Goal: Transaction & Acquisition: Subscribe to service/newsletter

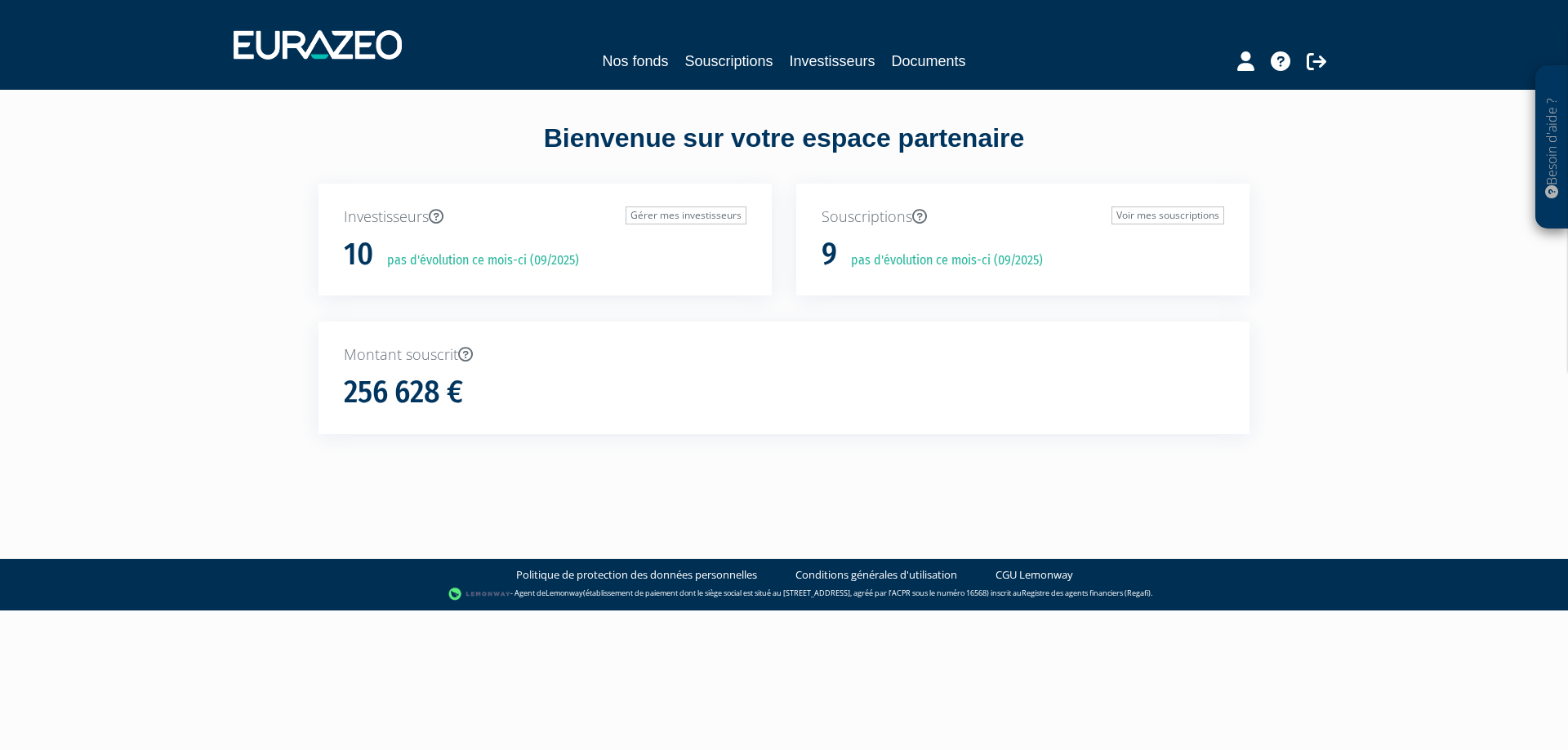
drag, startPoint x: 642, startPoint y: 74, endPoint x: 636, endPoint y: 54, distance: 20.9
click at [641, 73] on div "Nos fonds Souscriptions Investisseurs Documents" at bounding box center [784, 45] width 1127 height 61
click at [636, 54] on link "Nos fonds" at bounding box center [634, 61] width 66 height 23
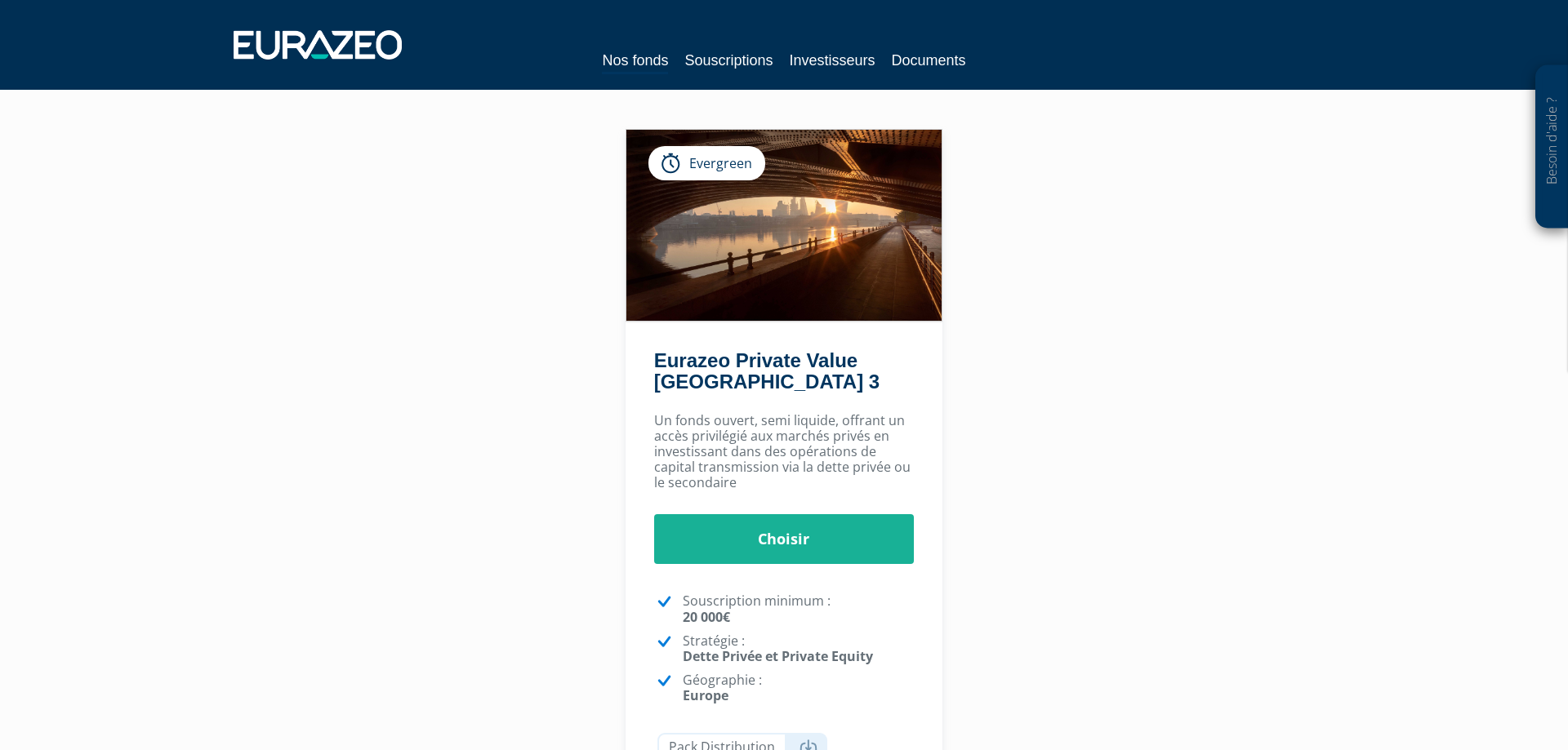
scroll to position [62, 0]
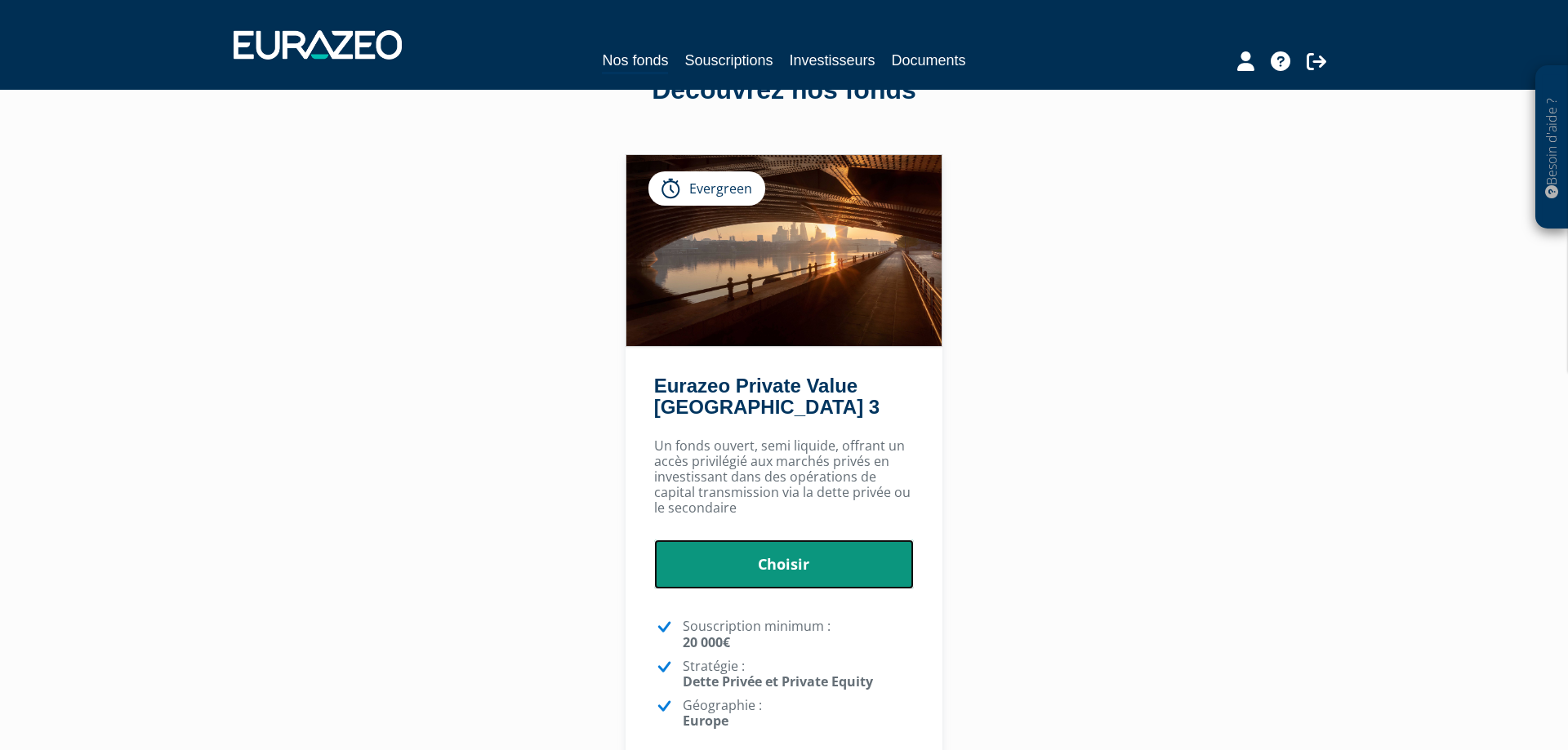
click at [776, 585] on link "Choisir" at bounding box center [784, 565] width 261 height 51
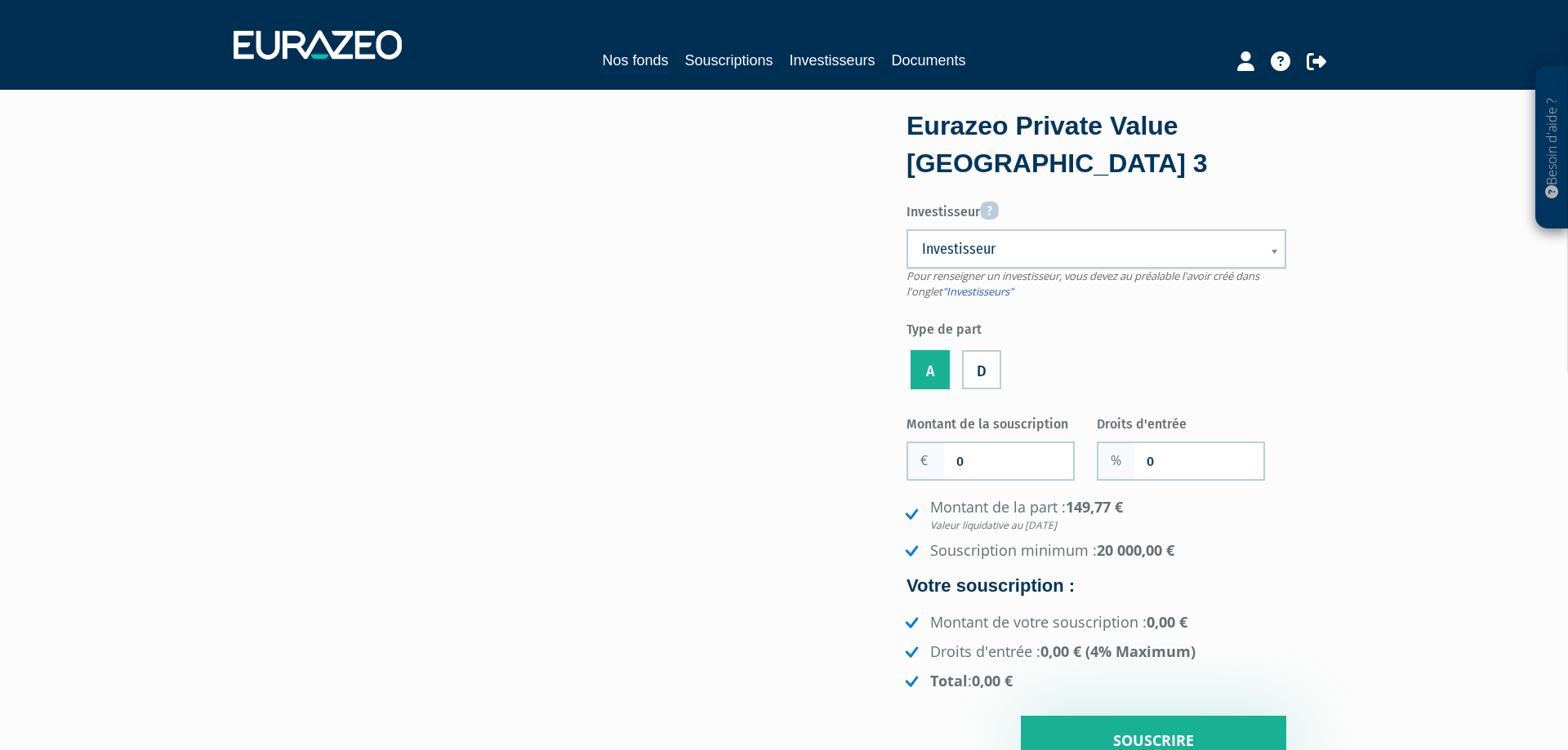
click at [972, 235] on link "Investisseur" at bounding box center [1096, 249] width 380 height 39
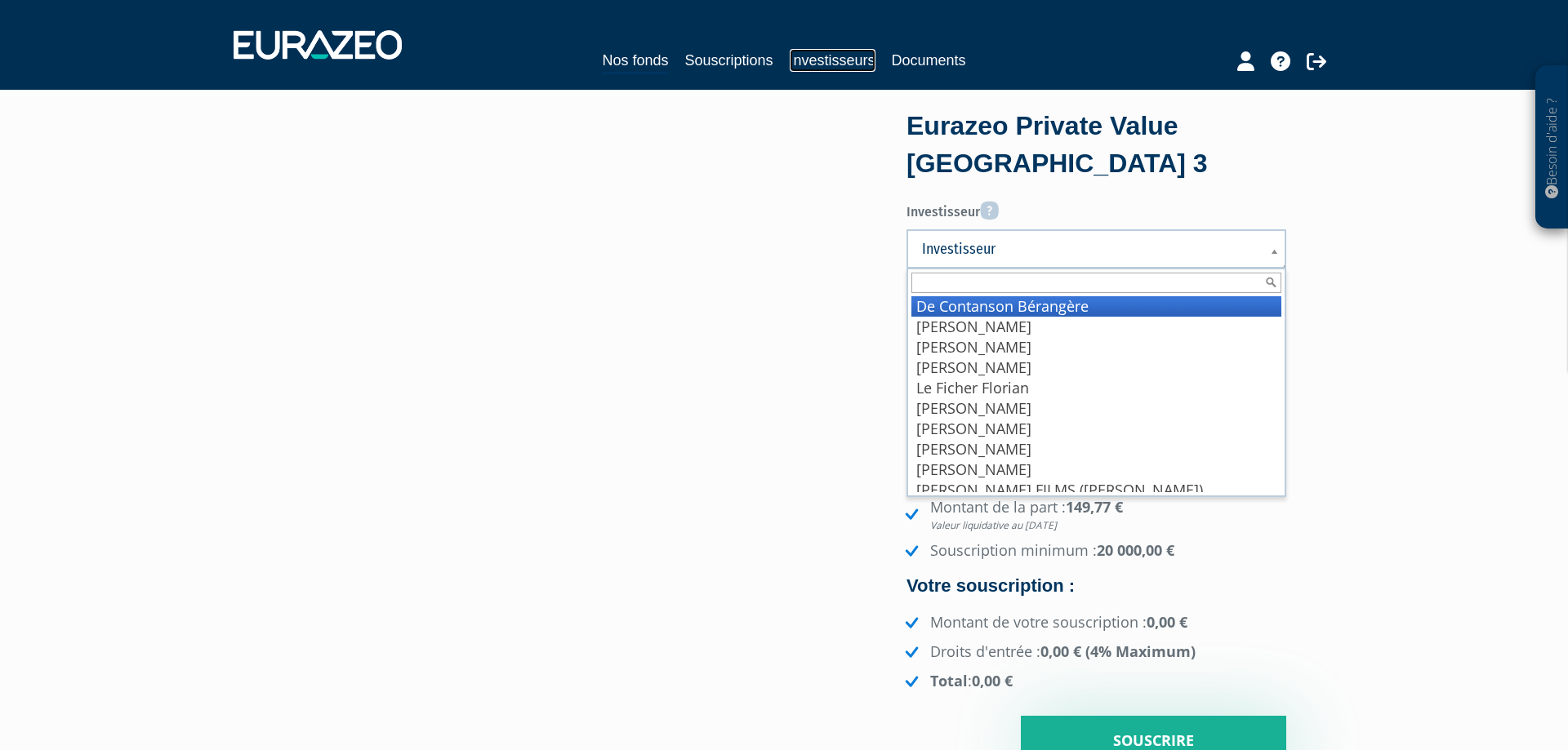
click at [846, 54] on link "Investisseurs" at bounding box center [833, 61] width 86 height 23
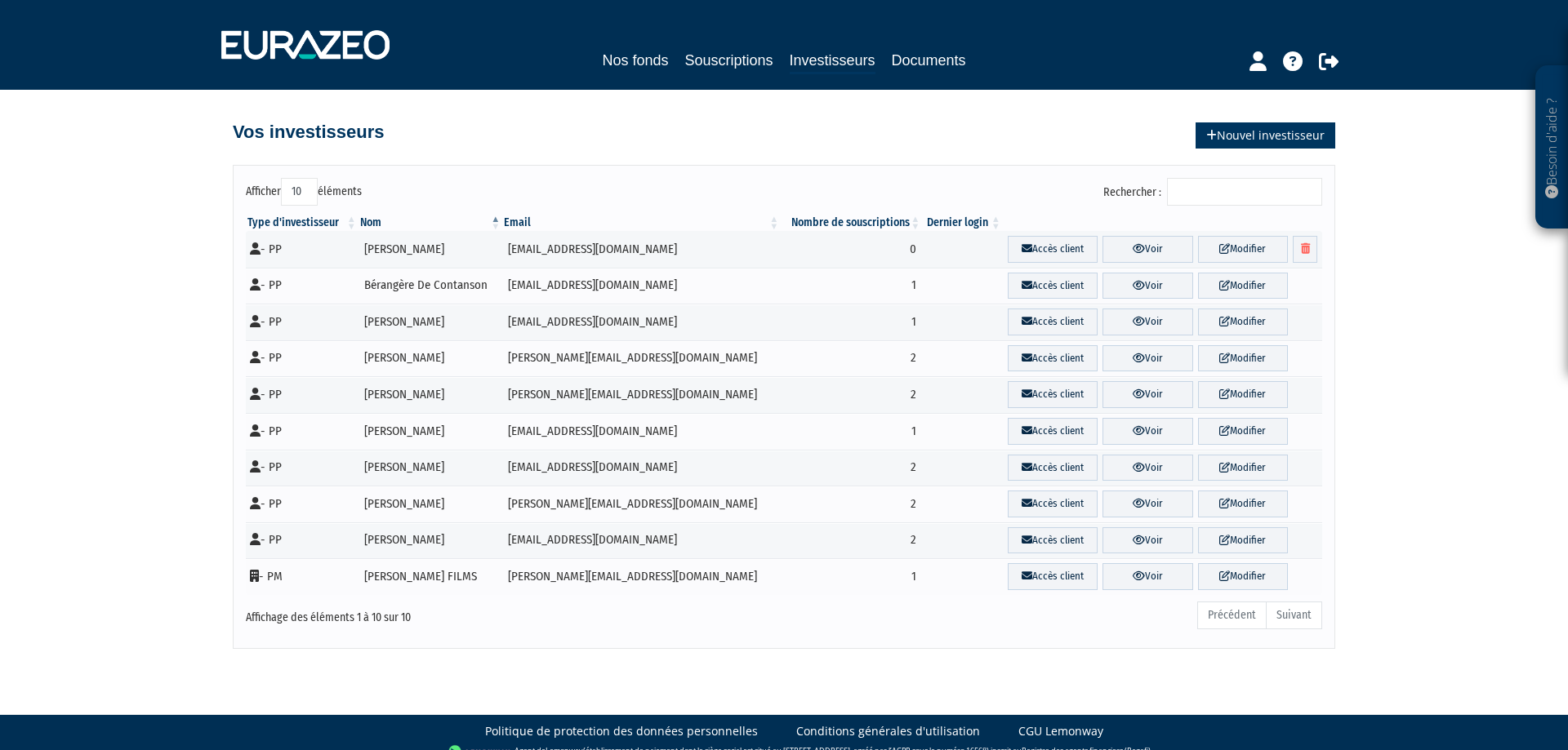
click at [1250, 141] on link "Nouvel investisseur" at bounding box center [1265, 136] width 140 height 26
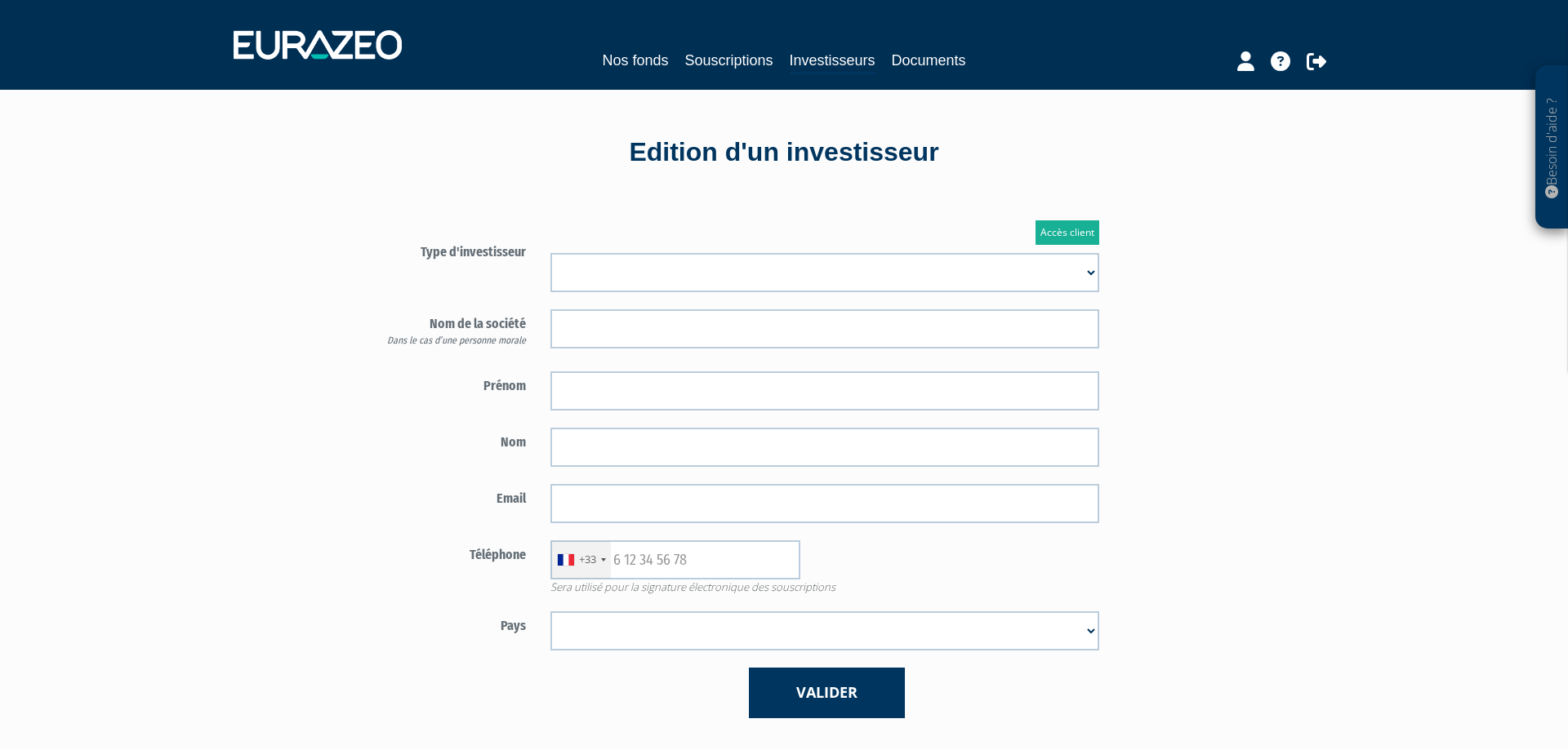
click at [550, 254] on select "Mr Mme Société" at bounding box center [825, 273] width 549 height 39
select select "1"
click option "Mr" at bounding box center [0, 0] width 0 height 0
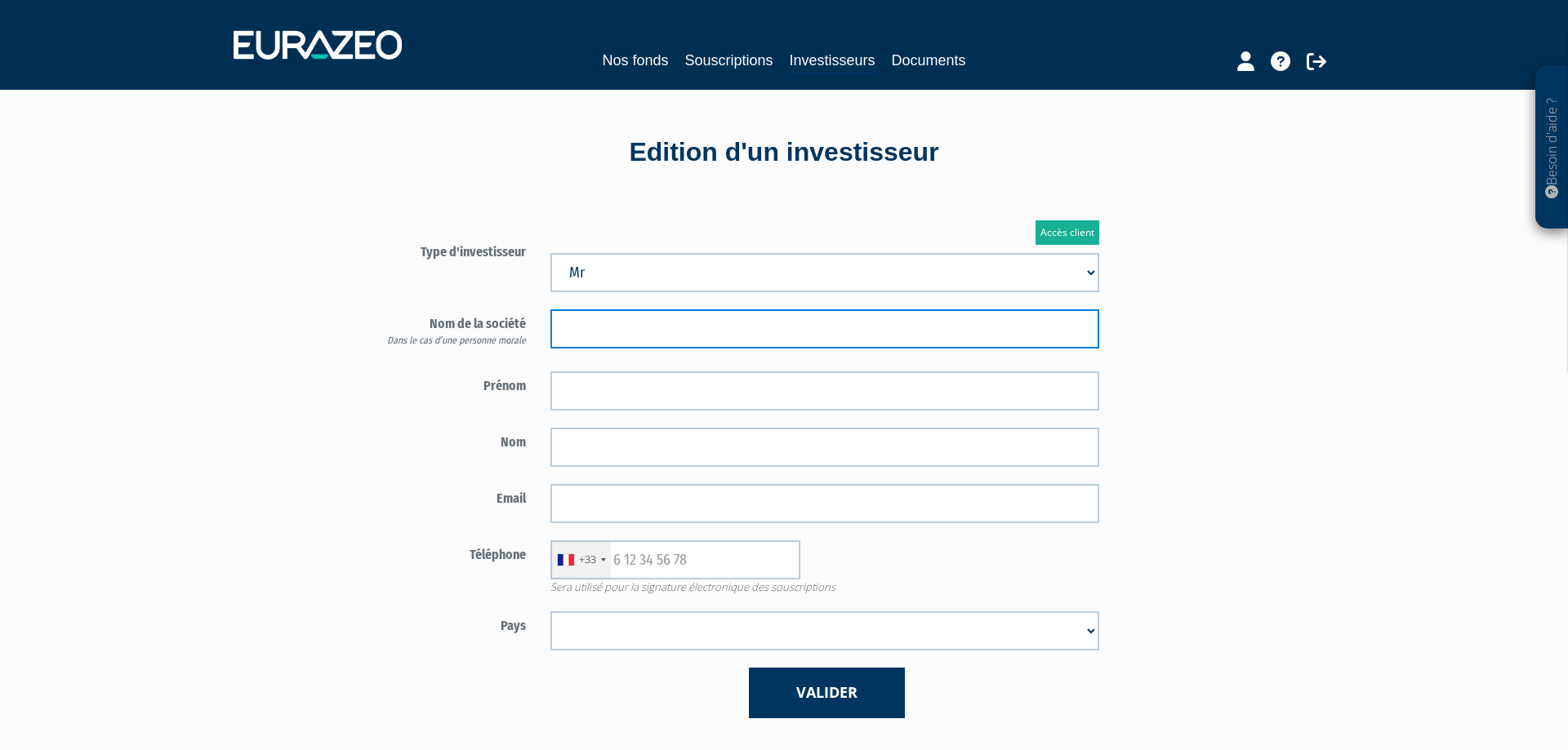
click at [598, 320] on input "text" at bounding box center [825, 329] width 549 height 39
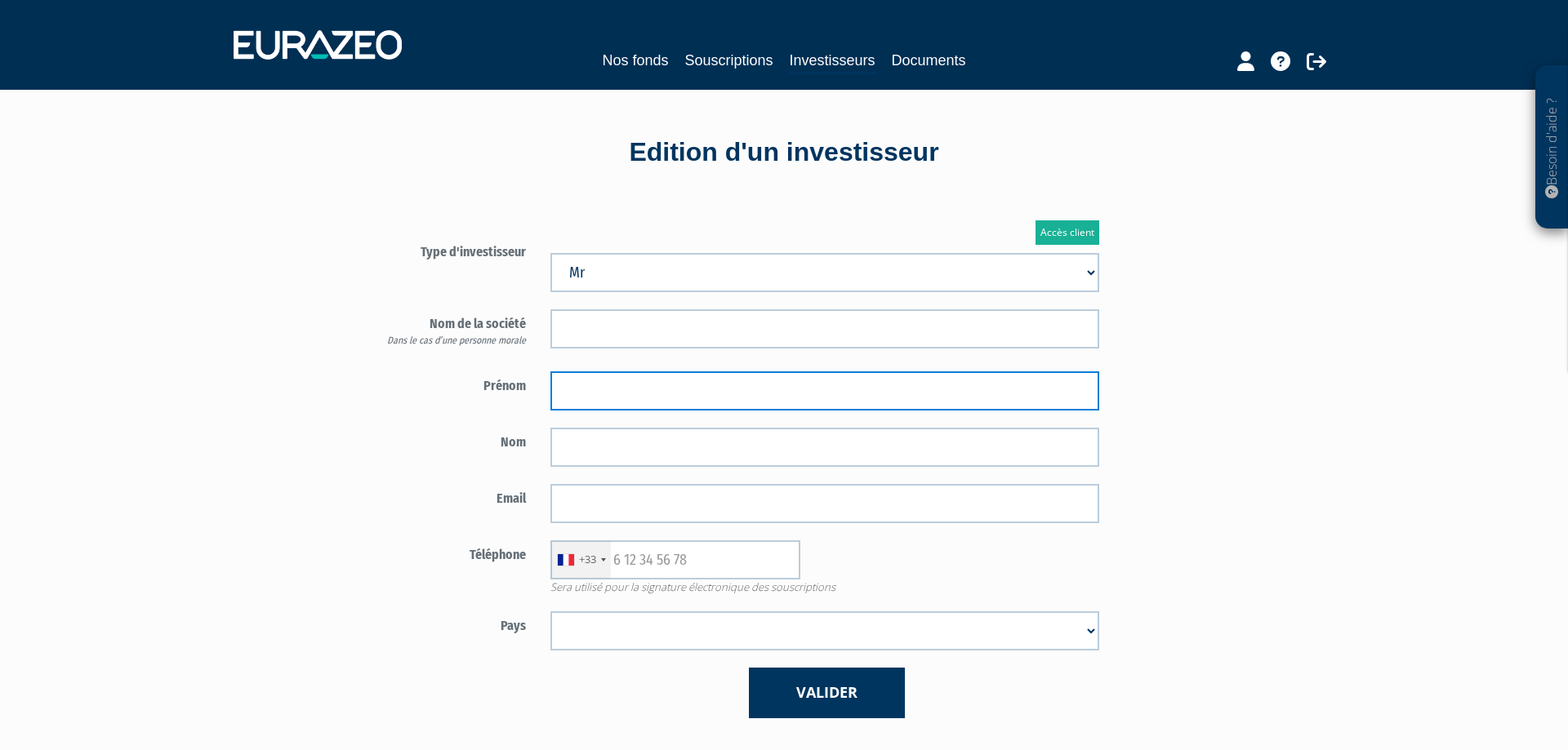
click at [594, 373] on input "text" at bounding box center [825, 391] width 549 height 39
click at [591, 379] on input "text" at bounding box center [825, 391] width 549 height 39
type input "Jean-Emmnanuel"
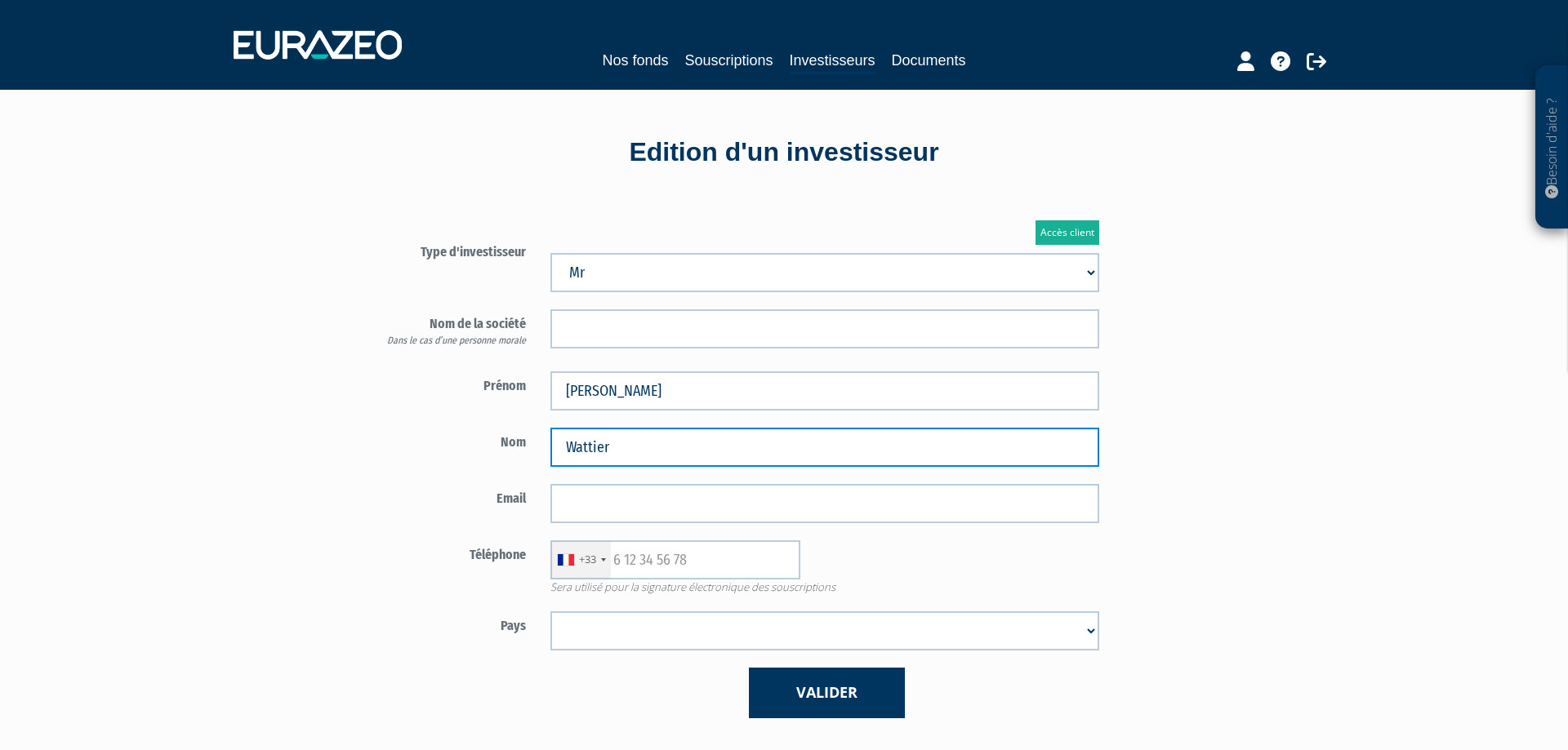
type input "Wattier"
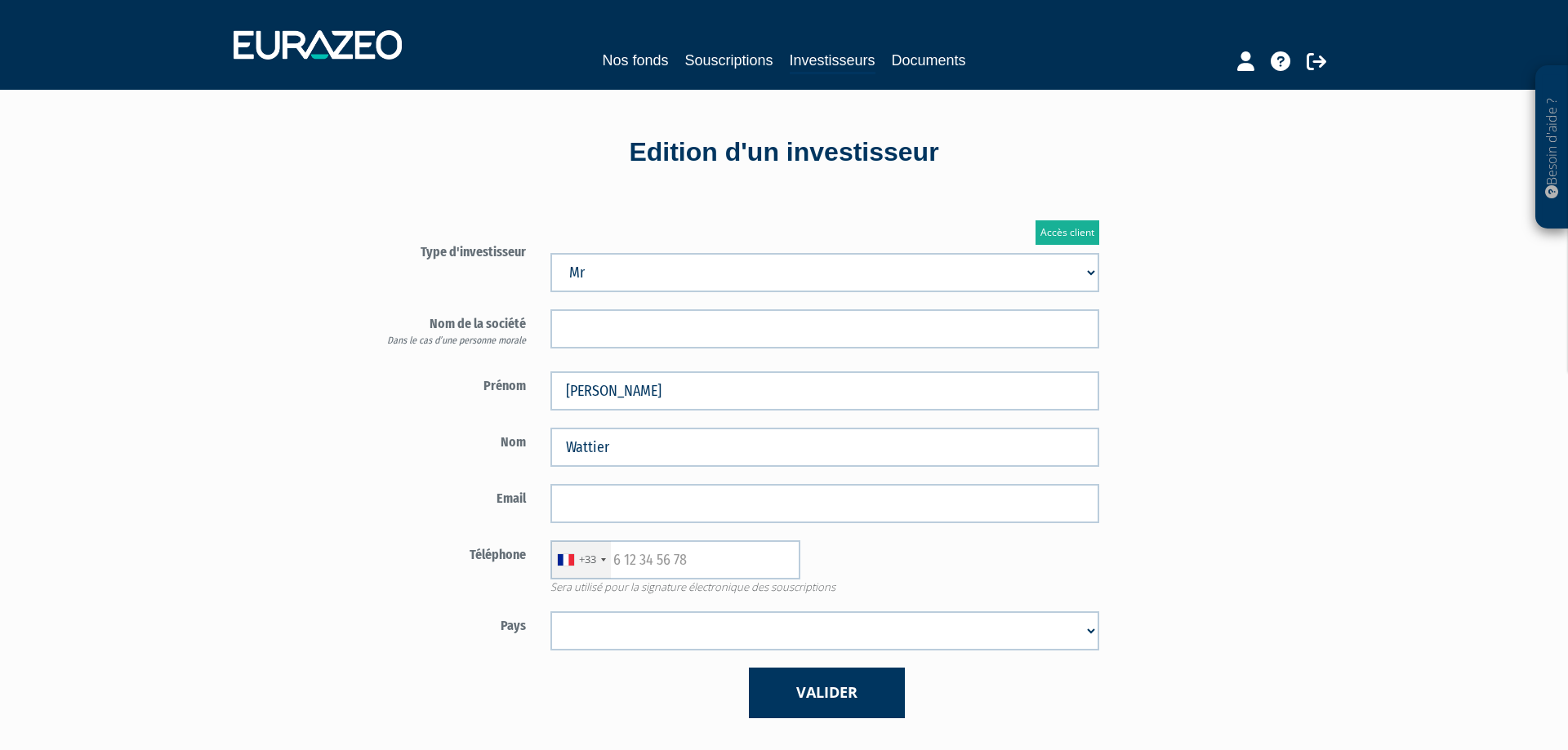
click at [562, 549] on div "+33" at bounding box center [581, 560] width 60 height 38
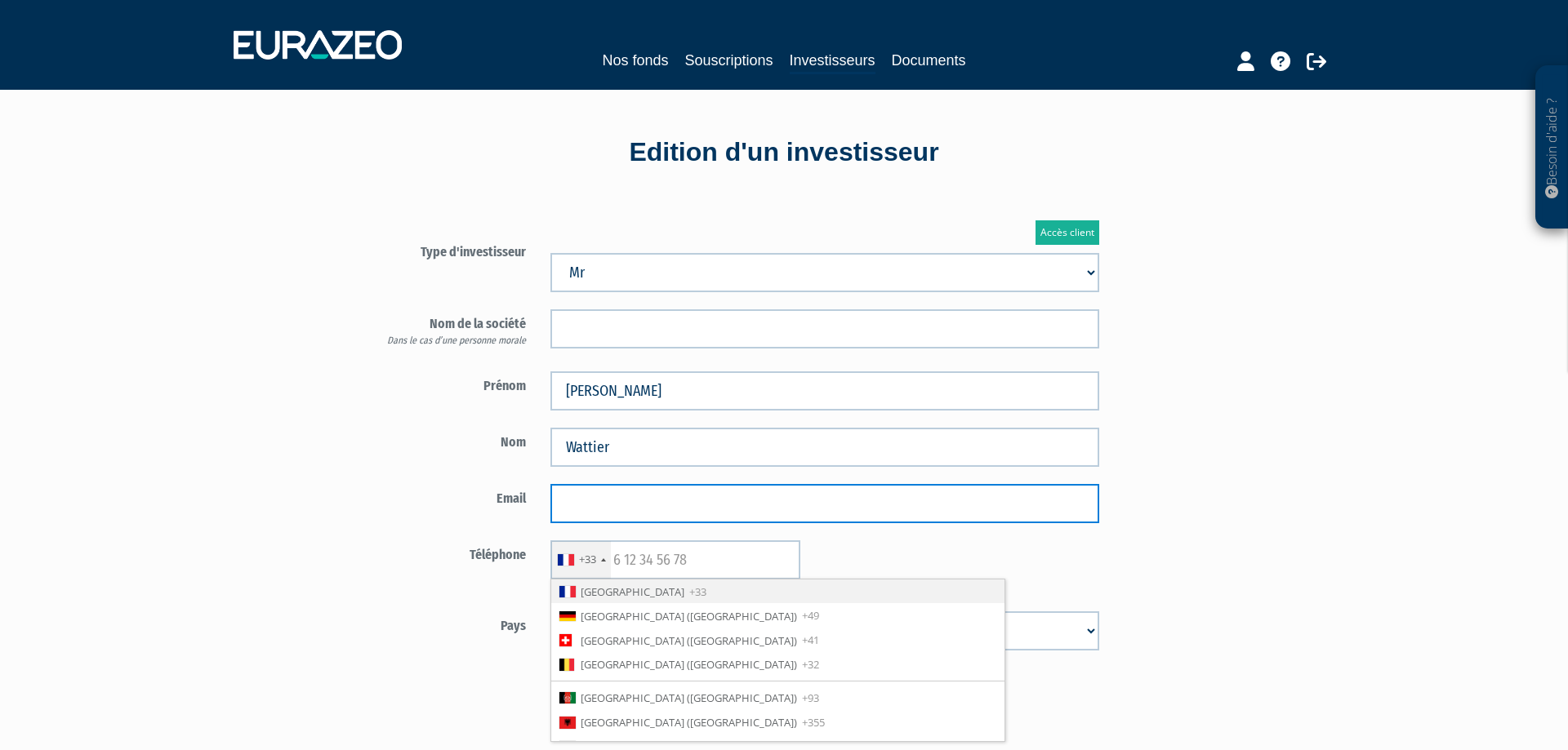
click at [575, 504] on input "email" at bounding box center [825, 504] width 549 height 39
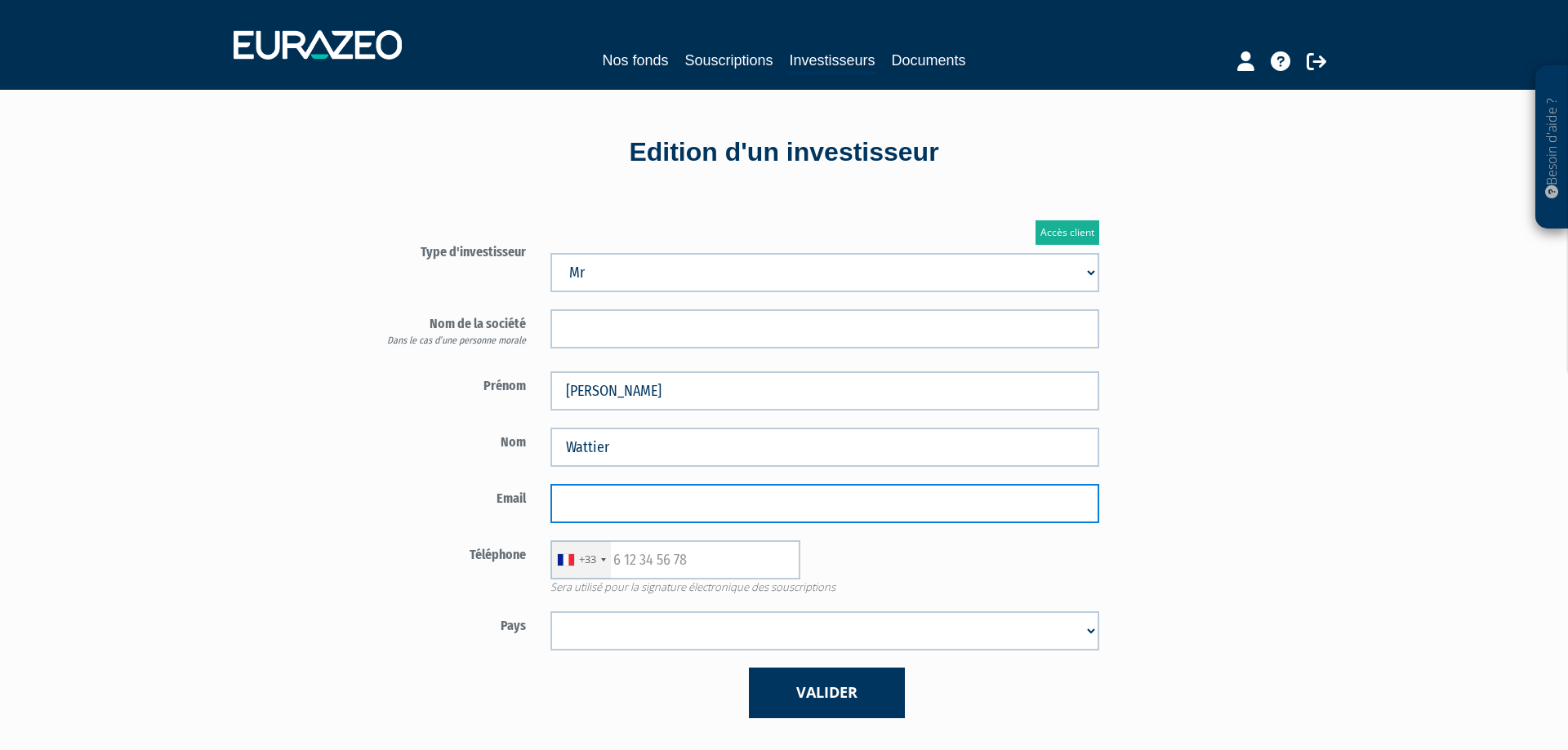
paste input "jean.emmanuel.wattier@gmail.com"
type input "jean.emmanuel.wattier@gmail.com"
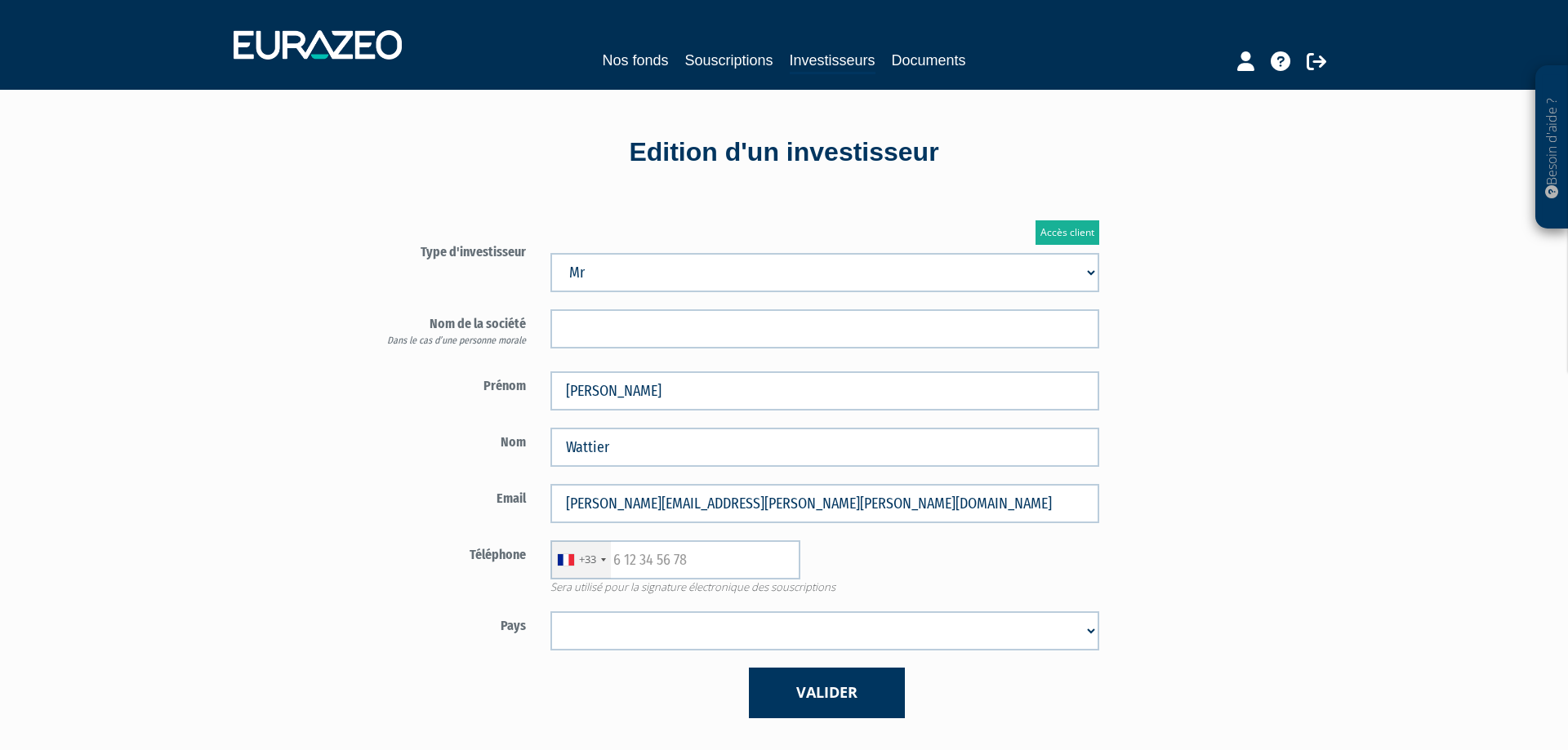
click at [550, 611] on select "Afghanistan Afrique du Sud Albanie Algérie Allemagne Andorre Angola Anguilla An…" at bounding box center [825, 631] width 549 height 39
click at [462, 570] on div "Téléphone +33 France +33 Germany (Deutschland) +49 Switzerland (Schweiz) +41 Be…" at bounding box center [729, 568] width 764 height 54
click at [717, 571] on input "text" at bounding box center [675, 560] width 250 height 39
paste input "673032074"
type input "673032074"
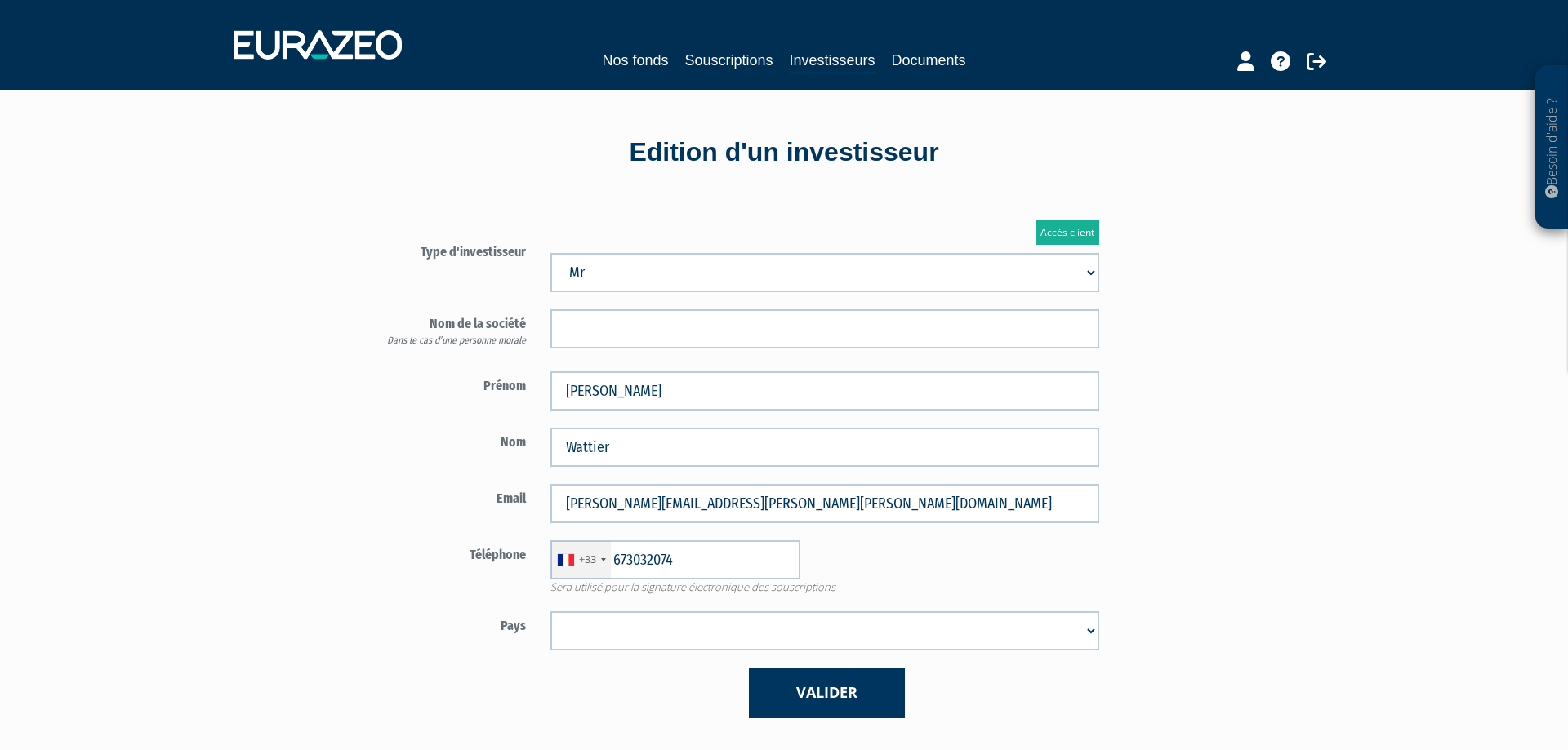
click at [550, 611] on select "Afghanistan Afrique du Sud Albanie Algérie Allemagne Andorre Angola Anguilla An…" at bounding box center [825, 631] width 549 height 39
select select "75"
click option "France" at bounding box center [0, 0] width 0 height 0
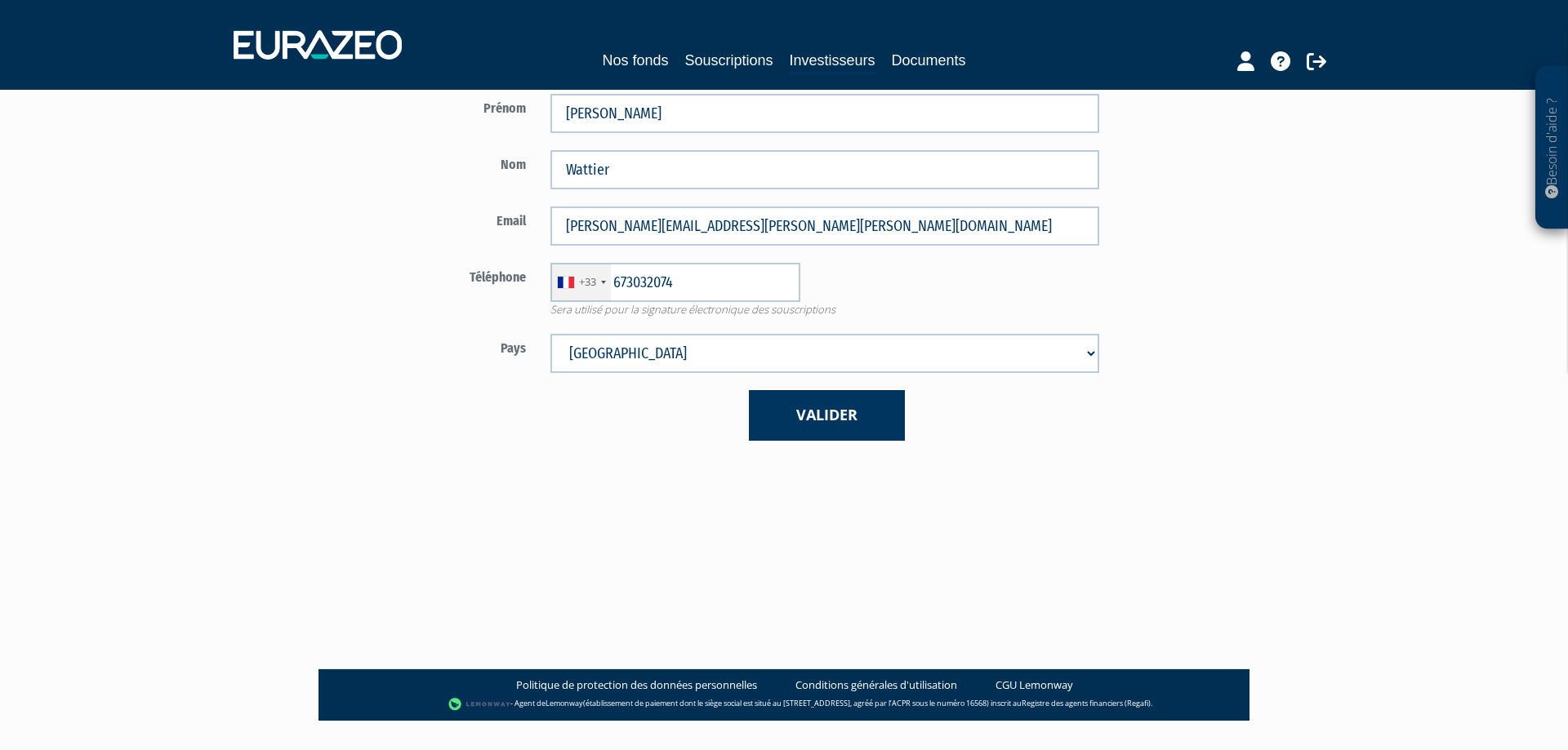
scroll to position [313, 0]
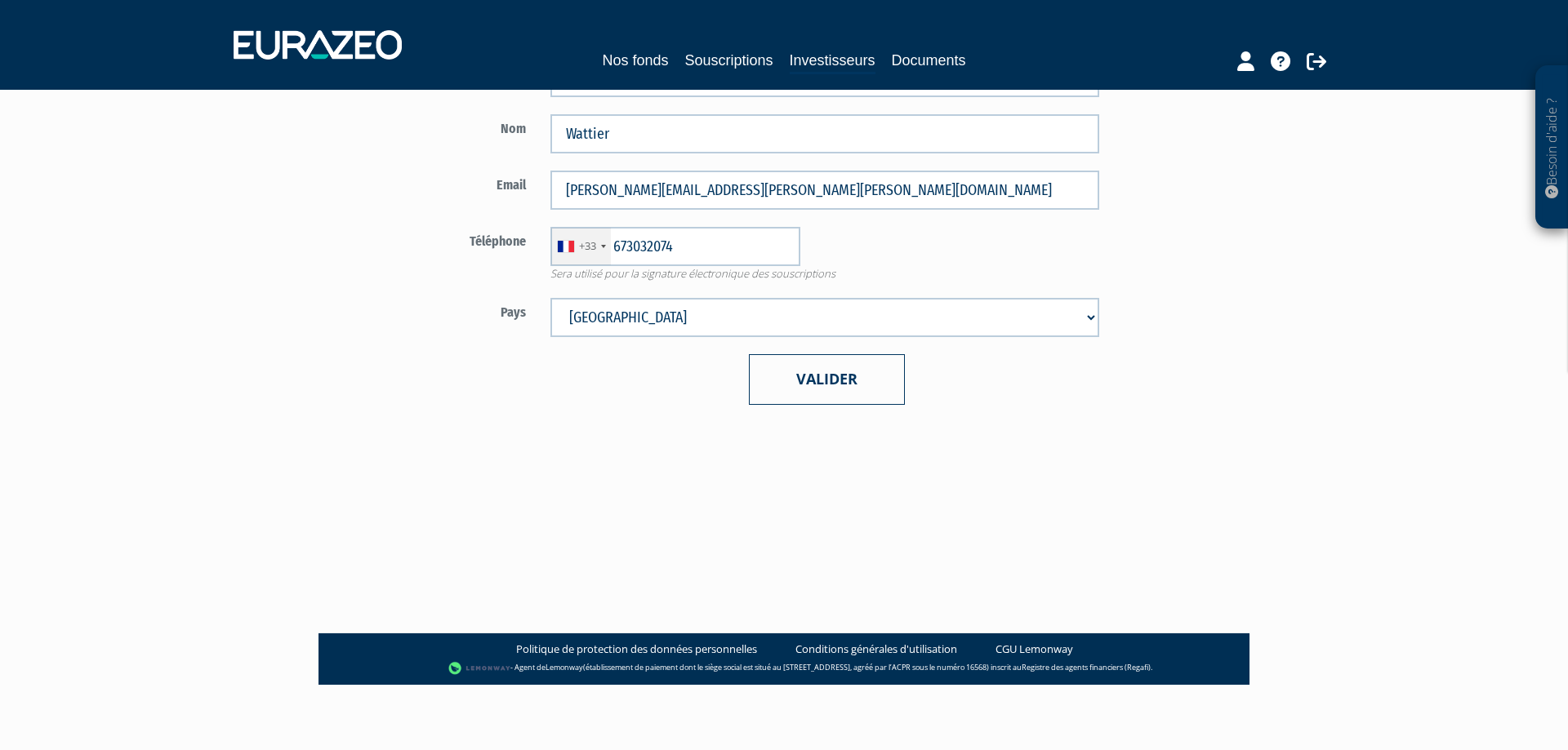
click at [827, 382] on button "Valider" at bounding box center [827, 379] width 156 height 50
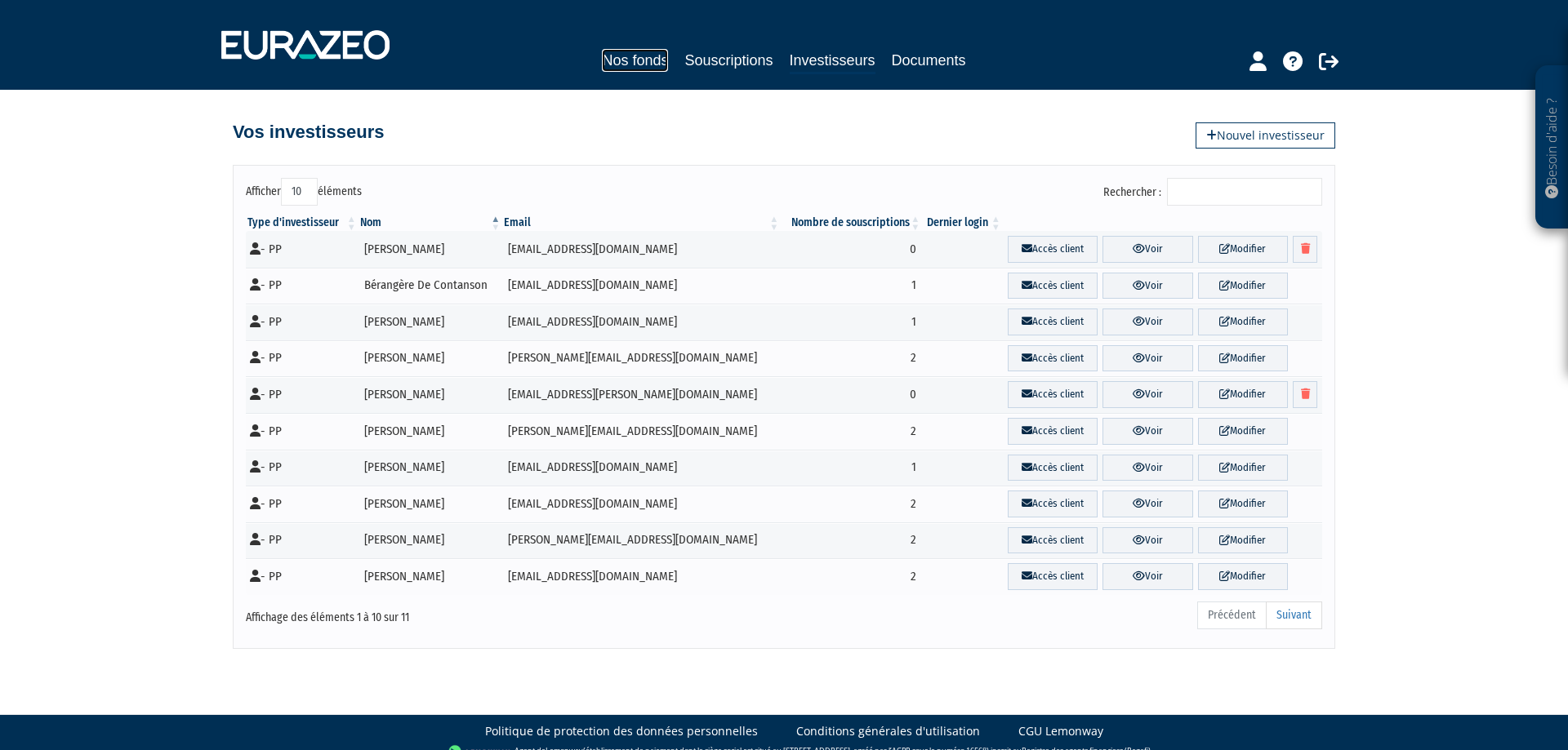
click at [623, 56] on link "Nos fonds" at bounding box center [634, 61] width 66 height 23
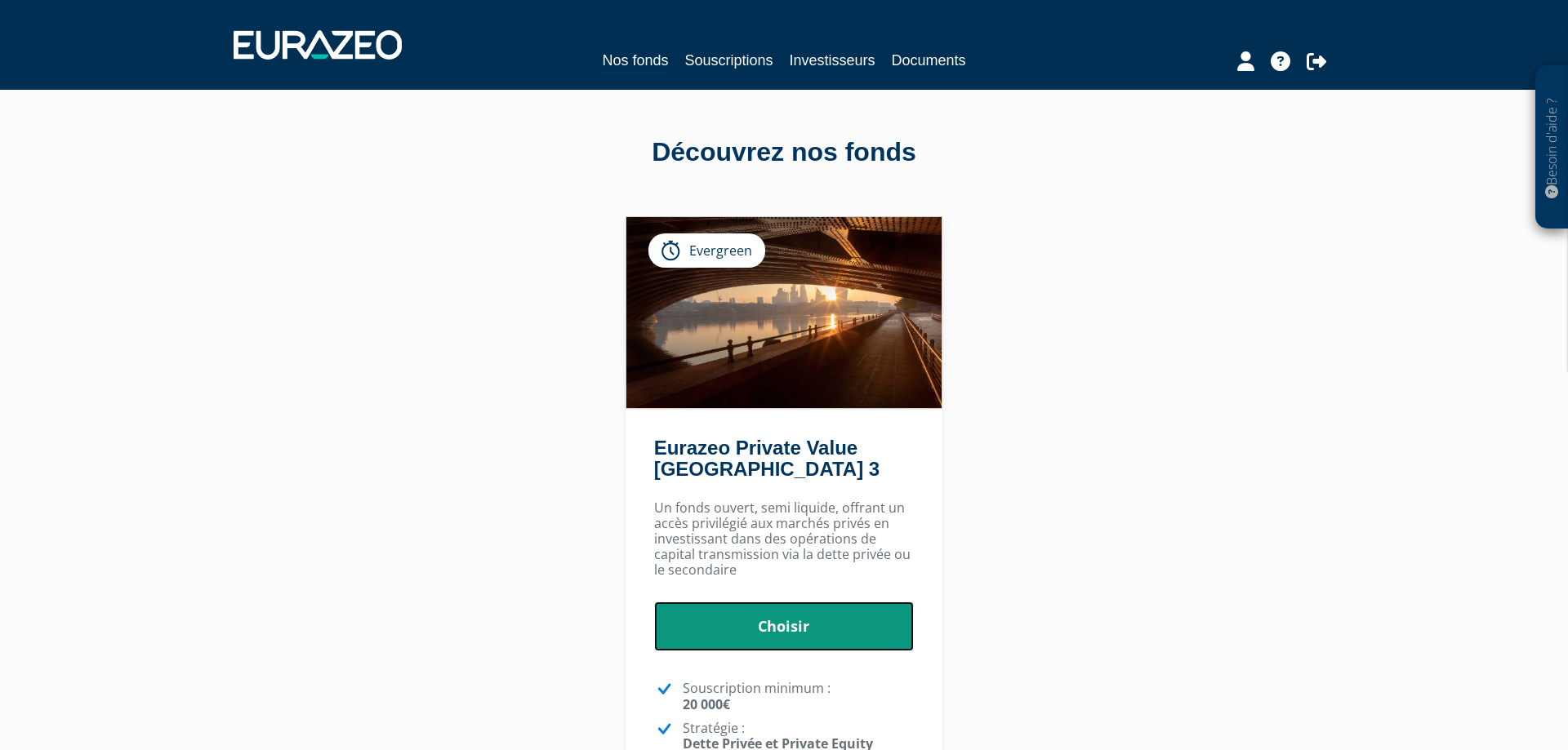
click at [752, 633] on link "Choisir" at bounding box center [784, 627] width 261 height 51
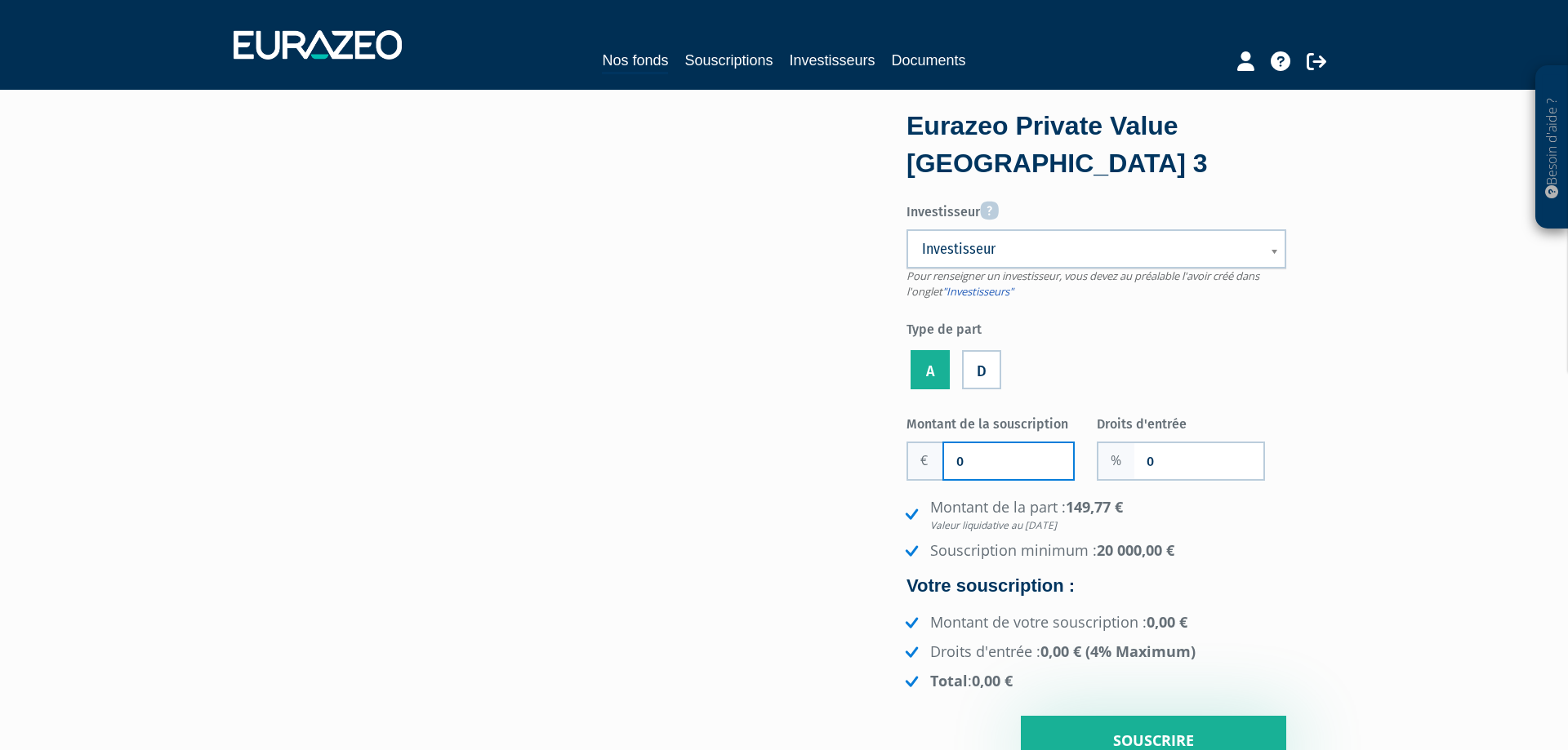
click at [977, 470] on input "0" at bounding box center [1008, 461] width 129 height 36
type input "20 000"
click at [1154, 468] on input "0" at bounding box center [1199, 461] width 129 height 36
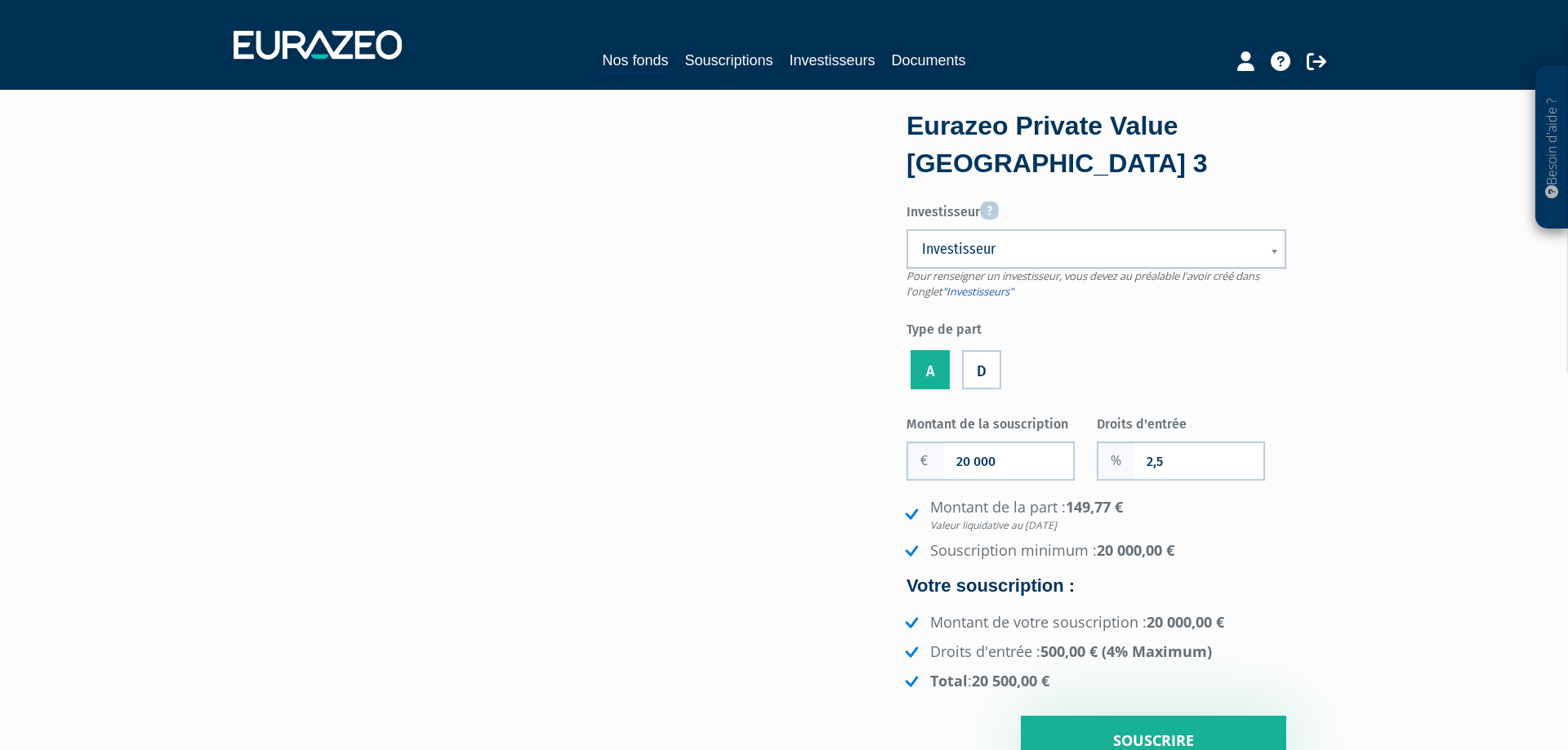
type input "2"
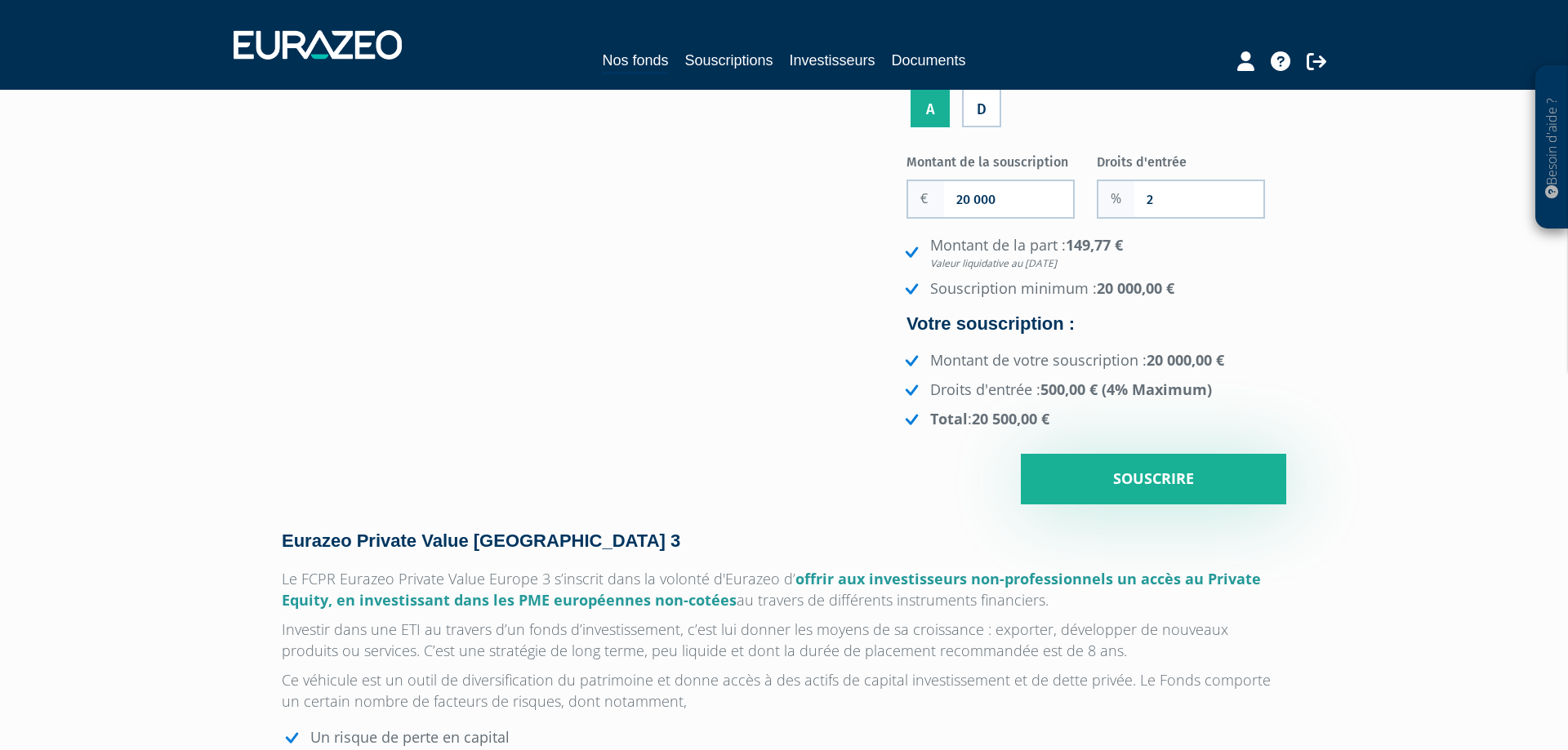
scroll to position [305, 0]
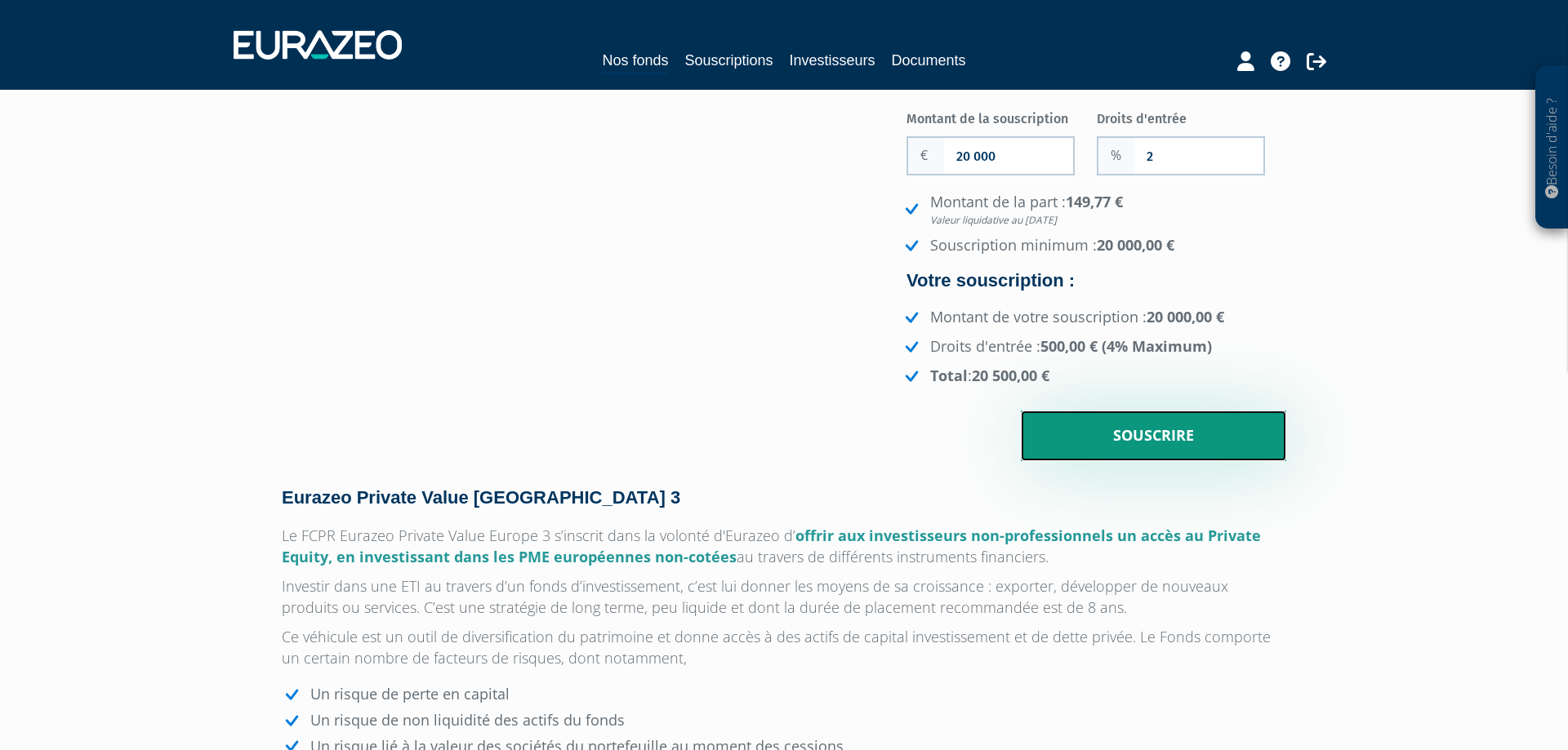
click at [1117, 429] on input "Souscrire" at bounding box center [1154, 436] width 266 height 51
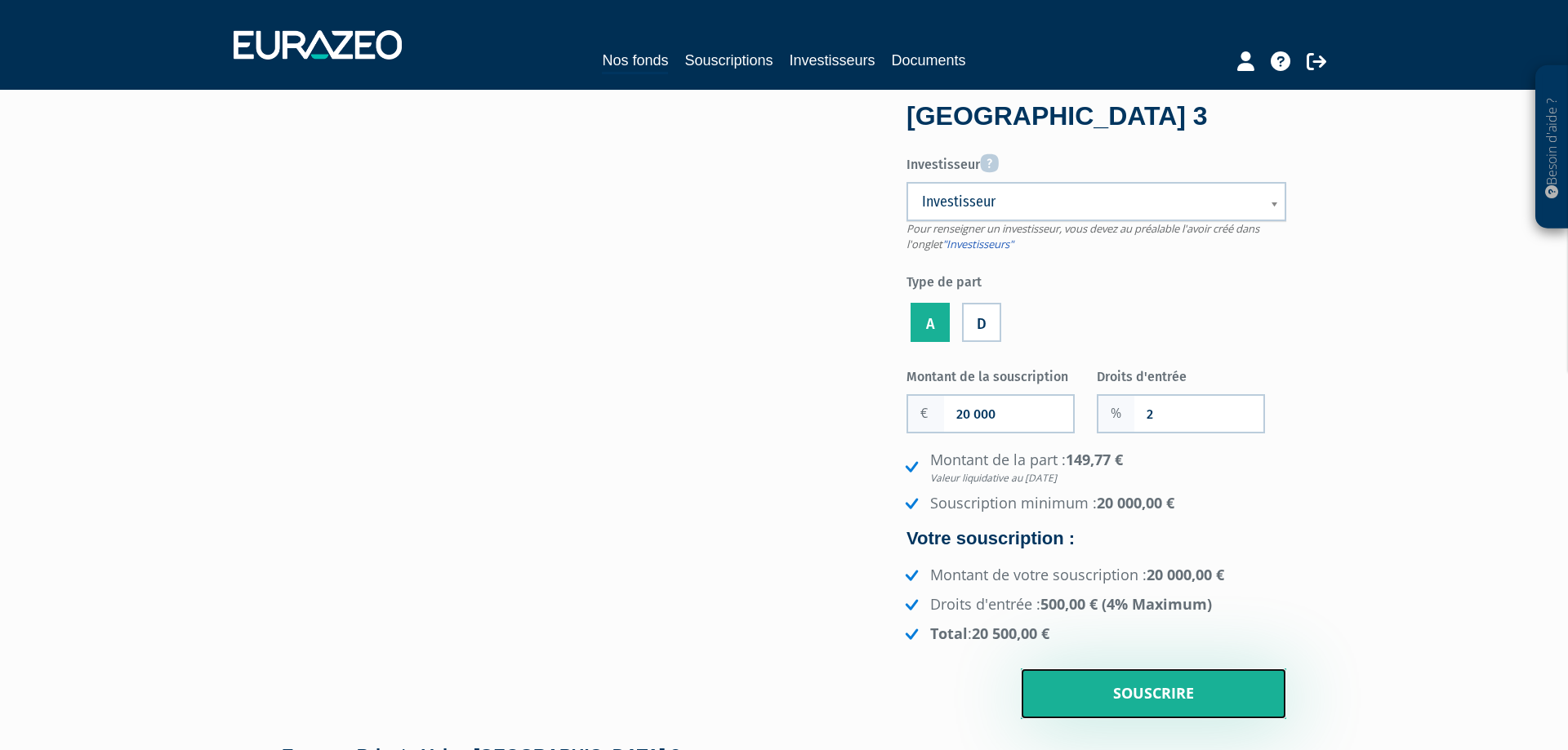
scroll to position [0, 0]
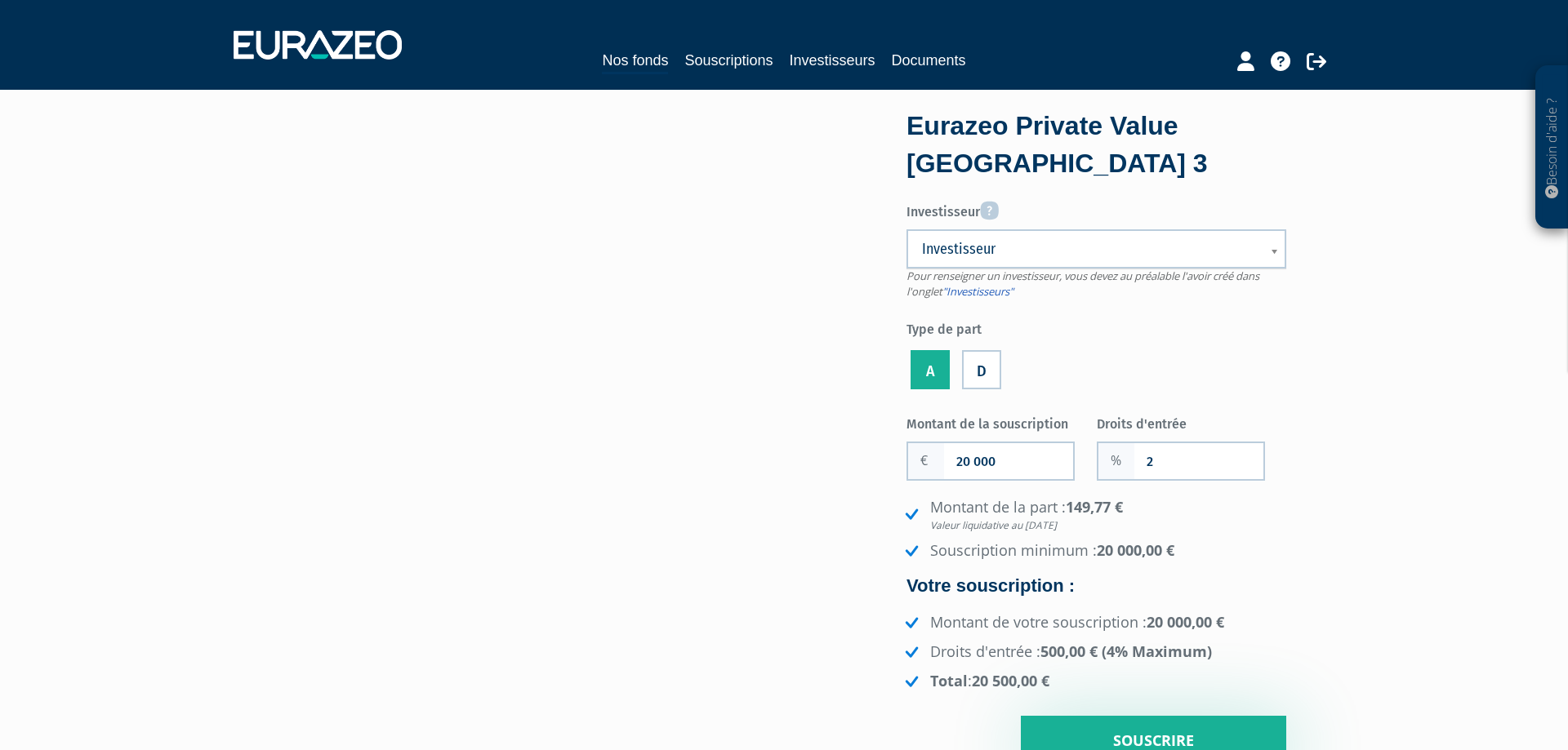
click at [1076, 261] on link "Investisseur" at bounding box center [1096, 249] width 380 height 39
type input "jean"
click at [1176, 308] on li "Wattier Jean -Emmnanuel" at bounding box center [1097, 306] width 370 height 20
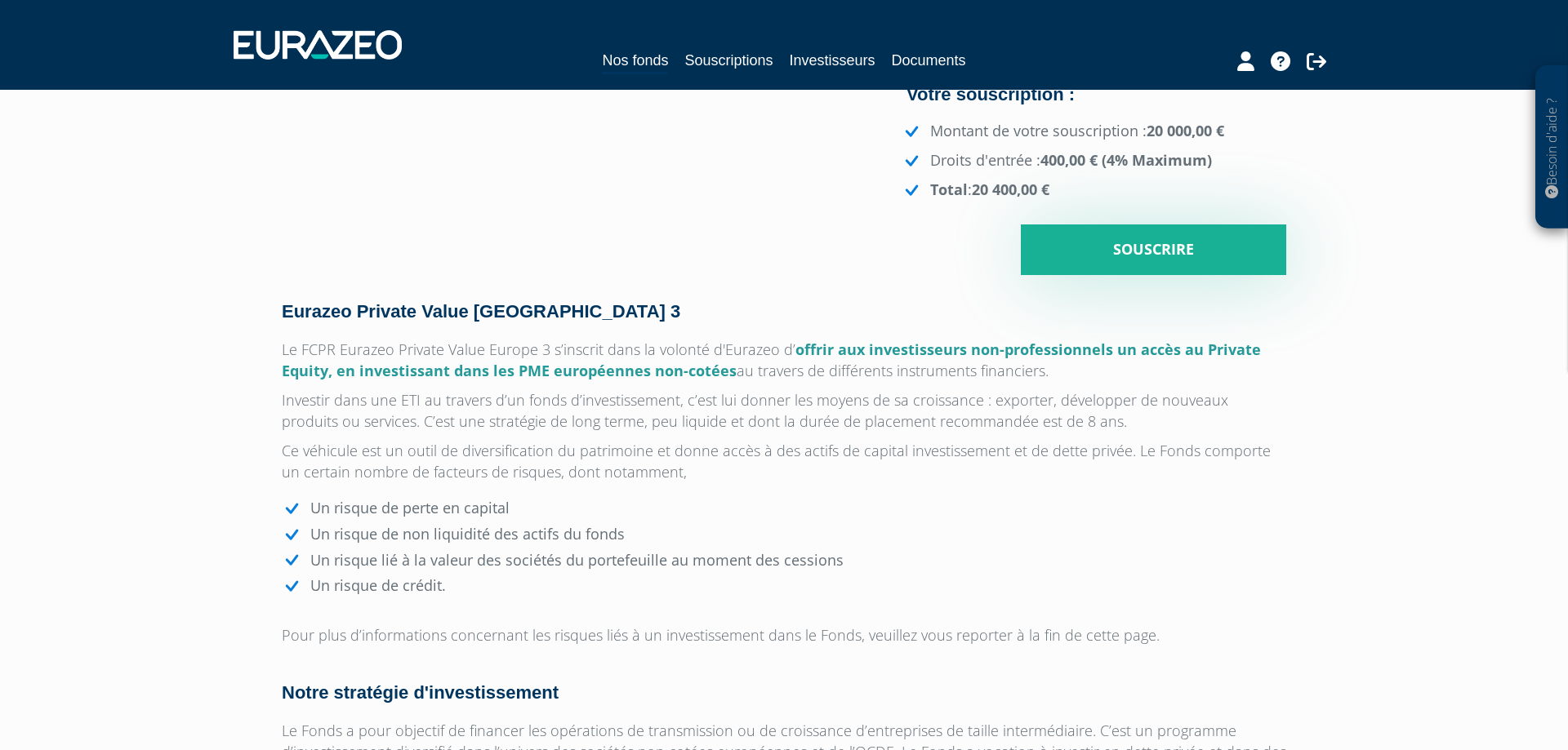
scroll to position [305, 0]
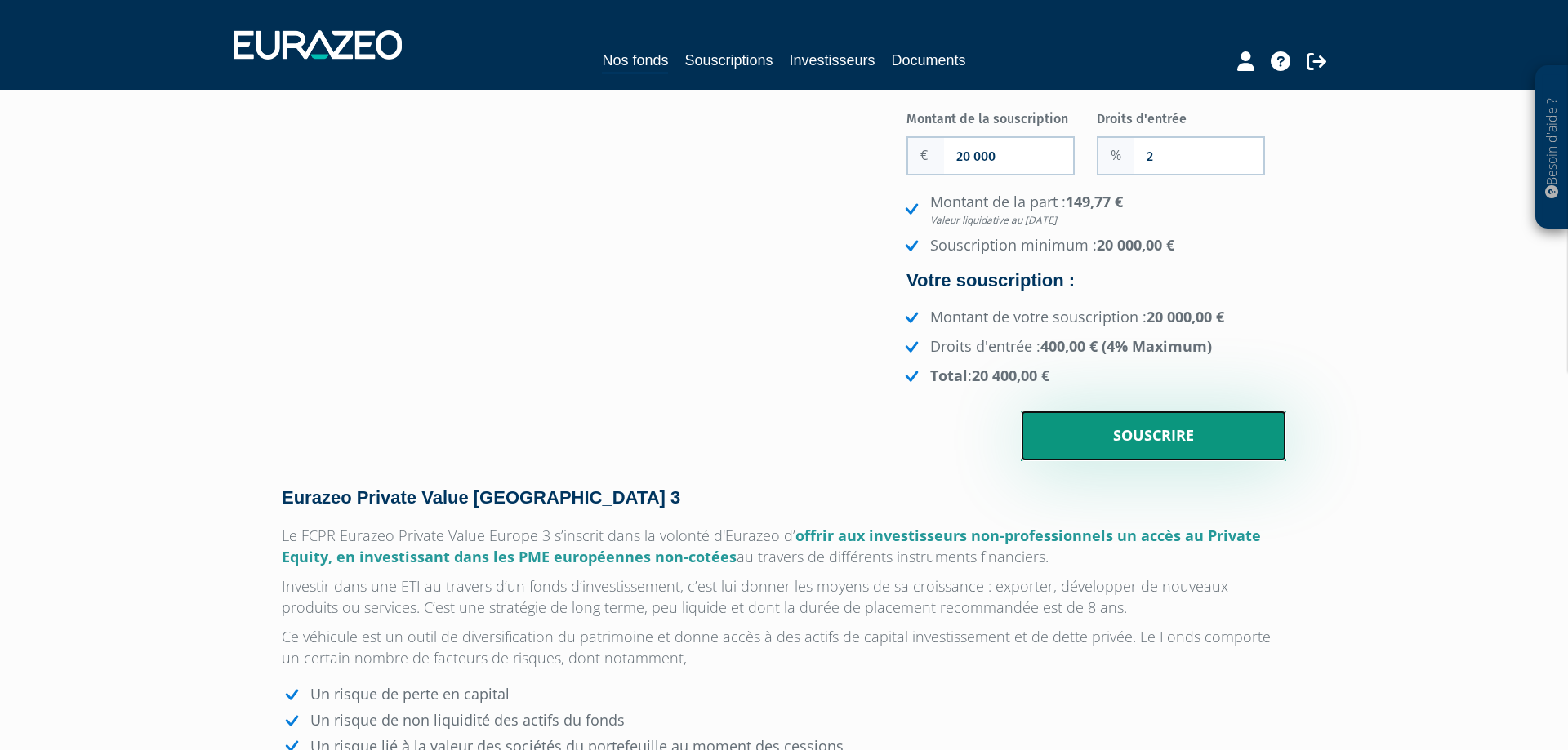
click at [1105, 418] on input "Souscrire" at bounding box center [1154, 436] width 266 height 51
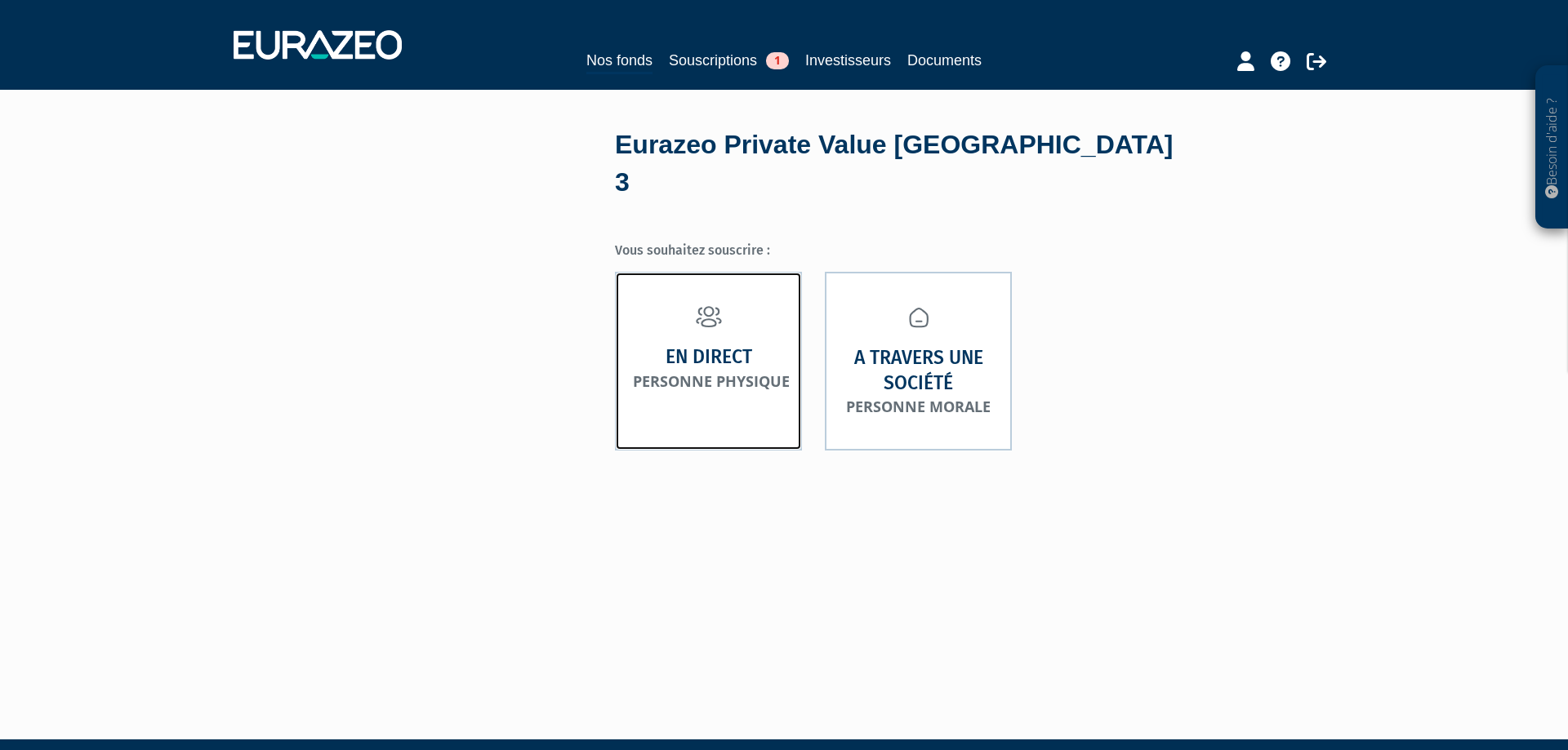
click at [677, 345] on strong "En direct" at bounding box center [709, 357] width 87 height 25
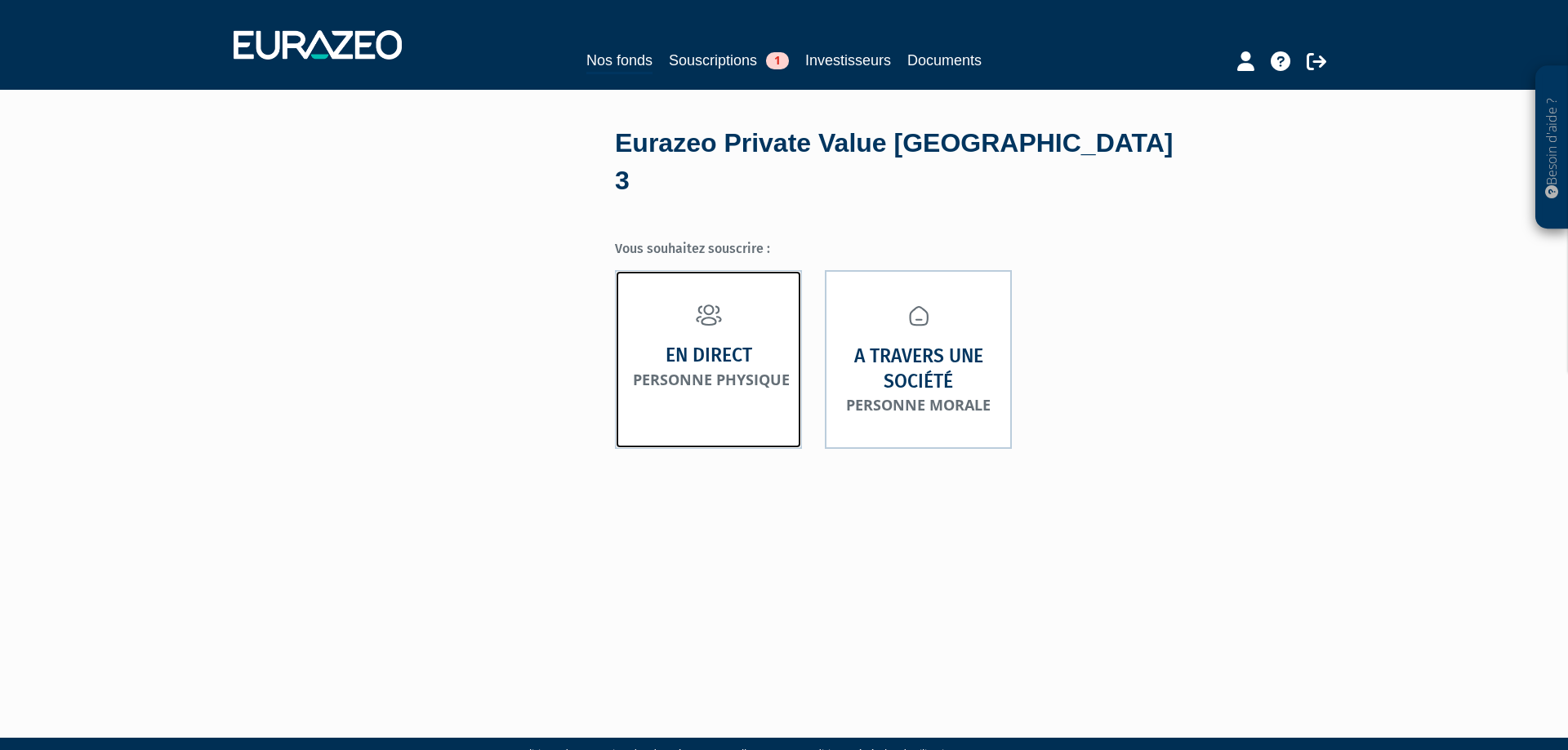
scroll to position [4, 0]
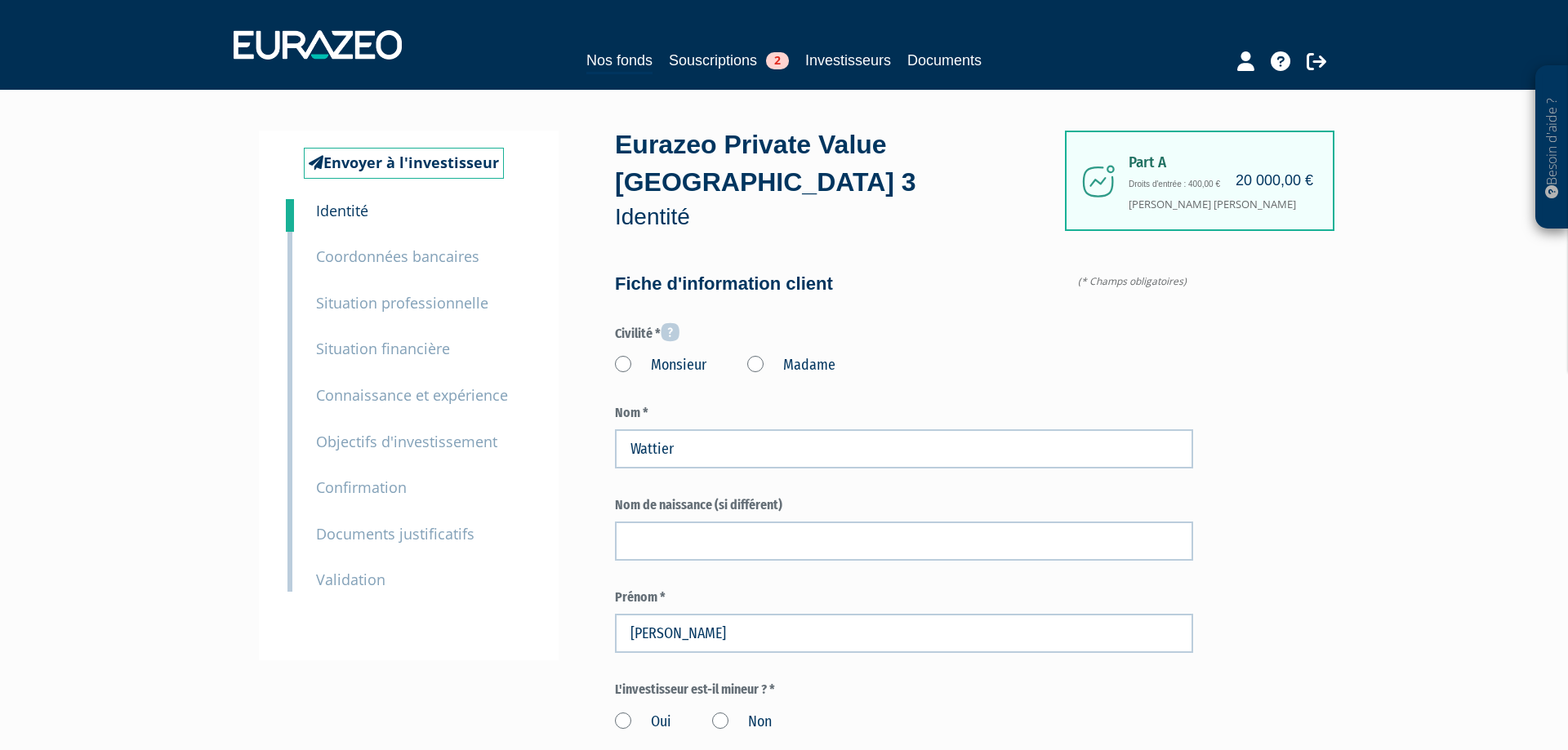
scroll to position [305, 0]
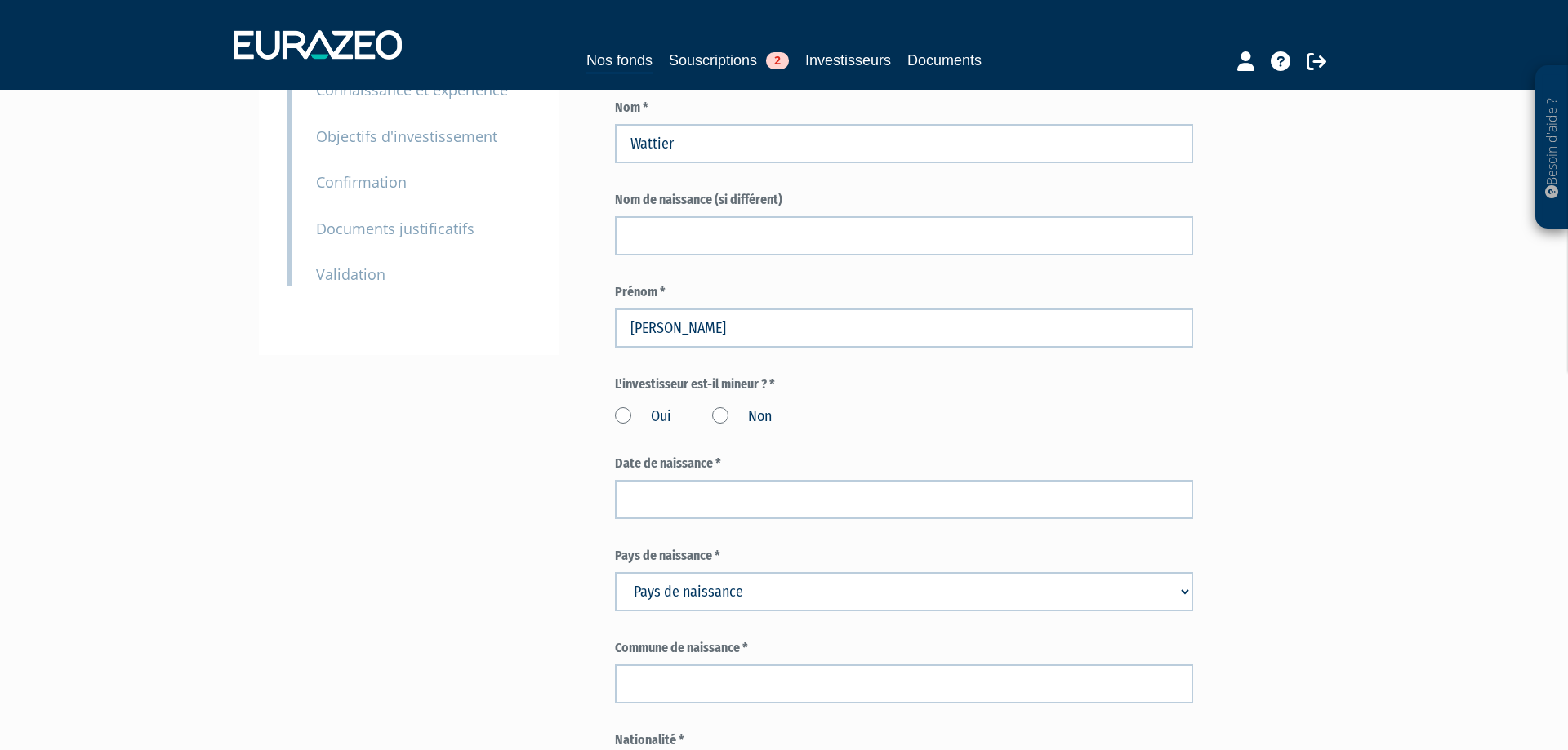
click at [716, 415] on label "Non" at bounding box center [742, 418] width 60 height 21
click at [0, 0] on input "Non" at bounding box center [0, 0] width 0 height 0
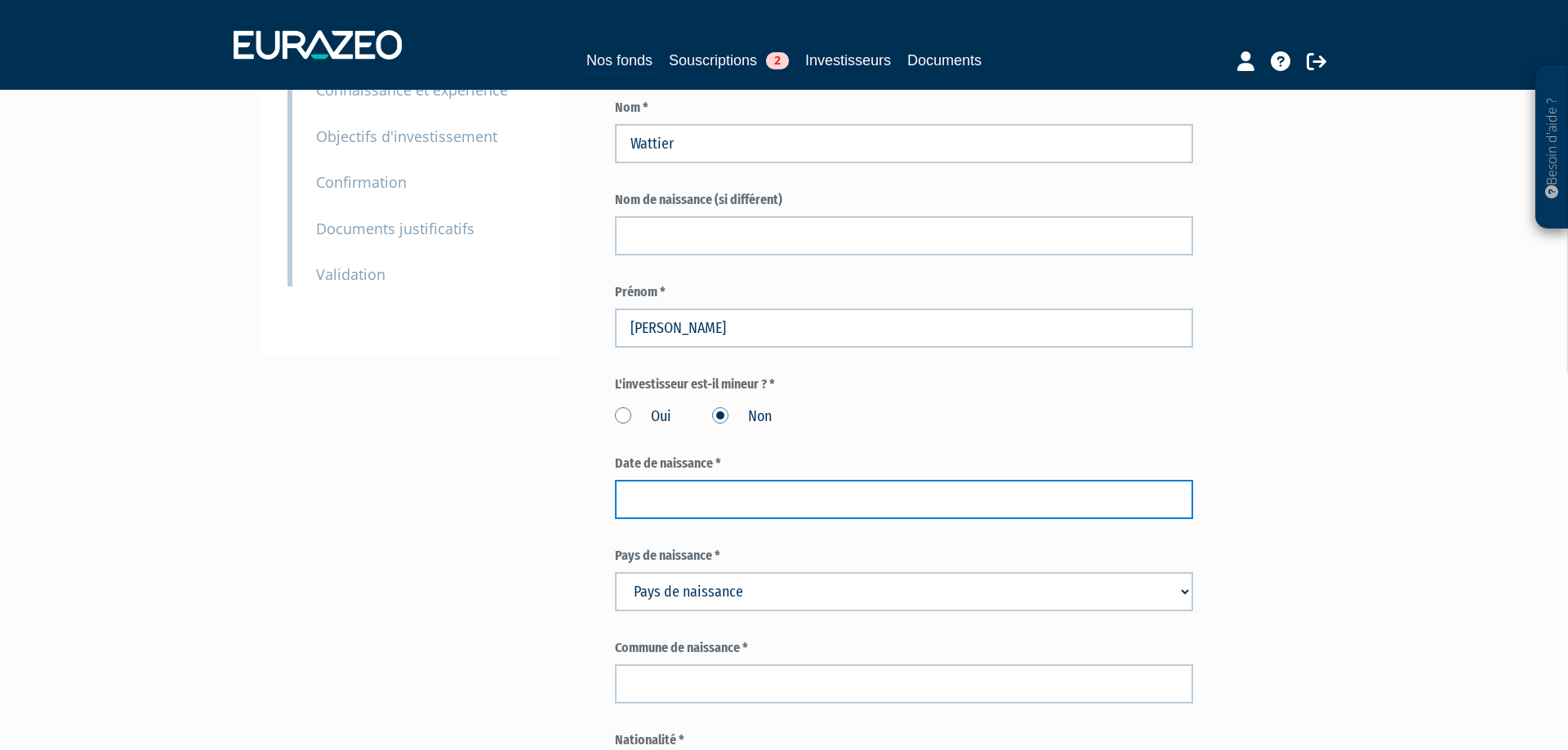
click at [666, 494] on input at bounding box center [904, 499] width 578 height 39
type input "08/06/89"
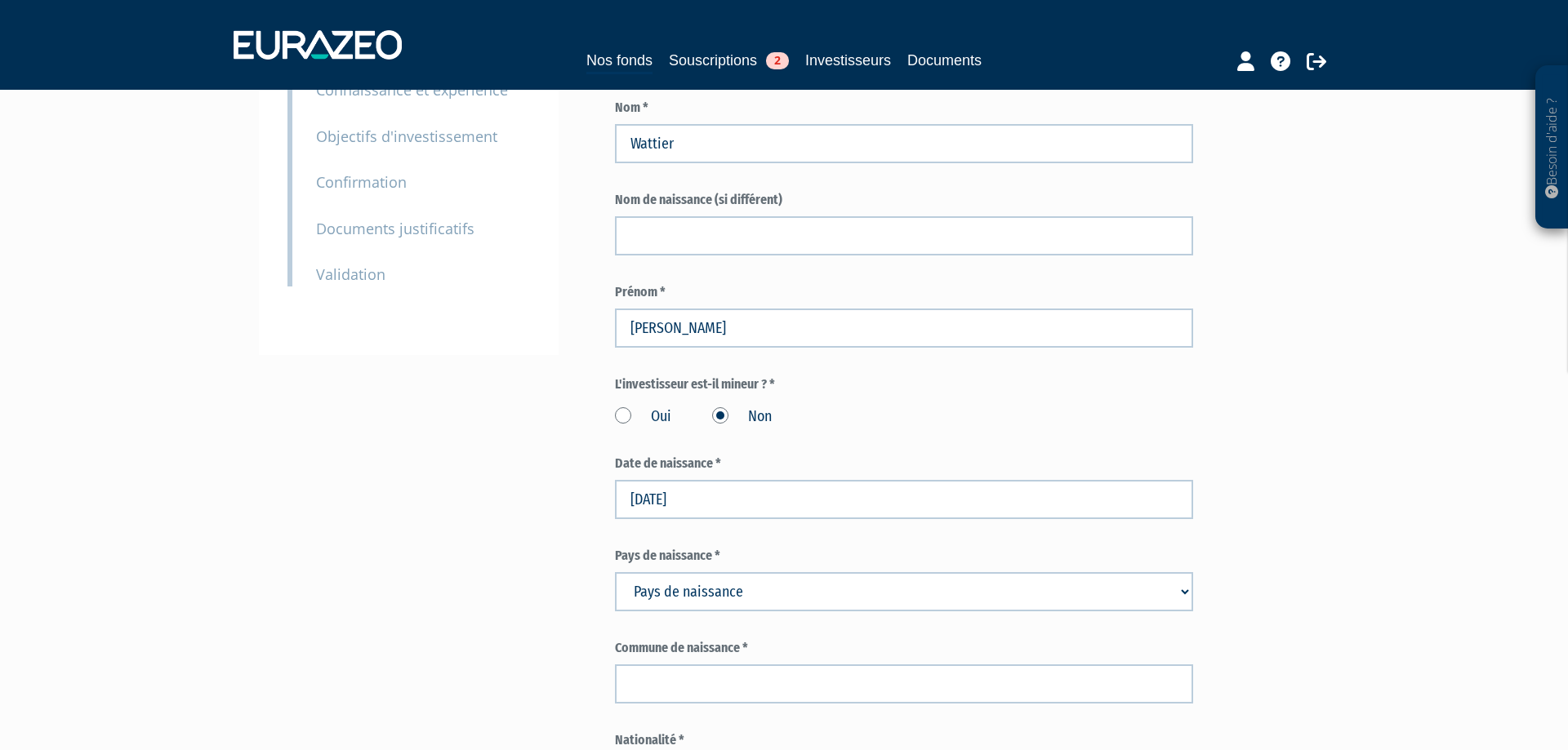
click at [615, 573] on select "Pays de naissance Afghanistan Afrique du Sud Albanie Algérie Allemagne Andorre" at bounding box center [904, 592] width 578 height 39
select select "75"
click option "[GEOGRAPHIC_DATA]" at bounding box center [0, 0] width 0 height 0
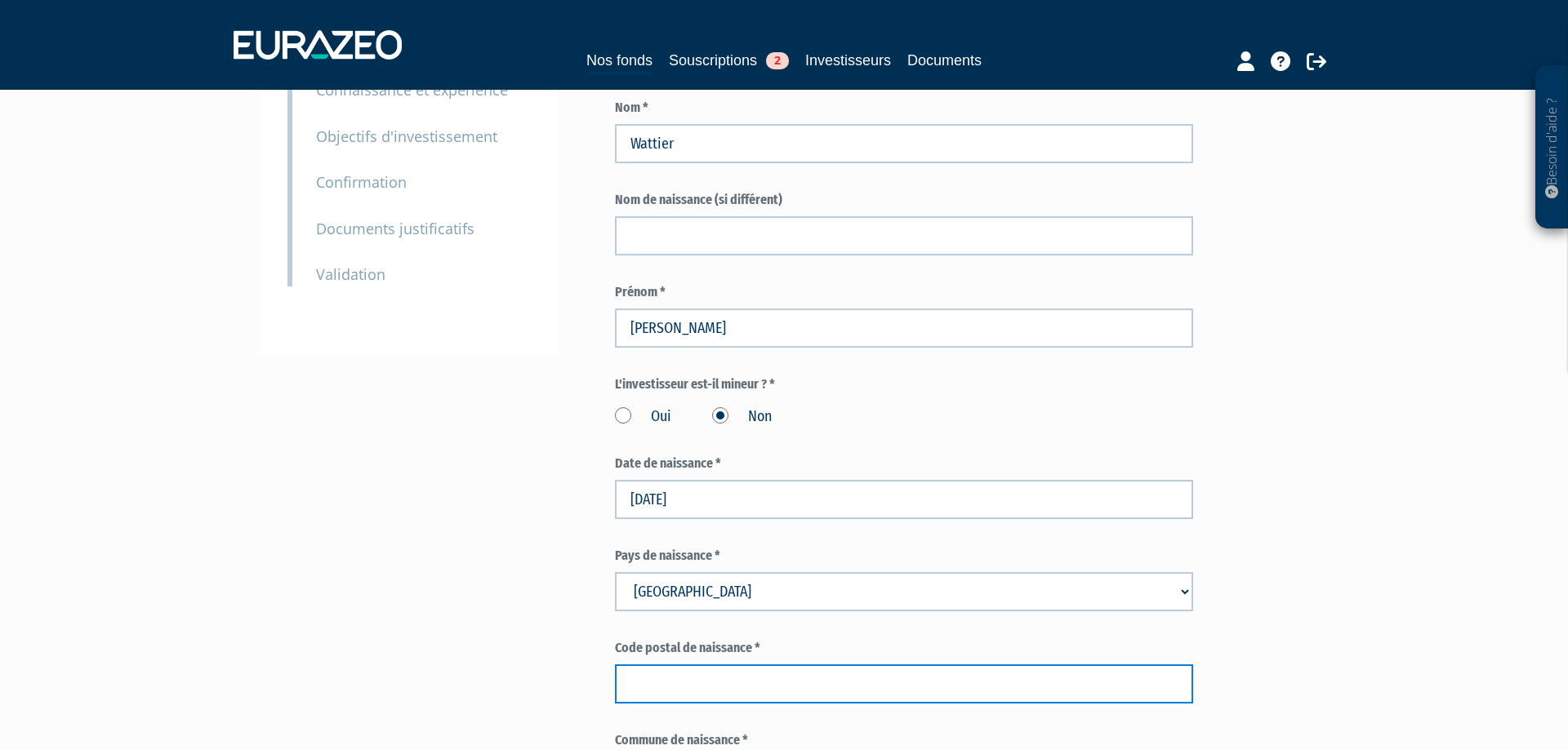
click at [655, 691] on input "text" at bounding box center [904, 684] width 578 height 39
type input "dunkerque"
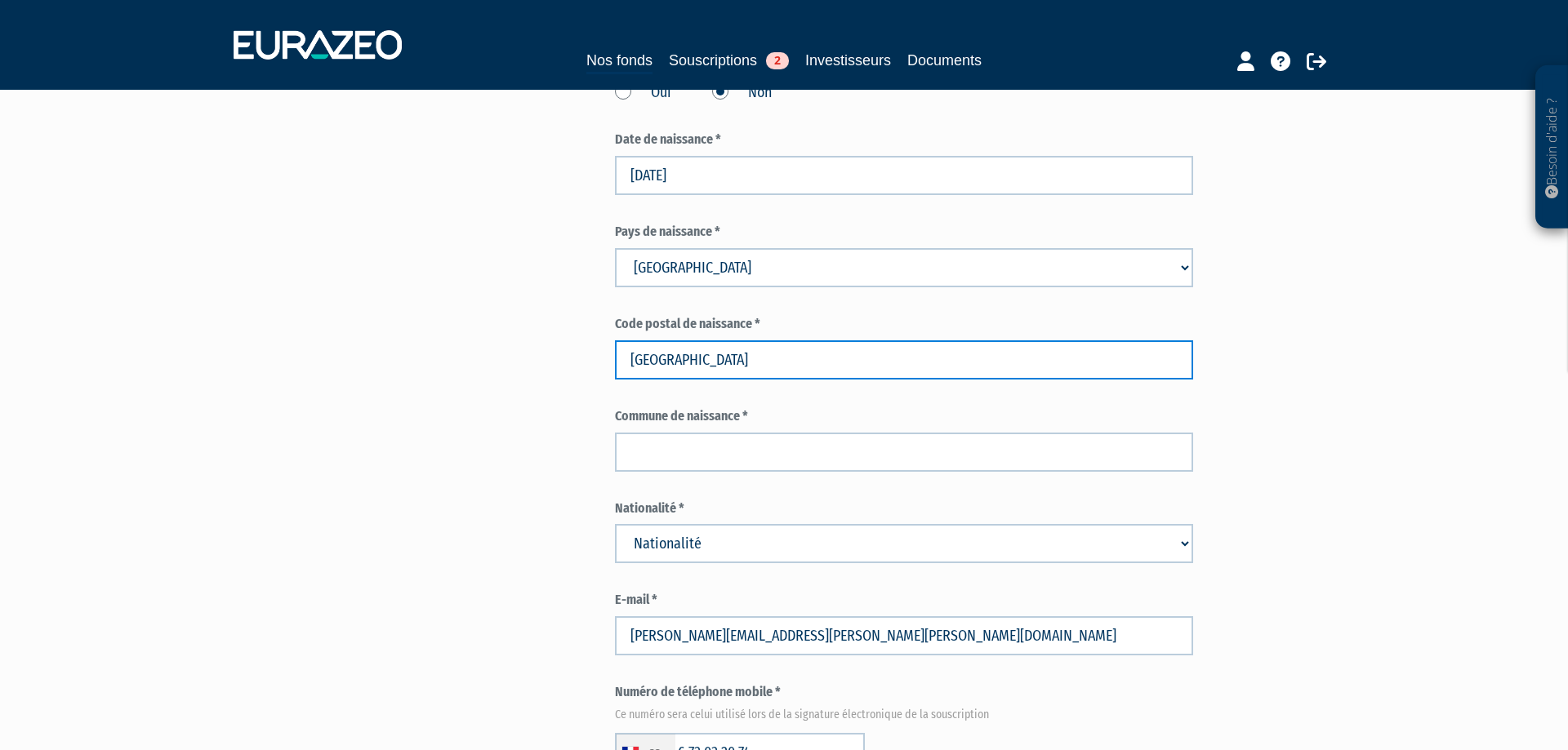
scroll to position [611, 0]
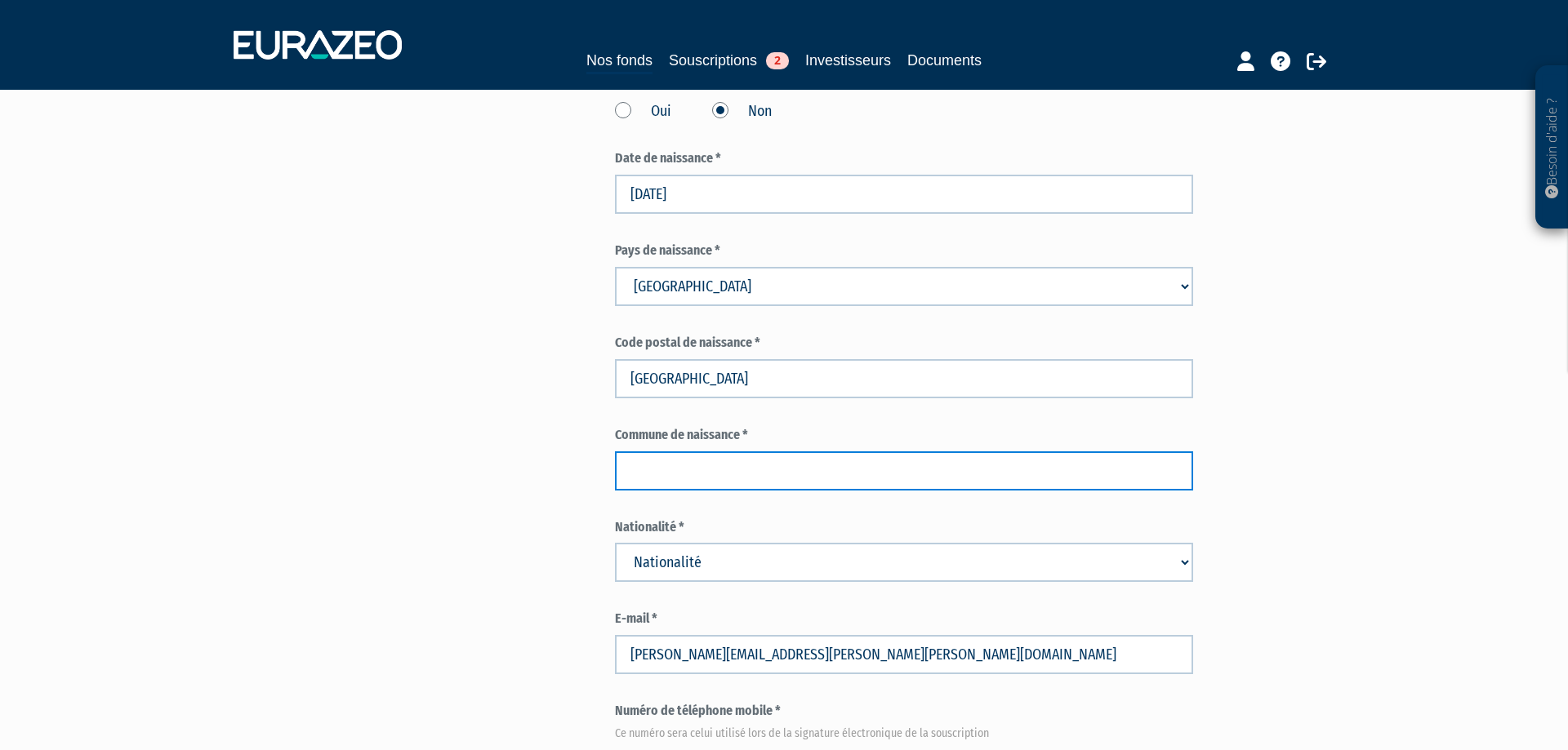
click at [671, 467] on input "text" at bounding box center [904, 471] width 578 height 39
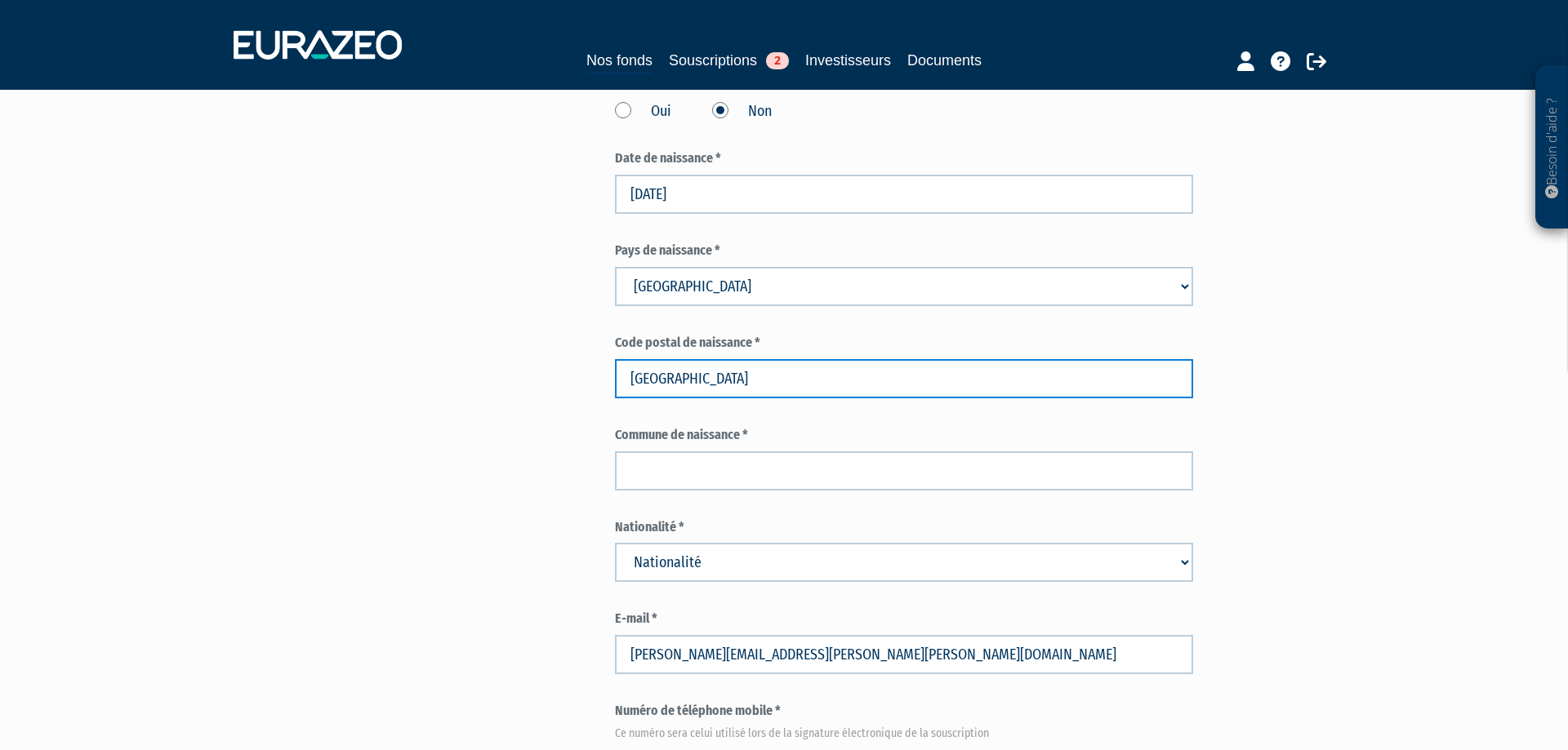
drag, startPoint x: 727, startPoint y: 374, endPoint x: 501, endPoint y: 372, distance: 226.0
click at [615, 372] on input "dunkerque" at bounding box center [904, 379] width 578 height 39
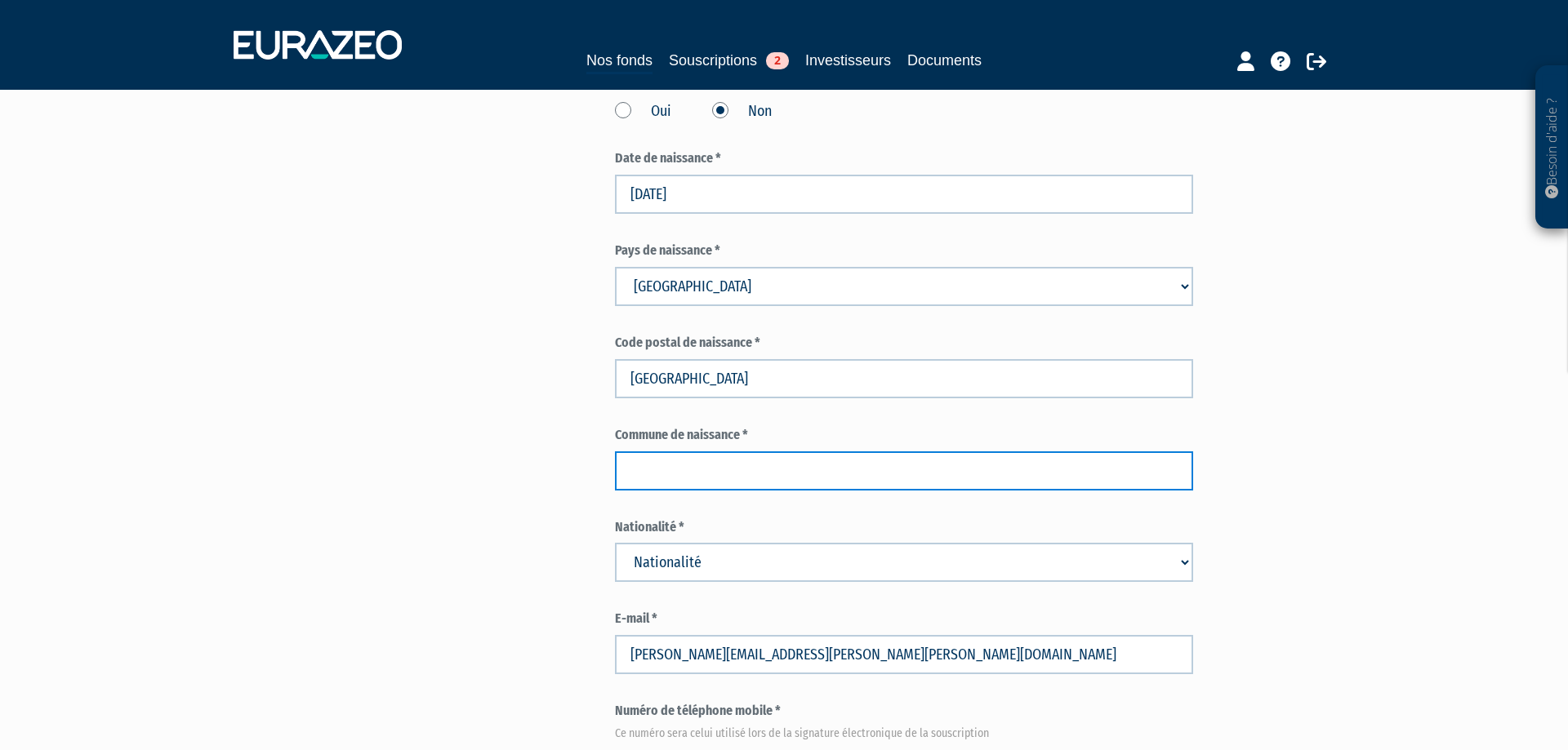
click at [656, 464] on input "text" at bounding box center [904, 471] width 578 height 39
paste input "dunkerque"
type input "dunkerque"
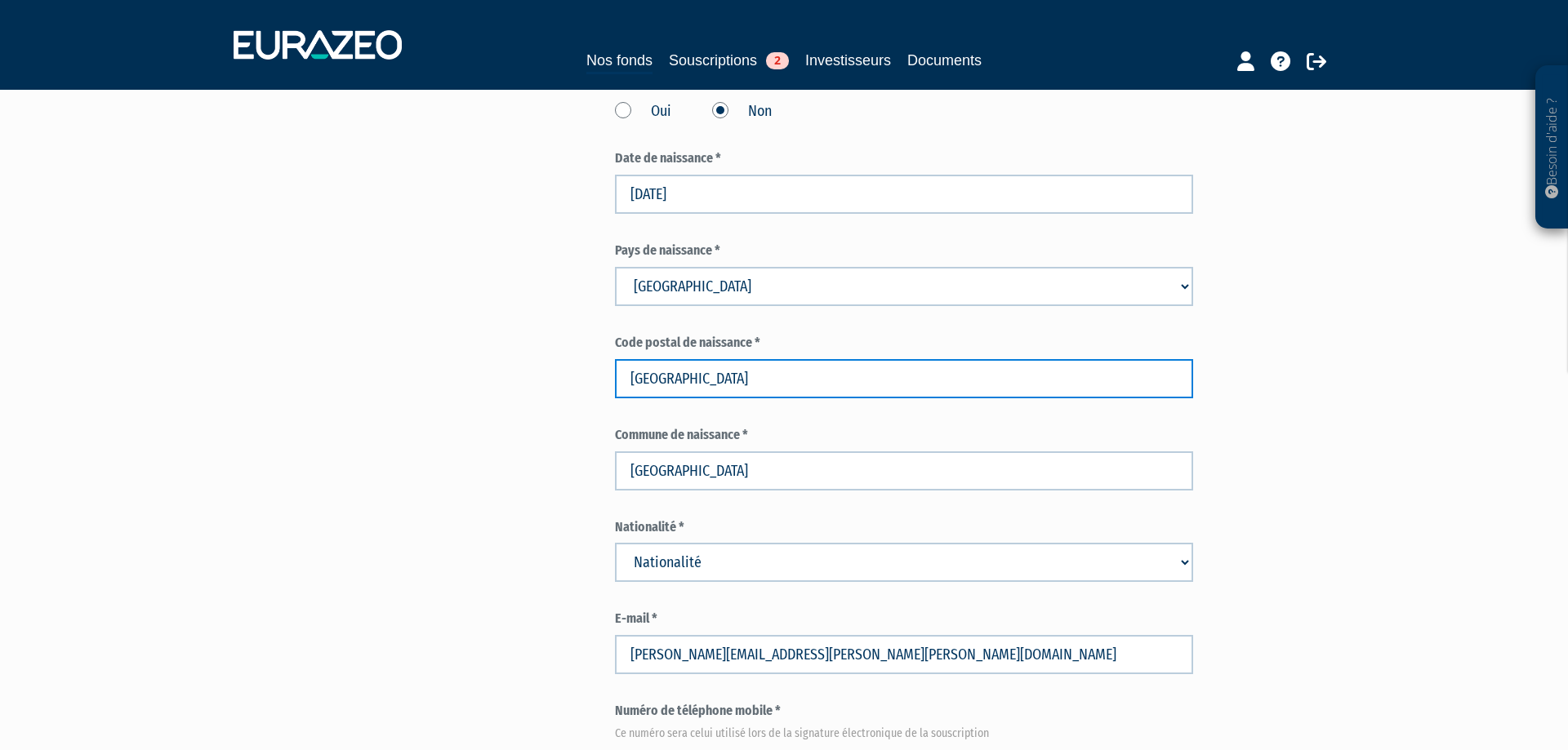
drag, startPoint x: 733, startPoint y: 368, endPoint x: 483, endPoint y: 364, distance: 250.0
click at [615, 364] on input "dunkerque" at bounding box center [904, 379] width 578 height 39
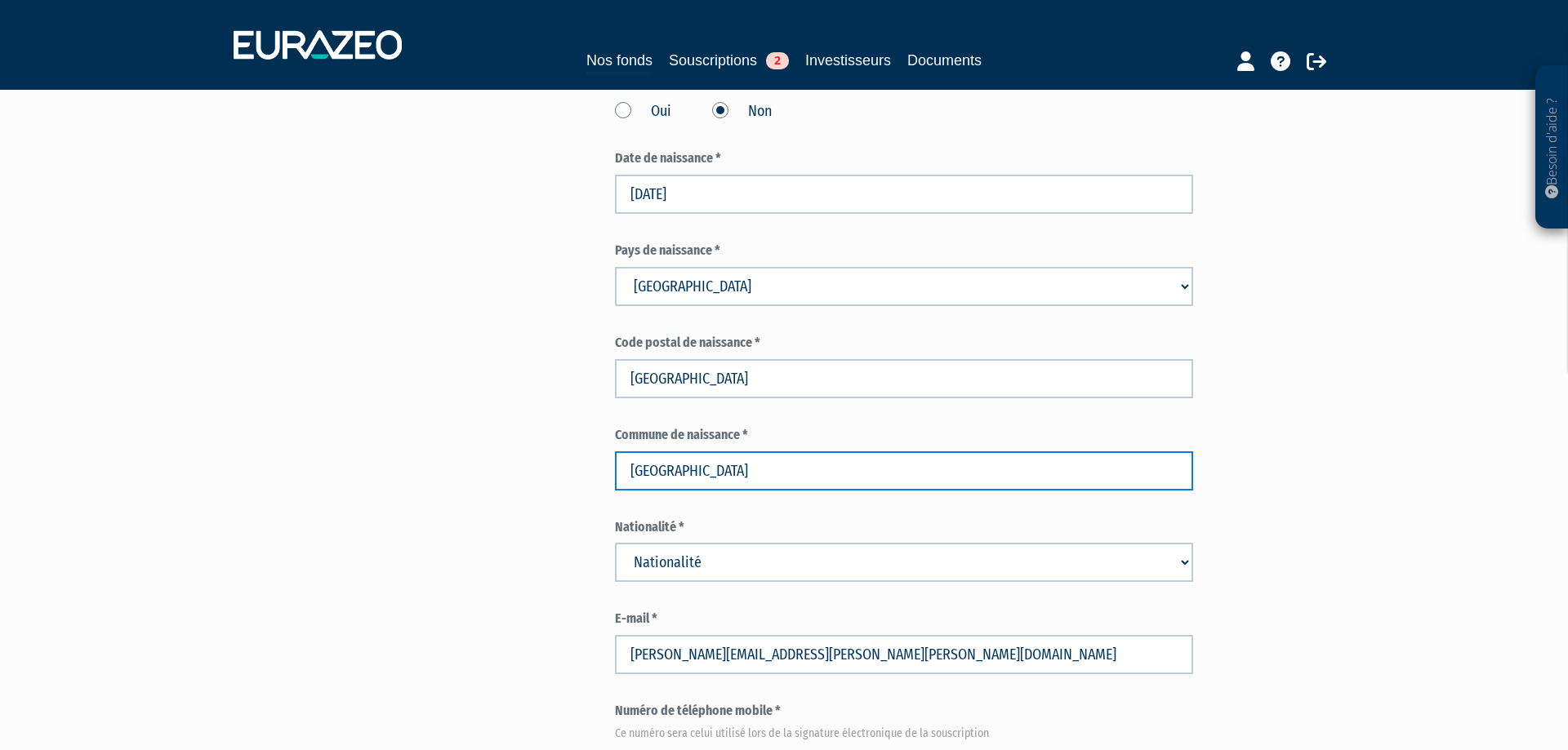
click at [696, 476] on input "dunkerque" at bounding box center [904, 471] width 578 height 39
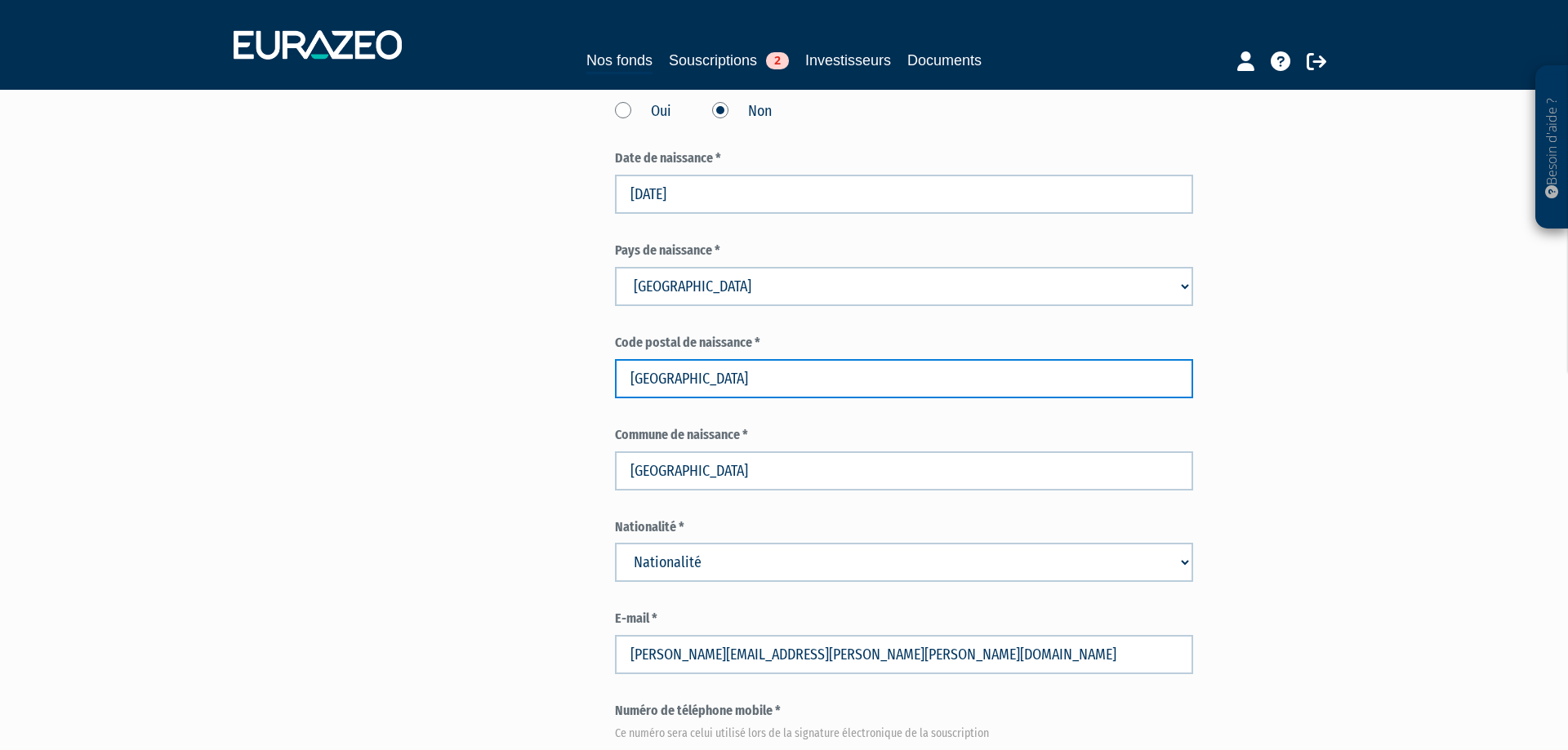
click at [654, 386] on input "dunkerque" at bounding box center [904, 379] width 578 height 39
type input "59140"
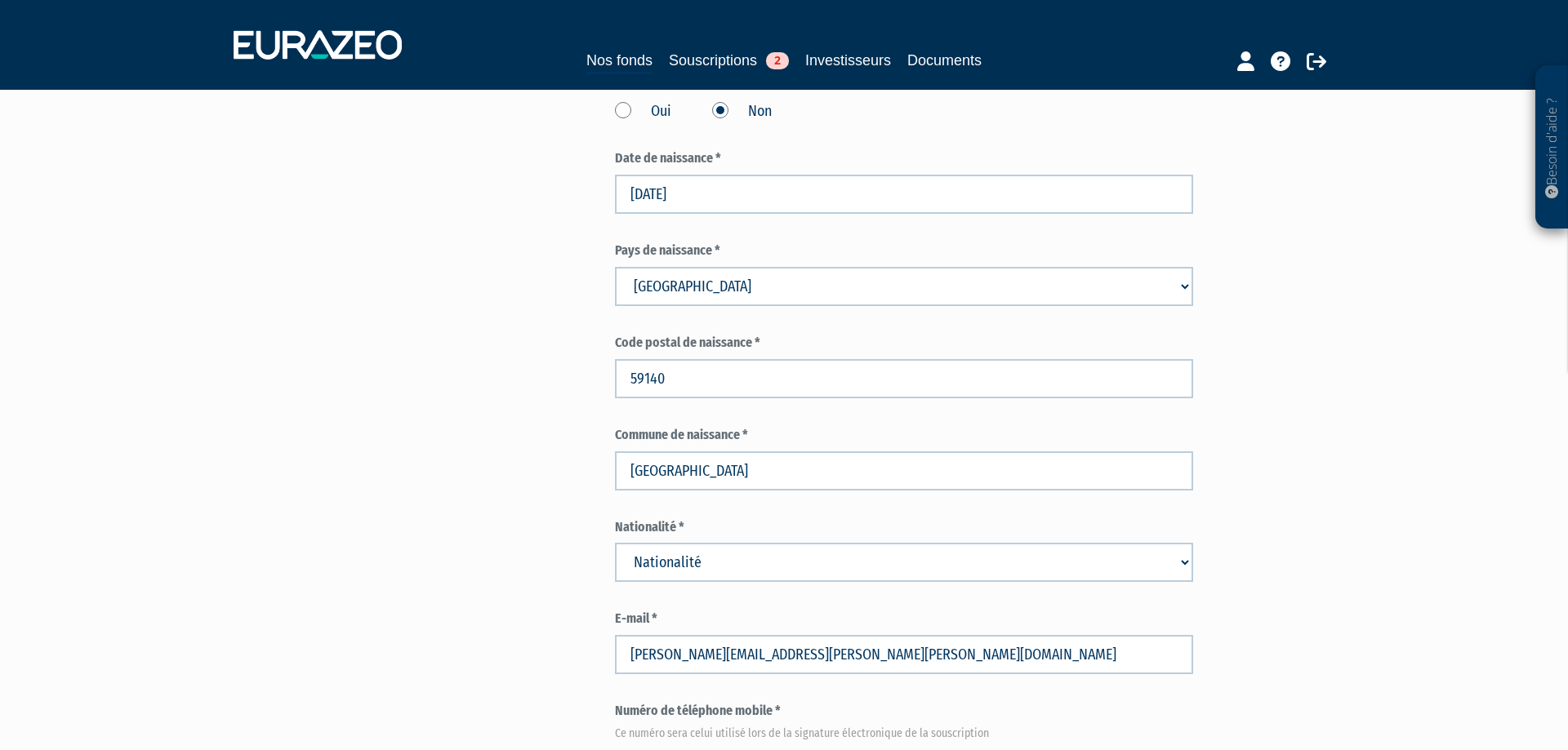
click at [424, 411] on div "Envoyer à l'investisseur 1 Identité 2 Coordonnées bancaires 3 Situation profess…" at bounding box center [784, 688] width 1026 height 2335
click at [615, 543] on select "Nationalité Afghanistan Afrique du Sud Albanie Algérie Allemagne Andorre" at bounding box center [904, 562] width 578 height 39
select select "75"
click option "France" at bounding box center [0, 0] width 0 height 0
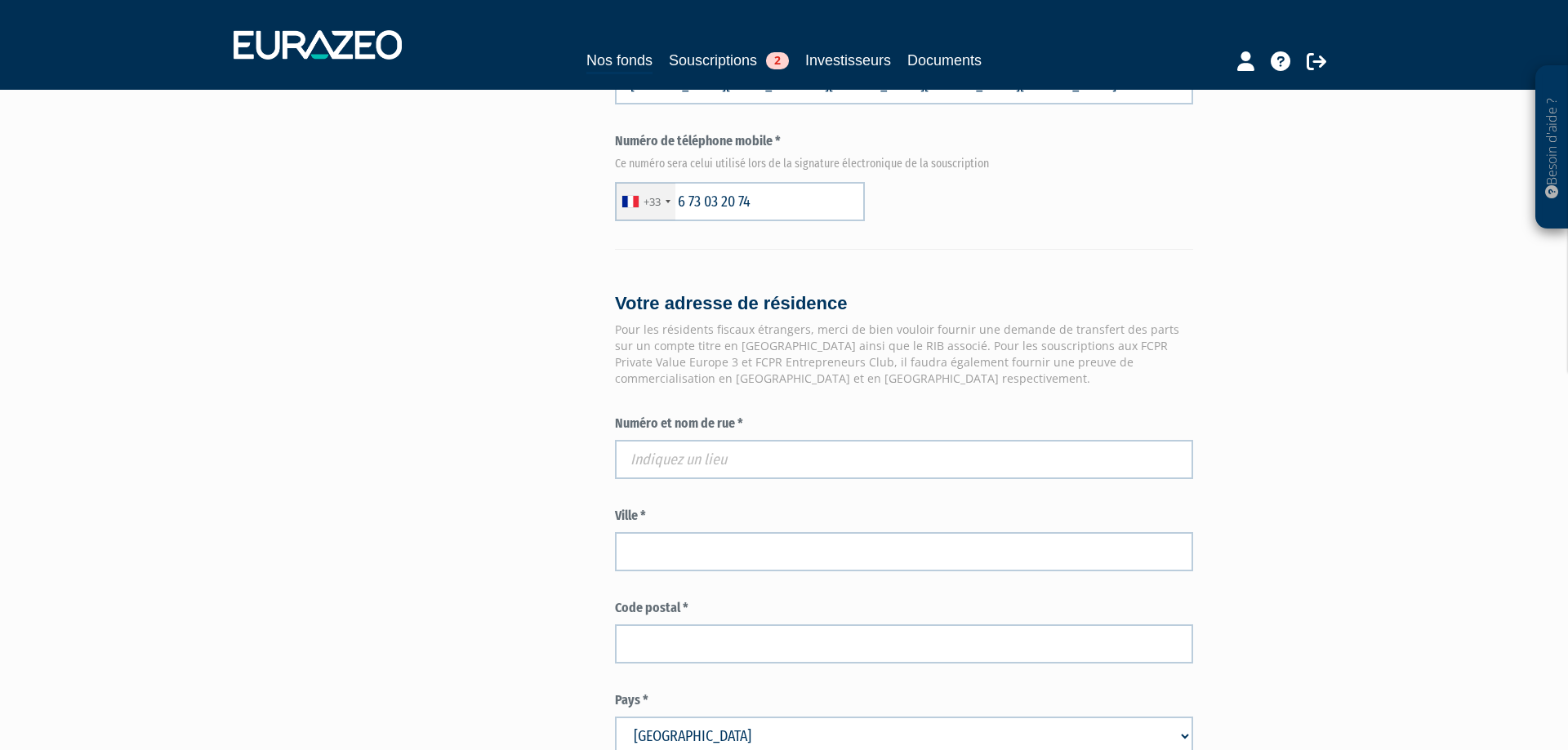
scroll to position [1222, 0]
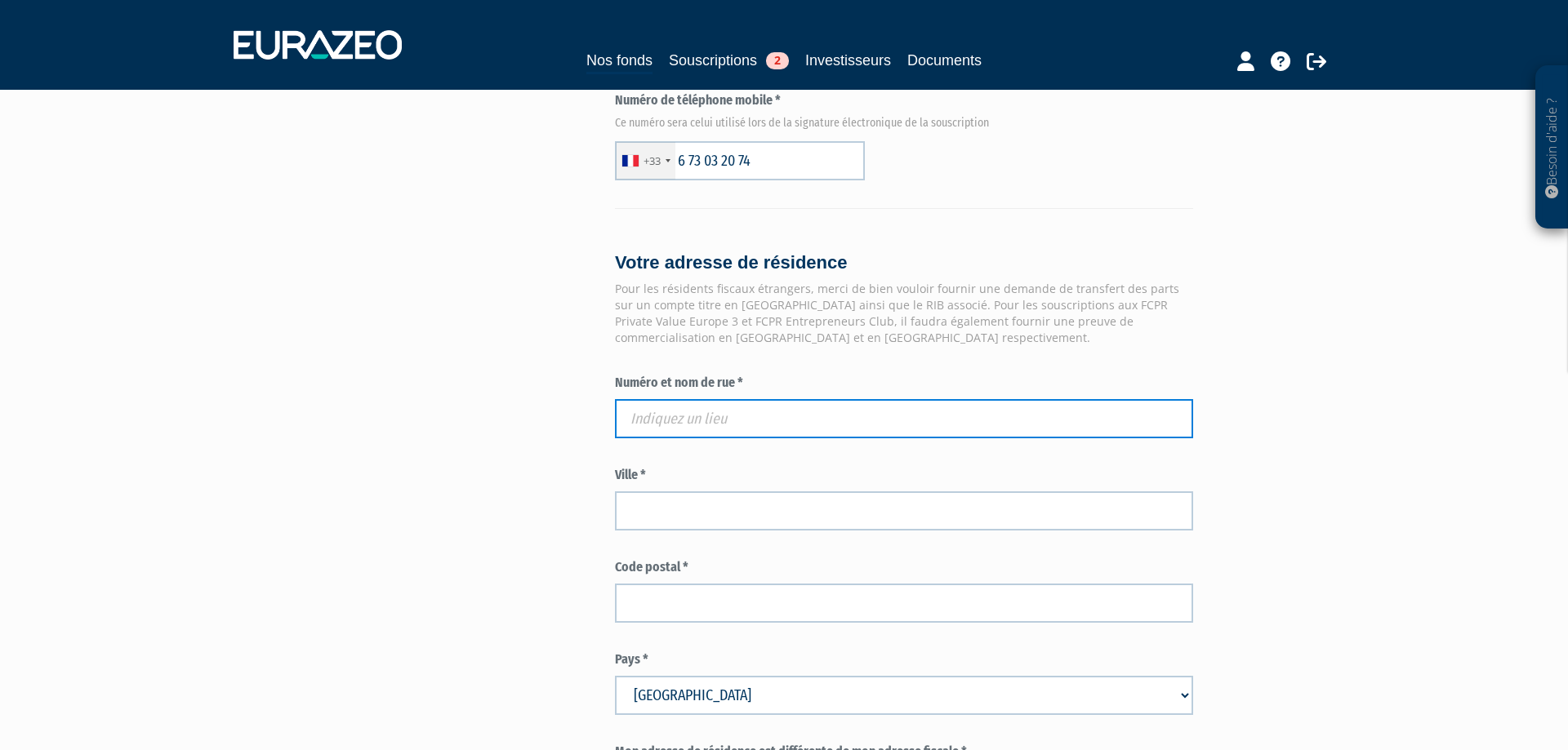
click at [688, 418] on input "text" at bounding box center [904, 418] width 578 height 39
paste input "2 PLACE SAINT MARTIN 41100 VILLETRUN"
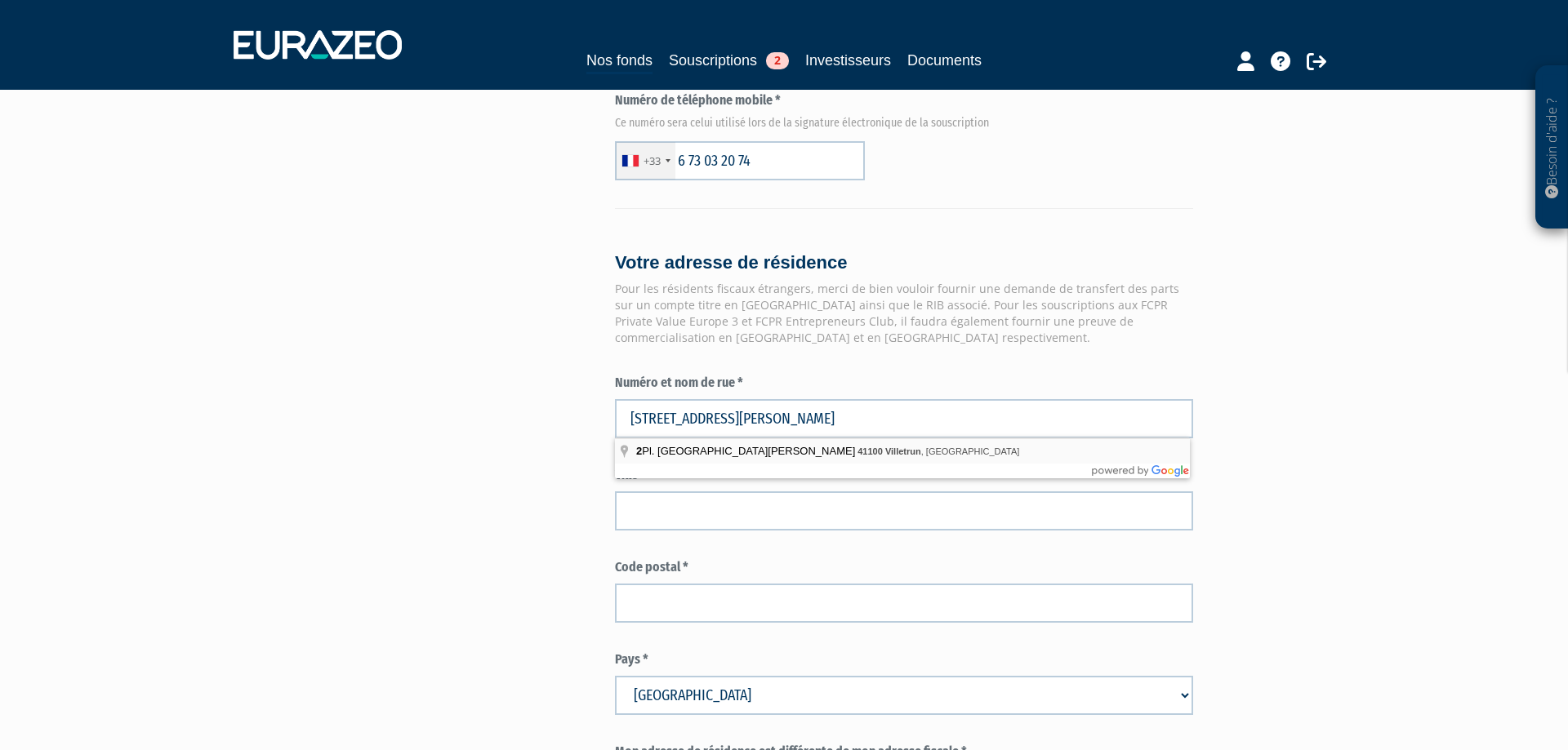
type input "2 Pl. Saint-Martin, 41100 Villetrun, France"
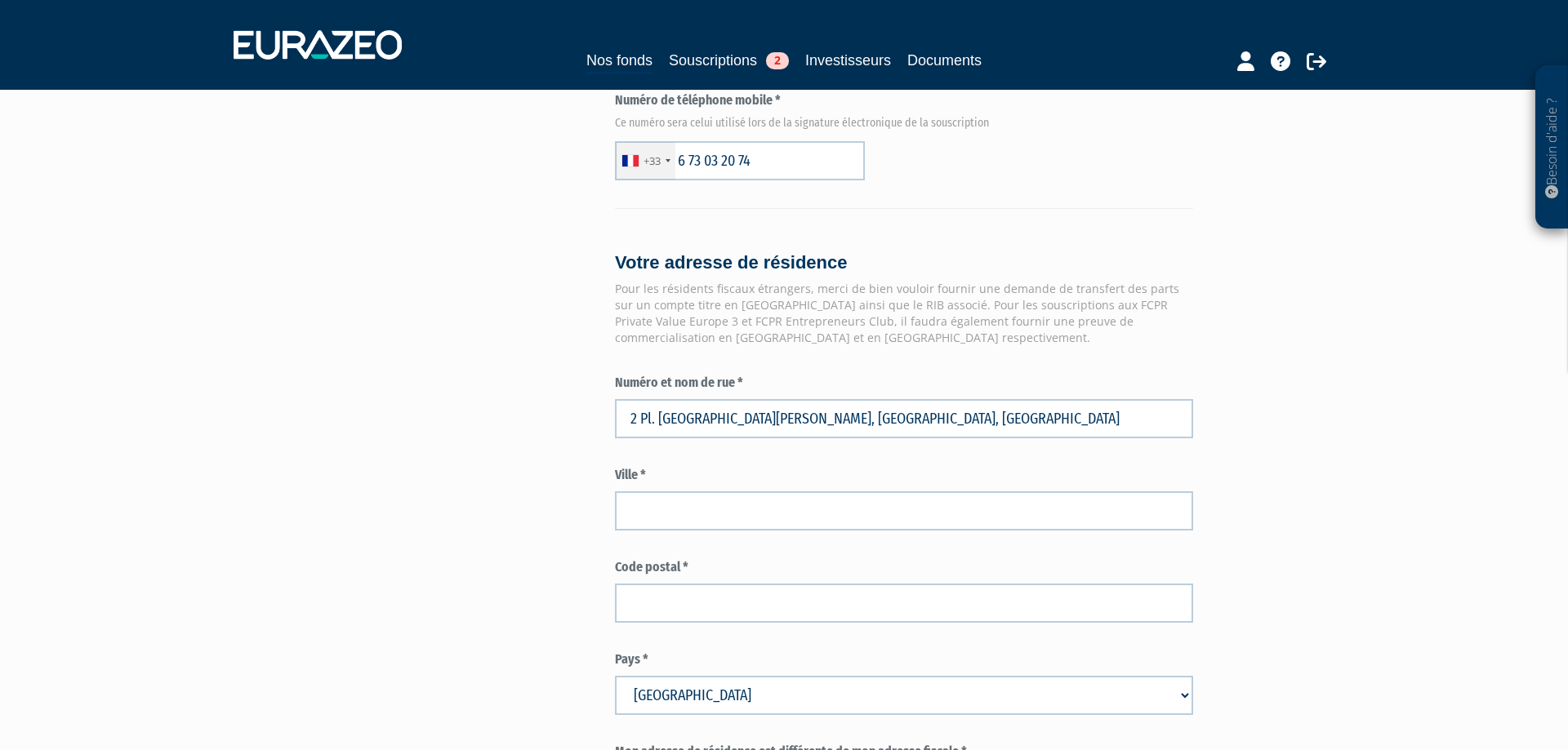
type input "Villetrun"
type input "41100"
type input "2 Place Saint-Martin"
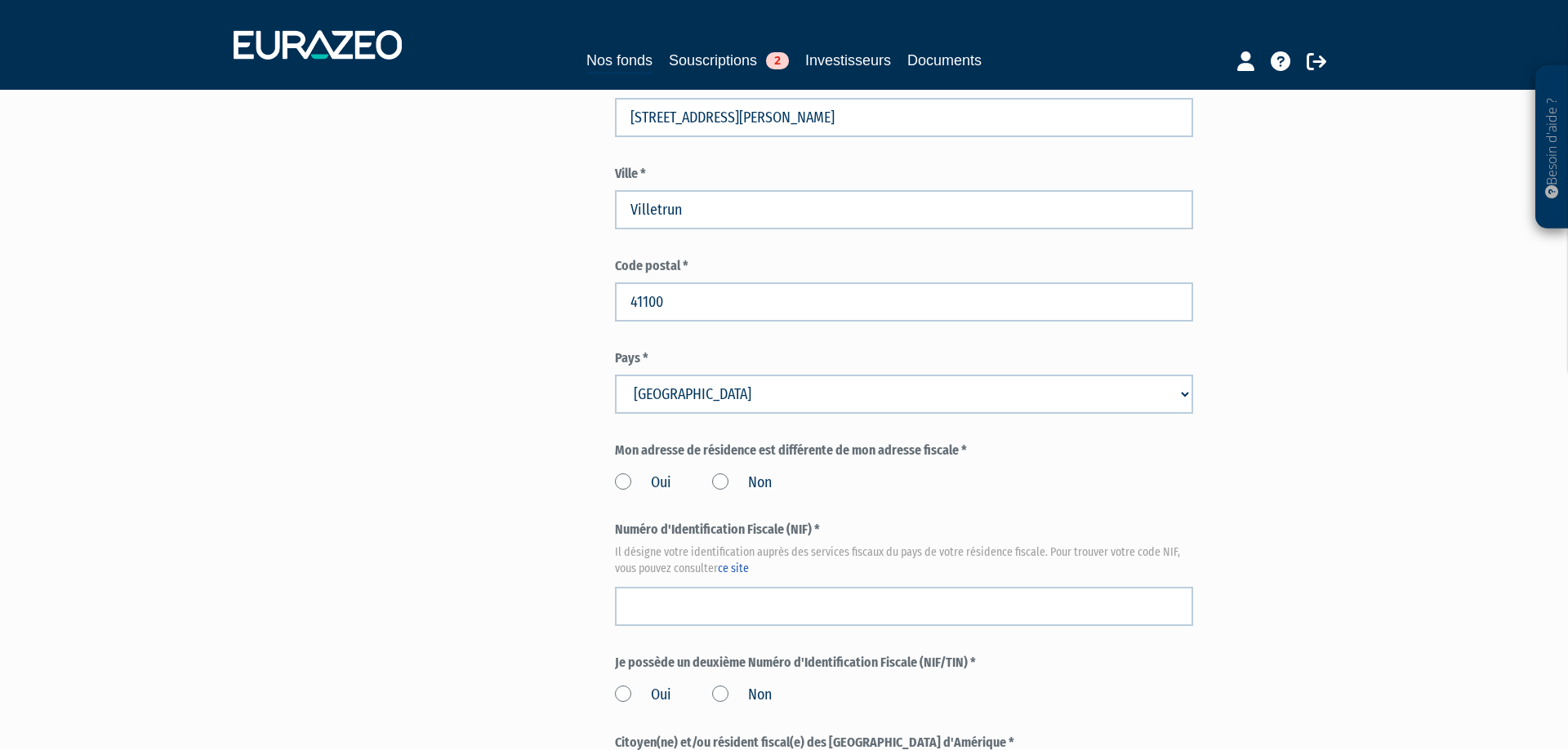
scroll to position [1527, 0]
click at [717, 475] on label "Non" at bounding box center [742, 479] width 60 height 21
click at [0, 0] on input "Non" at bounding box center [0, 0] width 0 height 0
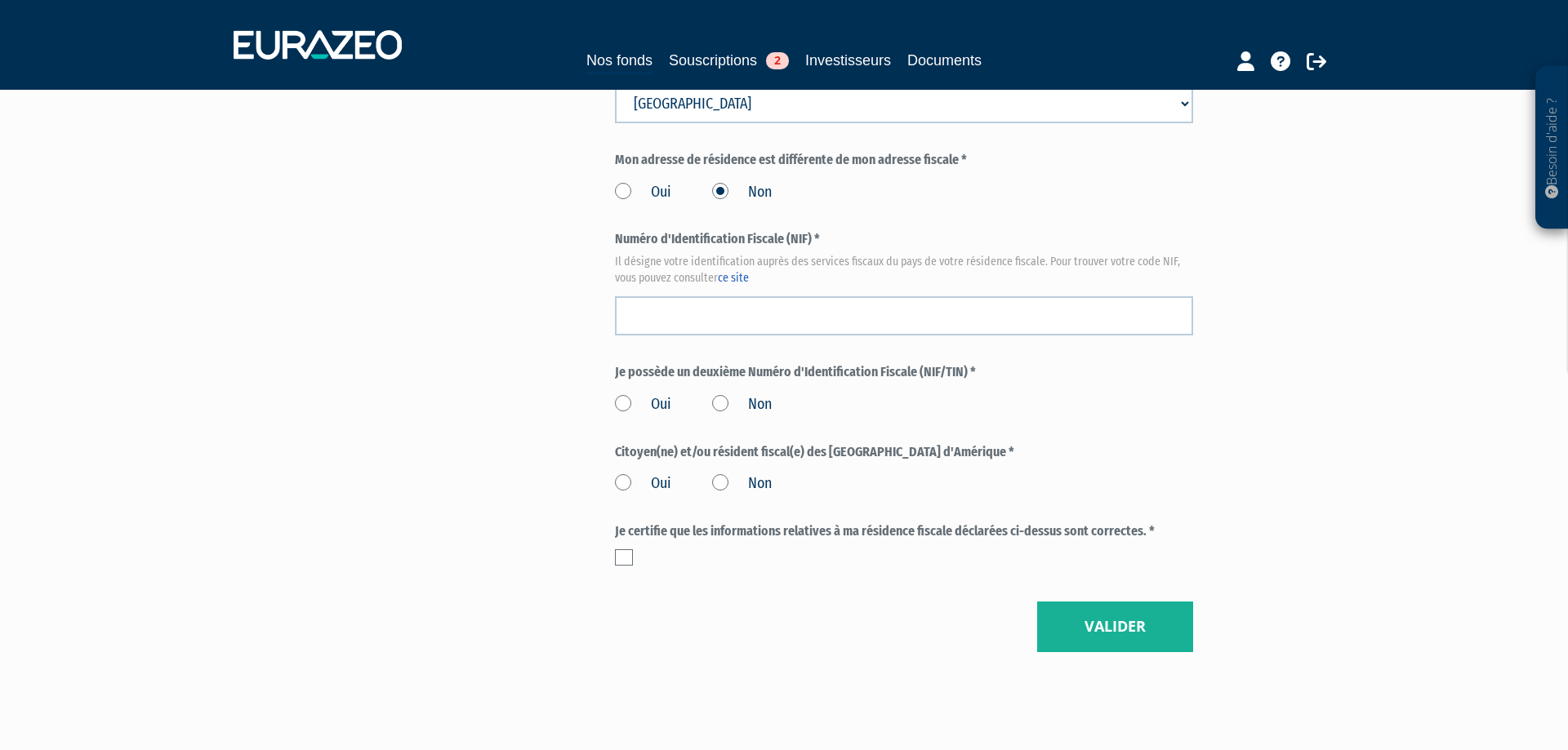
scroll to position [1832, 0]
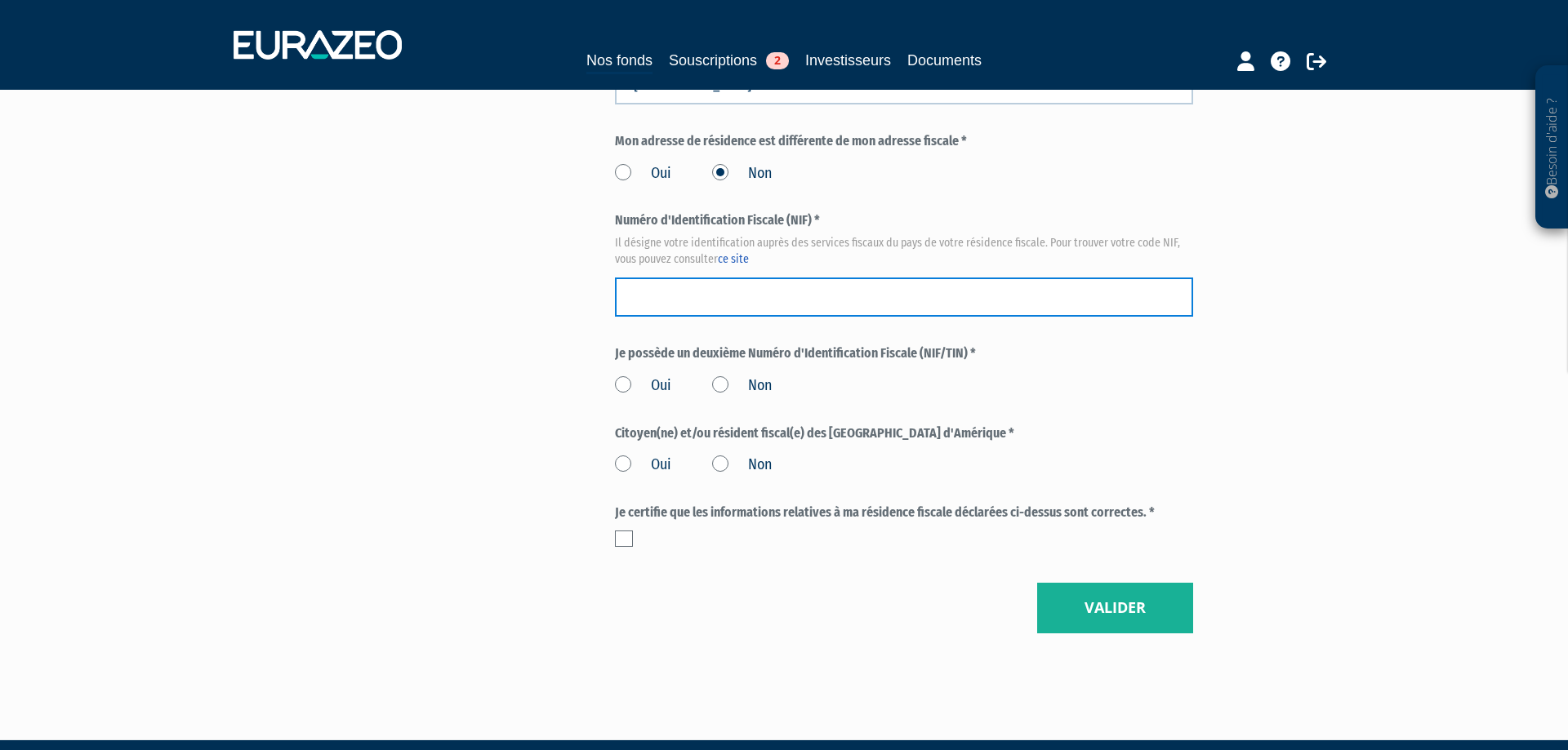
click at [673, 297] on input "text" at bounding box center [904, 296] width 578 height 39
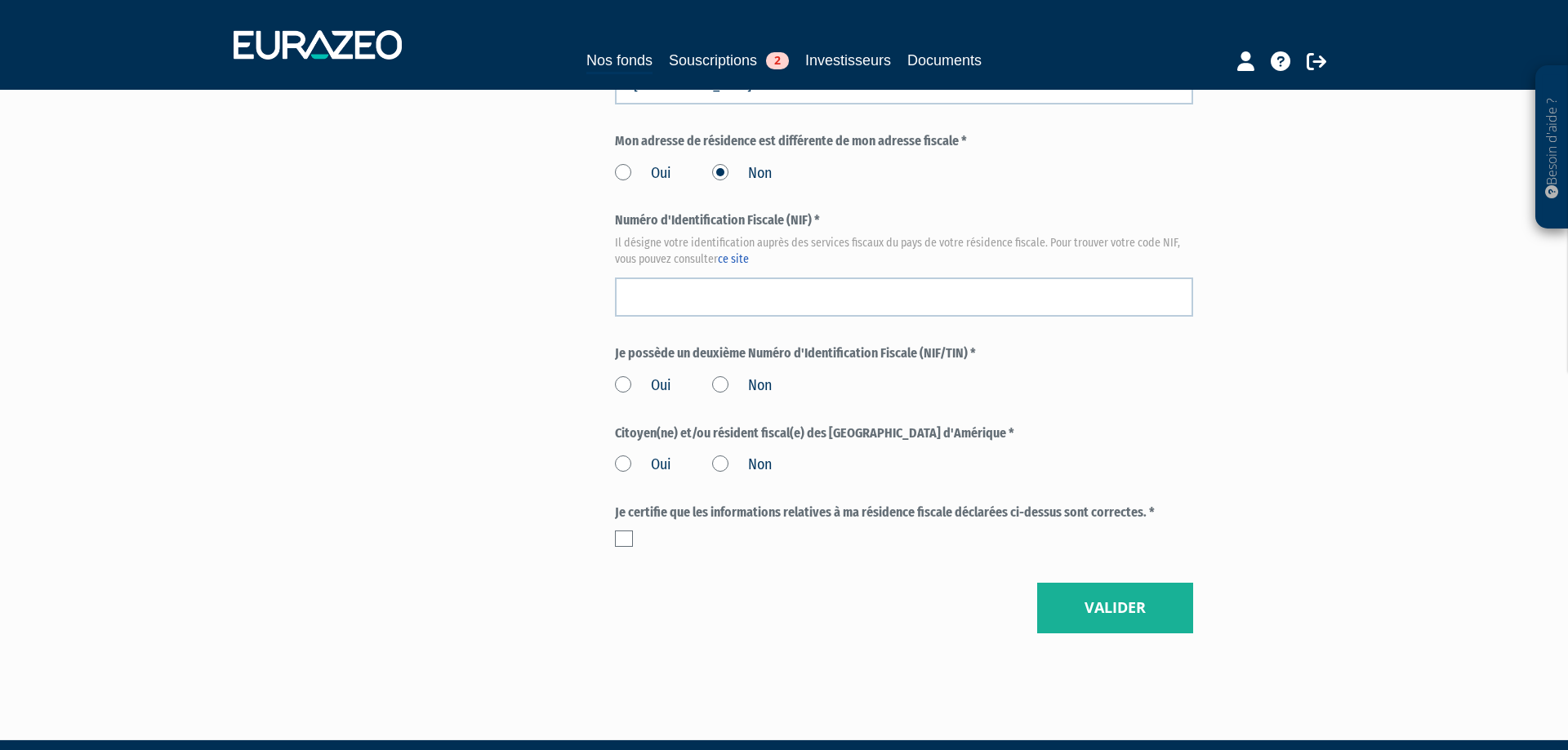
click at [718, 382] on label "Non" at bounding box center [742, 386] width 60 height 21
click at [0, 0] on input "Non" at bounding box center [0, 0] width 0 height 0
click at [728, 467] on label "Non" at bounding box center [742, 465] width 60 height 21
click at [0, 0] on input "Non" at bounding box center [0, 0] width 0 height 0
click at [618, 541] on label at bounding box center [624, 539] width 18 height 17
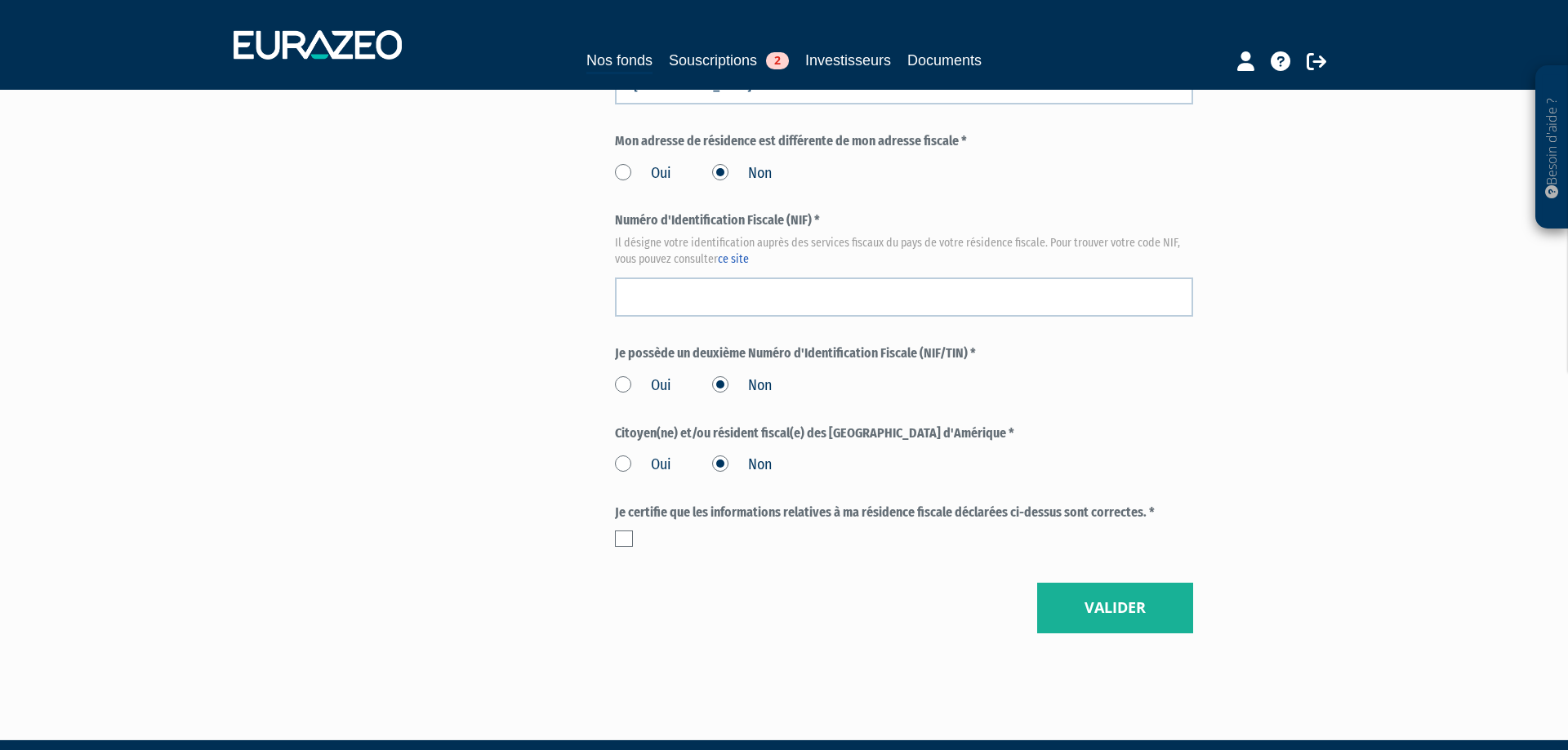
click at [0, 0] on input "checkbox" at bounding box center [0, 0] width 0 height 0
click at [1083, 603] on button "Valider" at bounding box center [1115, 609] width 156 height 51
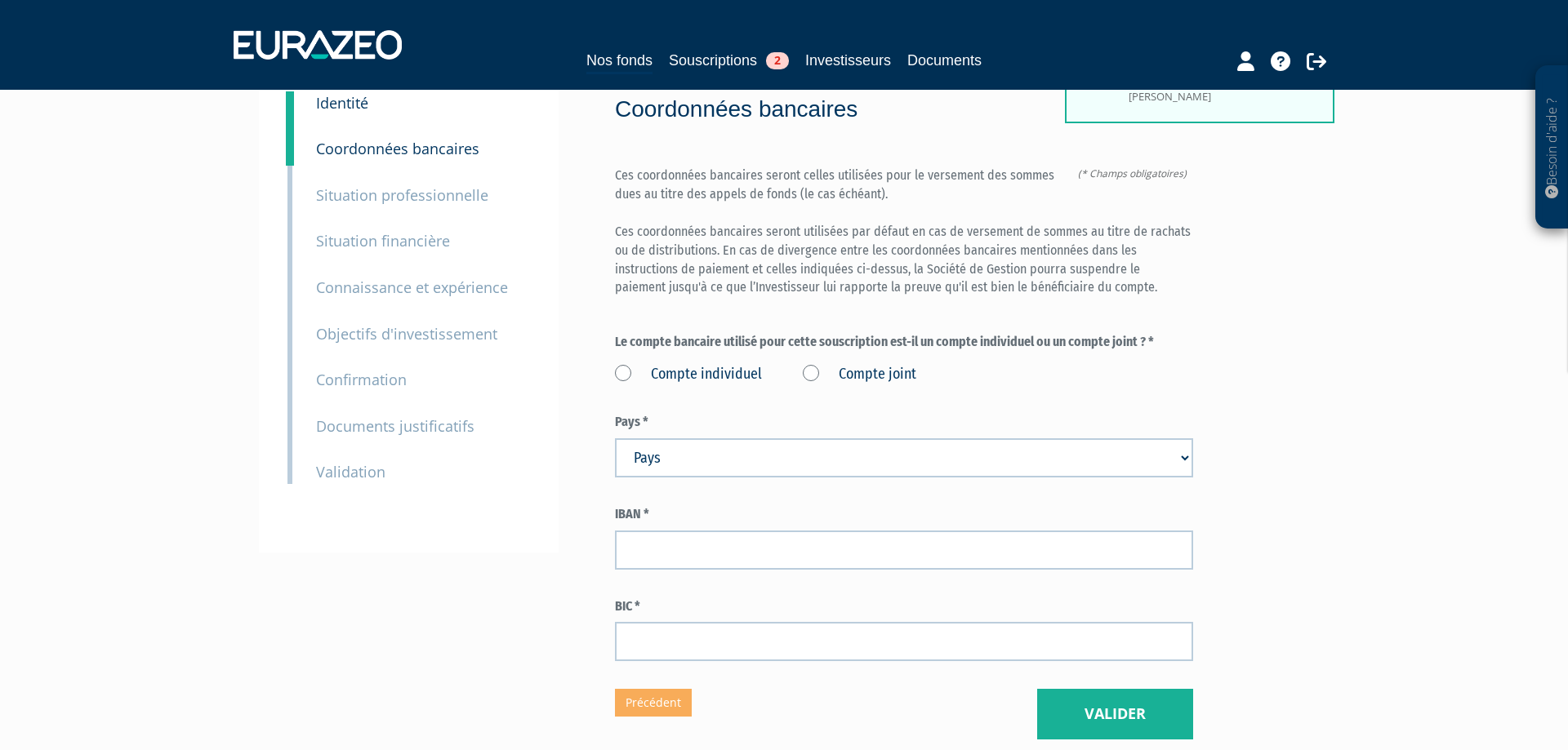
scroll to position [255, 0]
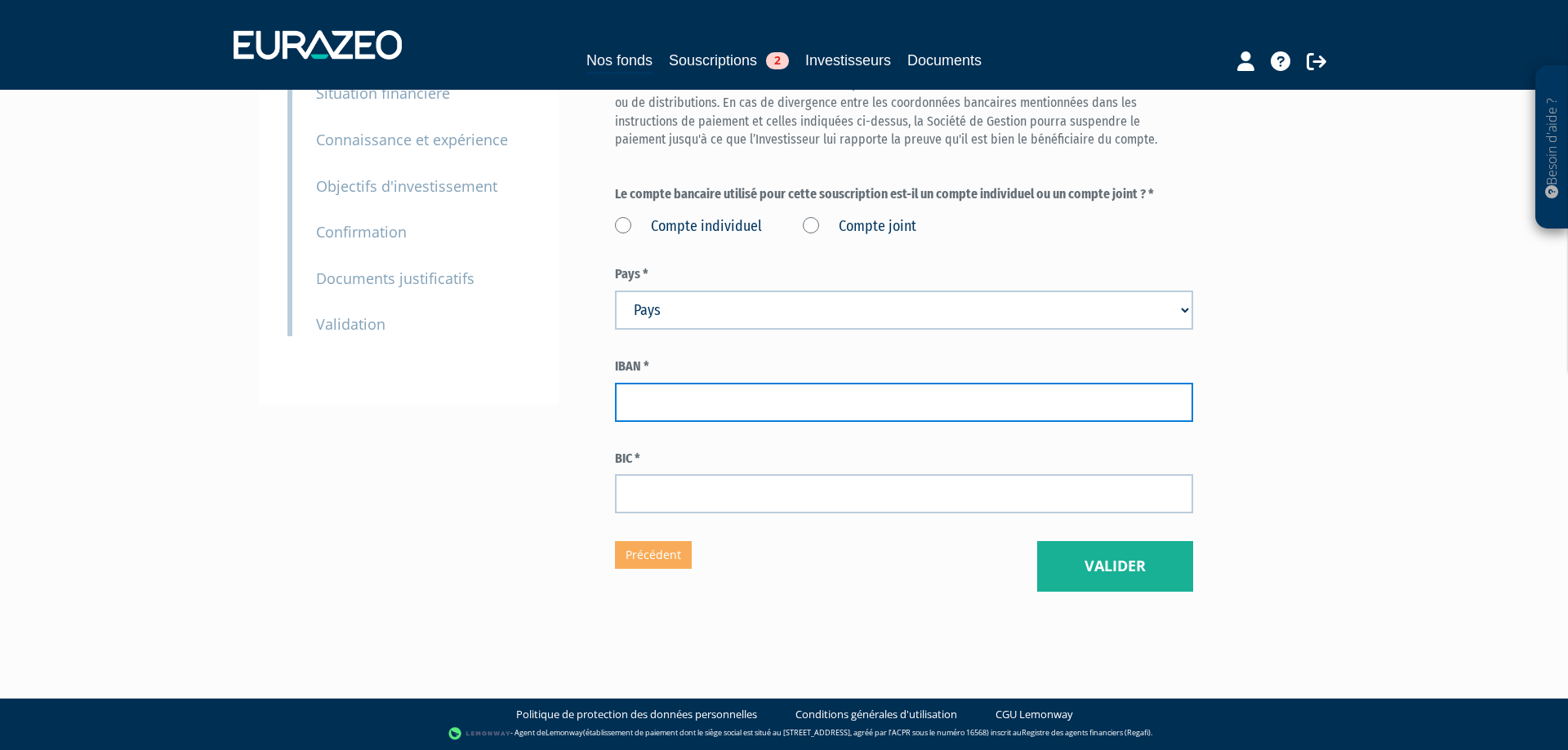
click at [663, 395] on input "text" at bounding box center [904, 403] width 578 height 39
paste input "[FINANCIAL_ID]"
type input "[FINANCIAL_ID]"
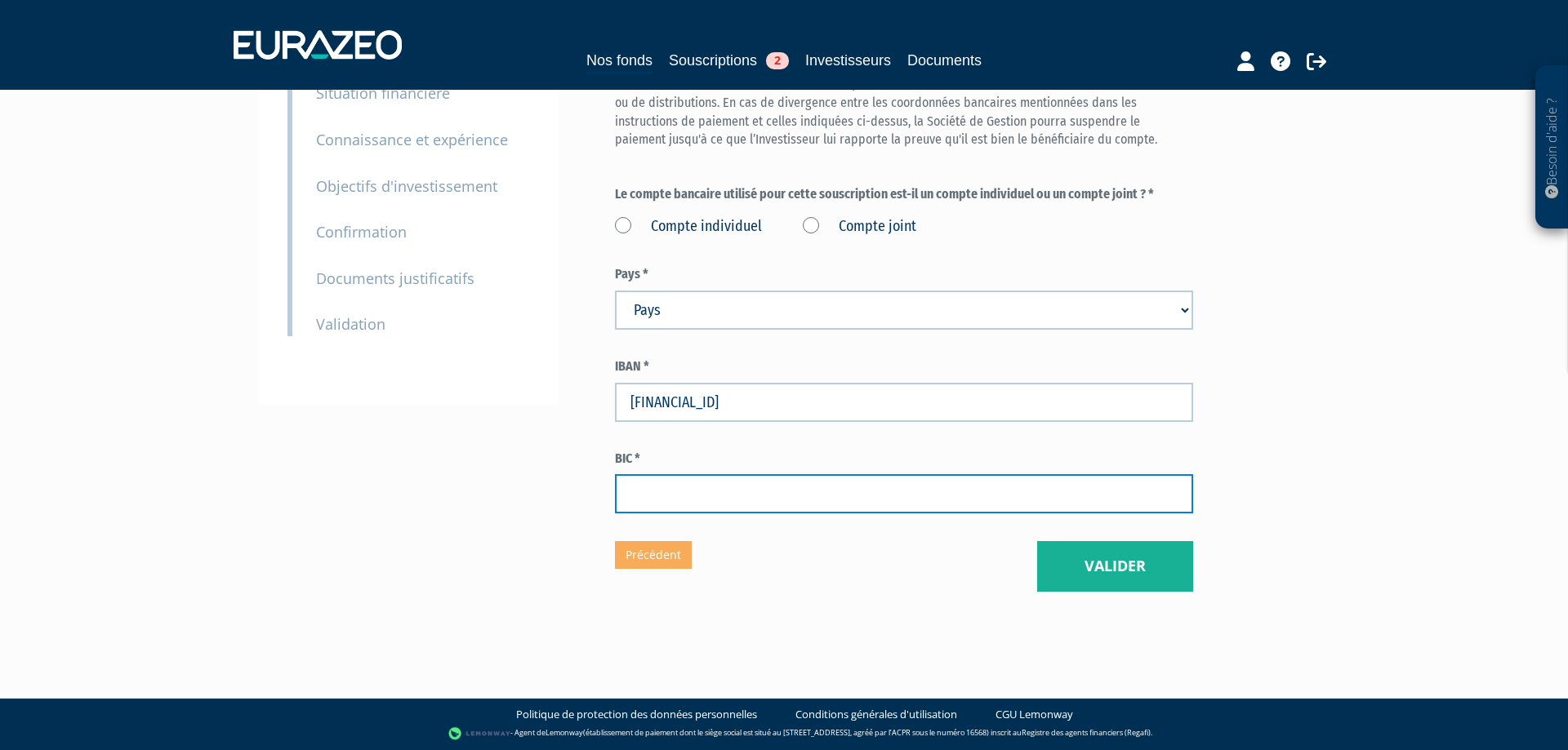
click at [648, 483] on input "text" at bounding box center [904, 494] width 578 height 39
paste input "[SWIFT_CODE]"
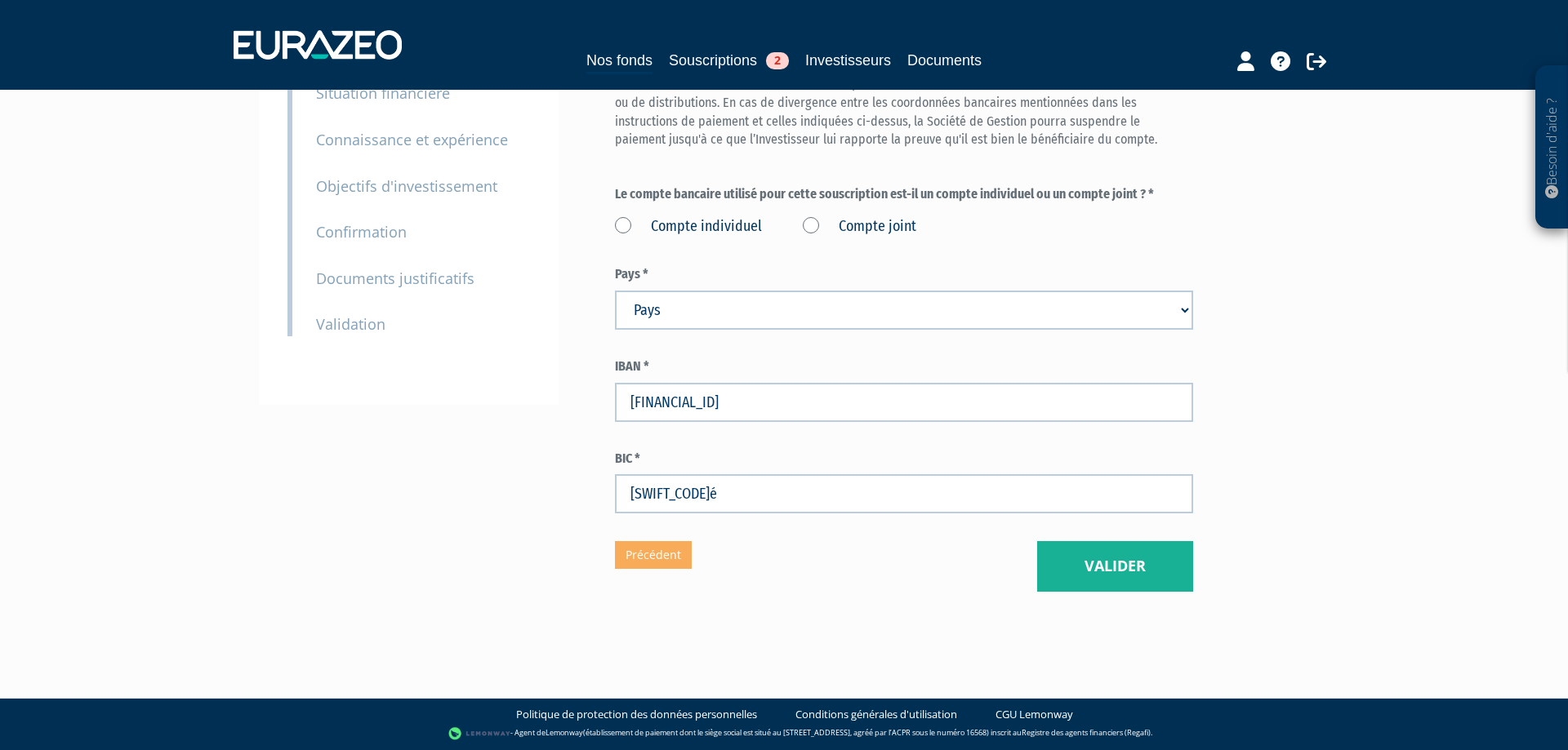
click at [813, 217] on div "Compte individuel Compte joint" at bounding box center [904, 224] width 578 height 27
click at [810, 224] on label "Compte joint" at bounding box center [859, 227] width 113 height 21
click at [0, 0] on joint "Compte joint" at bounding box center [0, 0] width 0 height 0
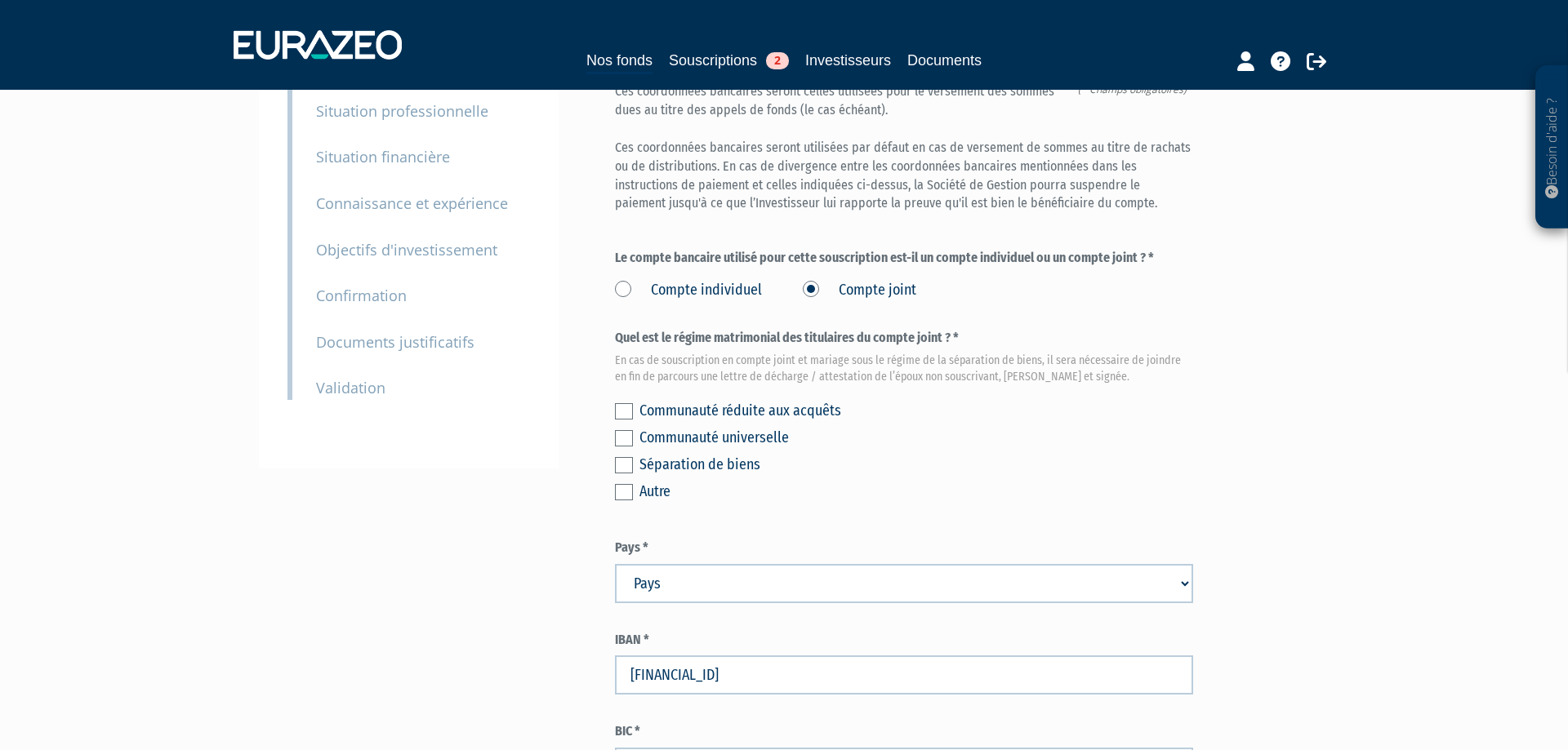
scroll to position [160, 0]
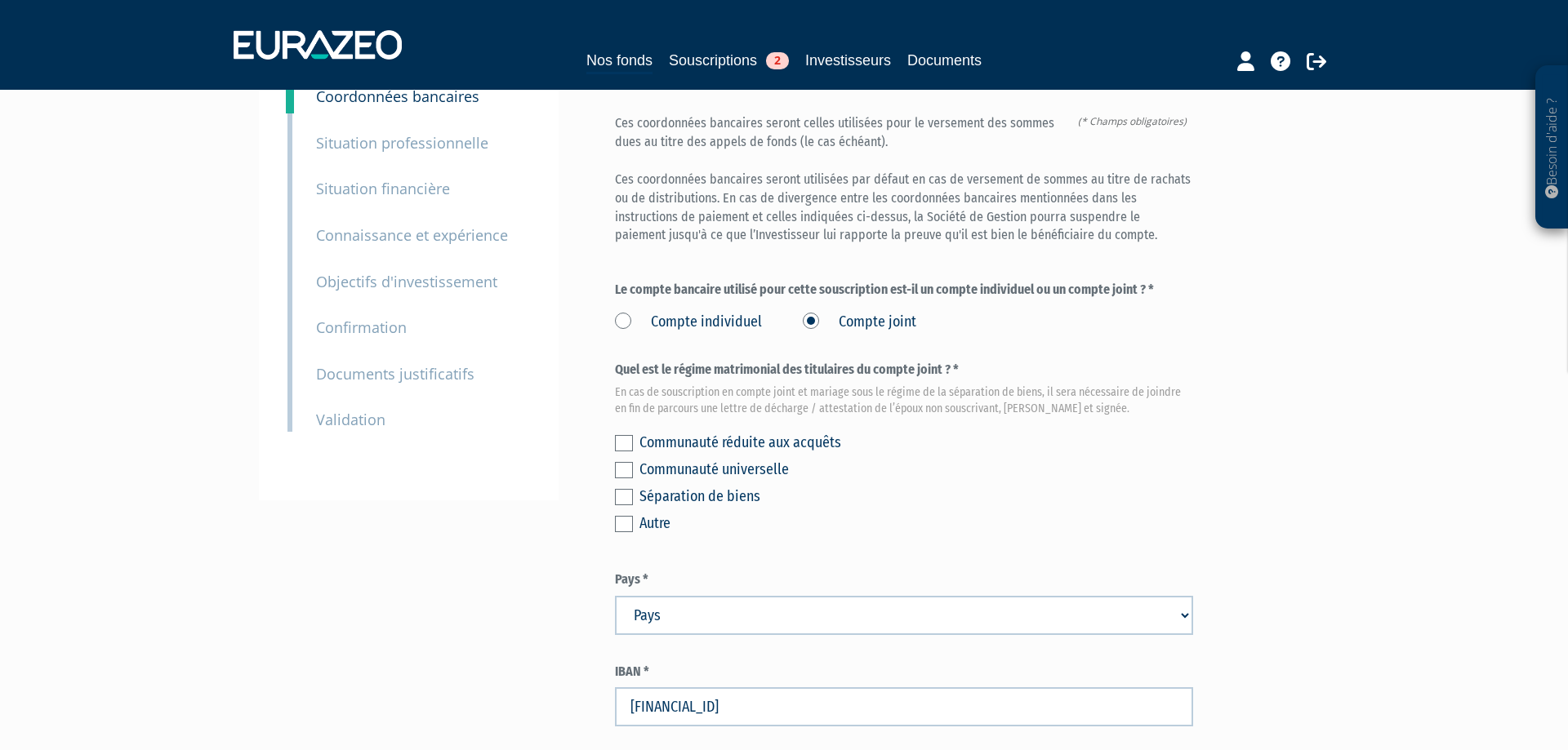
click at [627, 505] on div "Communauté réduite aux acquêts Communauté universelle Séparation de biens Autre" at bounding box center [904, 481] width 578 height 108
click at [627, 500] on label at bounding box center [624, 497] width 18 height 17
click at [0, 0] on input "checkbox" at bounding box center [0, 0] width 0 height 0
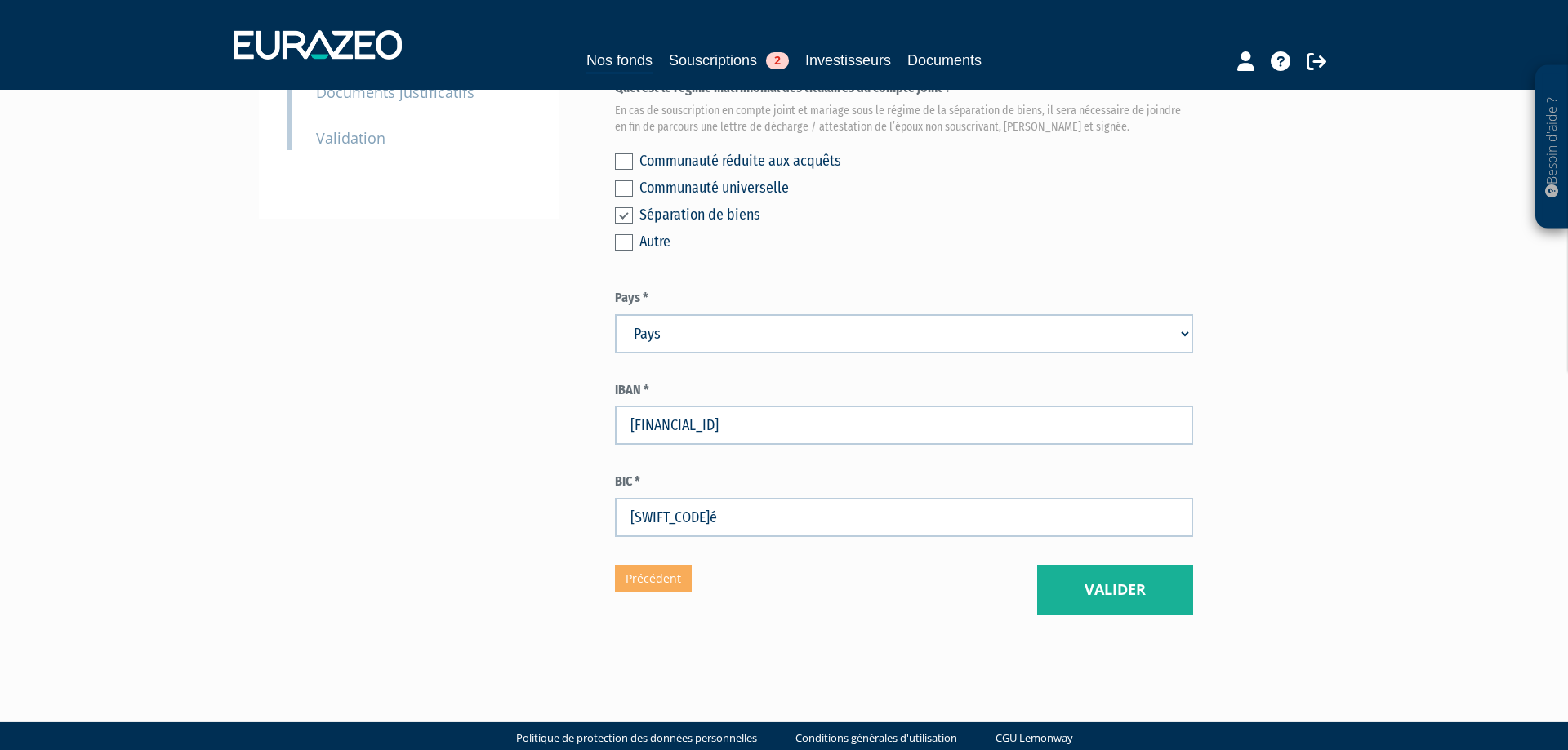
scroll to position [466, 0]
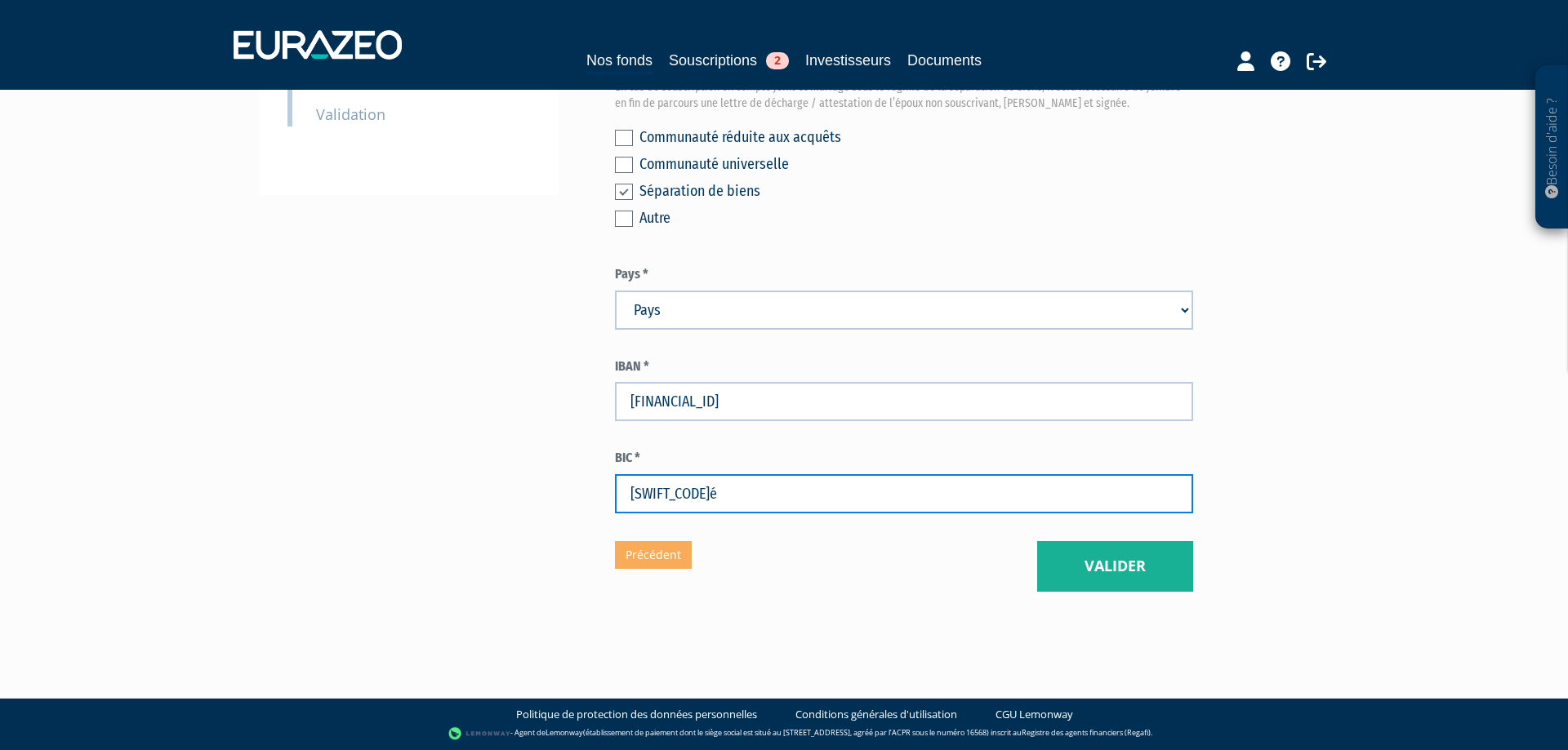
click at [784, 489] on input "[SWIFT_CODE]é" at bounding box center [904, 494] width 578 height 39
type input "CEPAFRPP450"
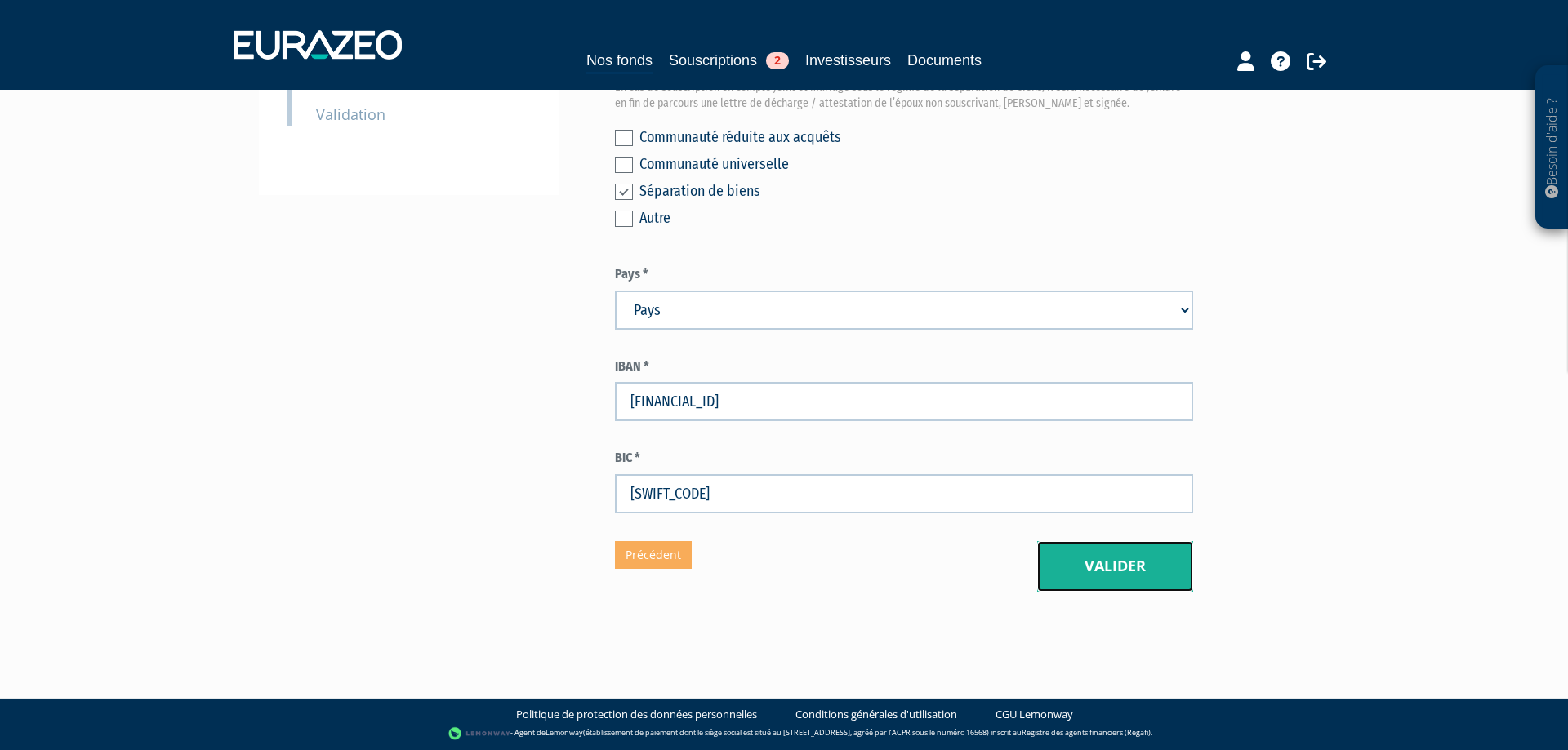
click at [1106, 553] on button "Valider" at bounding box center [1115, 567] width 156 height 51
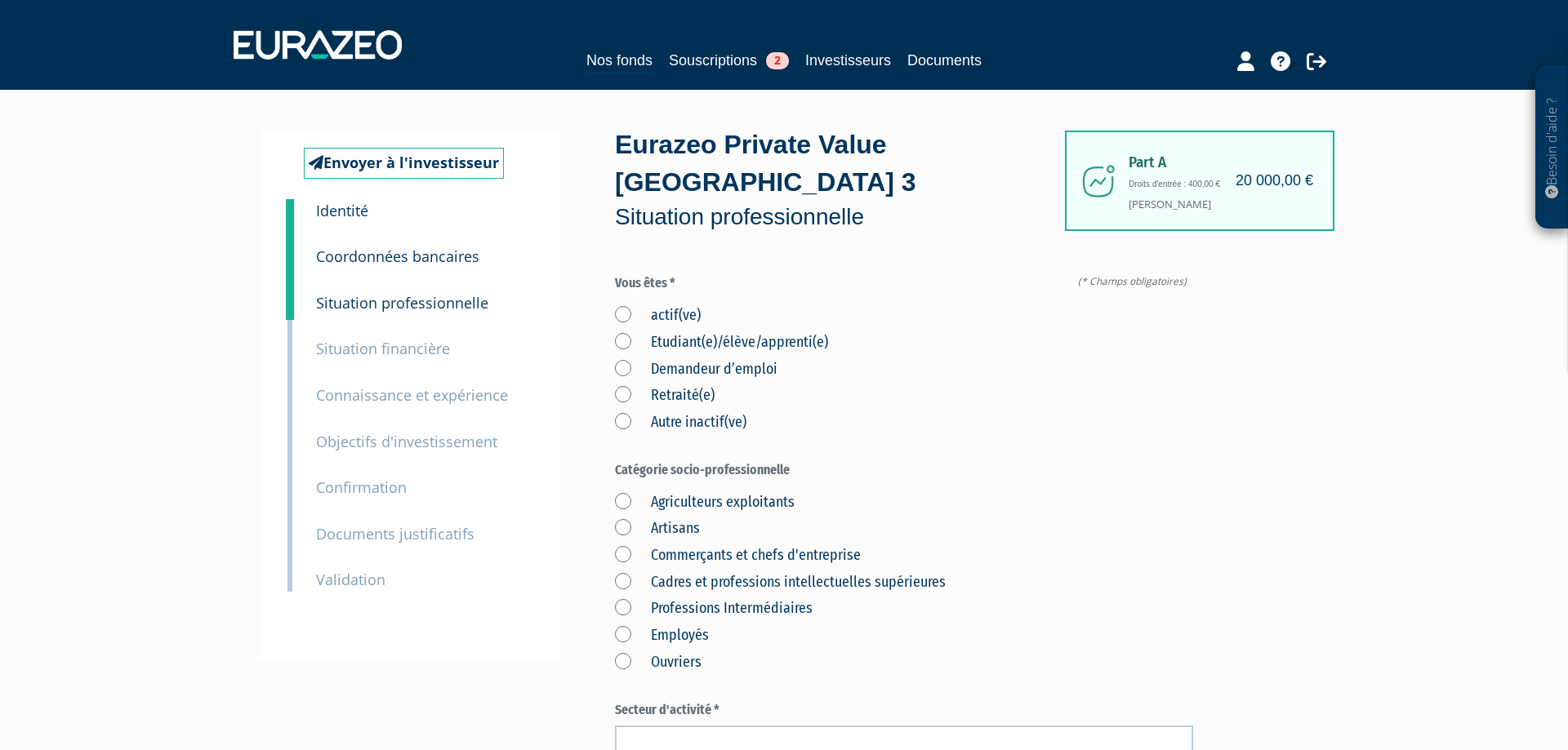
click at [626, 312] on label "actif(ve)" at bounding box center [658, 316] width 86 height 21
click at [0, 0] on input "actif(ve)" at bounding box center [0, 0] width 0 height 0
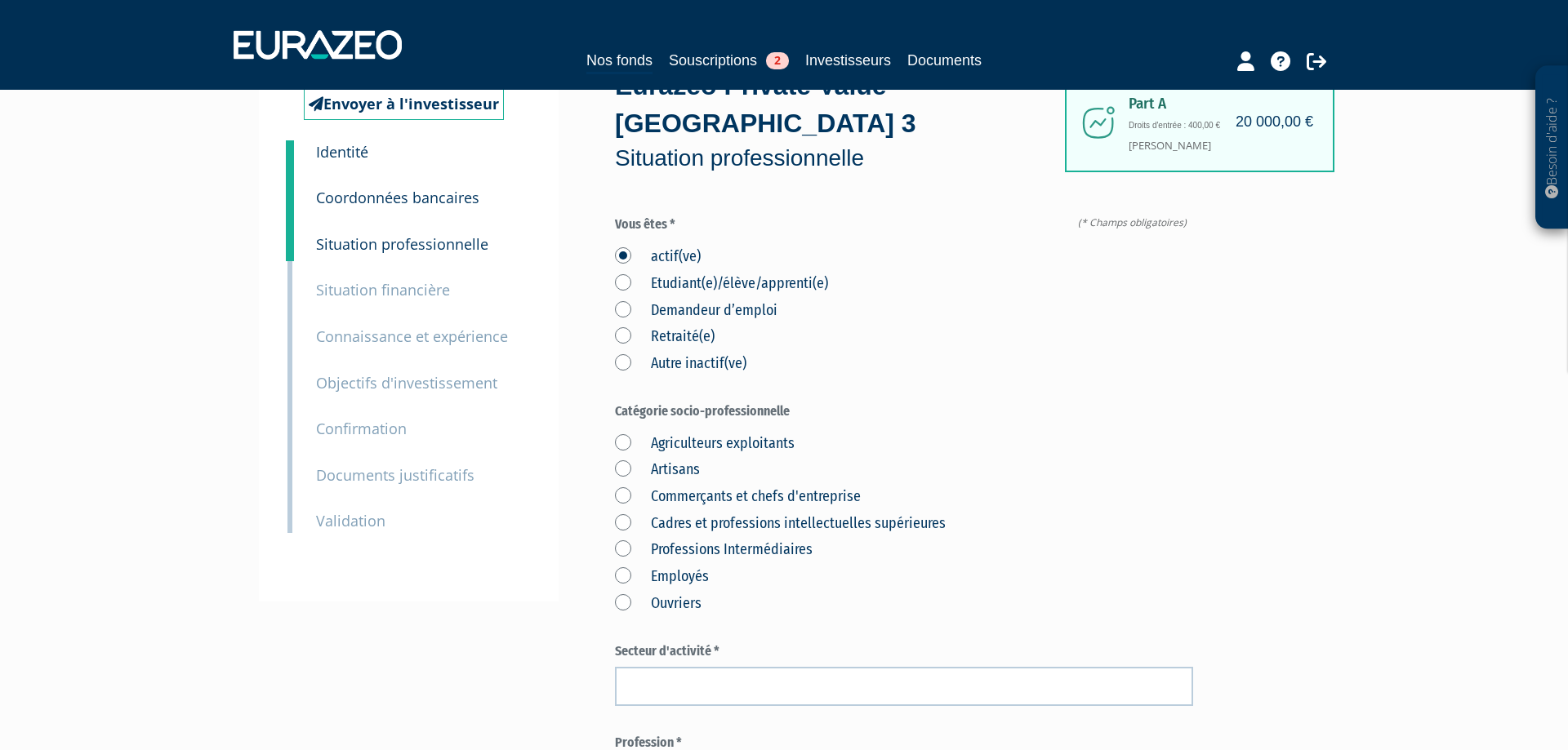
scroll to position [305, 0]
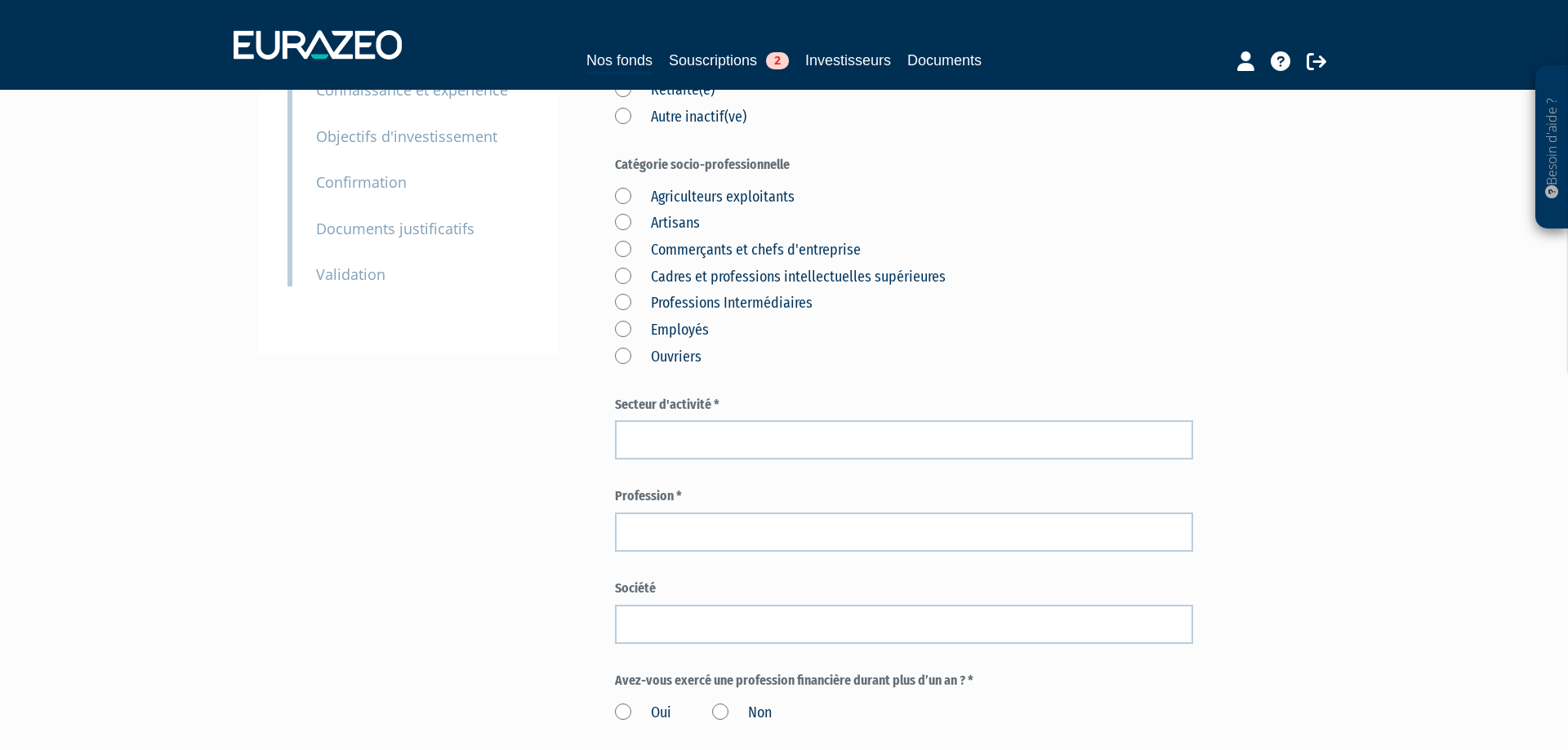
click at [625, 333] on label "Employés" at bounding box center [662, 331] width 94 height 21
click at [0, 0] on input "Employés" at bounding box center [0, 0] width 0 height 0
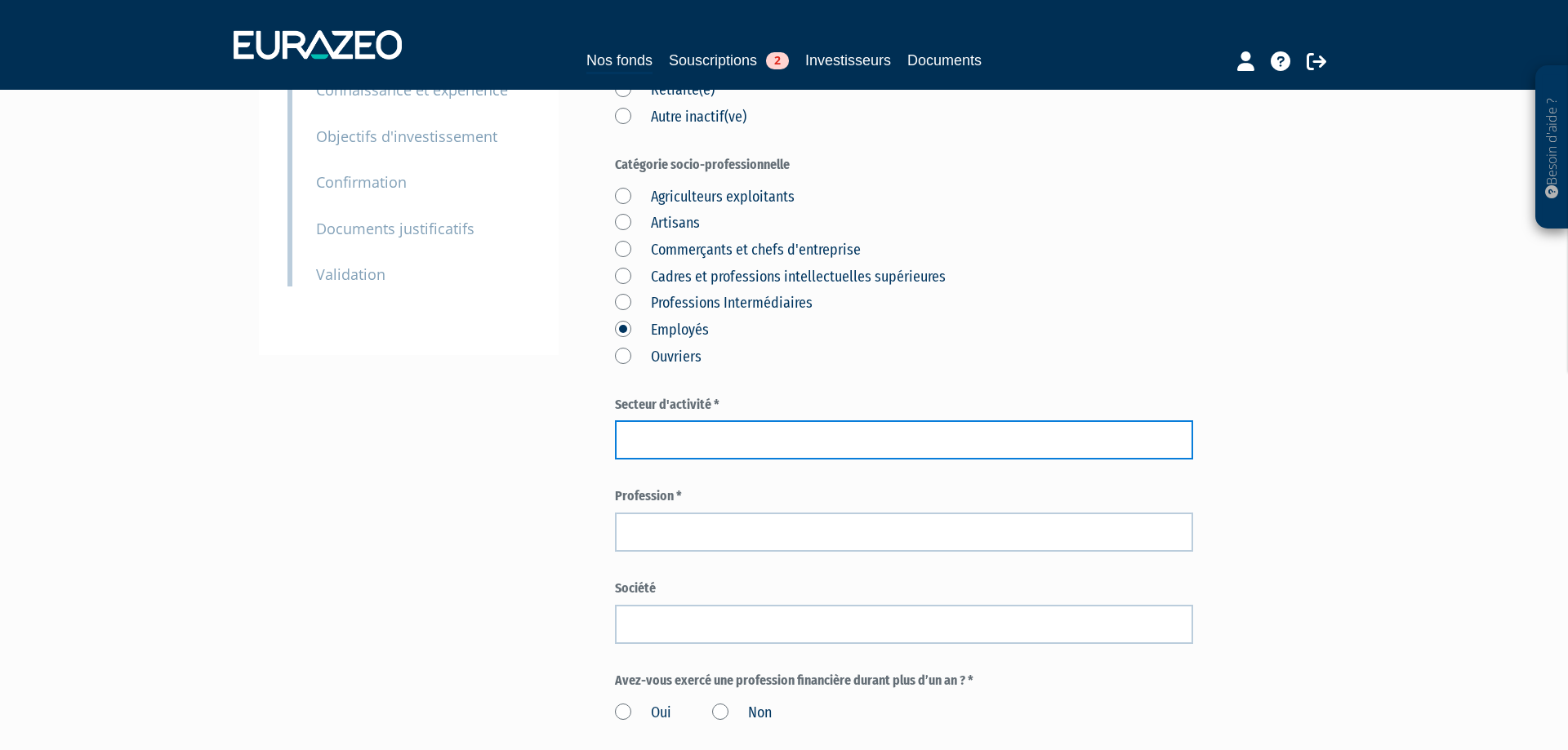
click at [677, 441] on input "text" at bounding box center [904, 439] width 578 height 39
type input "Santé"
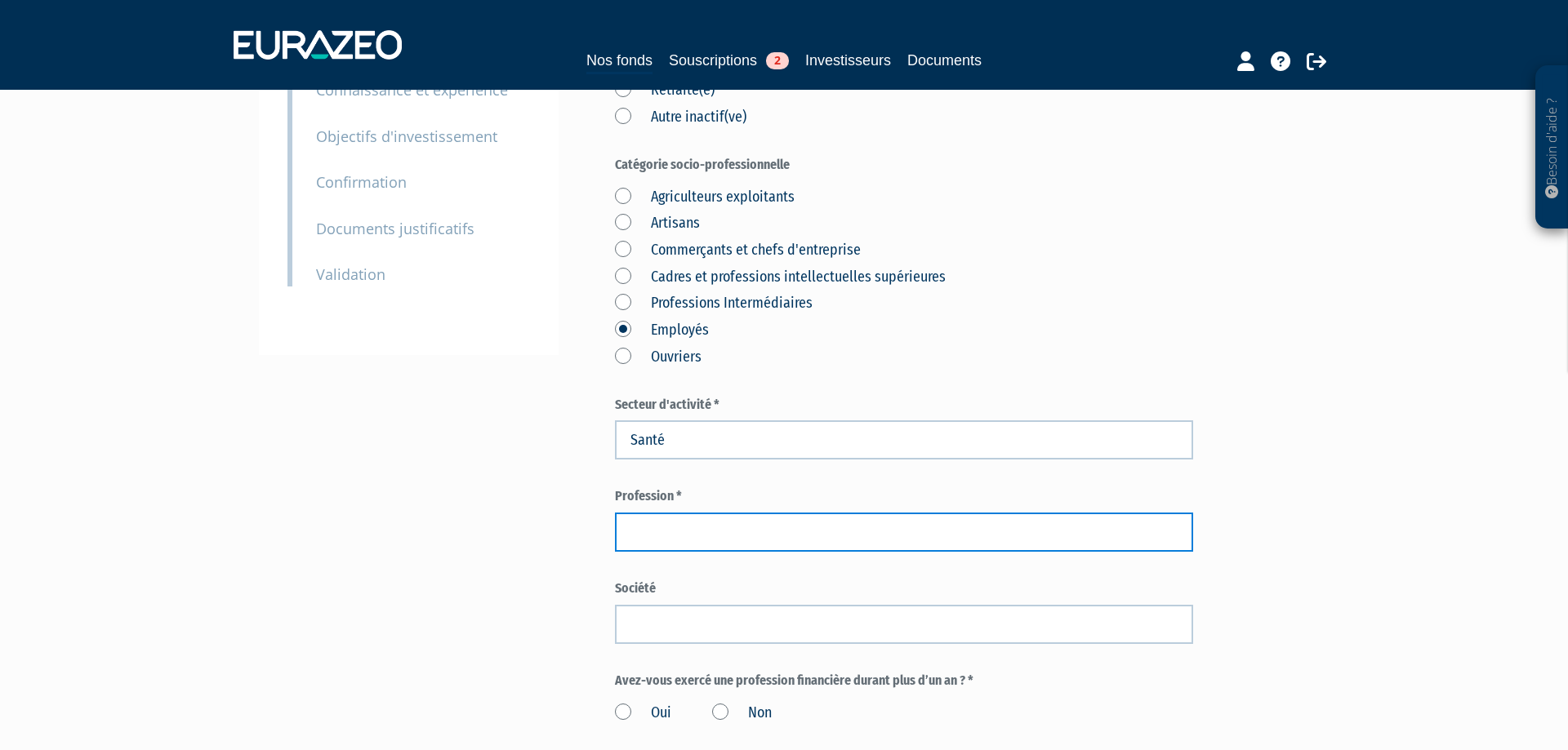
click at [640, 538] on input "text" at bounding box center [904, 532] width 578 height 39
paste input "resp developpement"
click at [655, 534] on input "resp developpement" at bounding box center [904, 532] width 578 height 39
type input "responsable developpement"
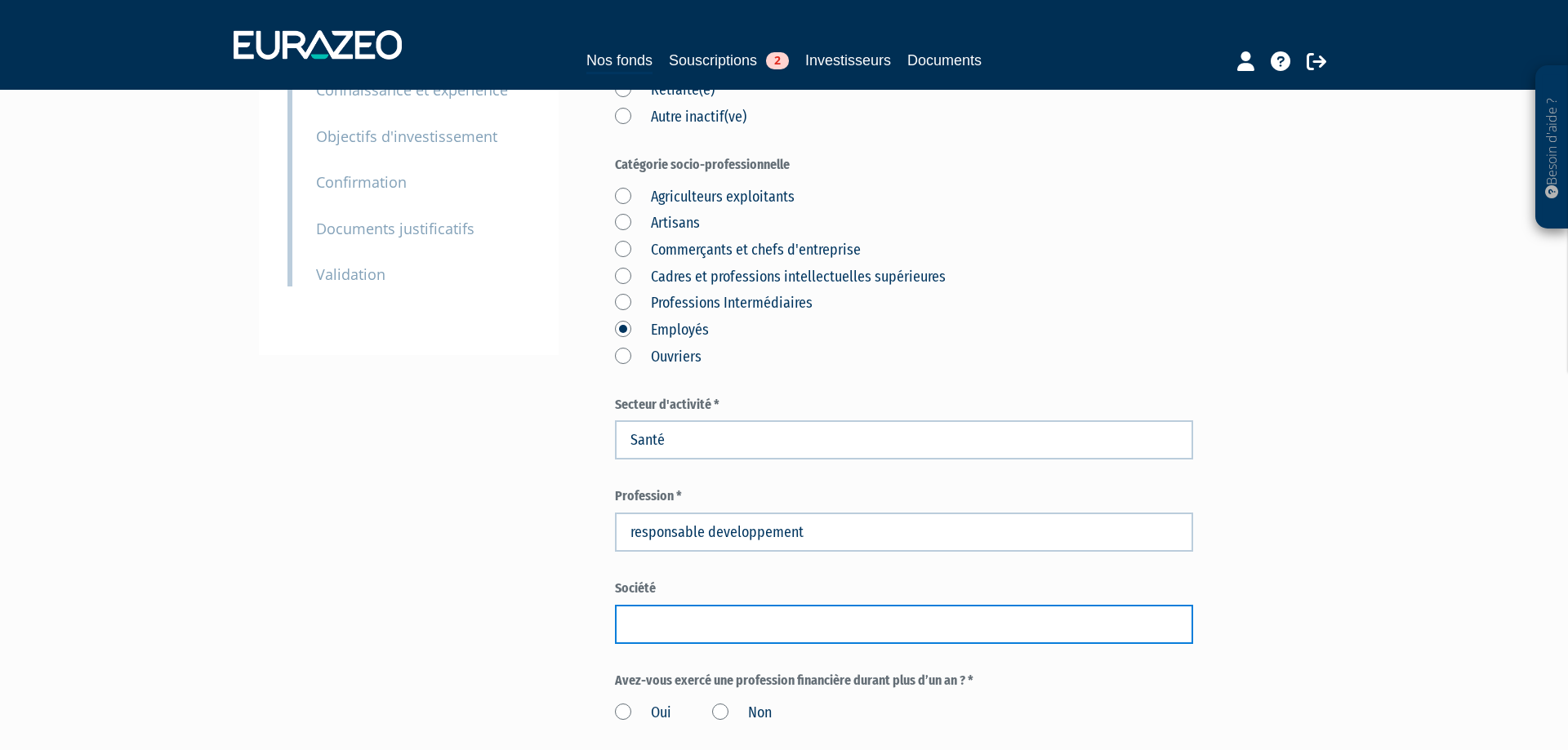
click at [680, 615] on input "text" at bounding box center [904, 625] width 578 height 39
type input "X"
drag, startPoint x: 689, startPoint y: 615, endPoint x: 479, endPoint y: 608, distance: 210.1
click at [615, 608] on input "X" at bounding box center [904, 625] width 578 height 39
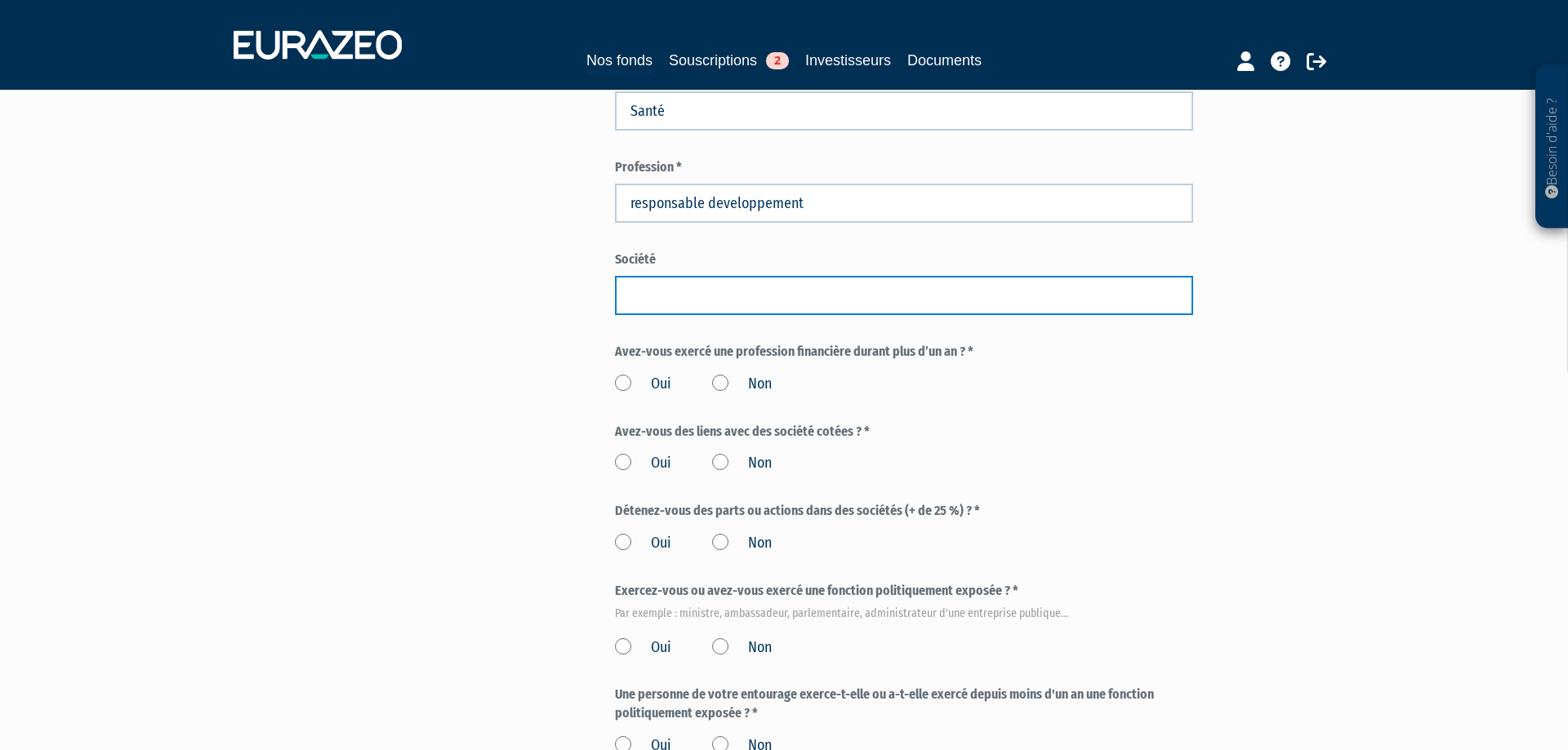
scroll to position [636, 0]
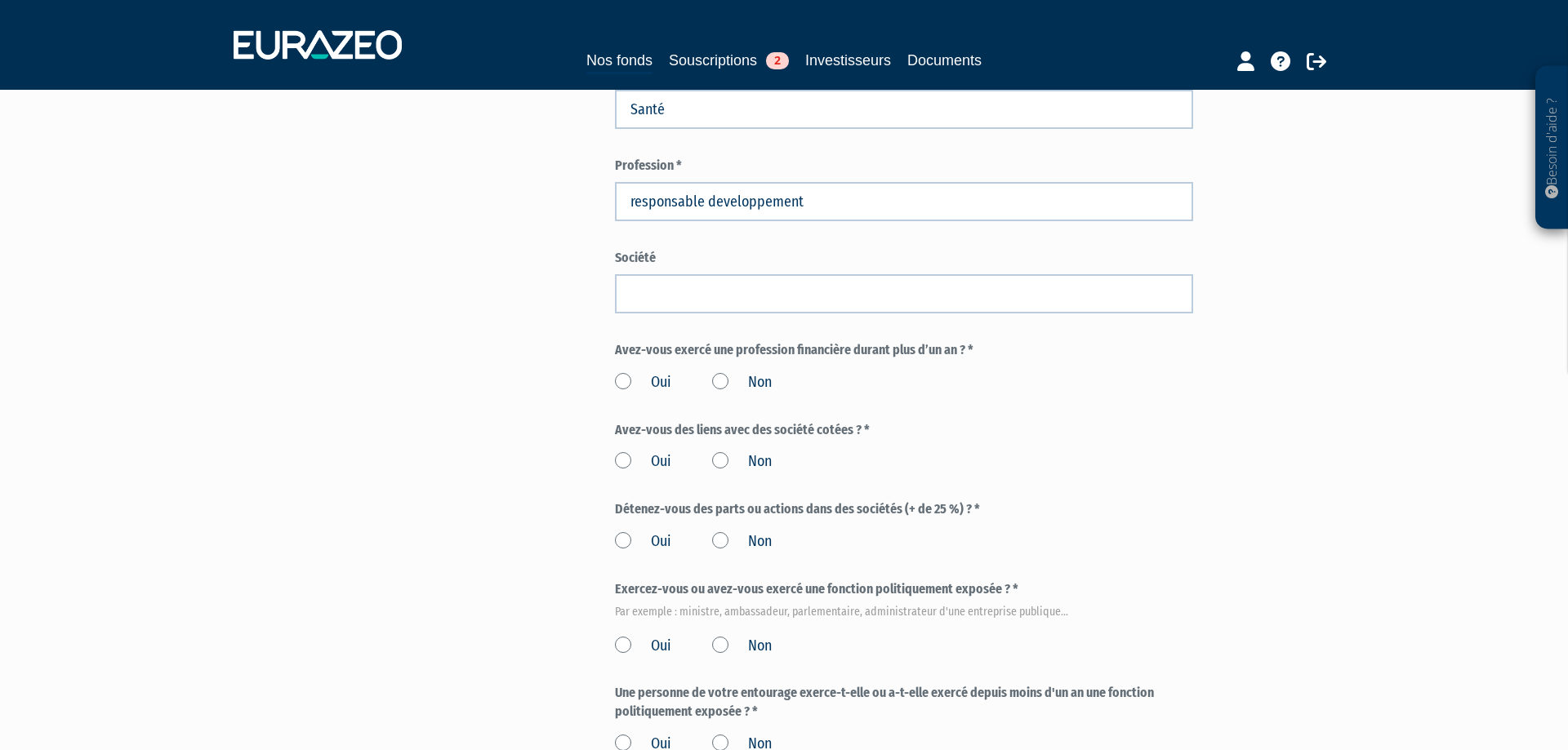
click at [620, 381] on label "Oui" at bounding box center [643, 382] width 56 height 21
click at [0, 0] on input "Oui" at bounding box center [0, 0] width 0 height 0
click at [718, 463] on label "Non" at bounding box center [742, 462] width 60 height 21
click at [0, 0] on input "Non" at bounding box center [0, 0] width 0 height 0
click at [725, 379] on label "Non" at bounding box center [742, 382] width 60 height 21
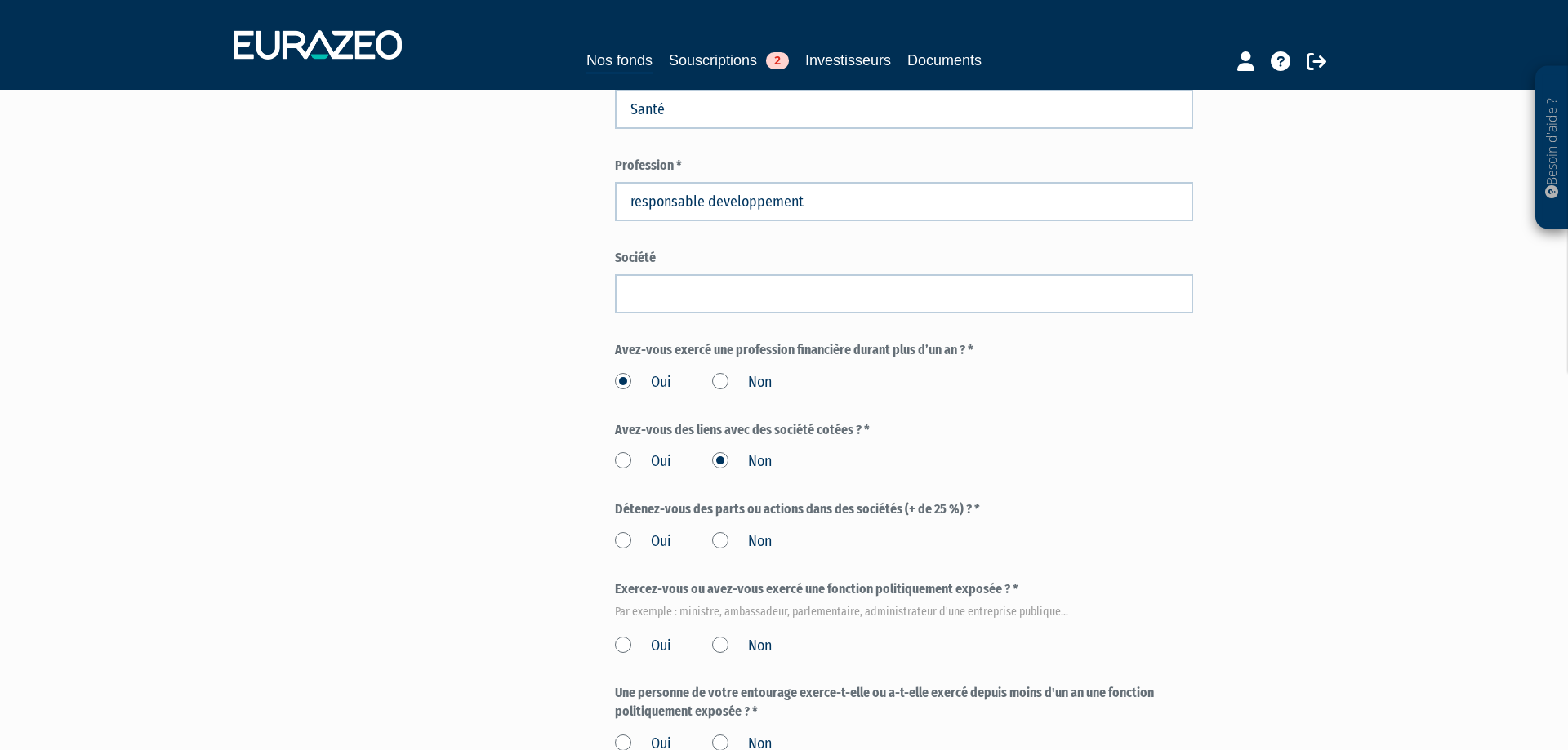
click at [0, 0] on input "Non" at bounding box center [0, 0] width 0 height 0
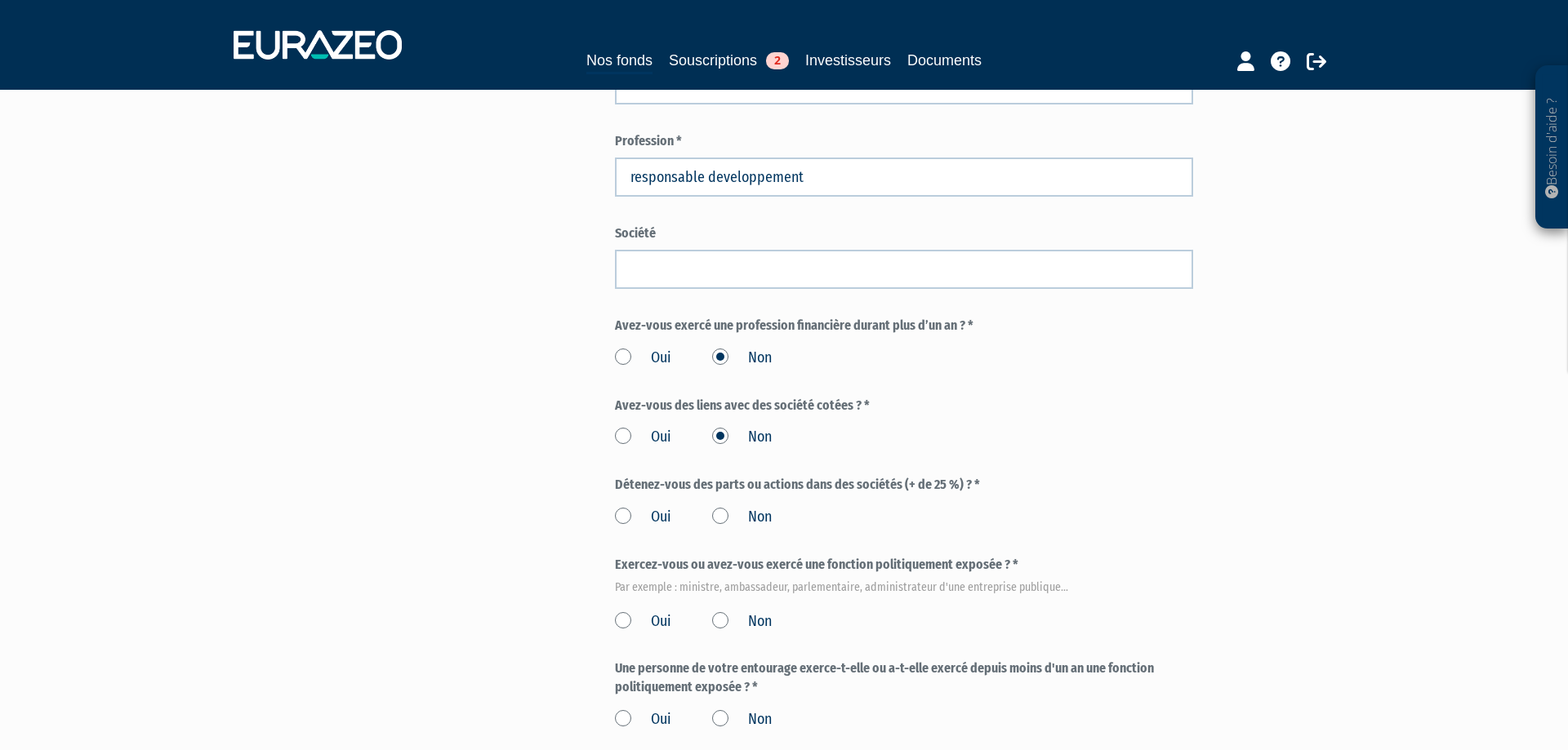
click at [724, 508] on label "Non" at bounding box center [742, 518] width 60 height 21
click at [0, 0] on input "Non" at bounding box center [0, 0] width 0 height 0
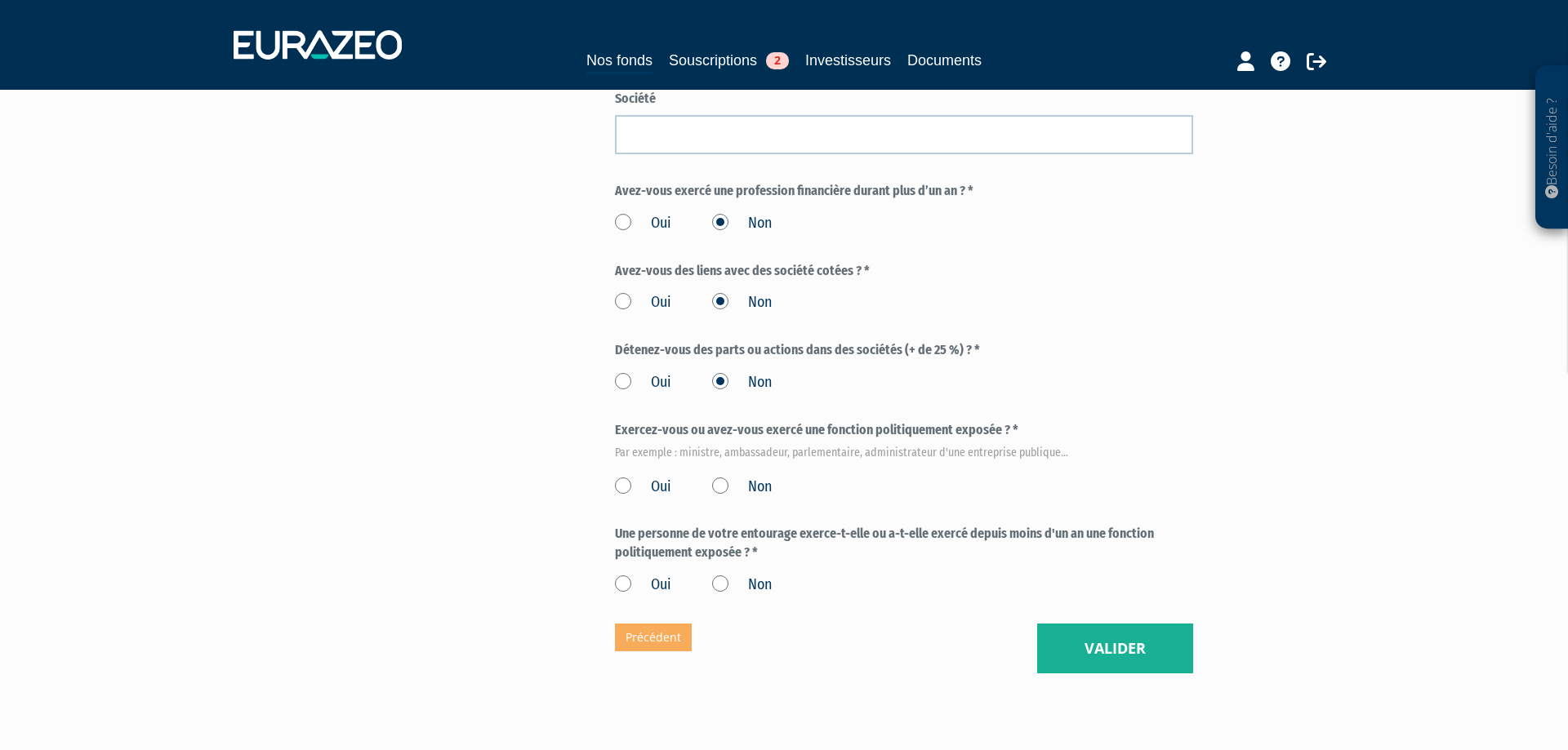
scroll to position [809, 0]
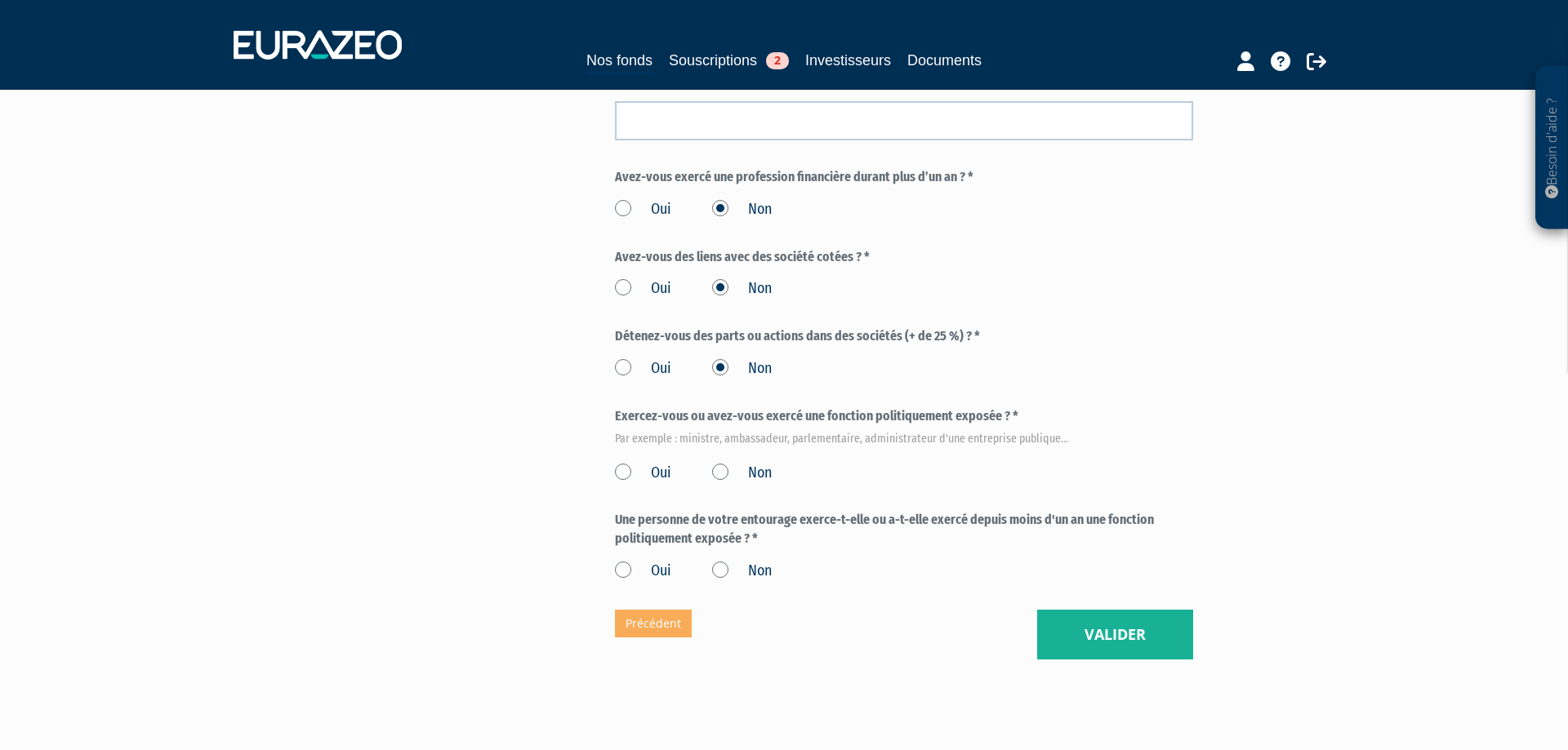
click at [712, 465] on div "Oui Non" at bounding box center [904, 470] width 578 height 27
click at [722, 481] on label "Non" at bounding box center [742, 474] width 60 height 21
click at [0, 0] on input "Non" at bounding box center [0, 0] width 0 height 0
click at [720, 570] on label "Non" at bounding box center [742, 572] width 60 height 21
click at [0, 0] on input "Non" at bounding box center [0, 0] width 0 height 0
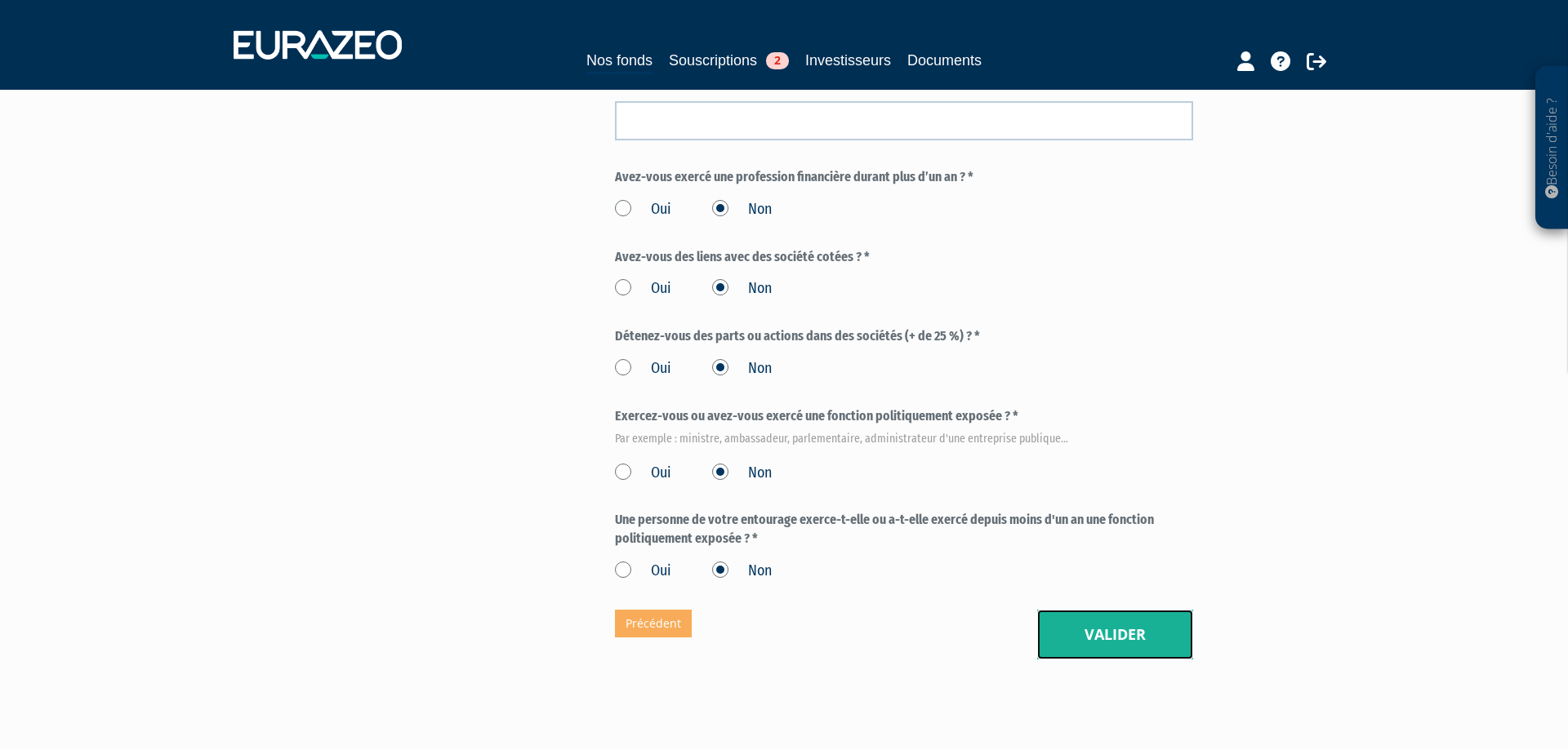
click at [1102, 626] on button "Valider" at bounding box center [1115, 635] width 156 height 51
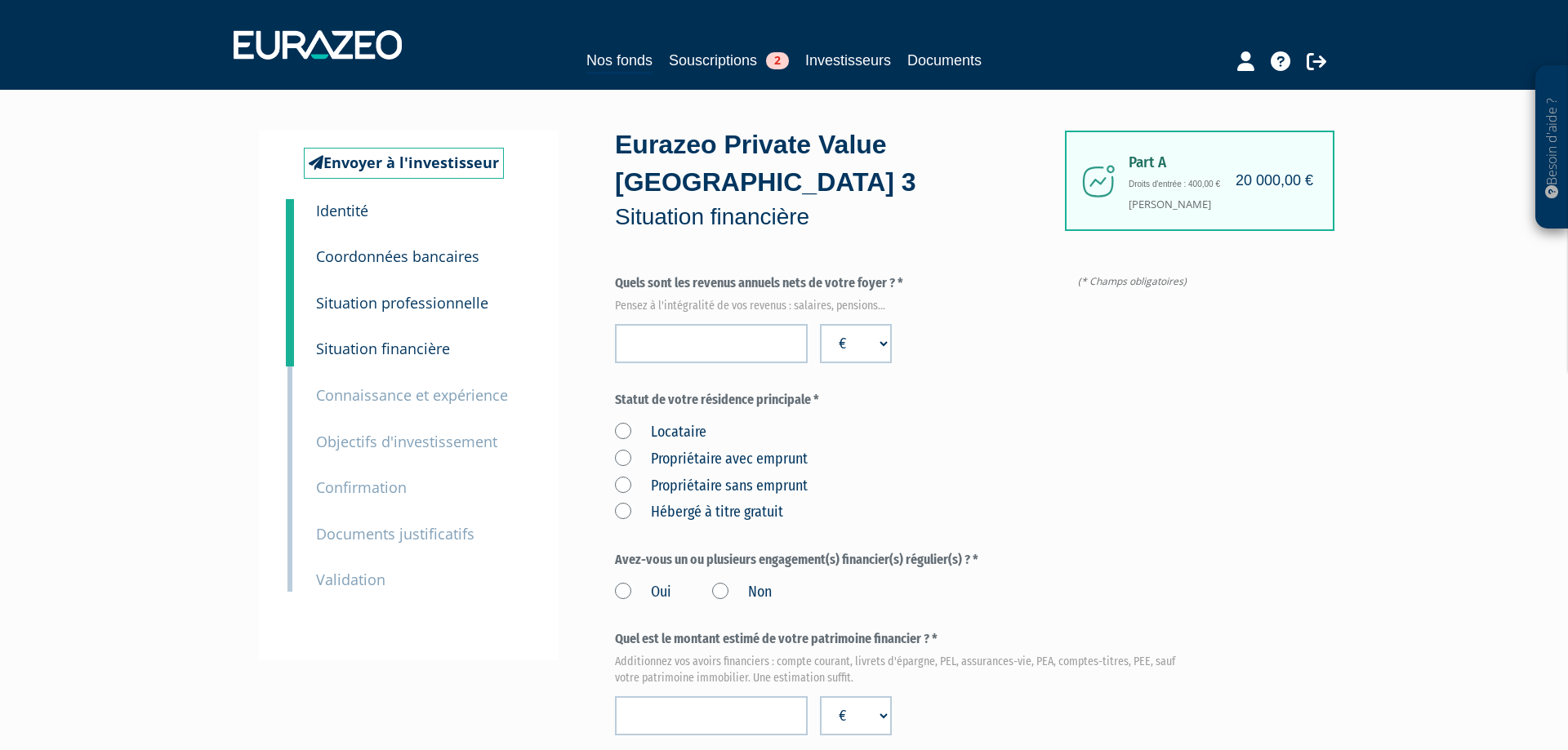
click at [338, 218] on small "Identité" at bounding box center [342, 211] width 53 height 19
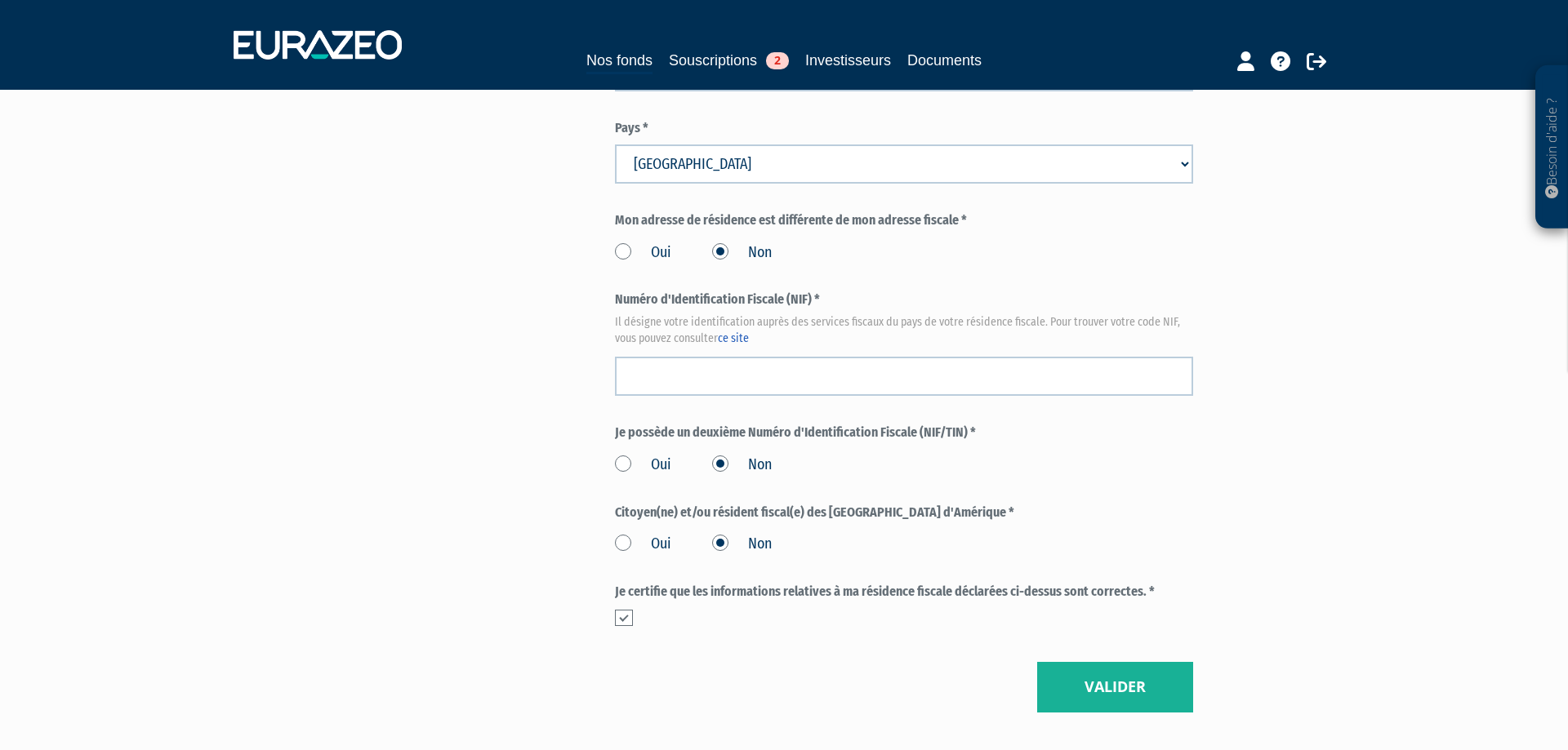
scroll to position [1568, 0]
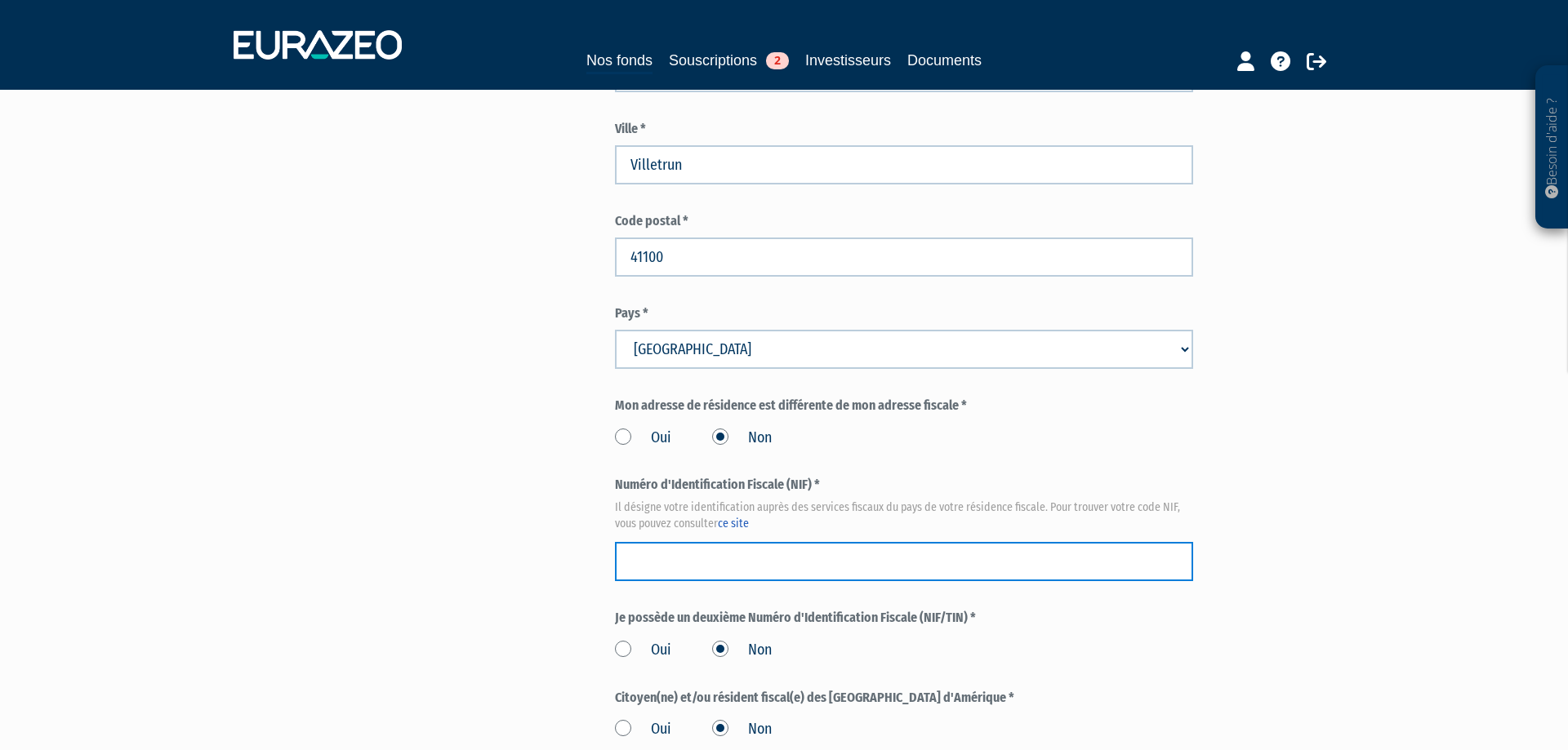
click at [668, 560] on input "text" at bounding box center [904, 561] width 578 height 39
paste input "3016 2782 14 047"
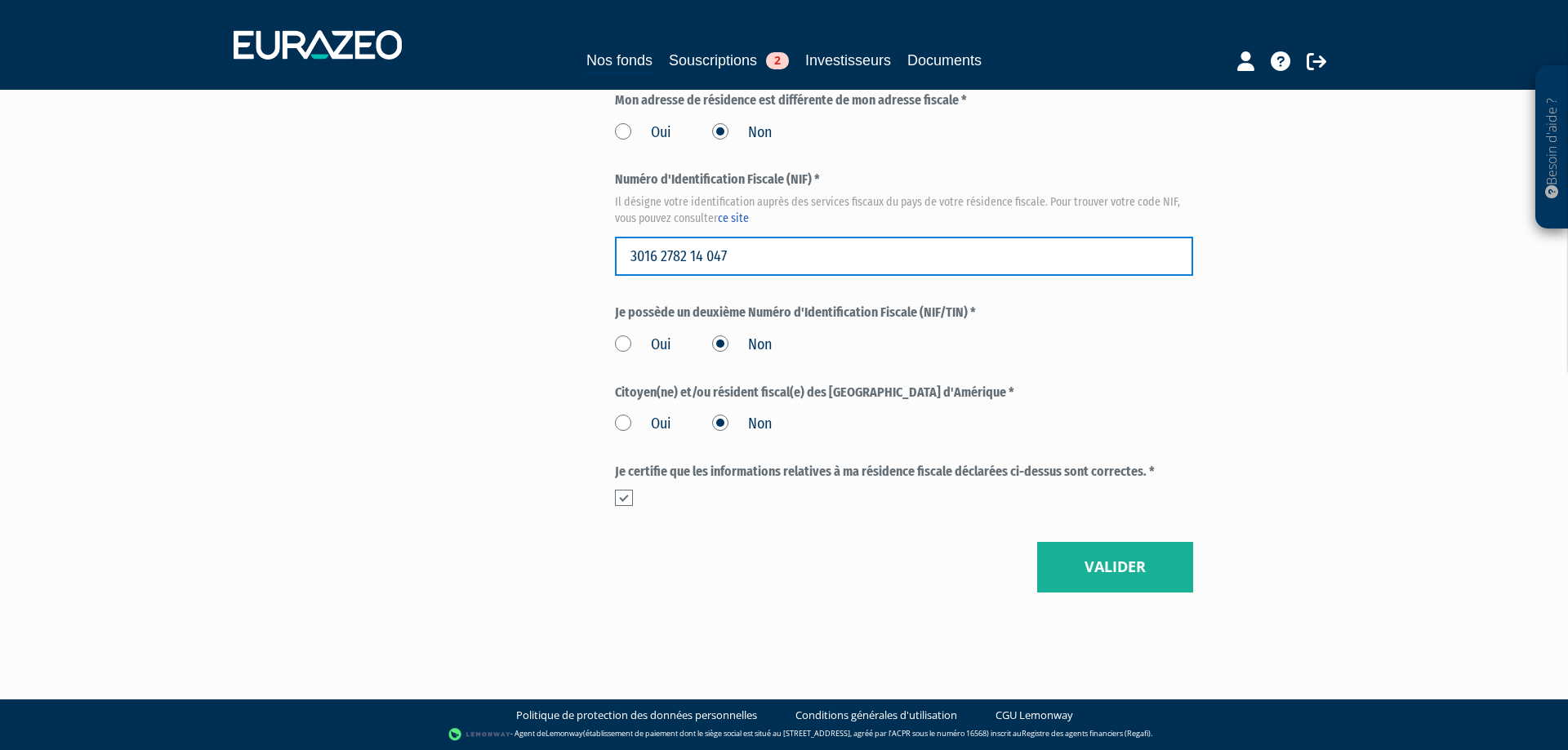
type input "3016 2782 14 047"
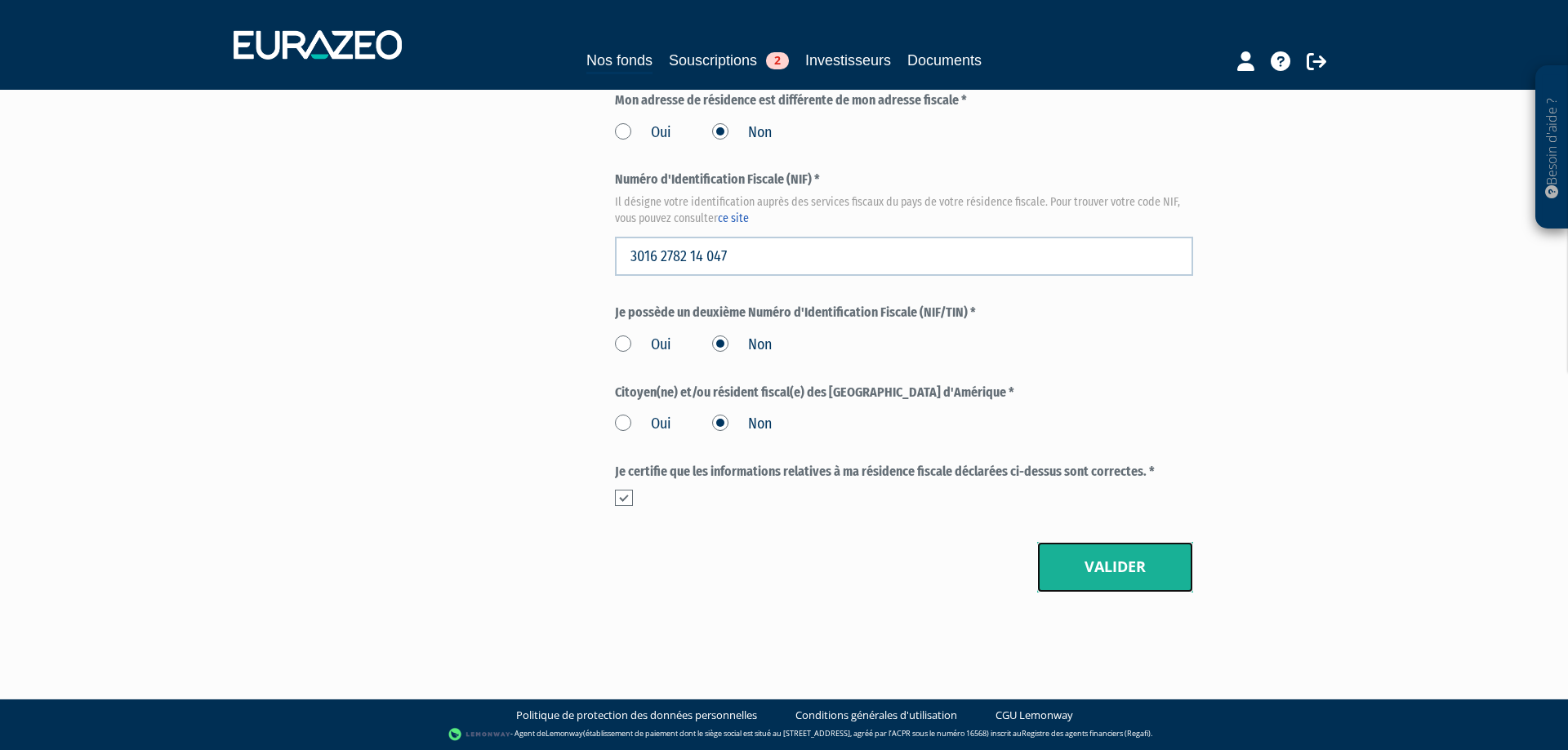
click at [1114, 565] on button "Valider" at bounding box center [1115, 568] width 156 height 51
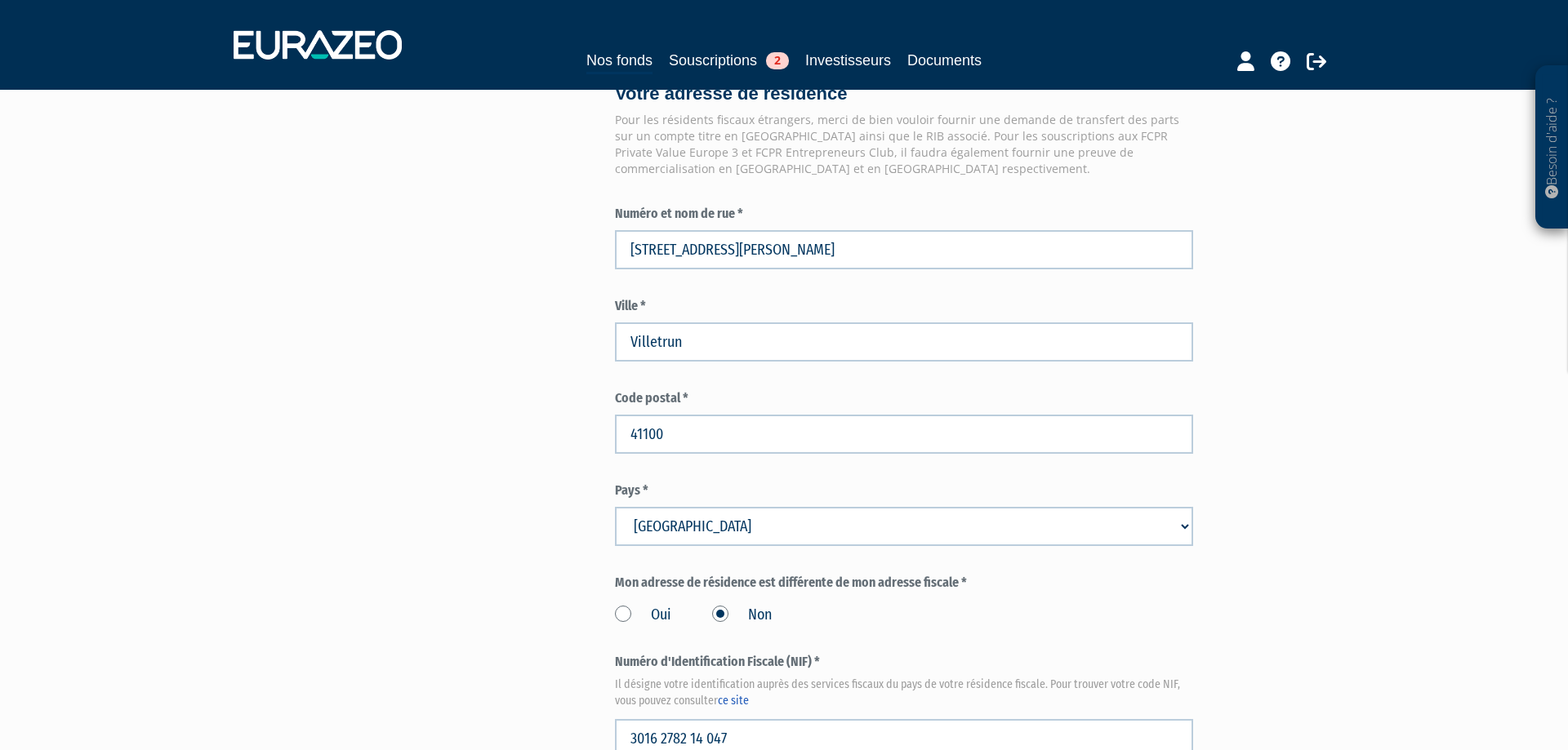
scroll to position [957, 0]
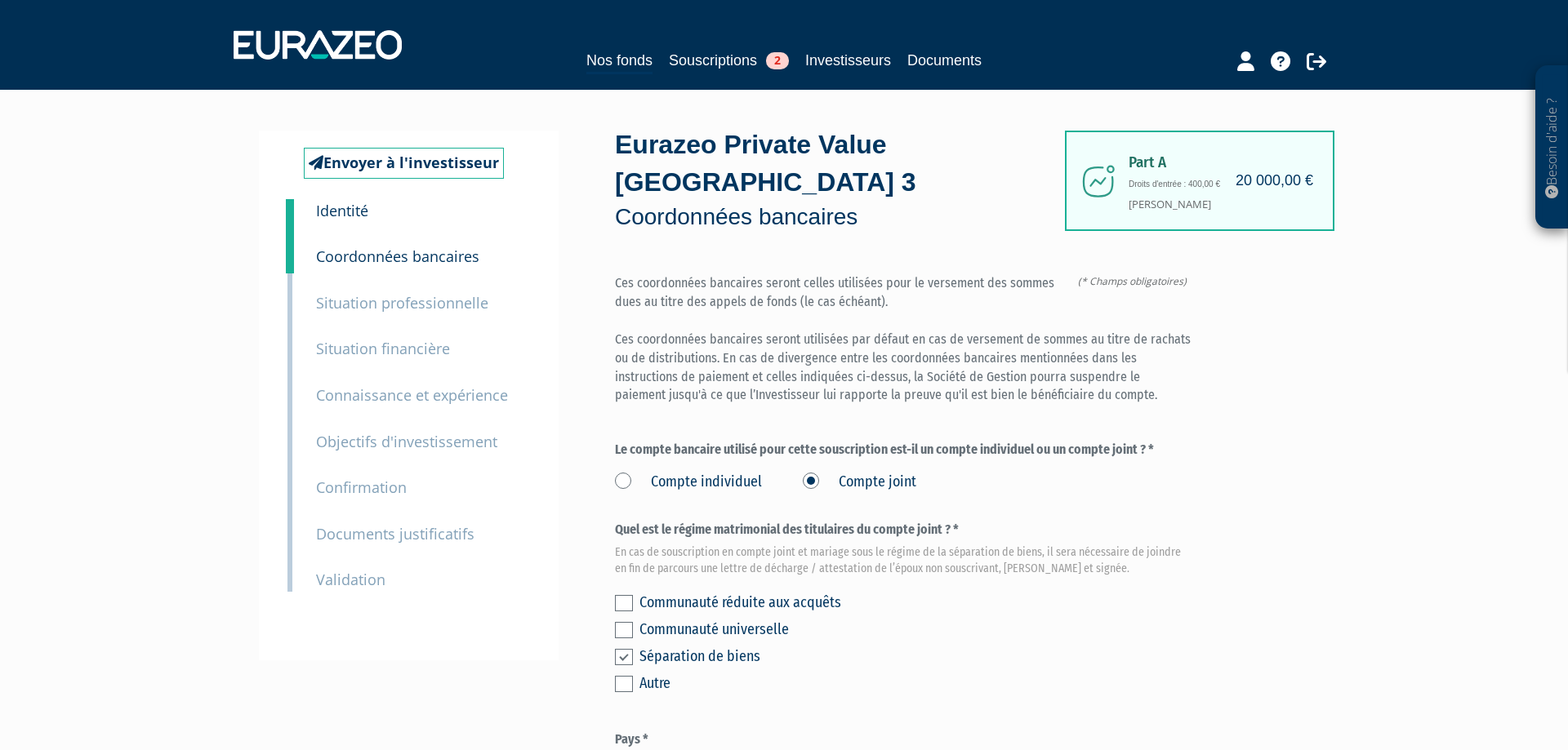
click at [385, 309] on small "Situation professionnelle" at bounding box center [402, 303] width 172 height 19
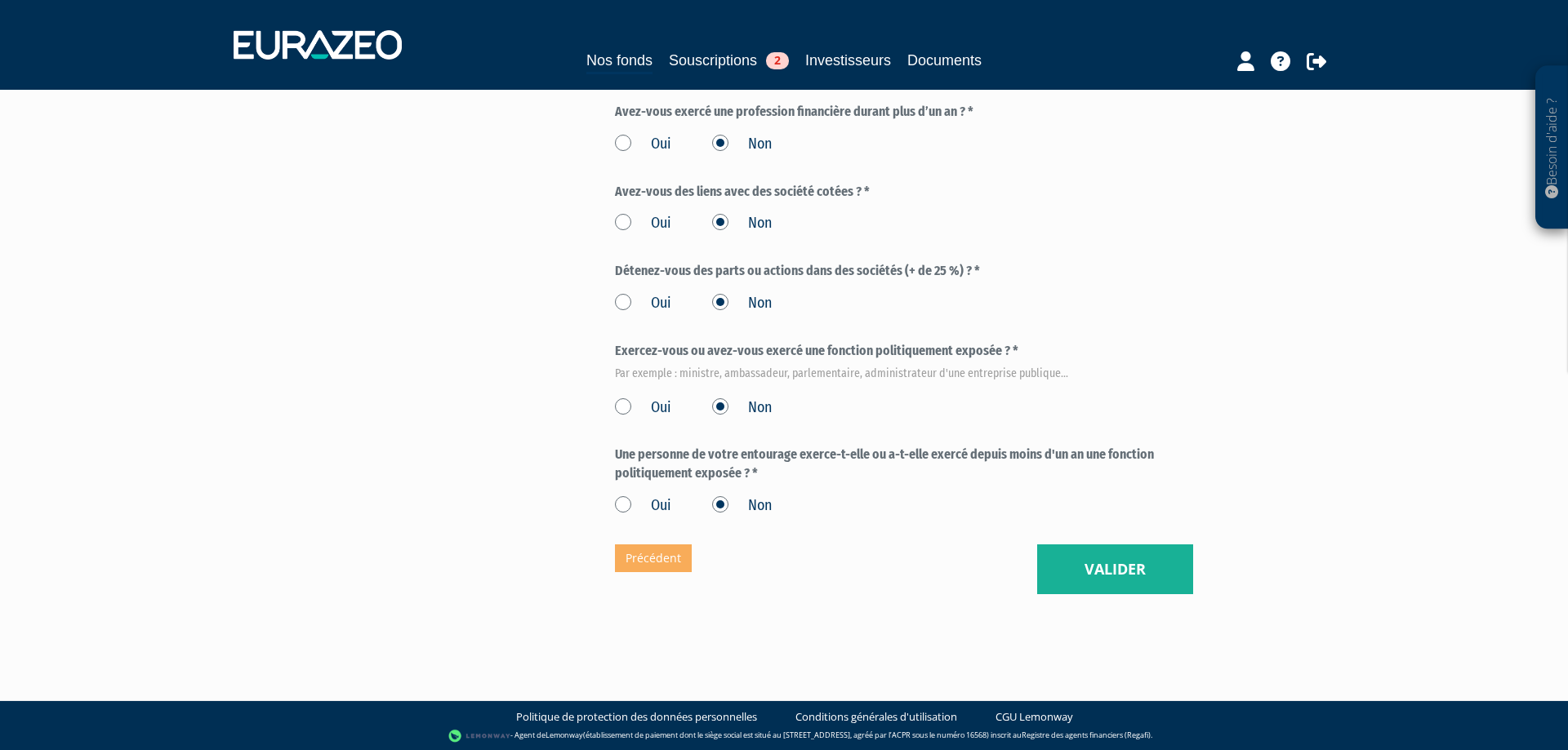
scroll to position [878, 0]
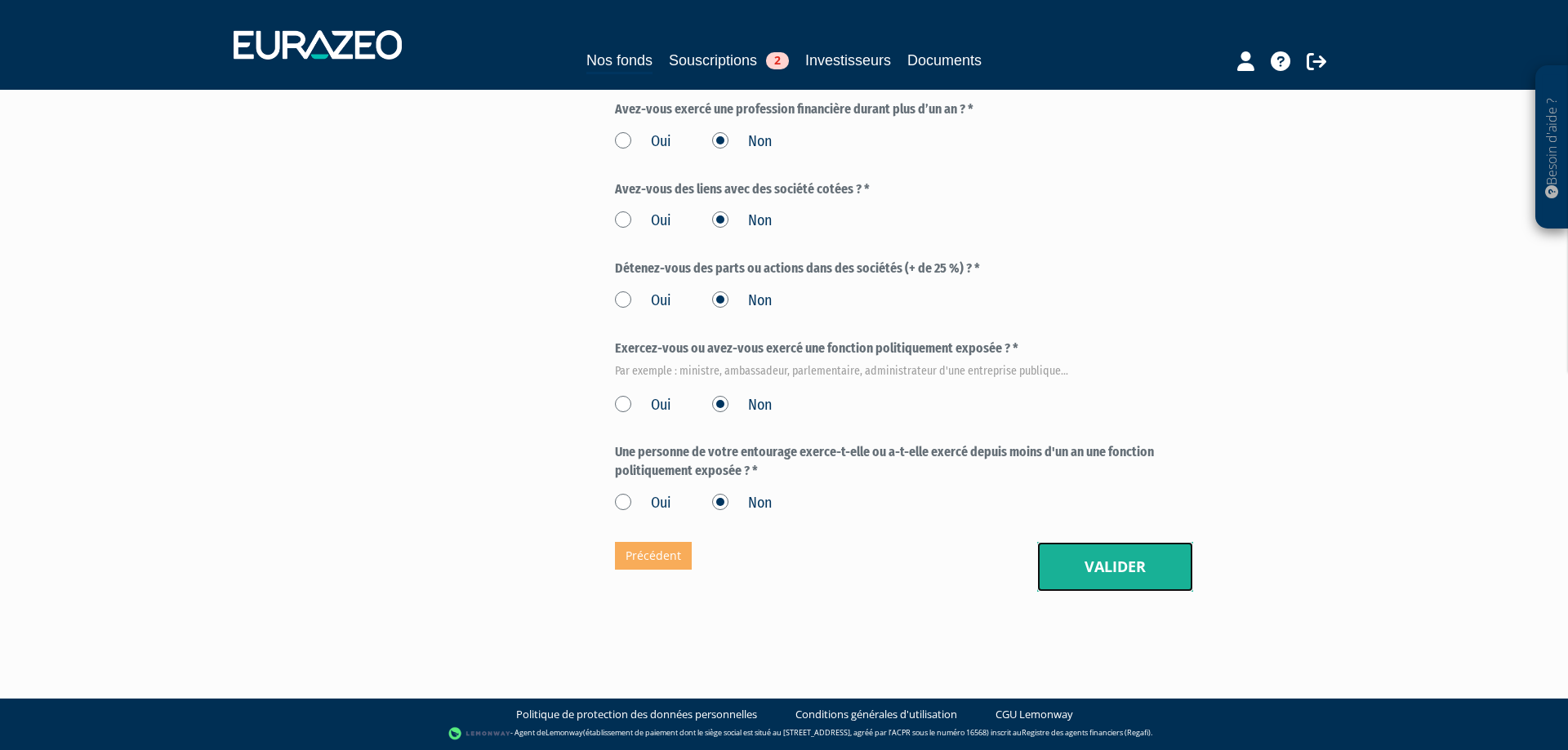
click at [1088, 551] on button "Valider" at bounding box center [1115, 568] width 156 height 51
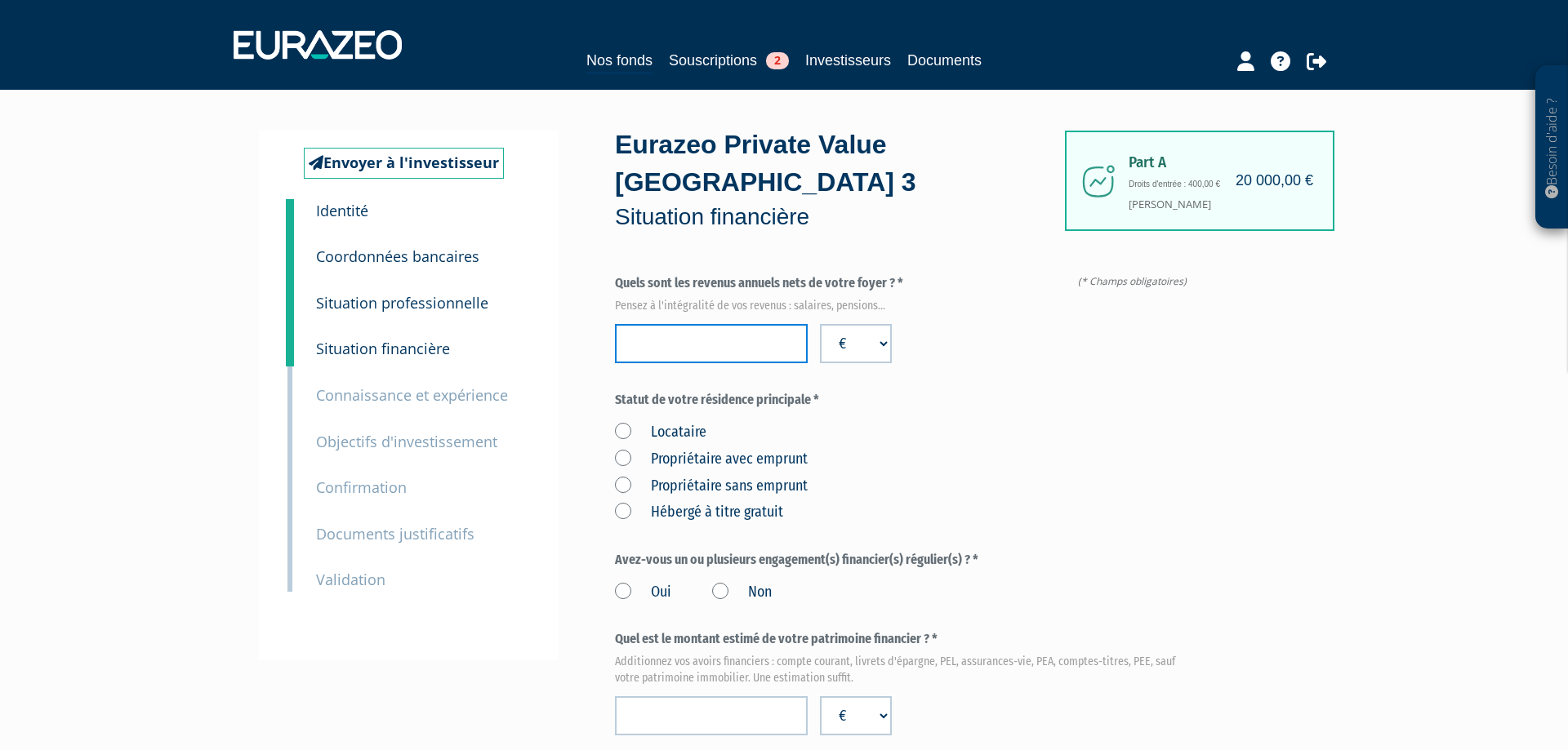
click at [691, 339] on input "number" at bounding box center [712, 344] width 193 height 39
type input "125000"
click at [972, 352] on div "Quels sont les revenus annuels nets de votre foyer ? * Pensez à l'intégralité d…" at bounding box center [904, 318] width 578 height 89
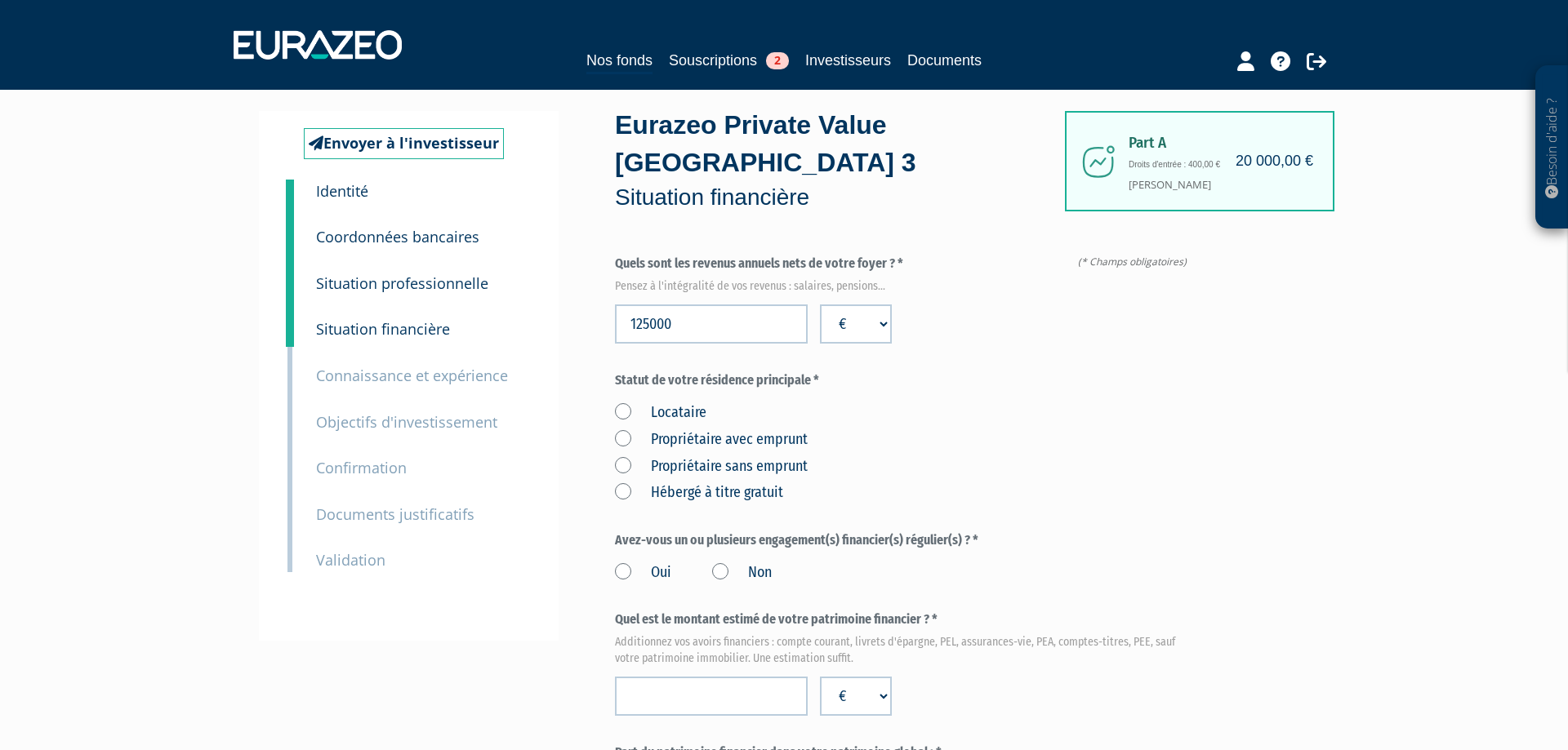
scroll to position [20, 0]
click at [620, 438] on label "Propriétaire avec emprunt" at bounding box center [712, 439] width 193 height 21
click at [0, 0] on emprunt "Propriétaire avec emprunt" at bounding box center [0, 0] width 0 height 0
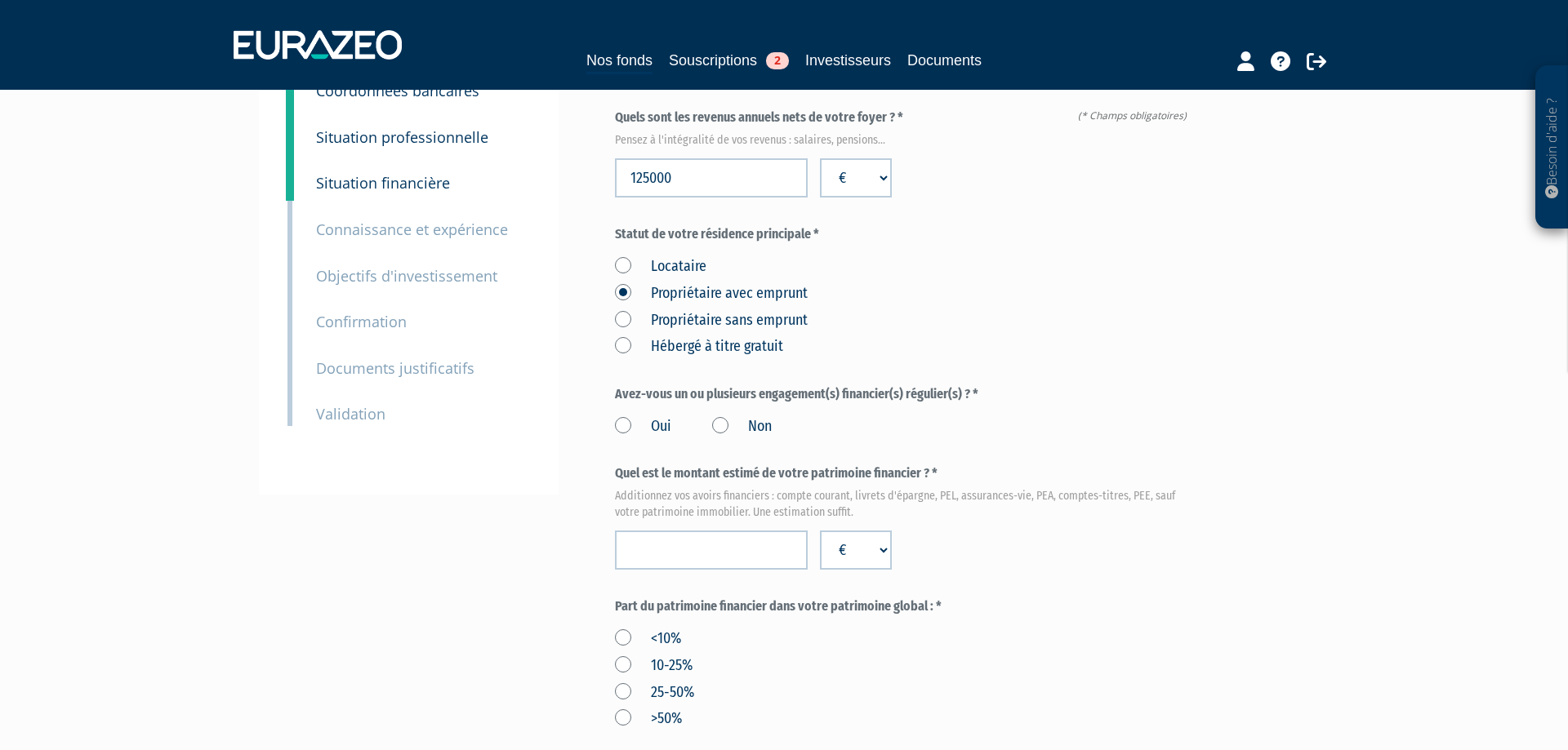
scroll to position [167, 0]
click at [723, 428] on label "Non" at bounding box center [742, 426] width 60 height 21
click at [0, 0] on input "Non" at bounding box center [0, 0] width 0 height 0
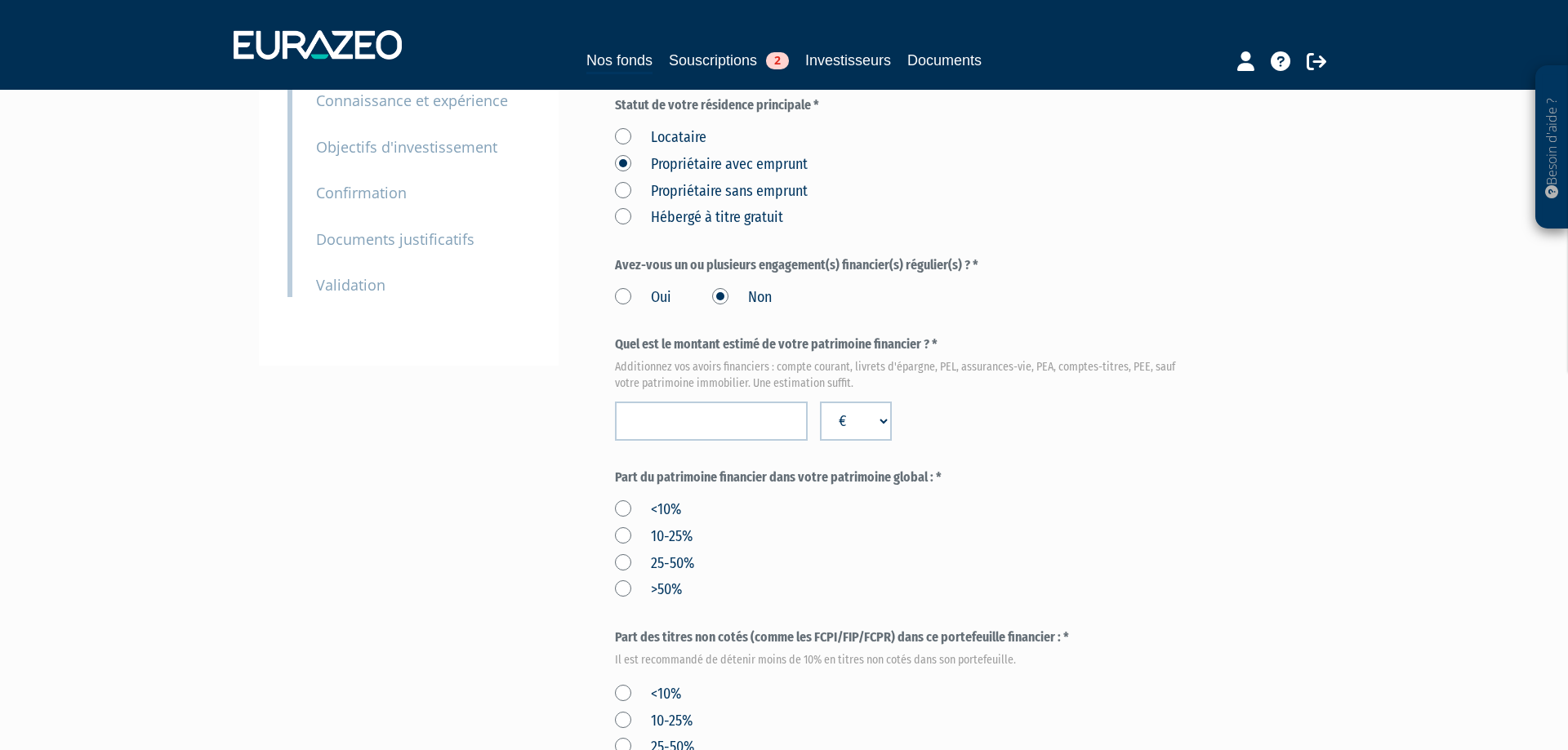
scroll to position [298, 0]
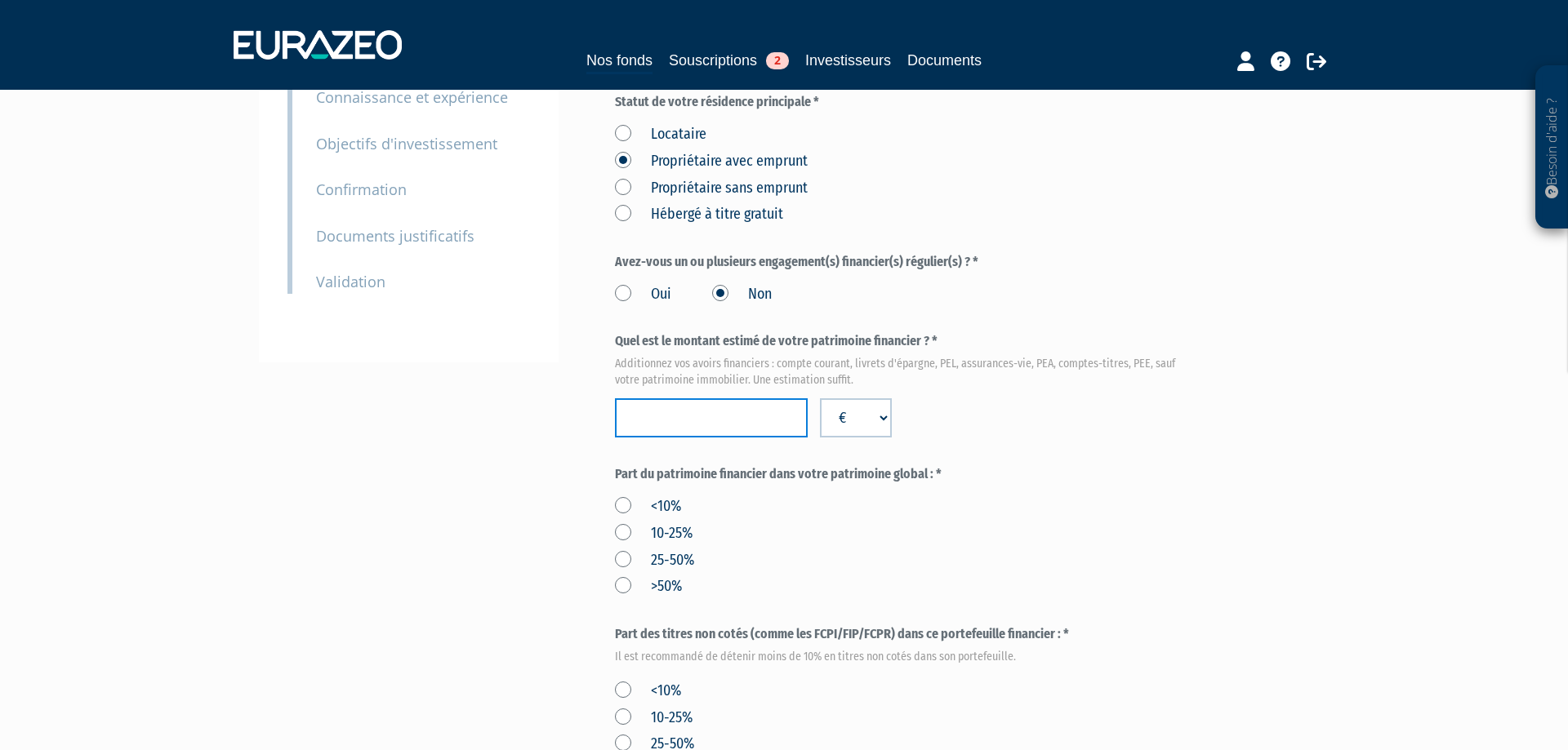
click at [677, 431] on input "number" at bounding box center [712, 418] width 193 height 39
type input "150000"
click at [563, 467] on div "Envoyer à l'investisseur 1 Identité 2 Coordonnées bancaires 3 Situation profess…" at bounding box center [784, 539] width 1026 height 1415
click at [621, 532] on label "10-25%" at bounding box center [654, 534] width 77 height 21
click at [0, 0] on input "10-25%" at bounding box center [0, 0] width 0 height 0
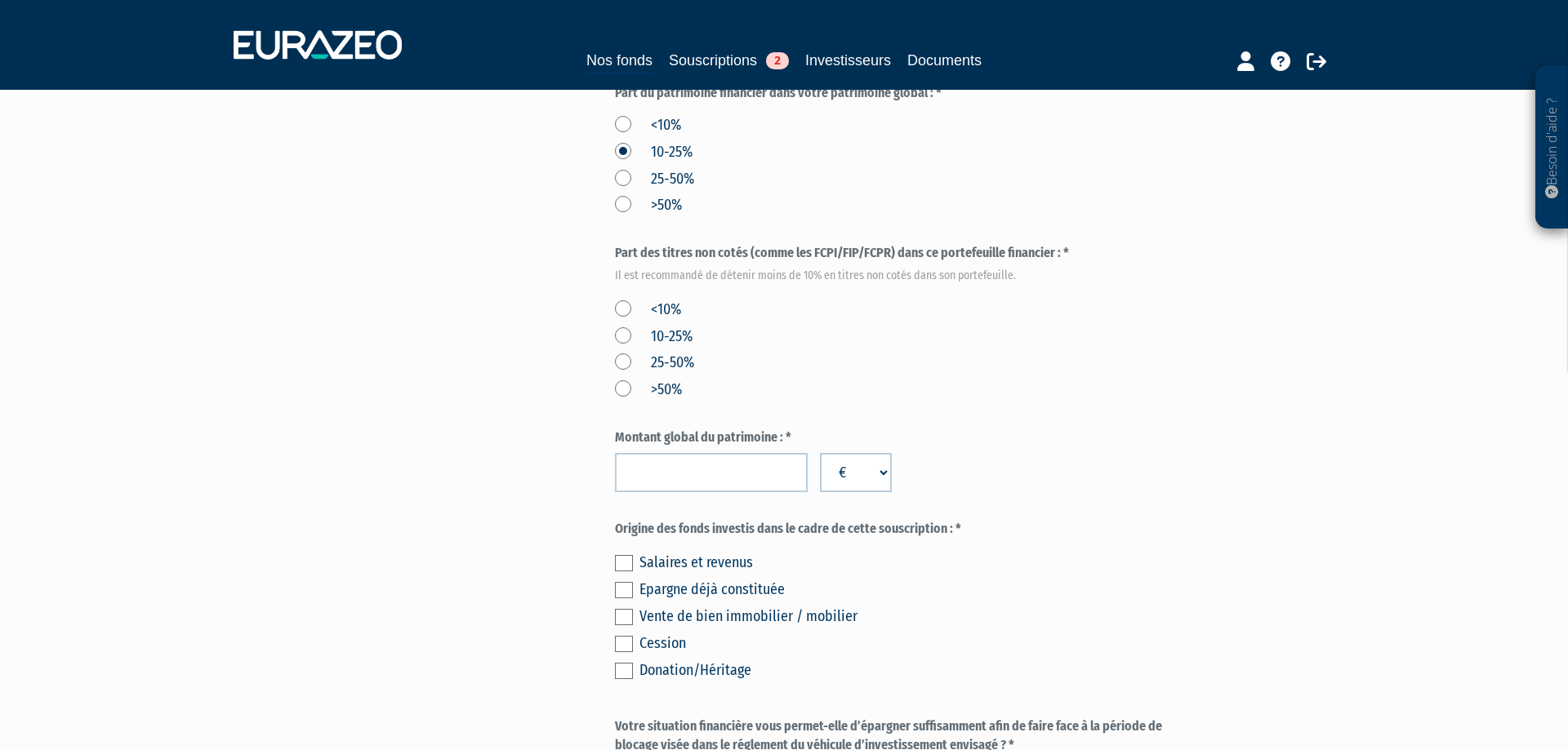
scroll to position [689, 0]
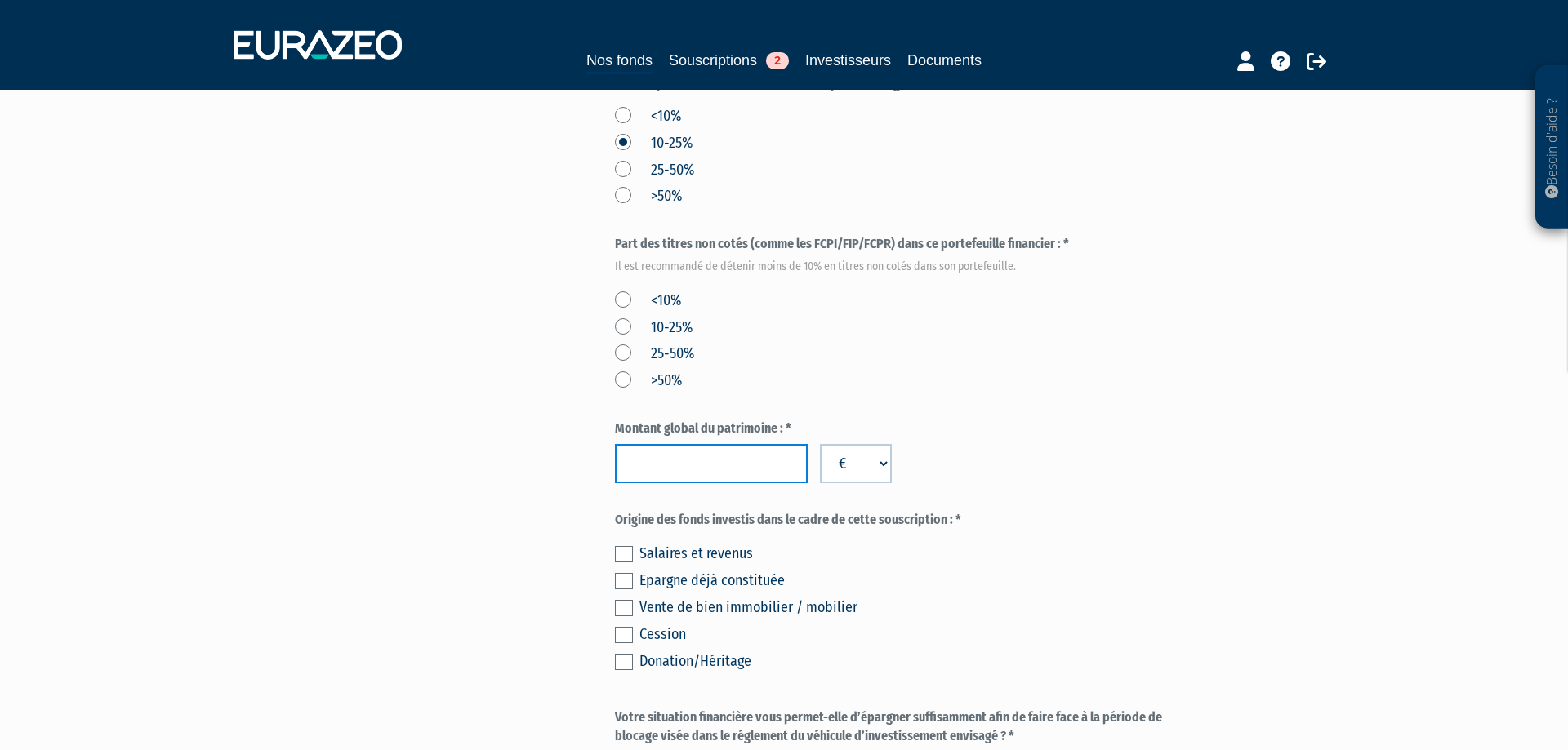
click at [644, 466] on input "number" at bounding box center [712, 463] width 193 height 39
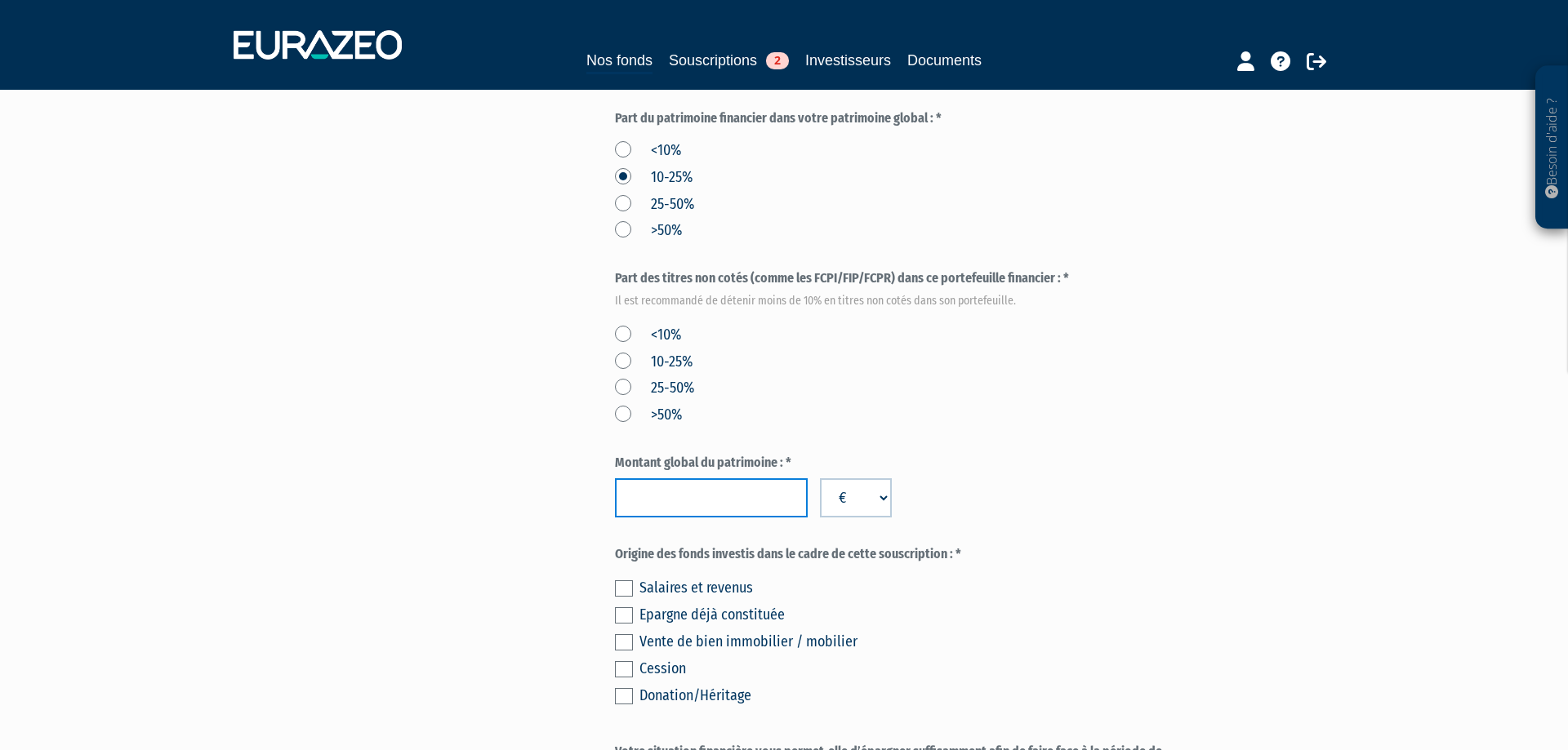
scroll to position [668, 0]
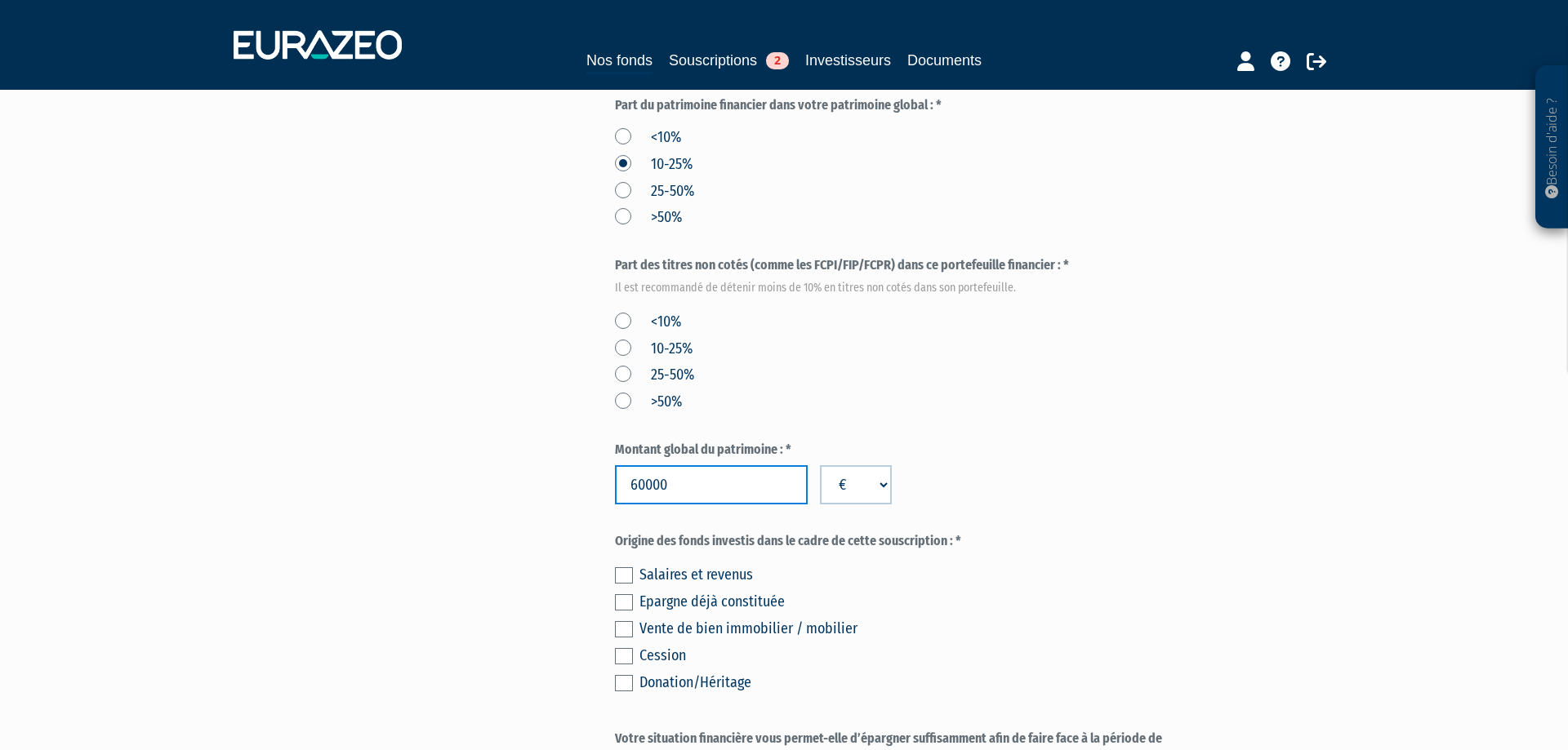
type input "600000"
click at [653, 487] on input "600000" at bounding box center [712, 485] width 193 height 39
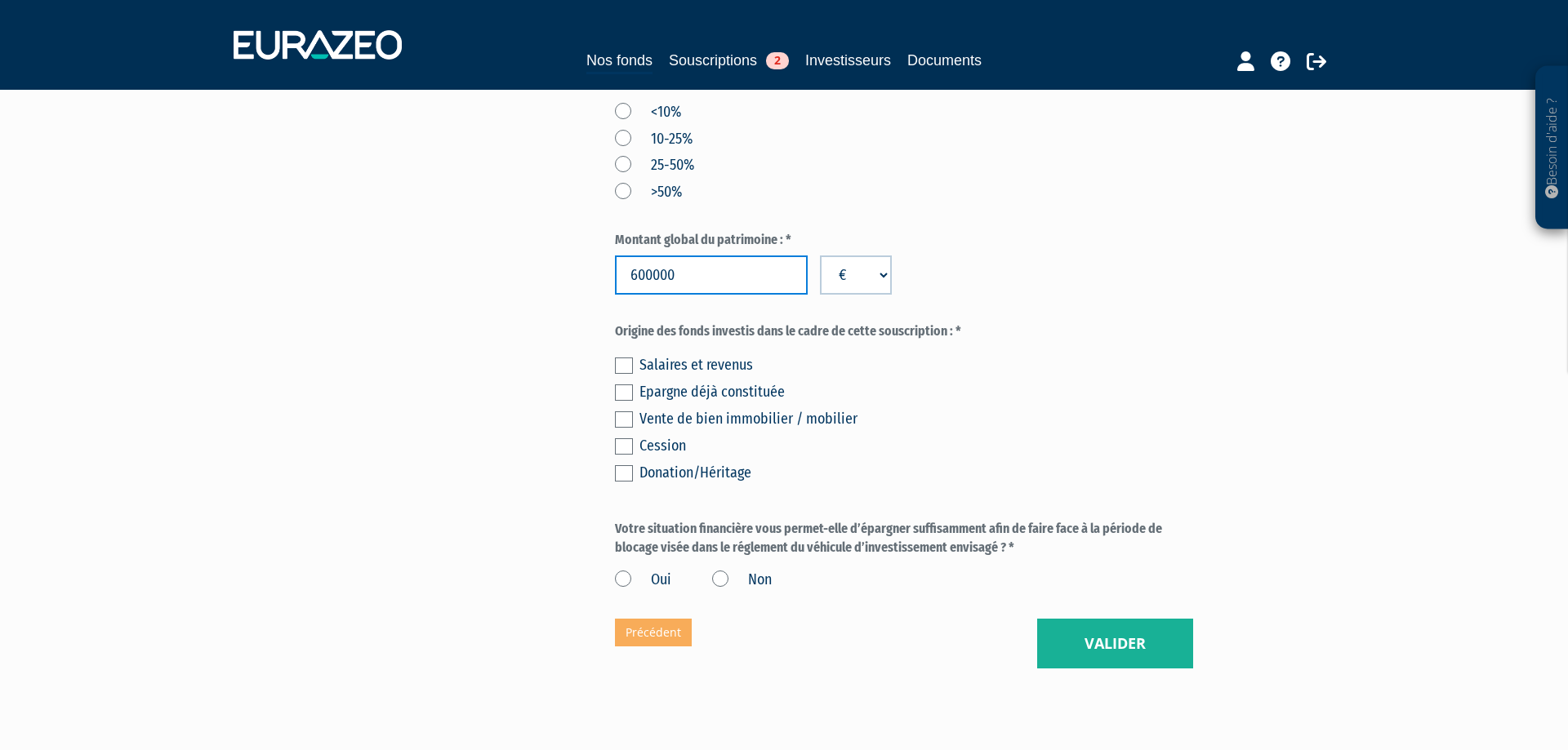
scroll to position [881, 0]
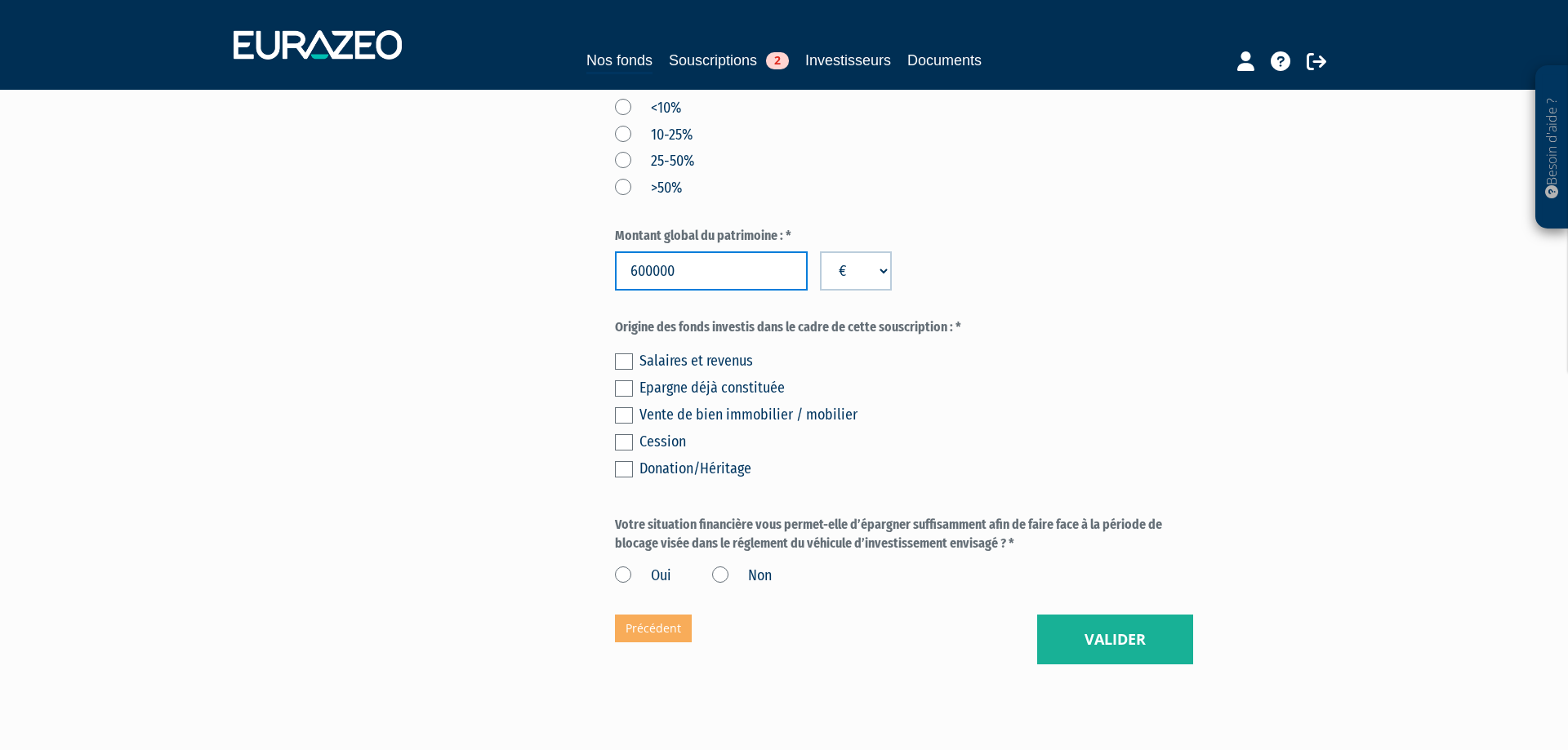
type input "600000"
click at [620, 396] on label at bounding box center [624, 389] width 18 height 17
click at [0, 0] on input "checkbox" at bounding box center [0, 0] width 0 height 0
click at [624, 572] on label "Oui" at bounding box center [643, 576] width 56 height 21
click at [0, 0] on input "Oui" at bounding box center [0, 0] width 0 height 0
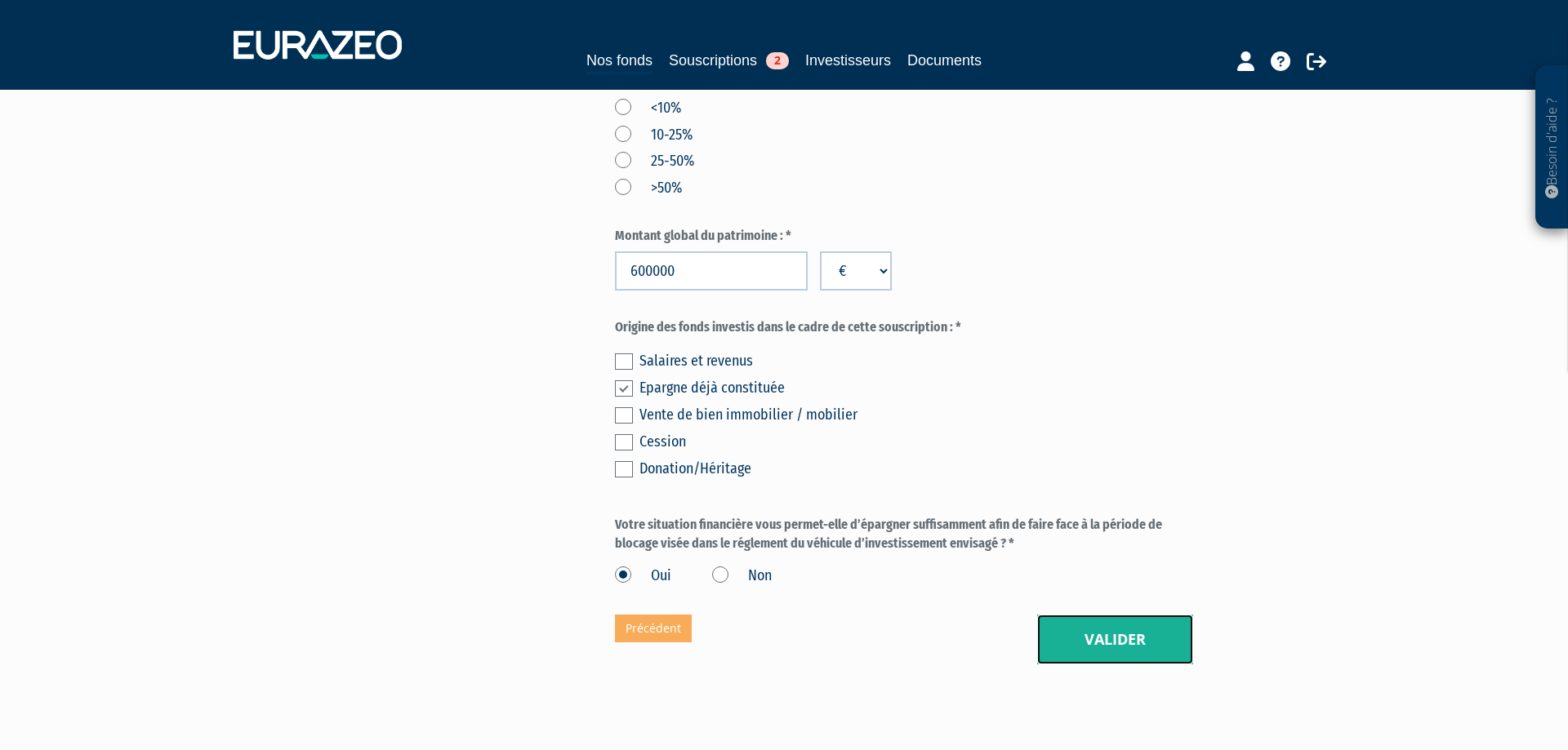
click at [1107, 646] on button "Valider" at bounding box center [1115, 640] width 156 height 51
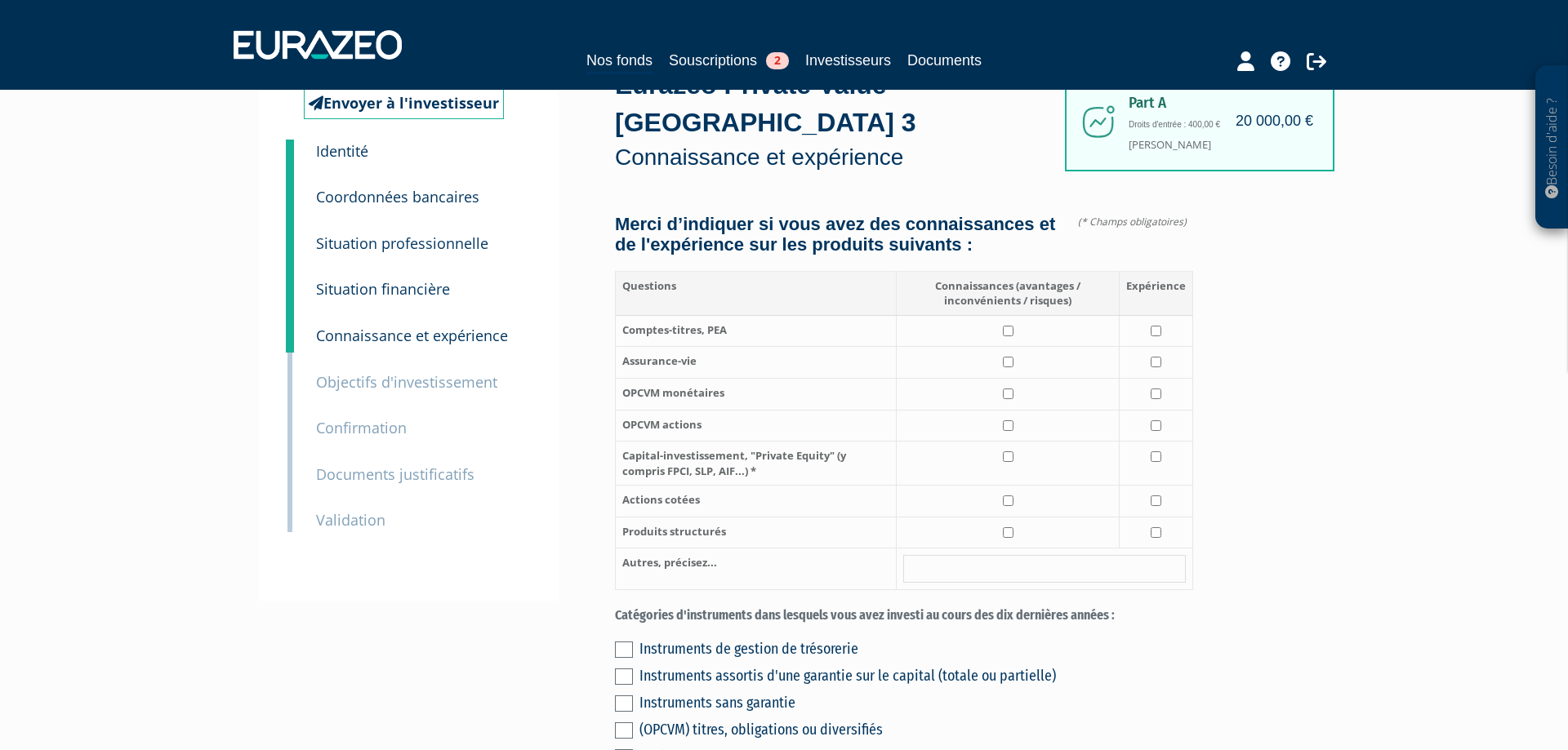
scroll to position [68, 0]
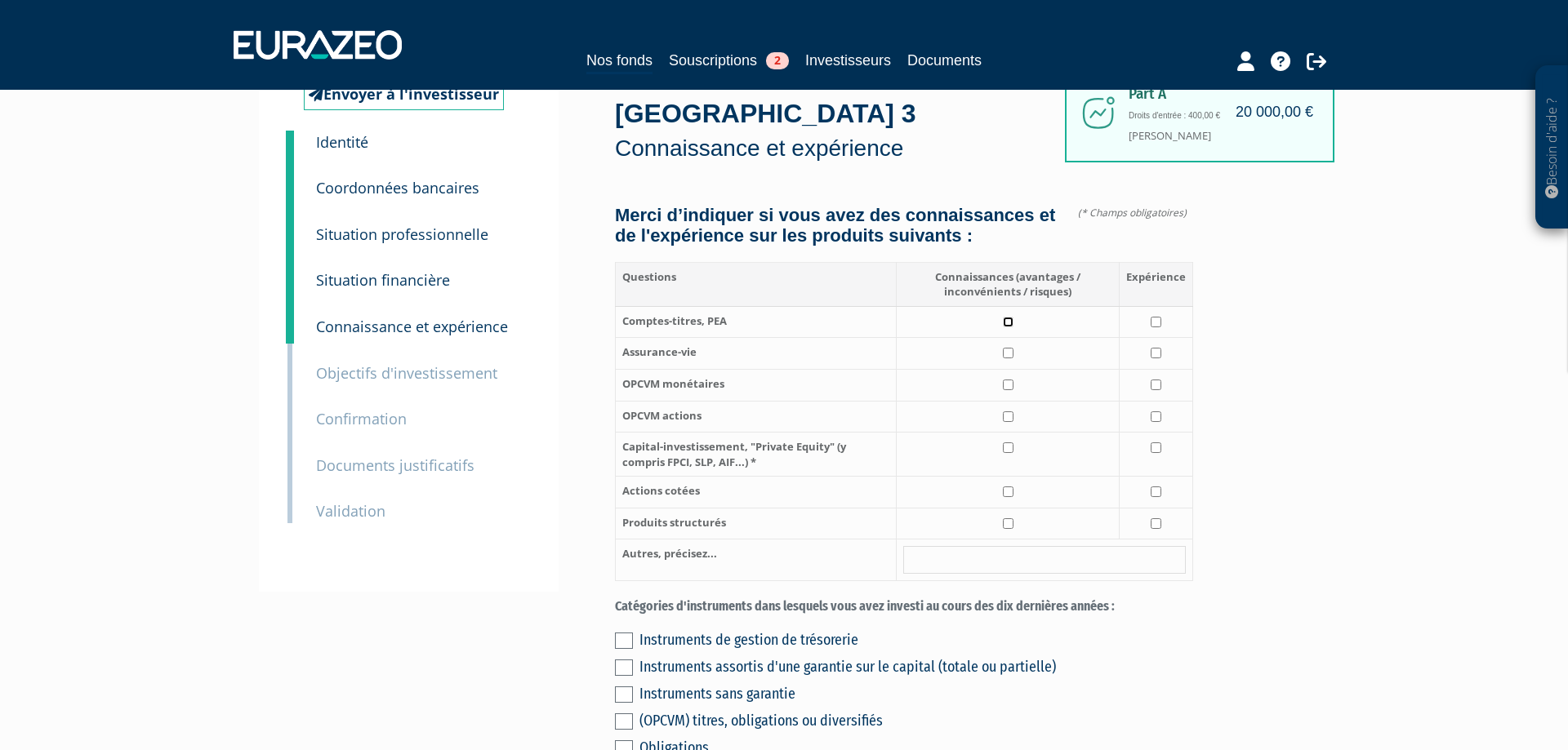
click at [1010, 327] on input "checkbox" at bounding box center [1008, 322] width 11 height 11
checkbox input "true"
click at [1158, 327] on input "checkbox" at bounding box center [1156, 322] width 11 height 11
checkbox input "true"
click at [1017, 370] on td at bounding box center [1008, 354] width 223 height 32
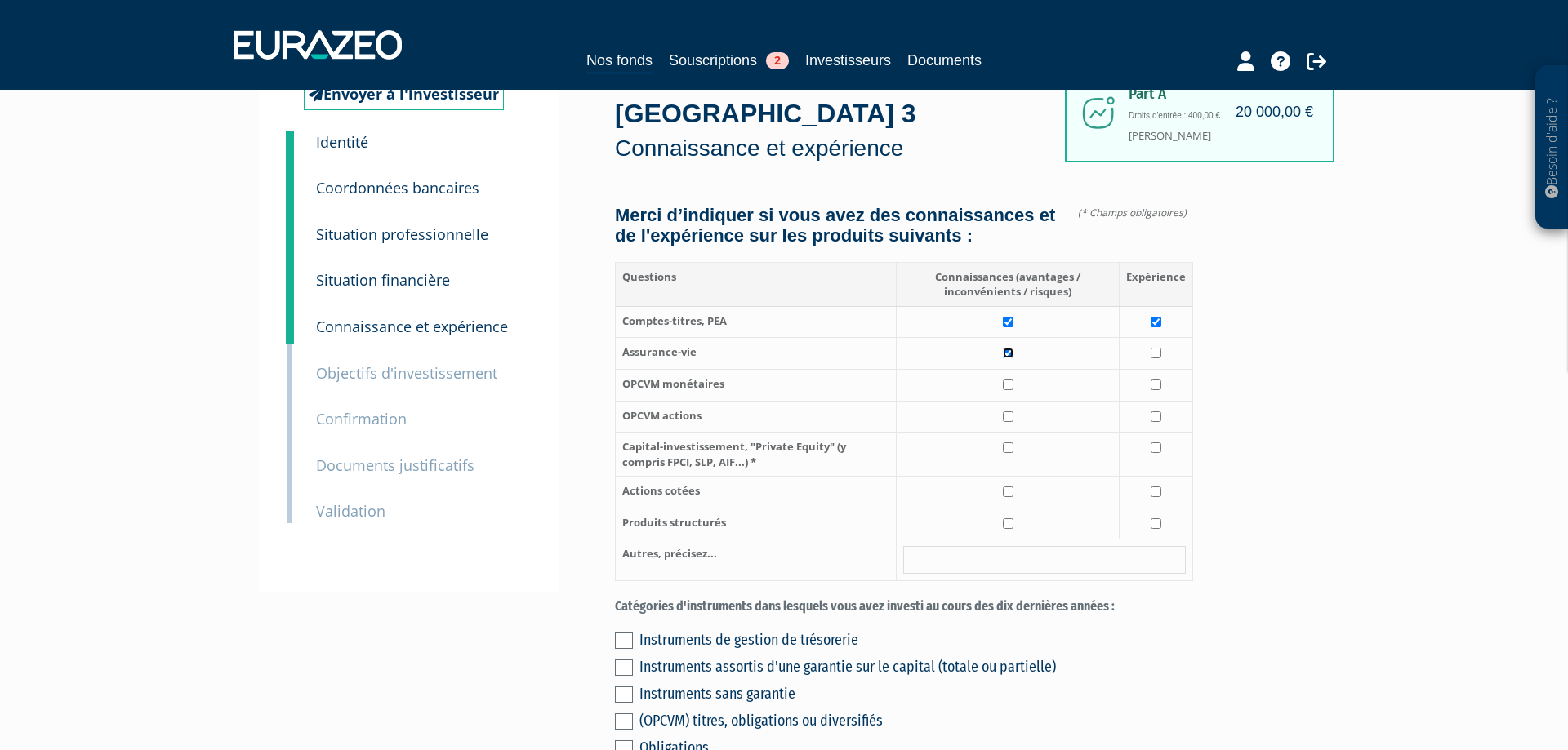
click at [1008, 359] on input "checkbox" at bounding box center [1008, 354] width 11 height 11
checkbox input "false"
click at [1164, 369] on td at bounding box center [1156, 354] width 74 height 32
checkbox input "true"
click at [1007, 359] on input "checkbox" at bounding box center [1008, 354] width 11 height 11
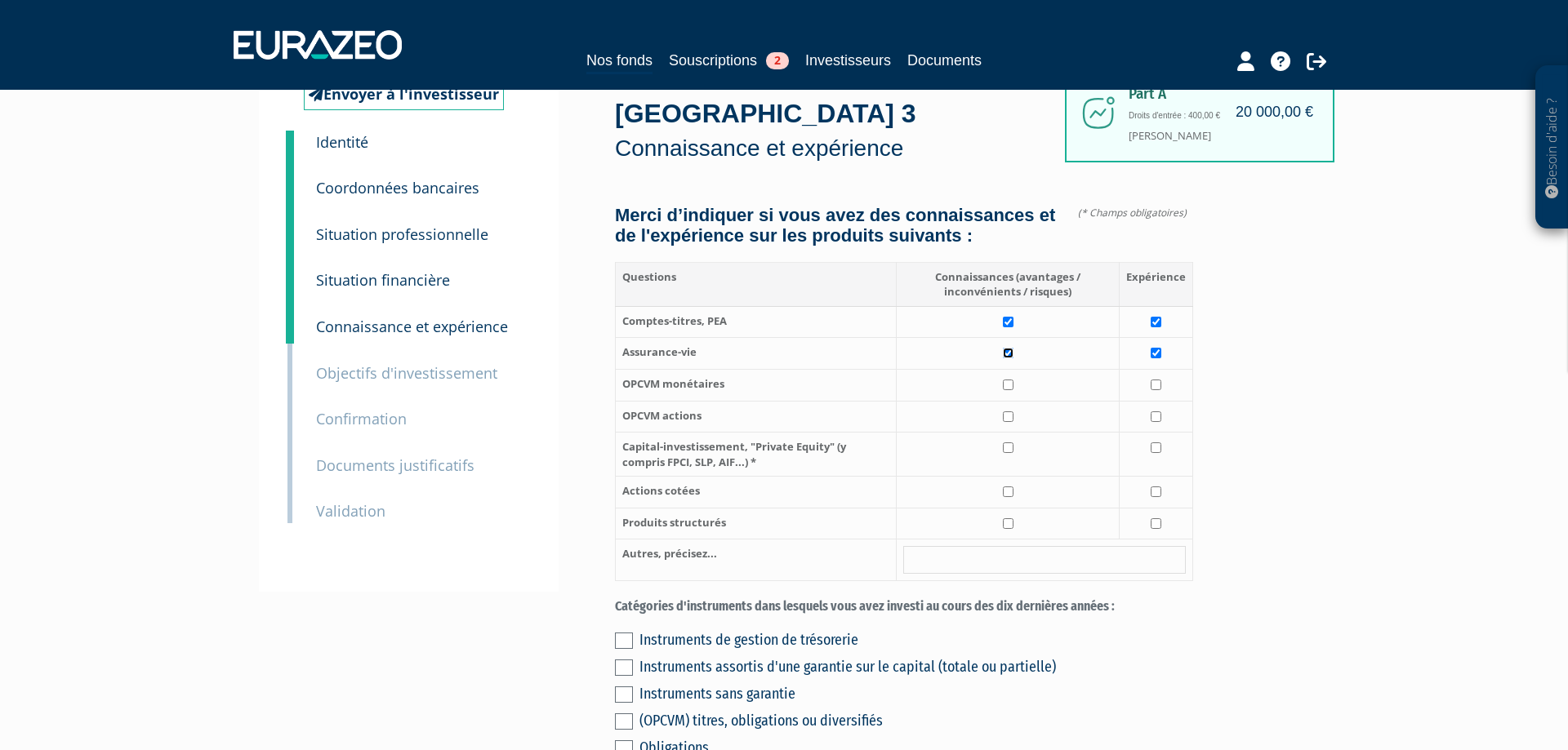
checkbox input "true"
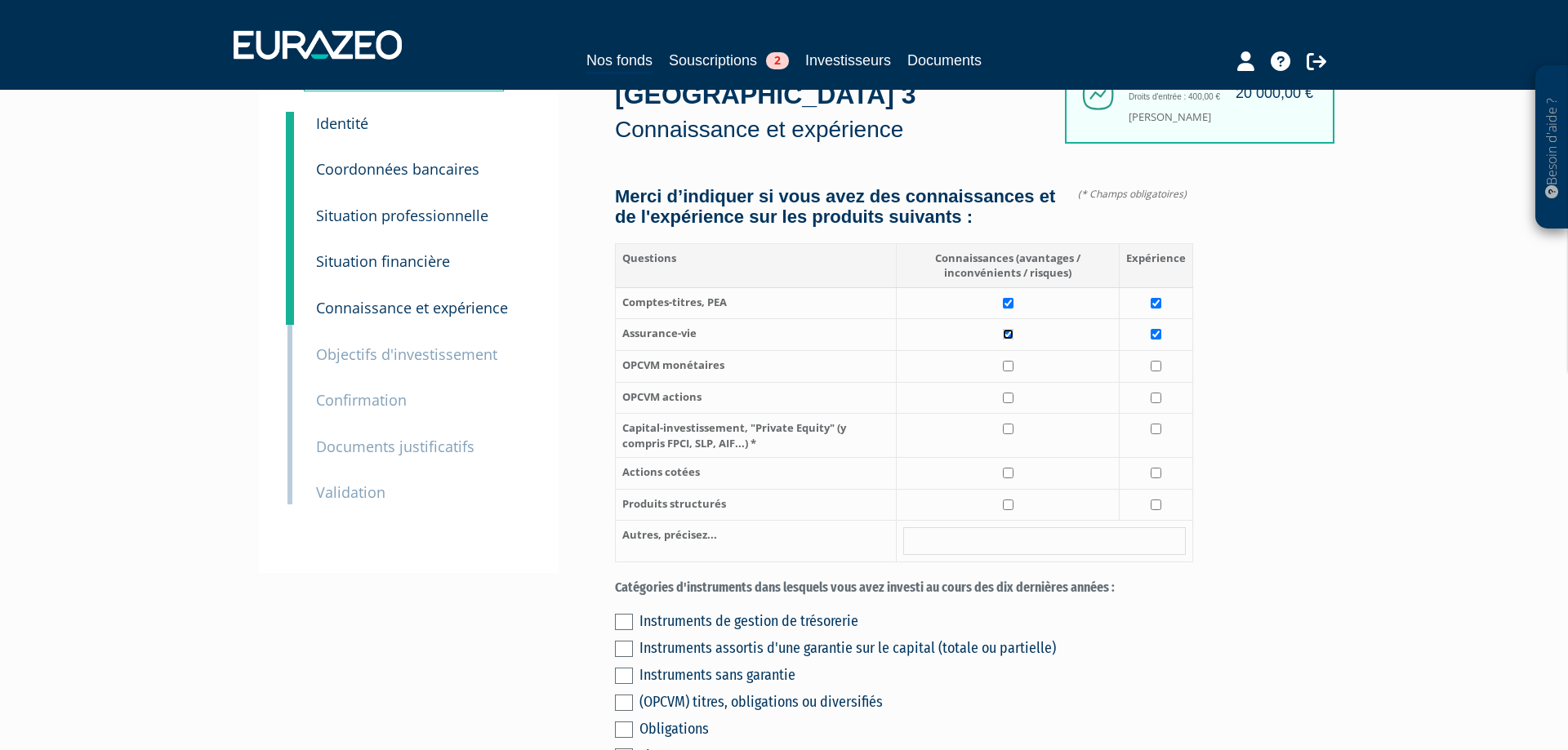
scroll to position [89, 0]
click at [1012, 409] on td at bounding box center [1008, 397] width 223 height 32
checkbox input "true"
click at [1161, 403] on input "checkbox" at bounding box center [1156, 397] width 11 height 11
checkbox input "true"
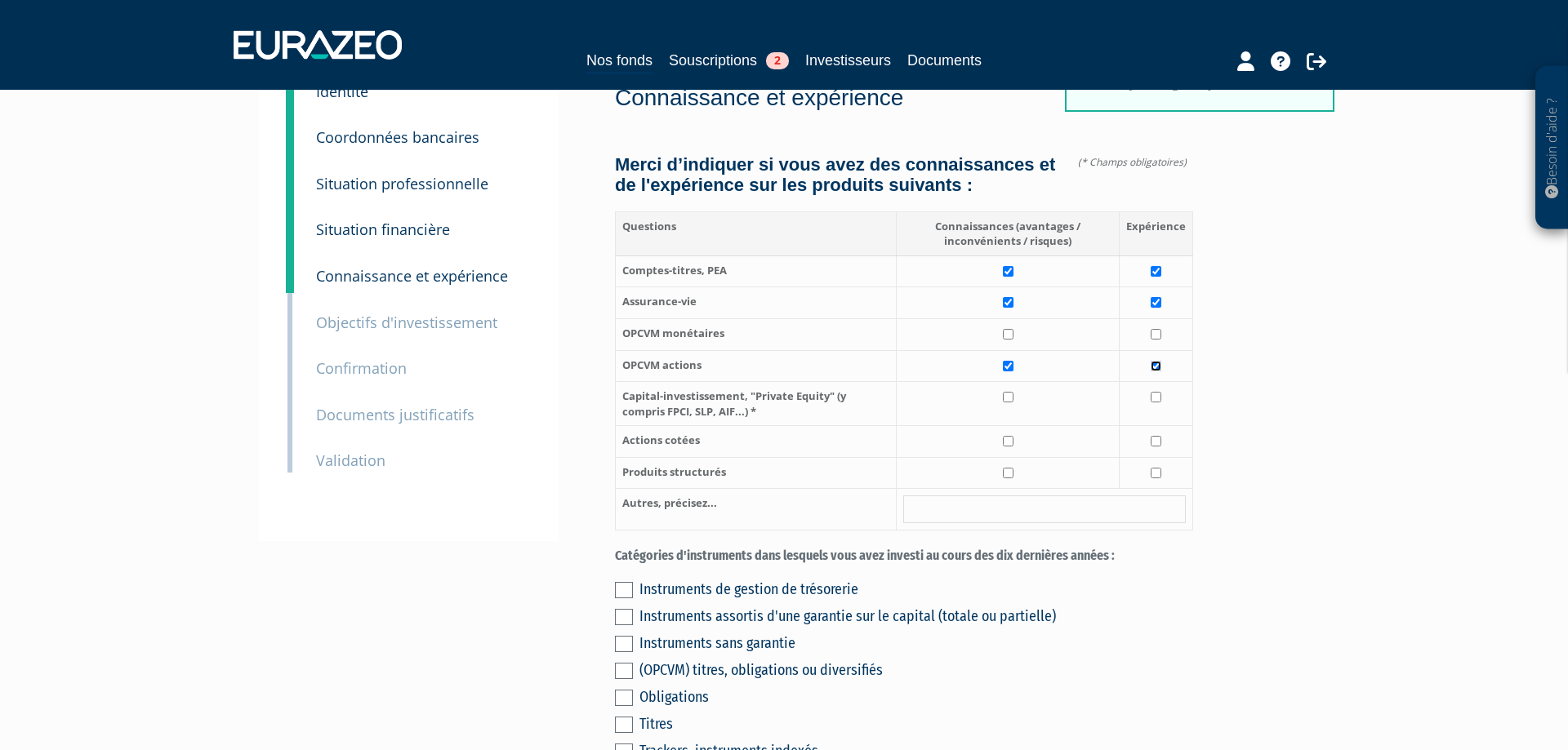
scroll to position [121, 0]
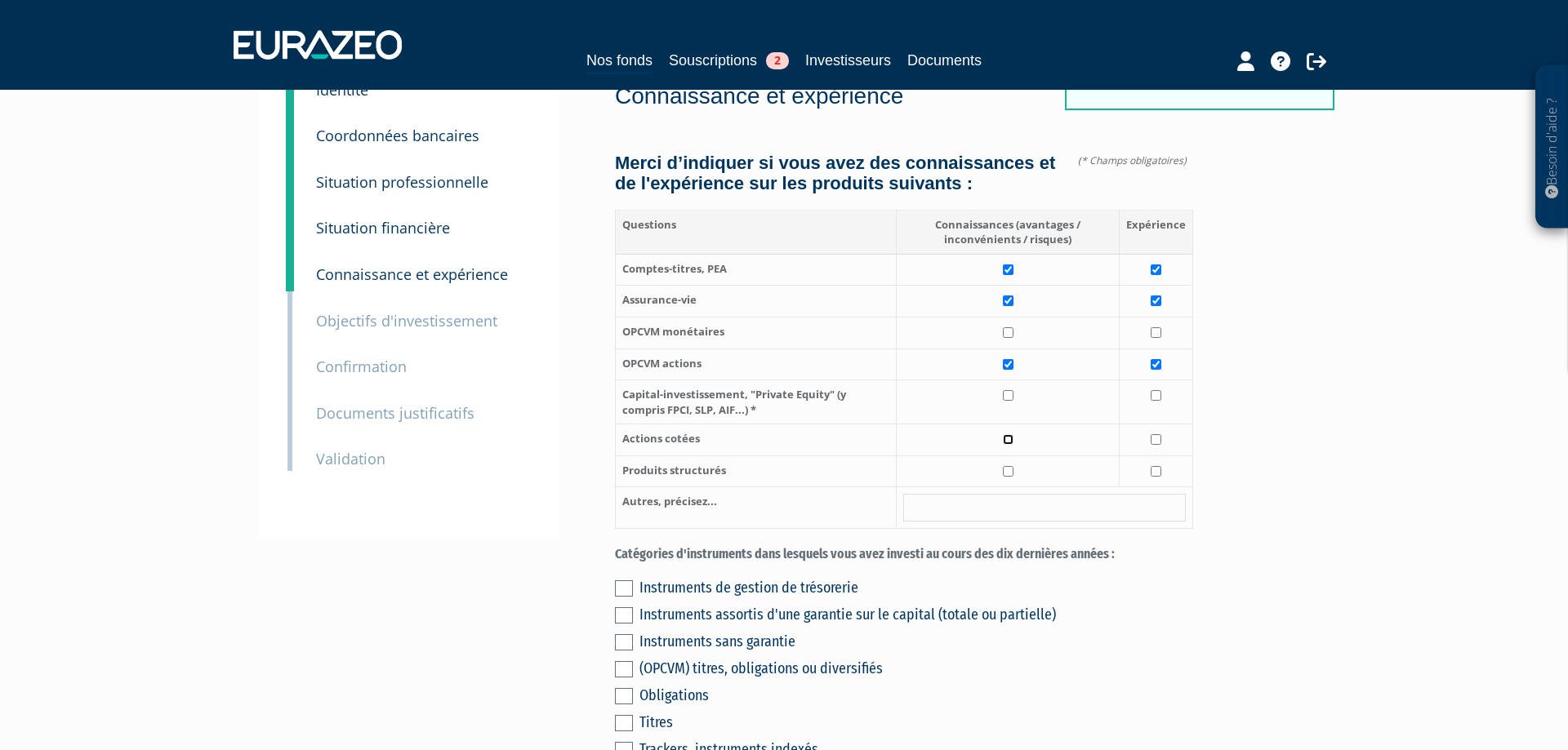
click at [1010, 445] on input "checkbox" at bounding box center [1008, 439] width 11 height 11
checkbox input "true"
click at [1154, 445] on input "checkbox" at bounding box center [1156, 439] width 11 height 11
checkbox input "true"
click at [1006, 477] on input "checkbox" at bounding box center [1008, 472] width 11 height 11
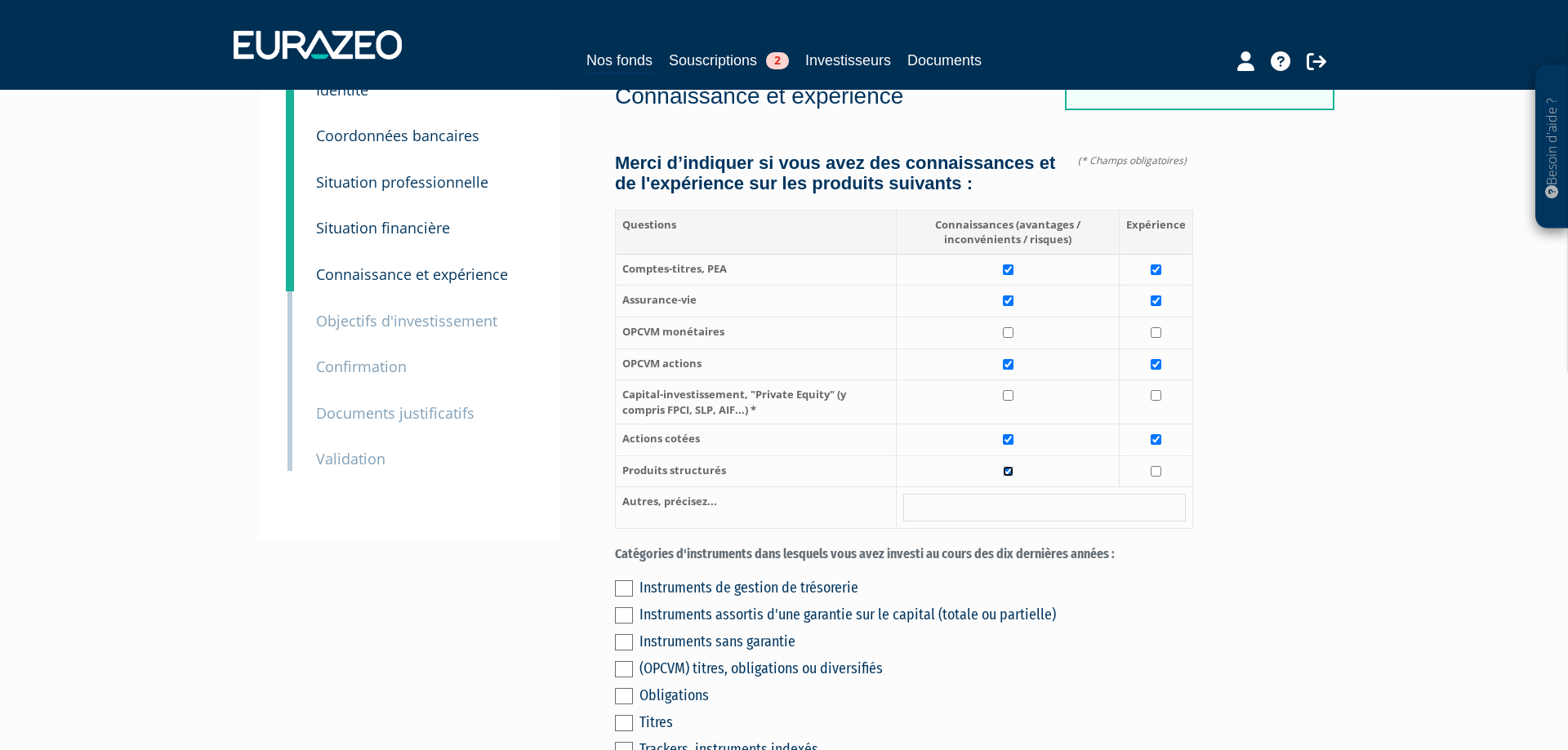
click at [1010, 477] on input "checkbox" at bounding box center [1008, 472] width 11 height 11
click at [1011, 477] on input "checkbox" at bounding box center [1008, 472] width 11 height 11
checkbox input "true"
click at [1159, 477] on input "checkbox" at bounding box center [1156, 472] width 11 height 11
checkbox input "true"
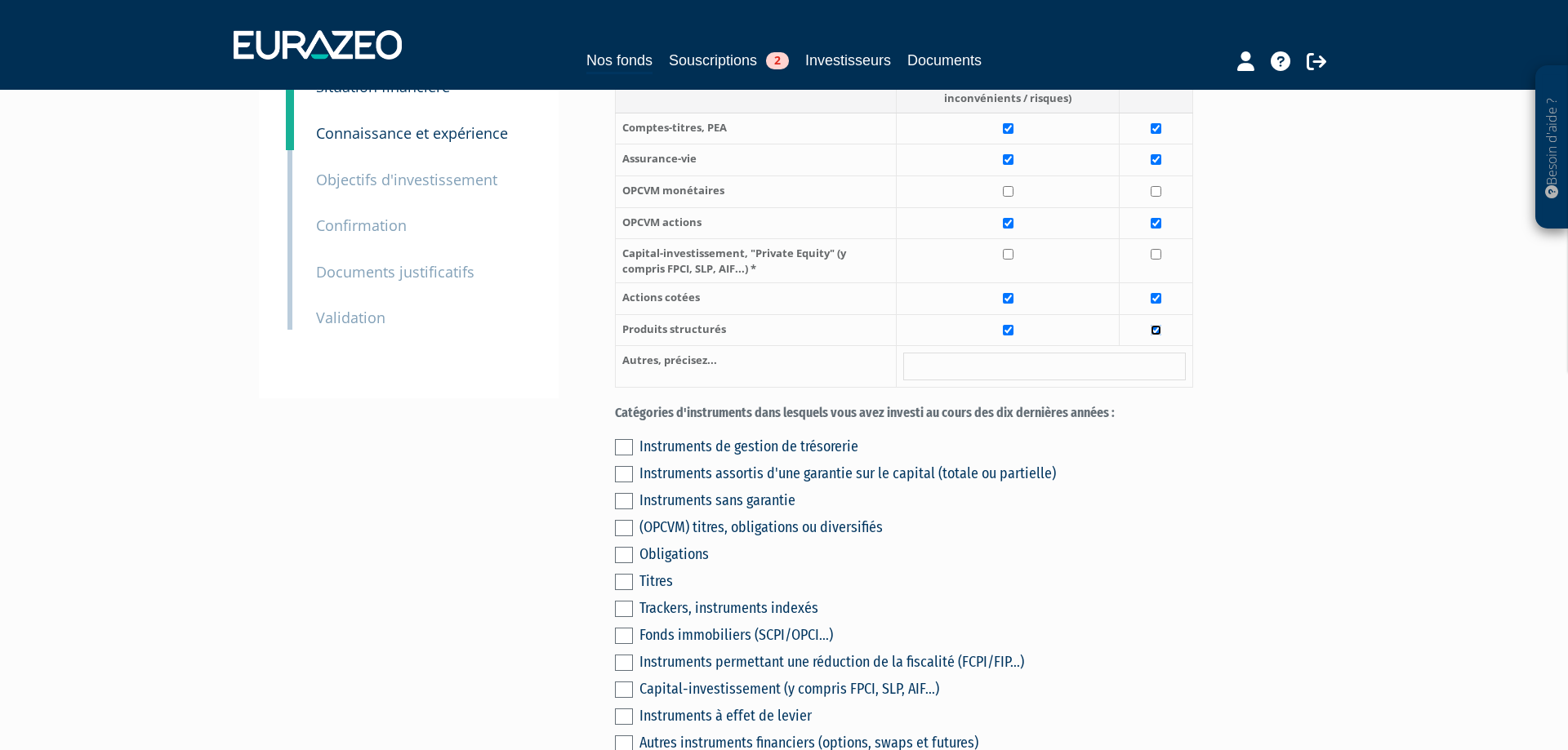
scroll to position [293, 0]
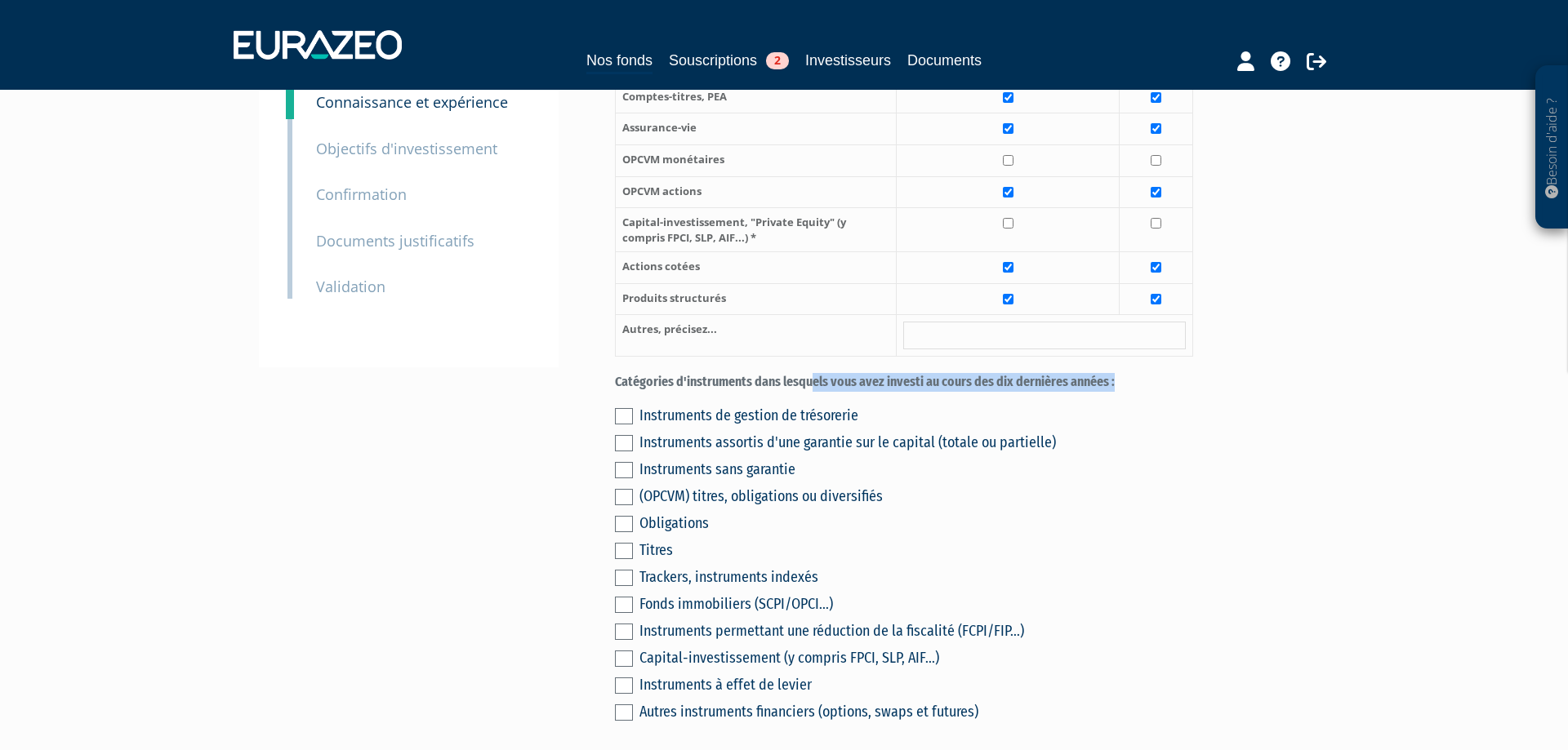
drag, startPoint x: 766, startPoint y: 401, endPoint x: 686, endPoint y: 382, distance: 82.2
click at [948, 411] on div "Catégories d'instruments dans lesquels vous avez investi au cours des dix derni…" at bounding box center [904, 547] width 578 height 350
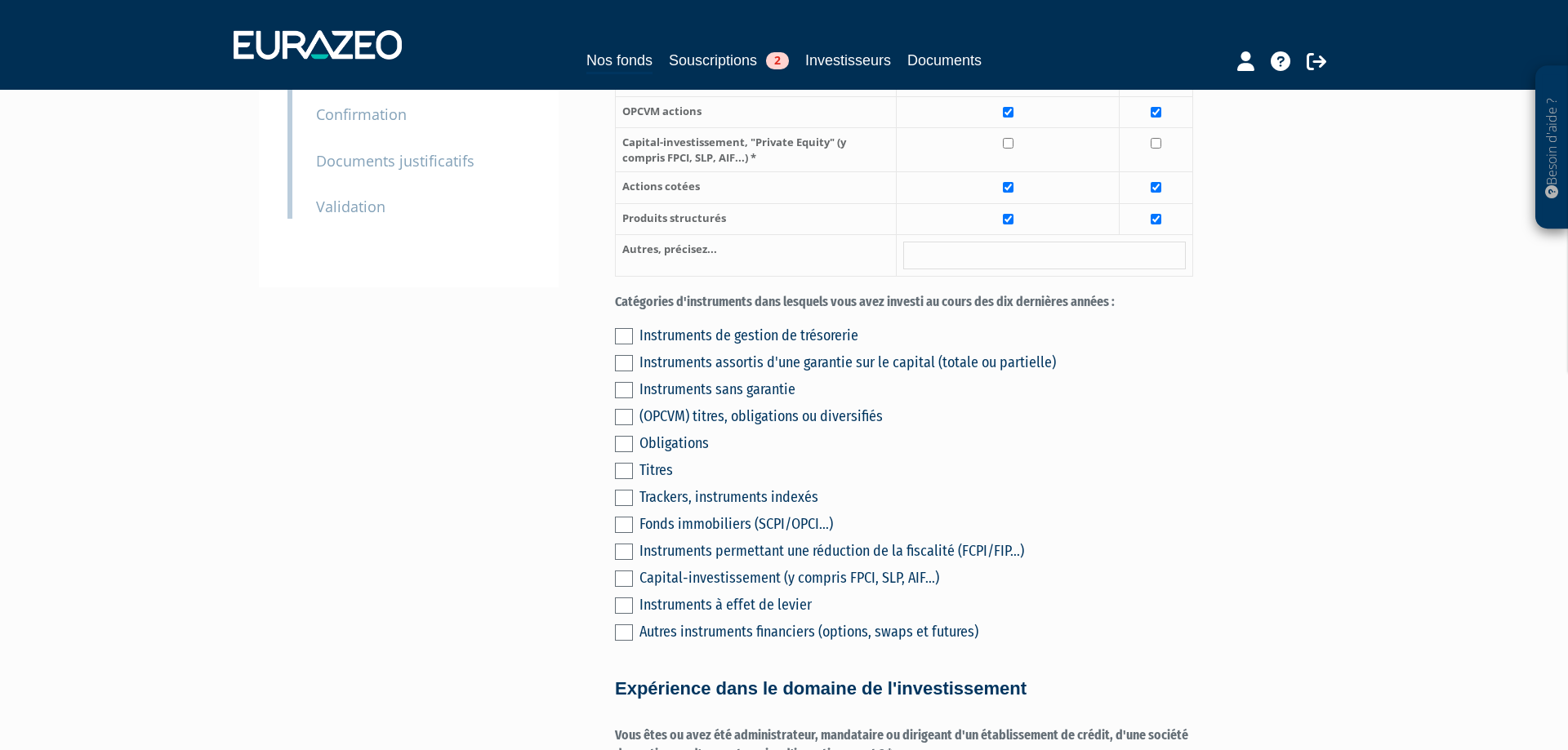
click at [558, 430] on div "Envoyer à l'investisseur 1 Identité 2 Coordonnées bancaires 3 Situation profess…" at bounding box center [784, 665] width 1026 height 1814
click at [619, 533] on label at bounding box center [624, 525] width 18 height 17
click at [0, 0] on input "checkbox" at bounding box center [0, 0] width 0 height 0
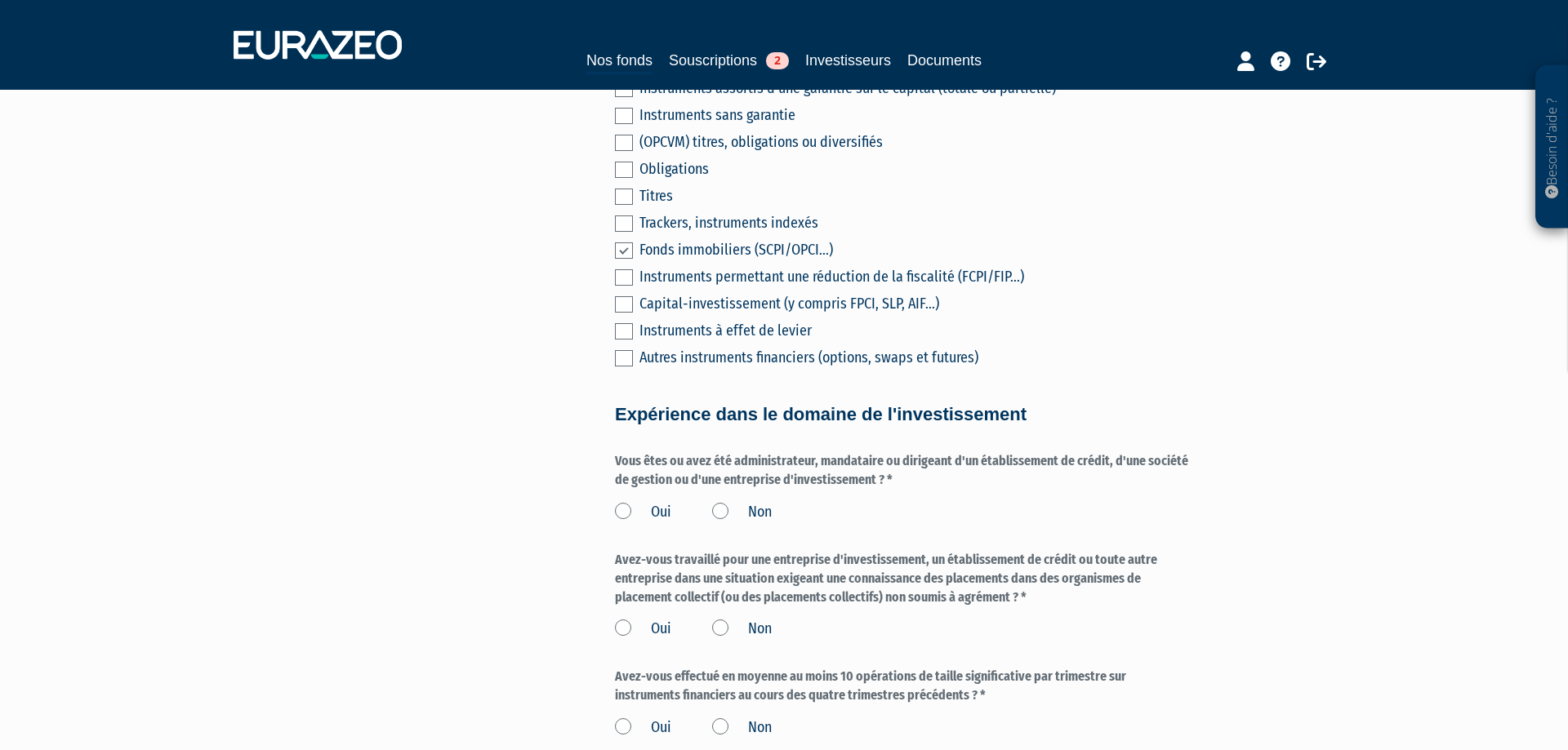
scroll to position [654, 0]
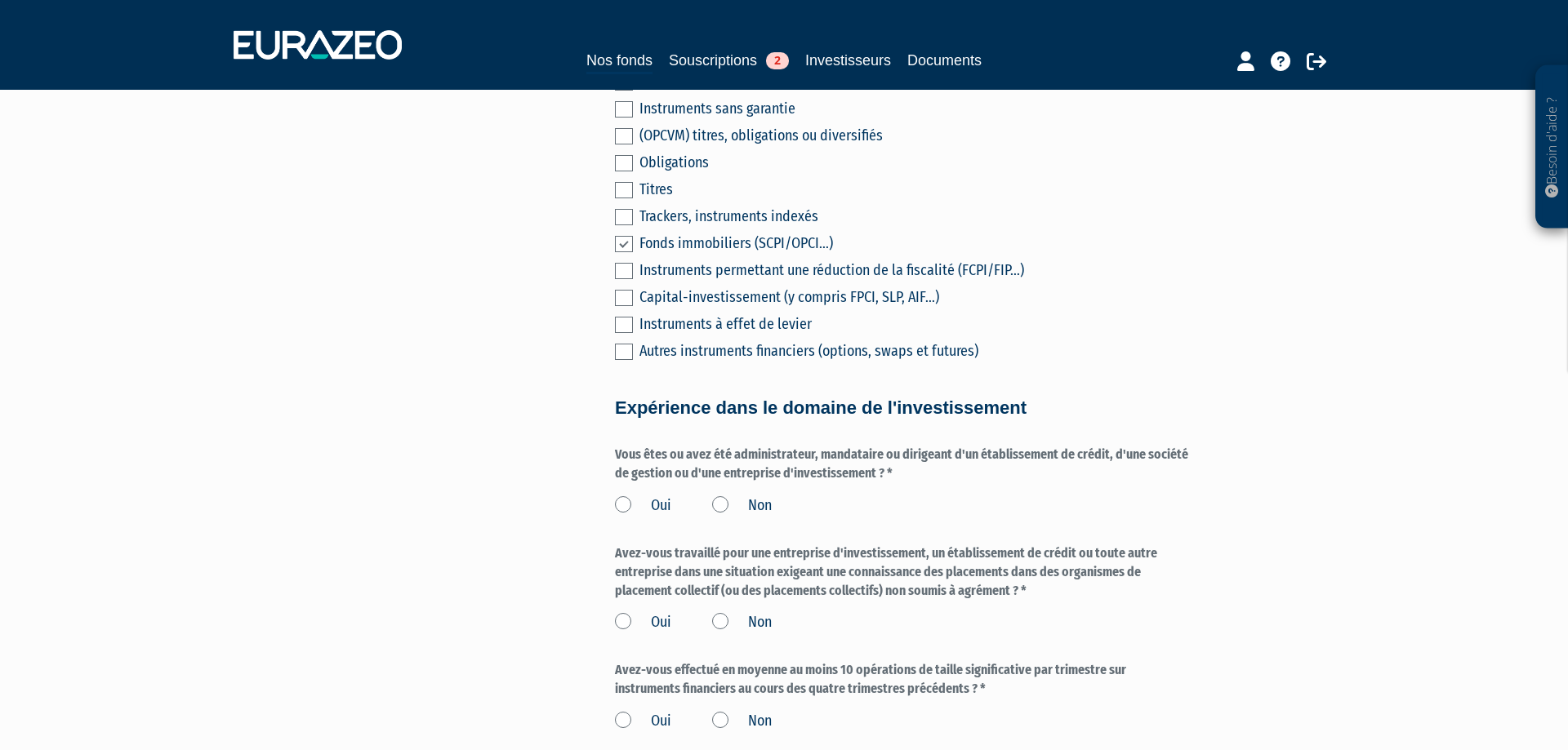
drag, startPoint x: 713, startPoint y: 476, endPoint x: 918, endPoint y: 488, distance: 205.4
click at [918, 483] on label "Vous êtes ou avez été administrateur, mandataire ou dirigeant d'un établissemen…" at bounding box center [904, 464] width 578 height 38
click at [943, 514] on div "Oui Non" at bounding box center [904, 504] width 578 height 27
click at [722, 517] on label "Non" at bounding box center [742, 506] width 60 height 21
click at [726, 517] on label "Non" at bounding box center [742, 506] width 60 height 21
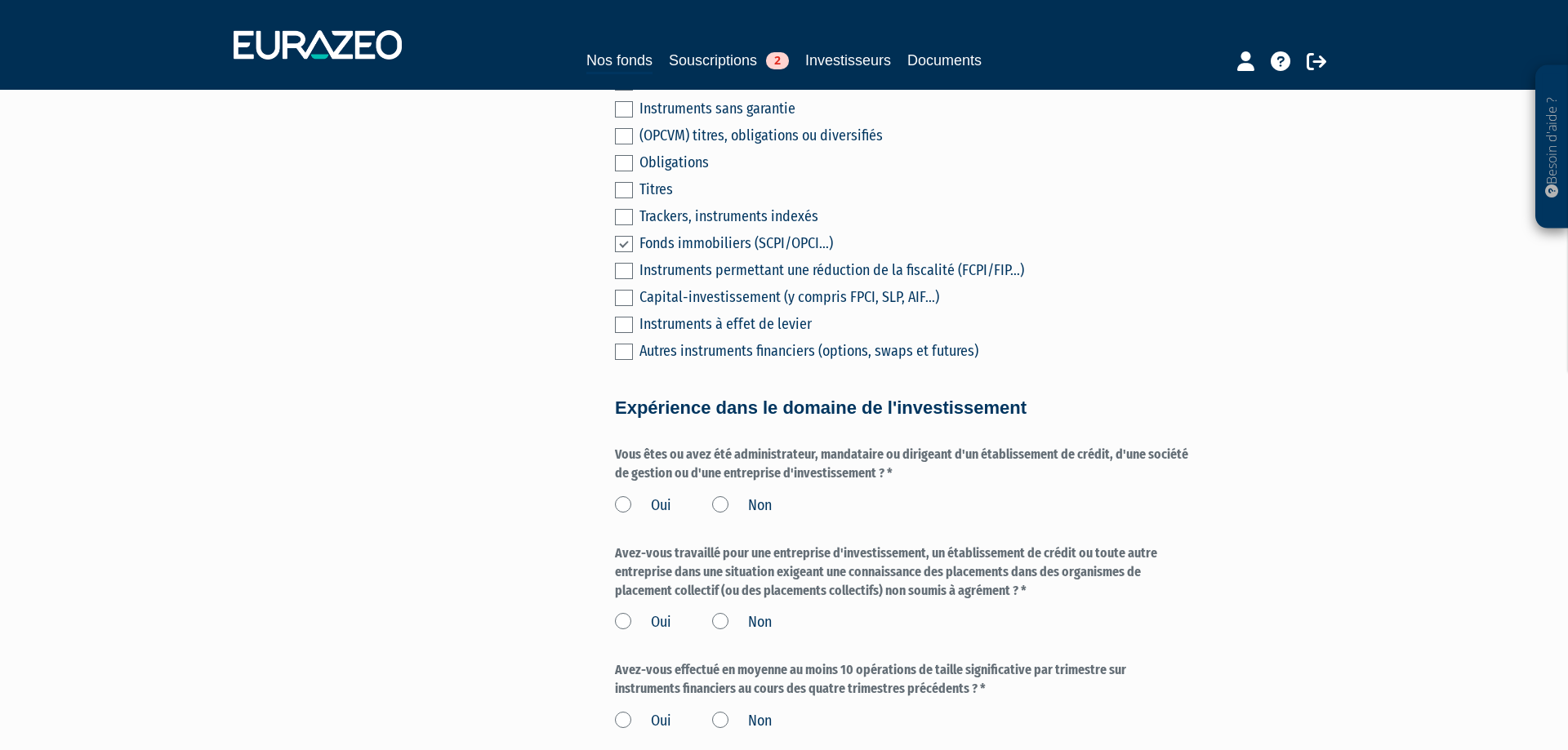
click at [0, 0] on input "Non" at bounding box center [0, 0] width 0 height 0
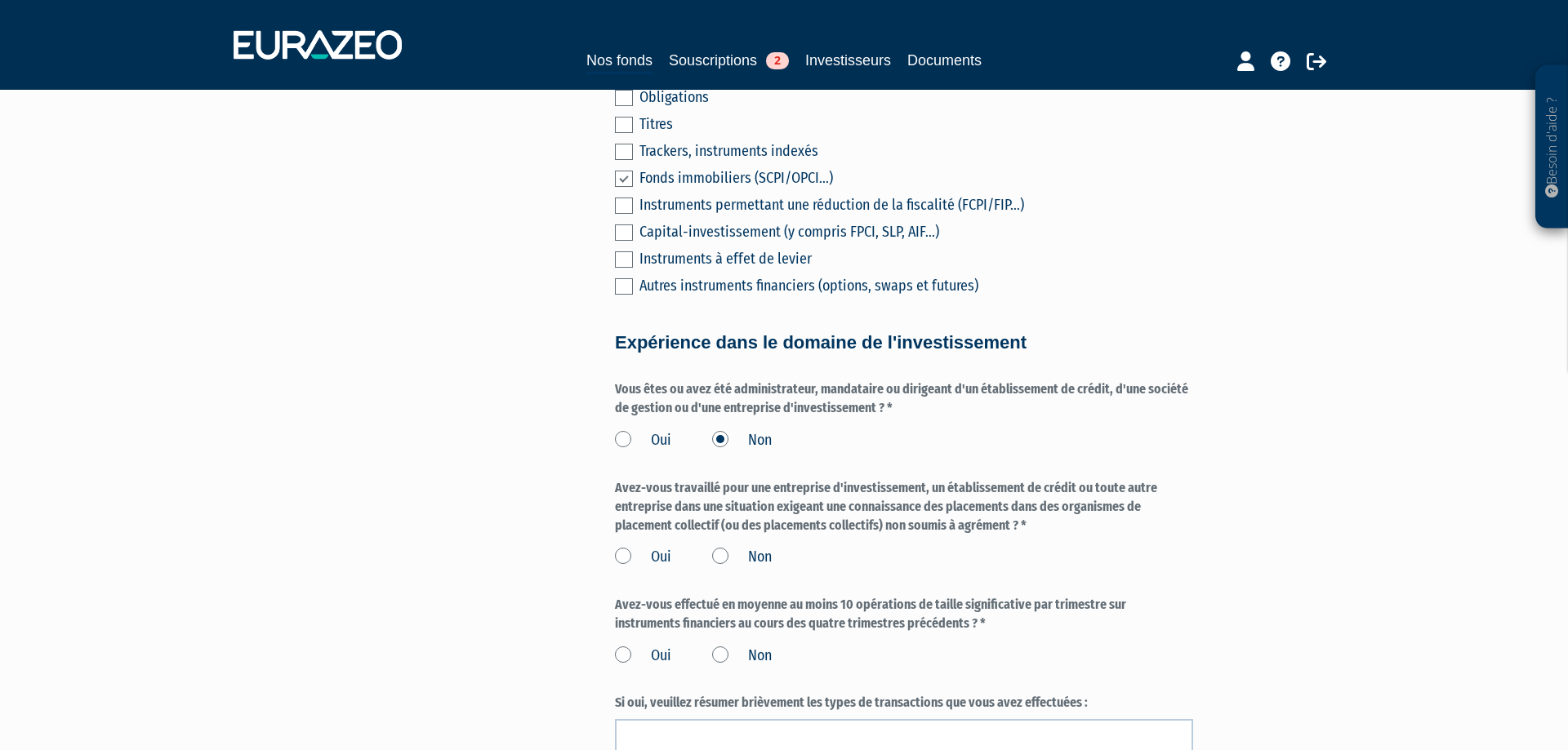
scroll to position [721, 0]
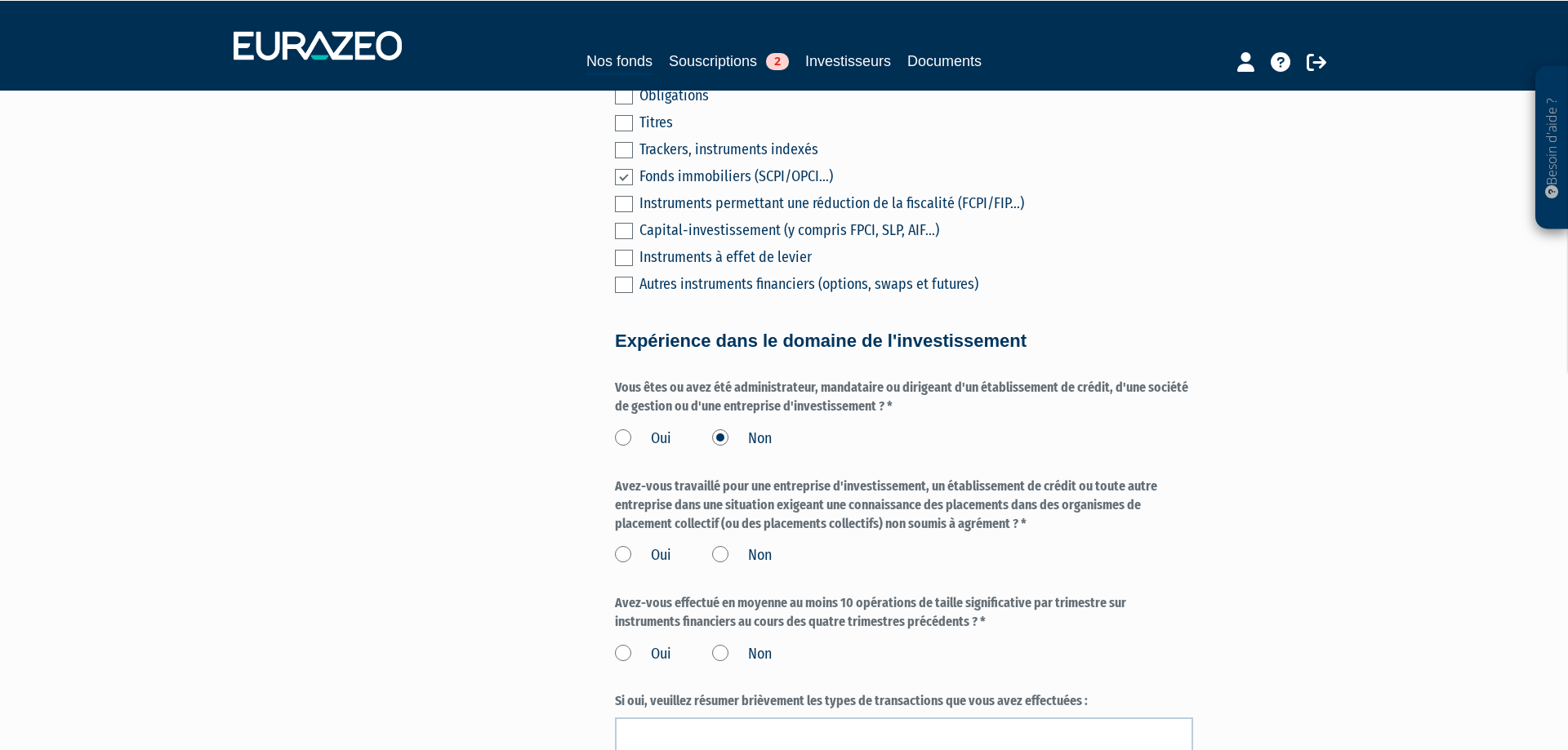
click at [720, 567] on label "Non" at bounding box center [742, 556] width 60 height 21
click at [0, 0] on input "Non" at bounding box center [0, 0] width 0 height 0
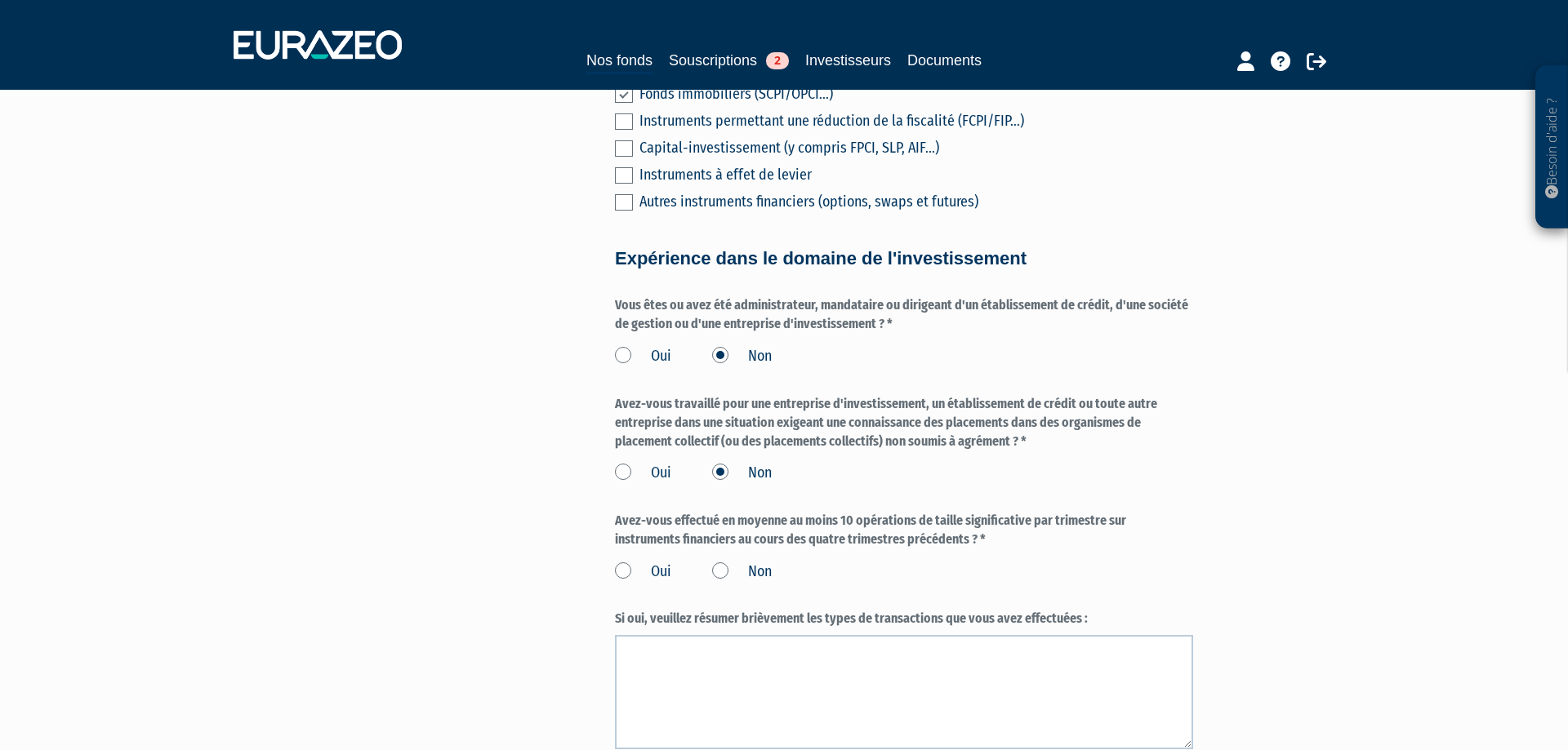
scroll to position [804, 0]
click at [723, 582] on label "Non" at bounding box center [742, 572] width 60 height 21
click at [0, 0] on input "Non" at bounding box center [0, 0] width 0 height 0
click at [723, 582] on label "Non" at bounding box center [742, 572] width 60 height 21
click at [0, 0] on input "Non" at bounding box center [0, 0] width 0 height 0
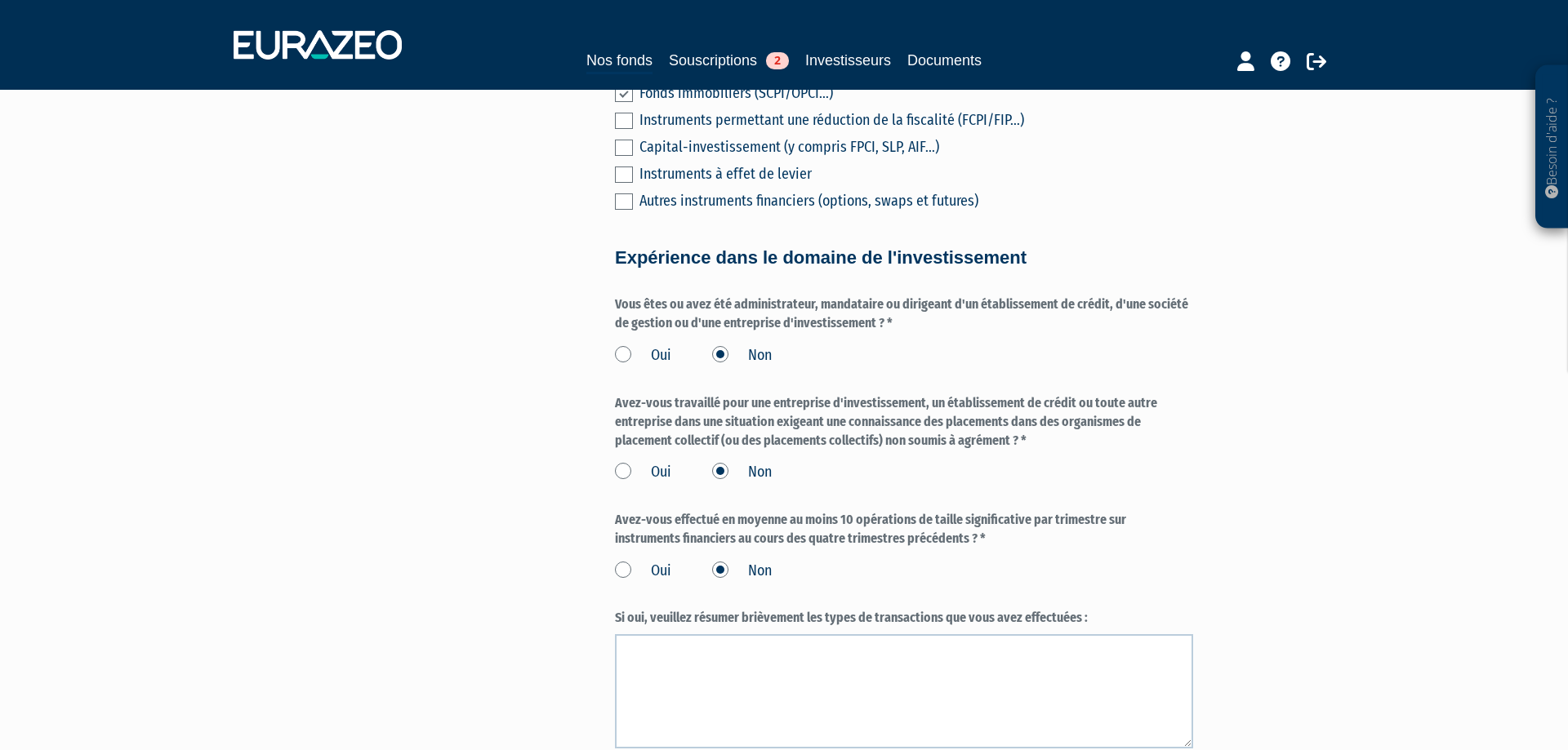
click at [723, 582] on label "Non" at bounding box center [742, 572] width 60 height 21
click at [0, 0] on input "Non" at bounding box center [0, 0] width 0 height 0
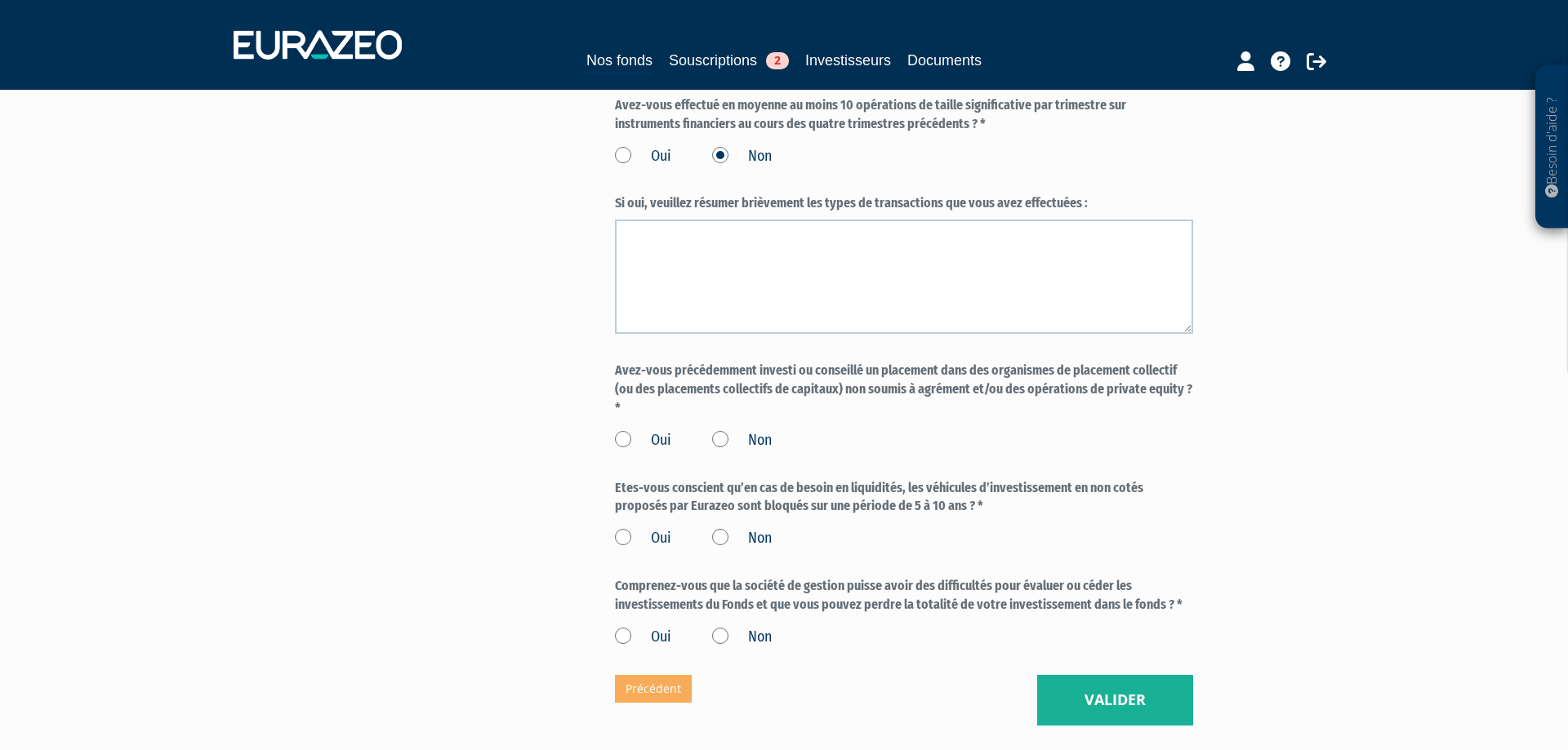
scroll to position [1233, 0]
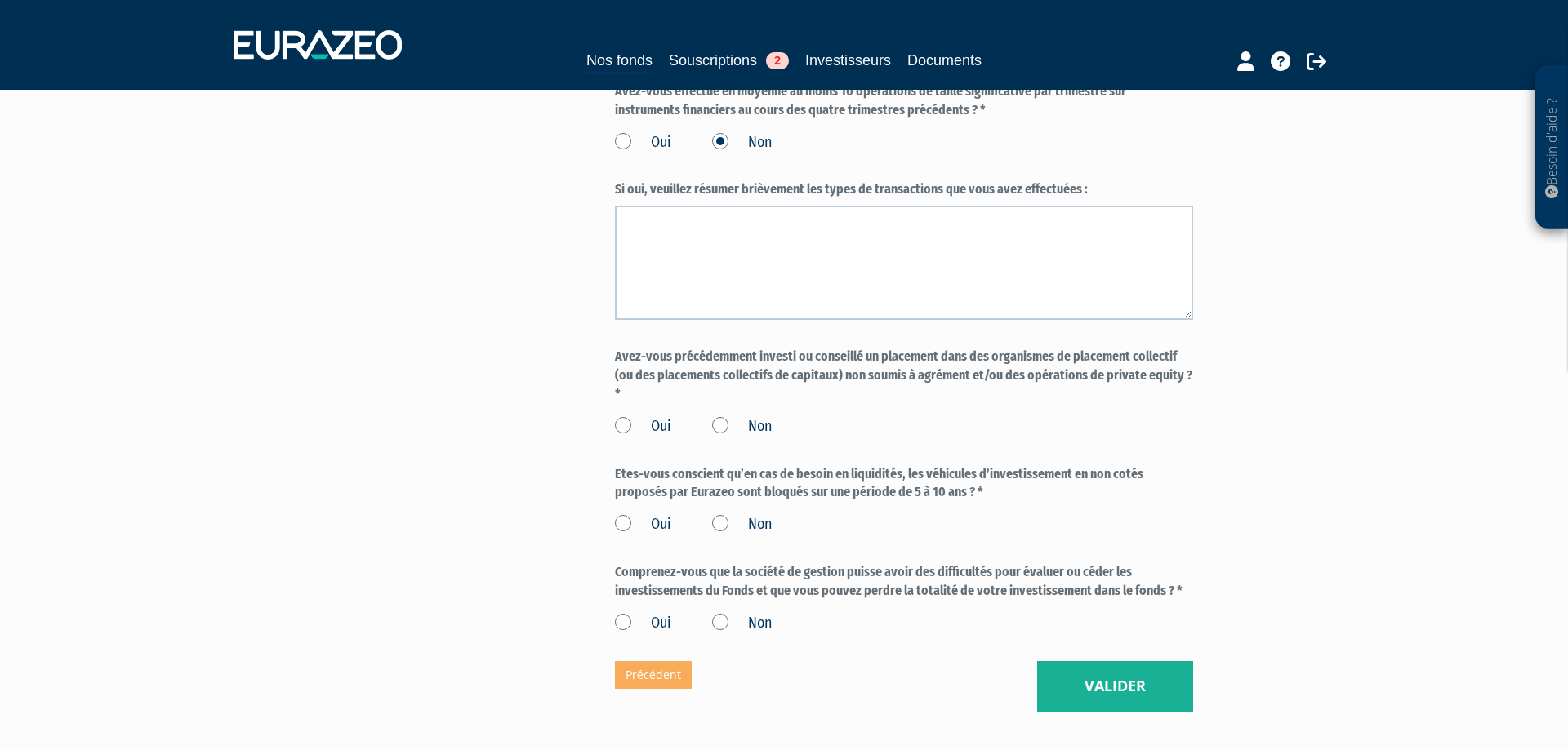
click at [722, 438] on label "Non" at bounding box center [742, 427] width 60 height 21
click at [0, 0] on input "Non" at bounding box center [0, 0] width 0 height 0
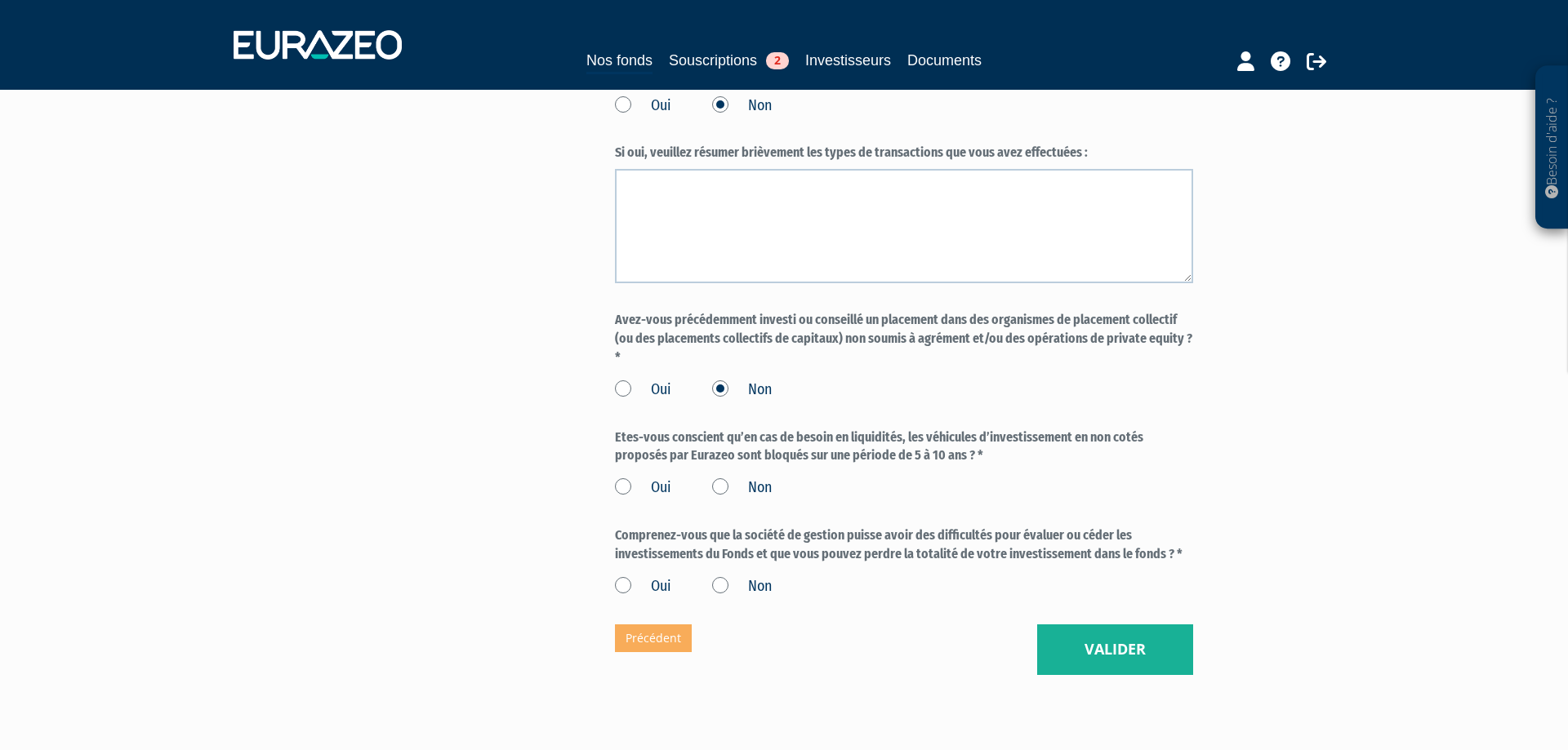
scroll to position [1271, 0]
click at [622, 497] on label "Oui" at bounding box center [643, 487] width 56 height 21
click at [0, 0] on input "Oui" at bounding box center [0, 0] width 0 height 0
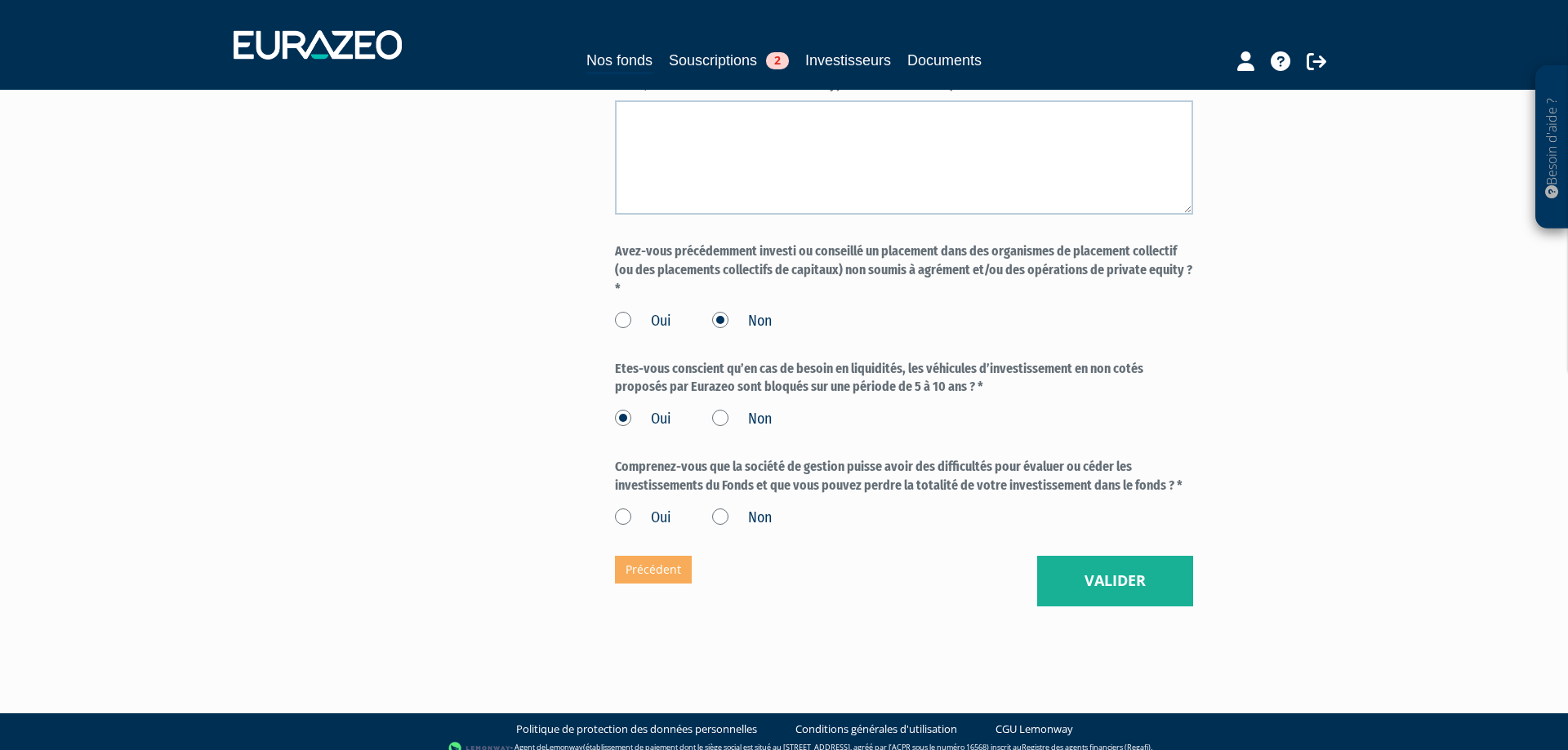
scroll to position [1339, 0]
drag, startPoint x: 880, startPoint y: 487, endPoint x: 961, endPoint y: 520, distance: 87.5
click at [1186, 495] on label "Comprenez-vous que la société de gestion puisse avoir des difficultés pour éval…" at bounding box center [904, 475] width 578 height 38
click at [624, 528] on label "Oui" at bounding box center [643, 518] width 56 height 21
click at [0, 0] on input "Oui" at bounding box center [0, 0] width 0 height 0
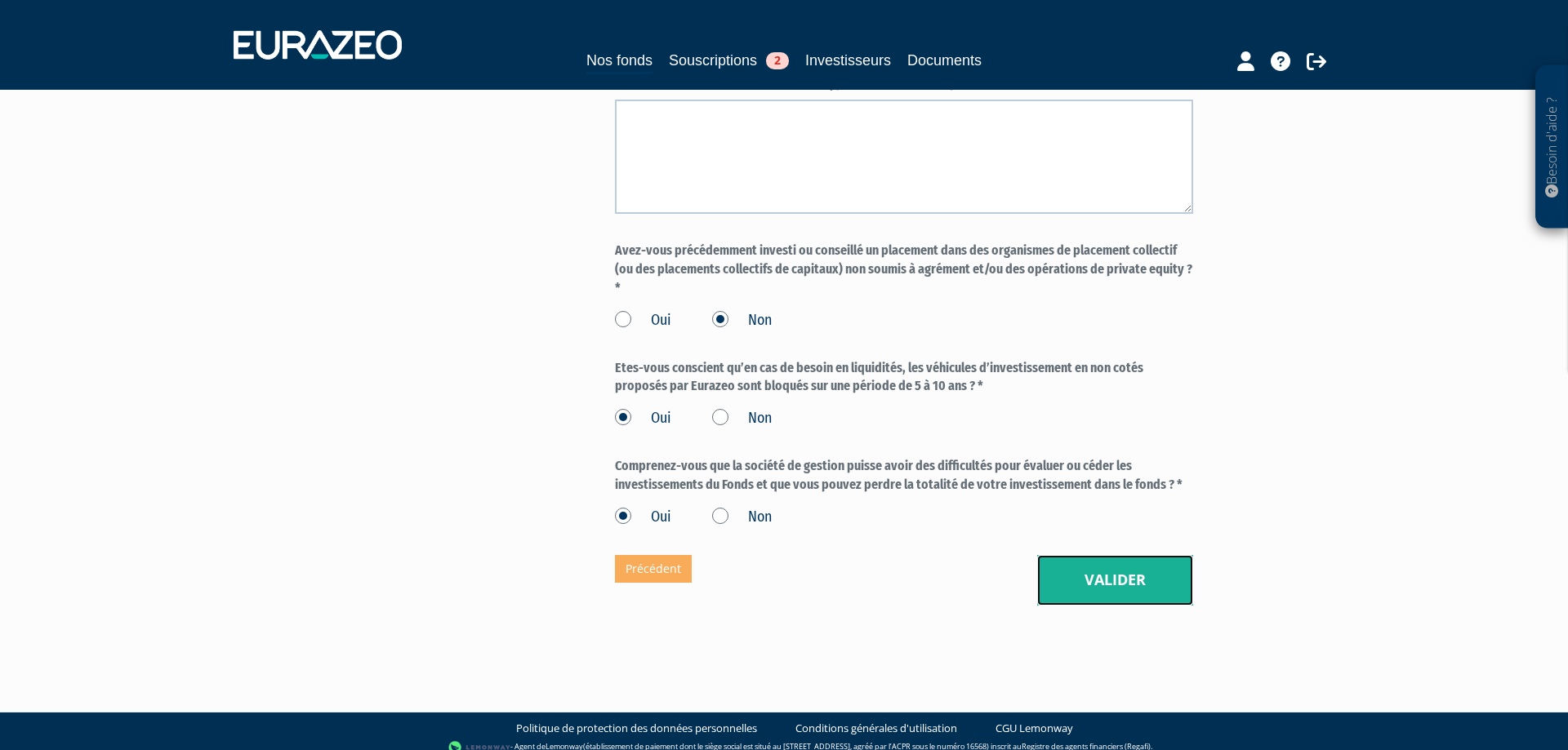
click at [1097, 587] on button "Valider" at bounding box center [1115, 581] width 156 height 51
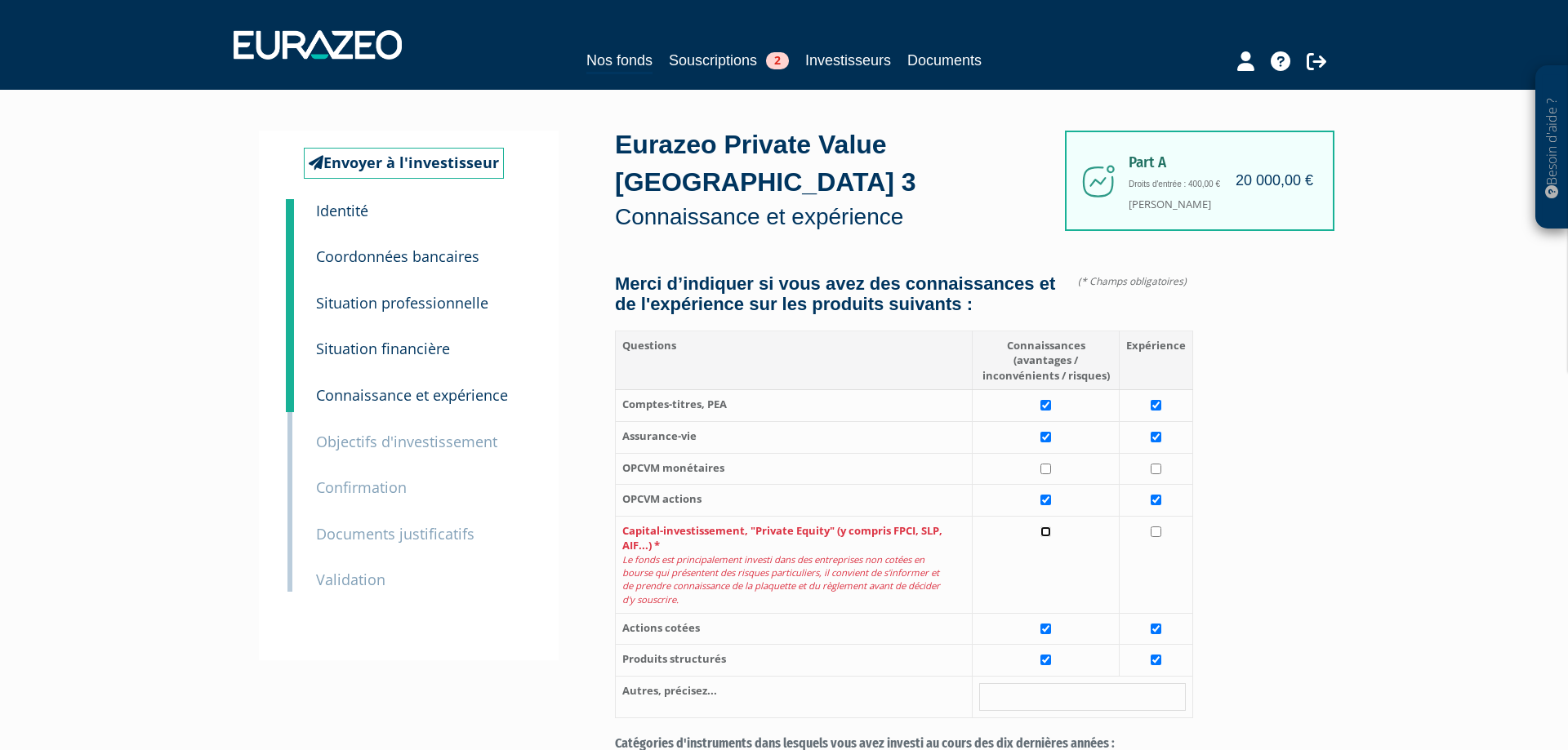
click at [1051, 538] on input "checkbox" at bounding box center [1046, 532] width 11 height 11
checkbox input "true"
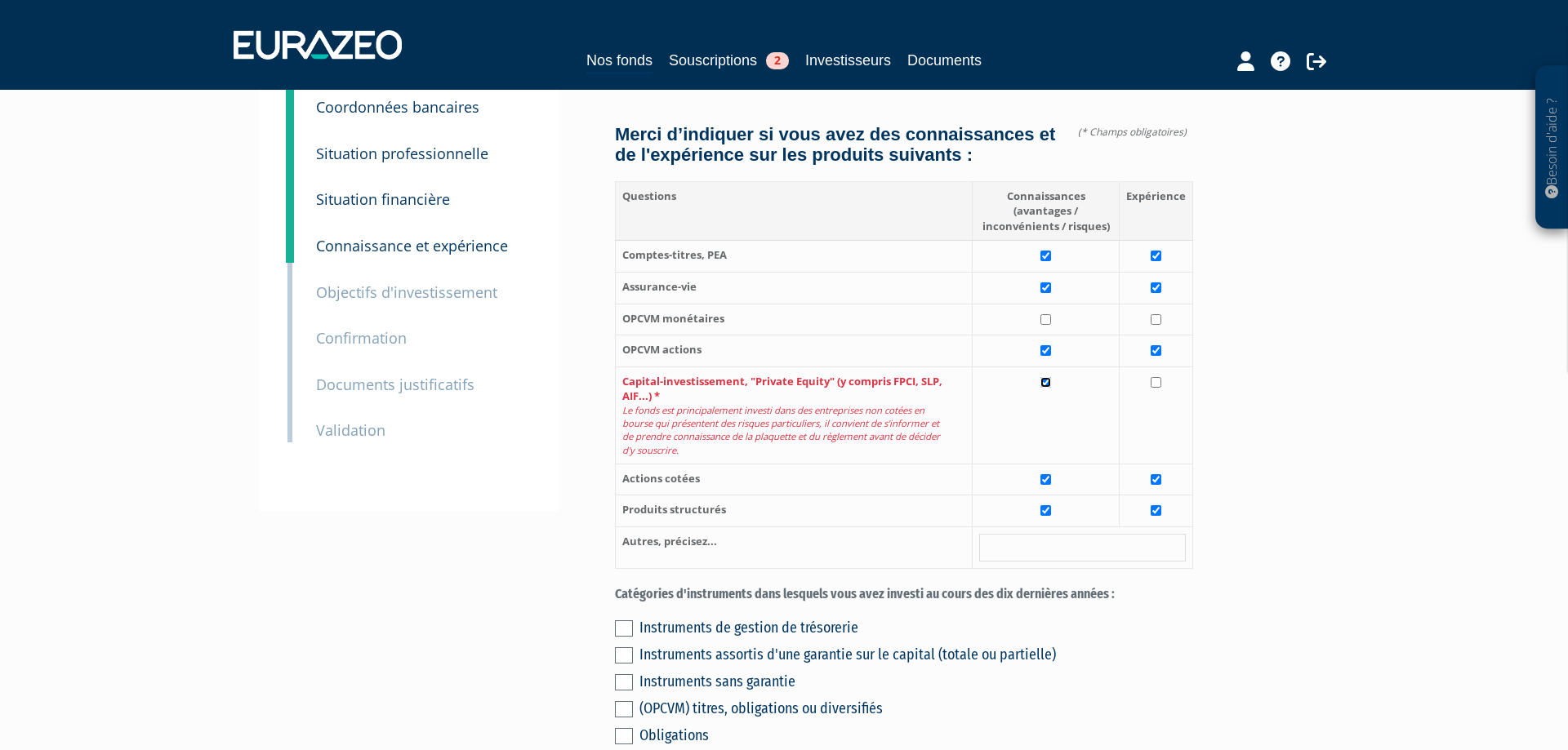
scroll to position [151, 0]
click at [1156, 408] on td at bounding box center [1156, 413] width 74 height 97
click at [1161, 386] on input "checkbox" at bounding box center [1156, 381] width 11 height 11
checkbox input "false"
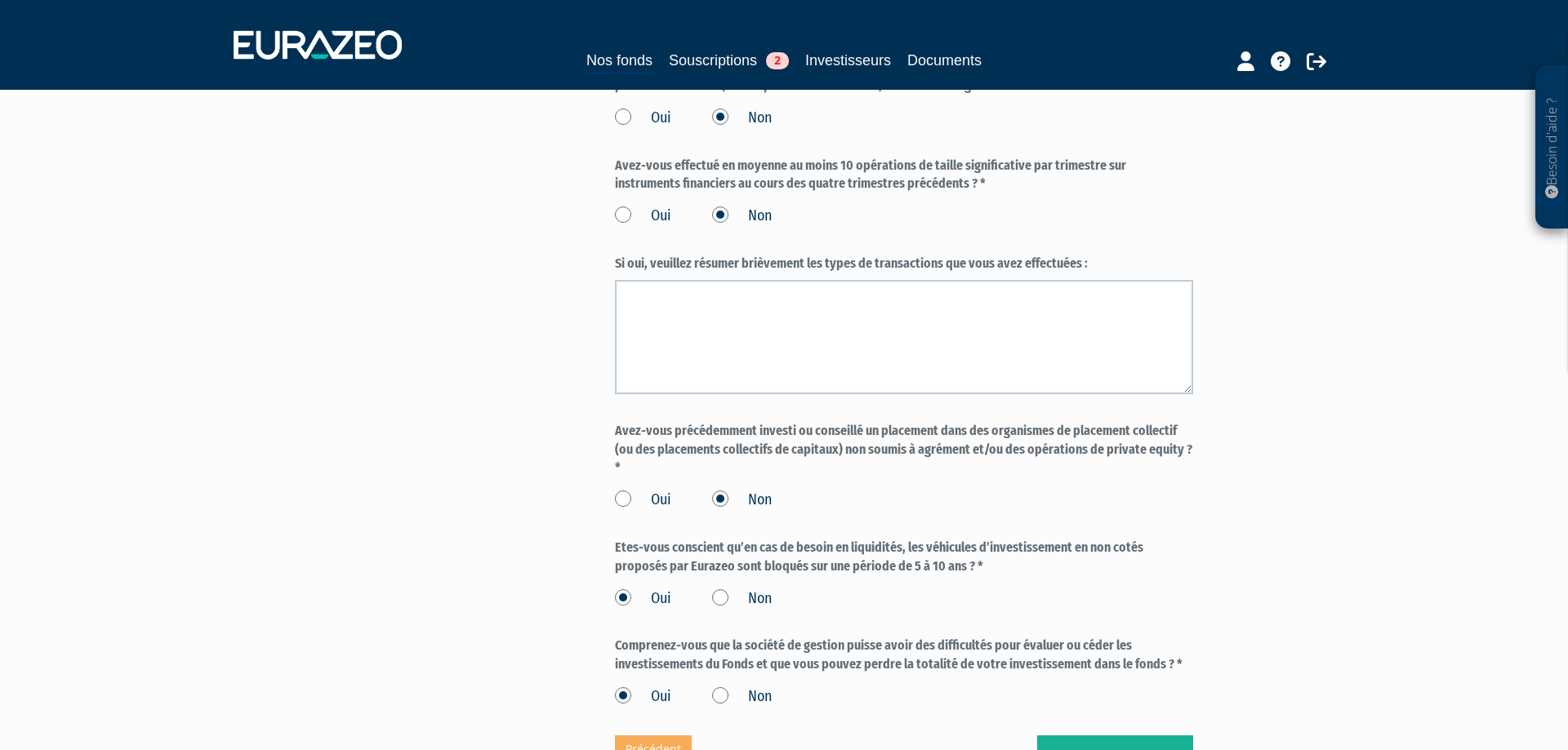
scroll to position [1439, 0]
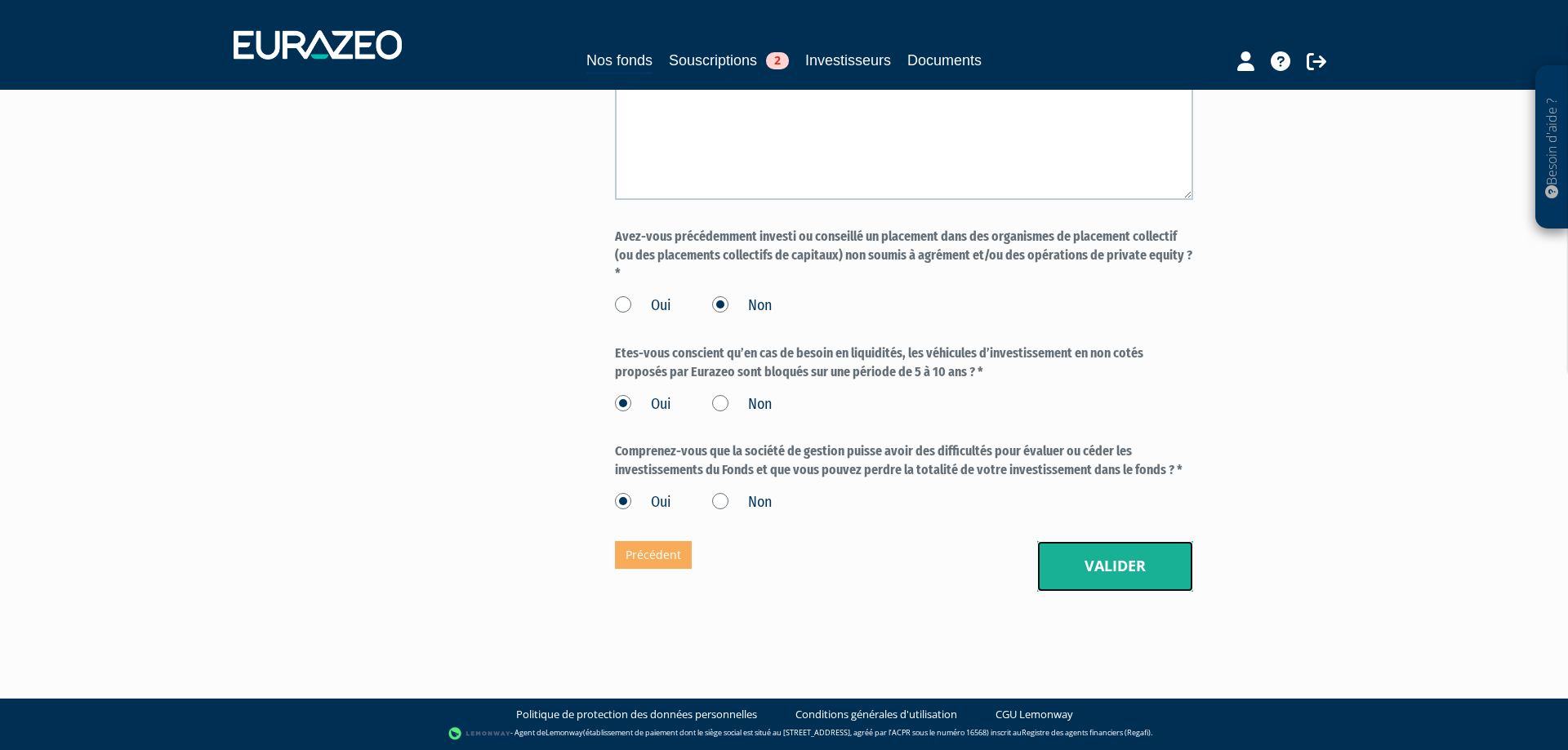
click at [1065, 546] on button "Valider" at bounding box center [1115, 567] width 156 height 51
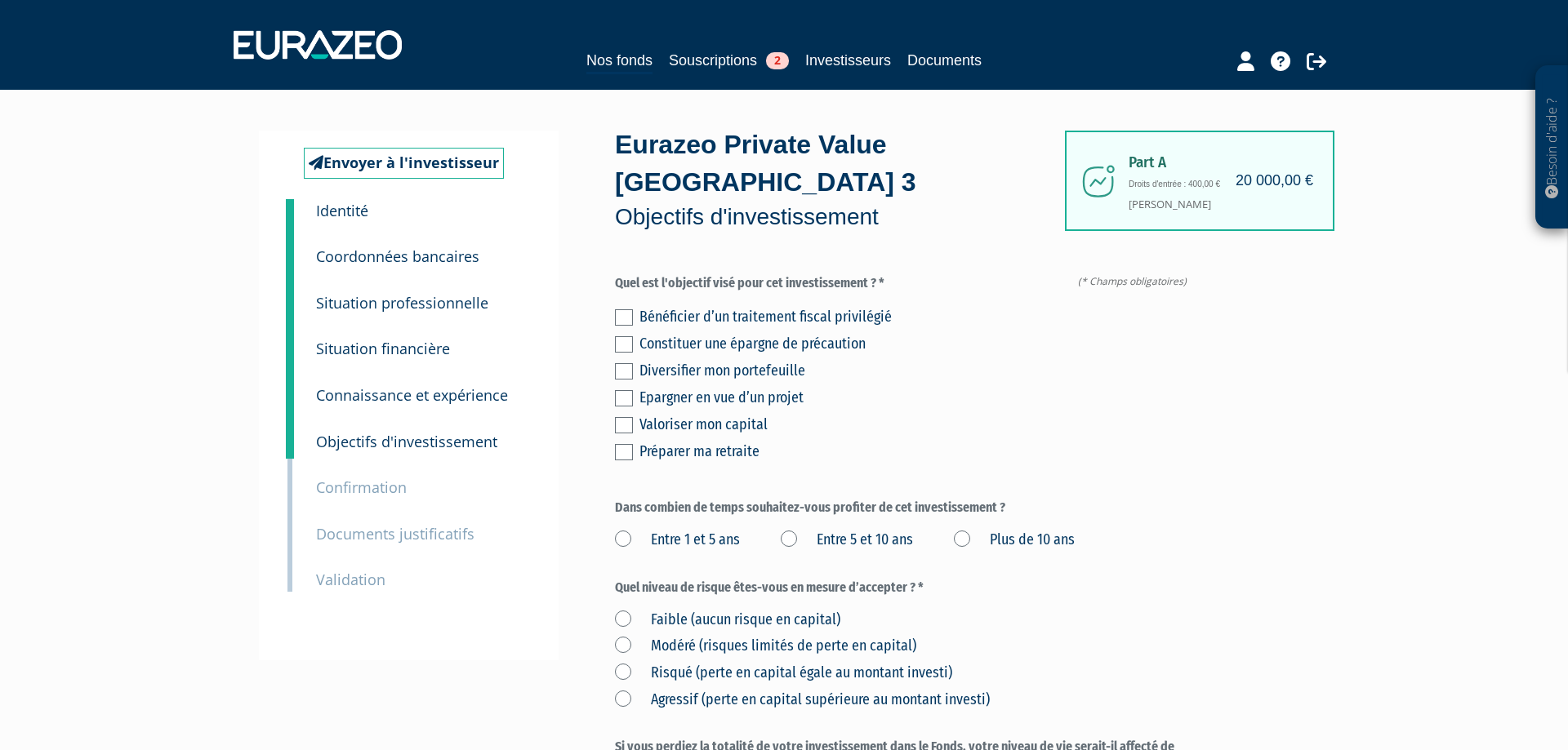
click at [628, 347] on label at bounding box center [624, 345] width 18 height 17
click at [0, 0] on input "checkbox" at bounding box center [0, 0] width 0 height 0
click at [620, 338] on label at bounding box center [624, 345] width 18 height 17
click at [0, 0] on input "checkbox" at bounding box center [0, 0] width 0 height 0
click at [625, 372] on label at bounding box center [624, 371] width 18 height 17
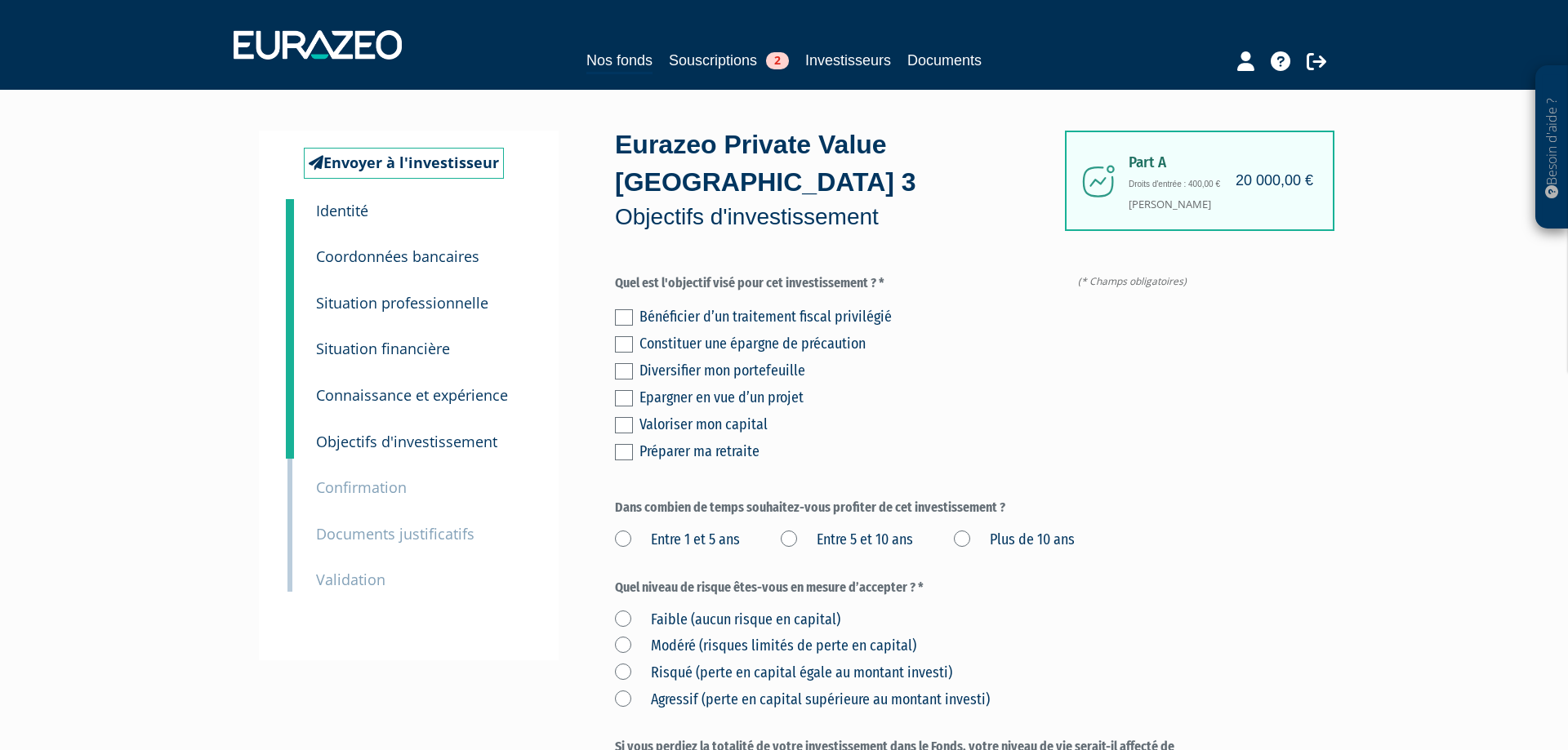
click at [0, 0] on input "checkbox" at bounding box center [0, 0] width 0 height 0
click at [622, 420] on label at bounding box center [624, 425] width 18 height 17
click at [0, 0] on input "checkbox" at bounding box center [0, 0] width 0 height 0
click at [628, 320] on label at bounding box center [624, 318] width 18 height 17
click at [0, 0] on input "checkbox" at bounding box center [0, 0] width 0 height 0
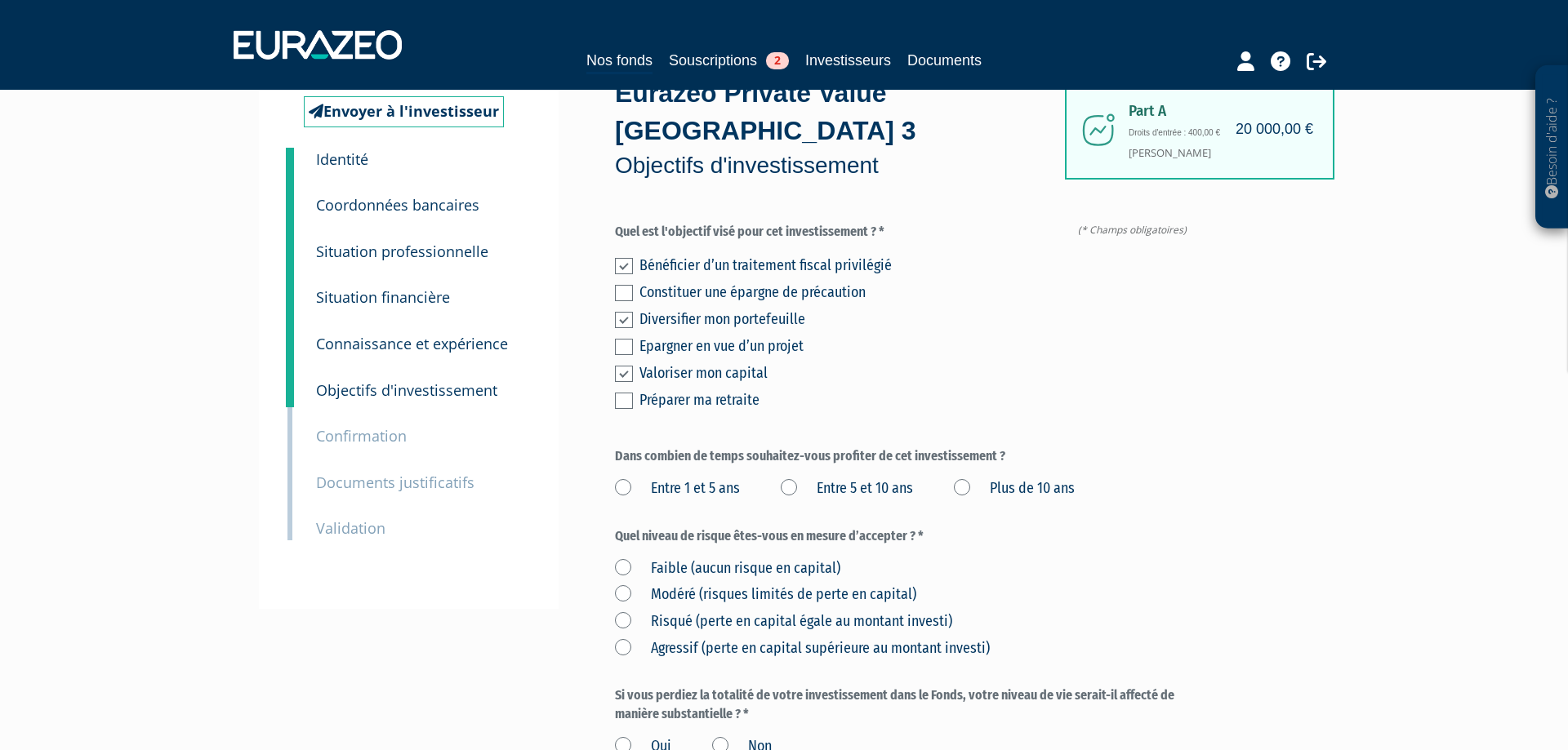
scroll to position [55, 0]
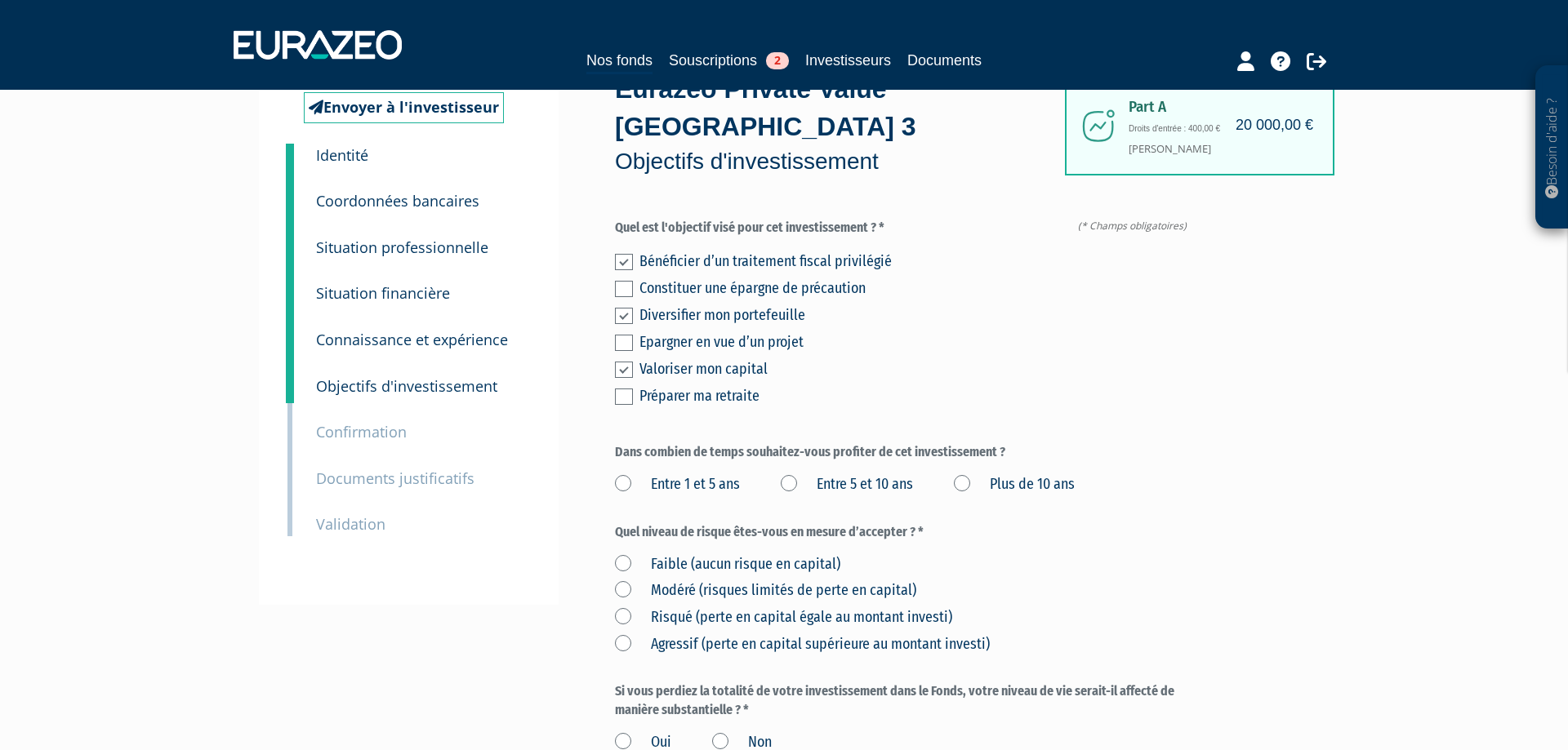
click at [968, 476] on label "Plus de 10 ans" at bounding box center [1014, 485] width 121 height 21
click at [0, 0] on ans "Plus de 10 ans" at bounding box center [0, 0] width 0 height 0
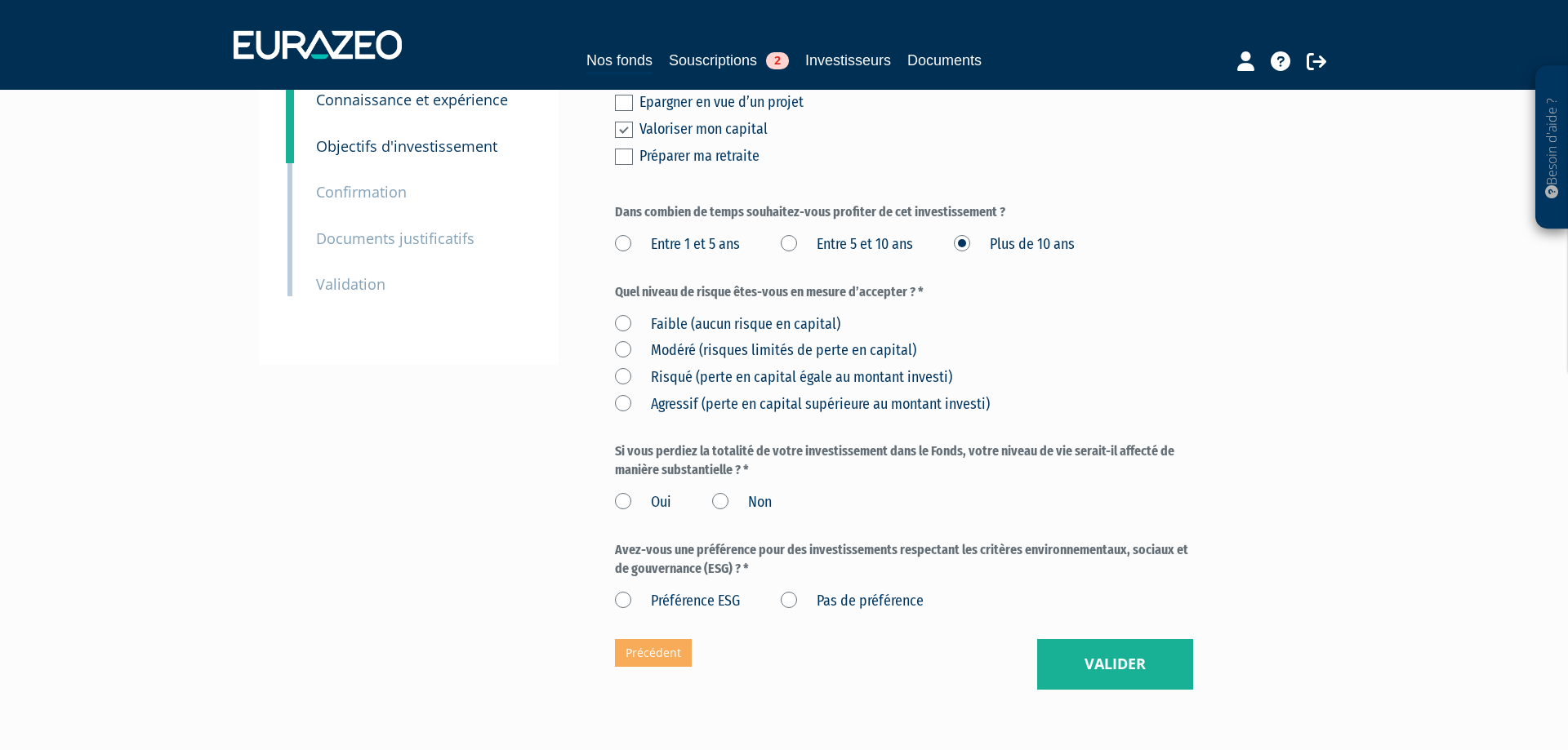
scroll to position [301, 0]
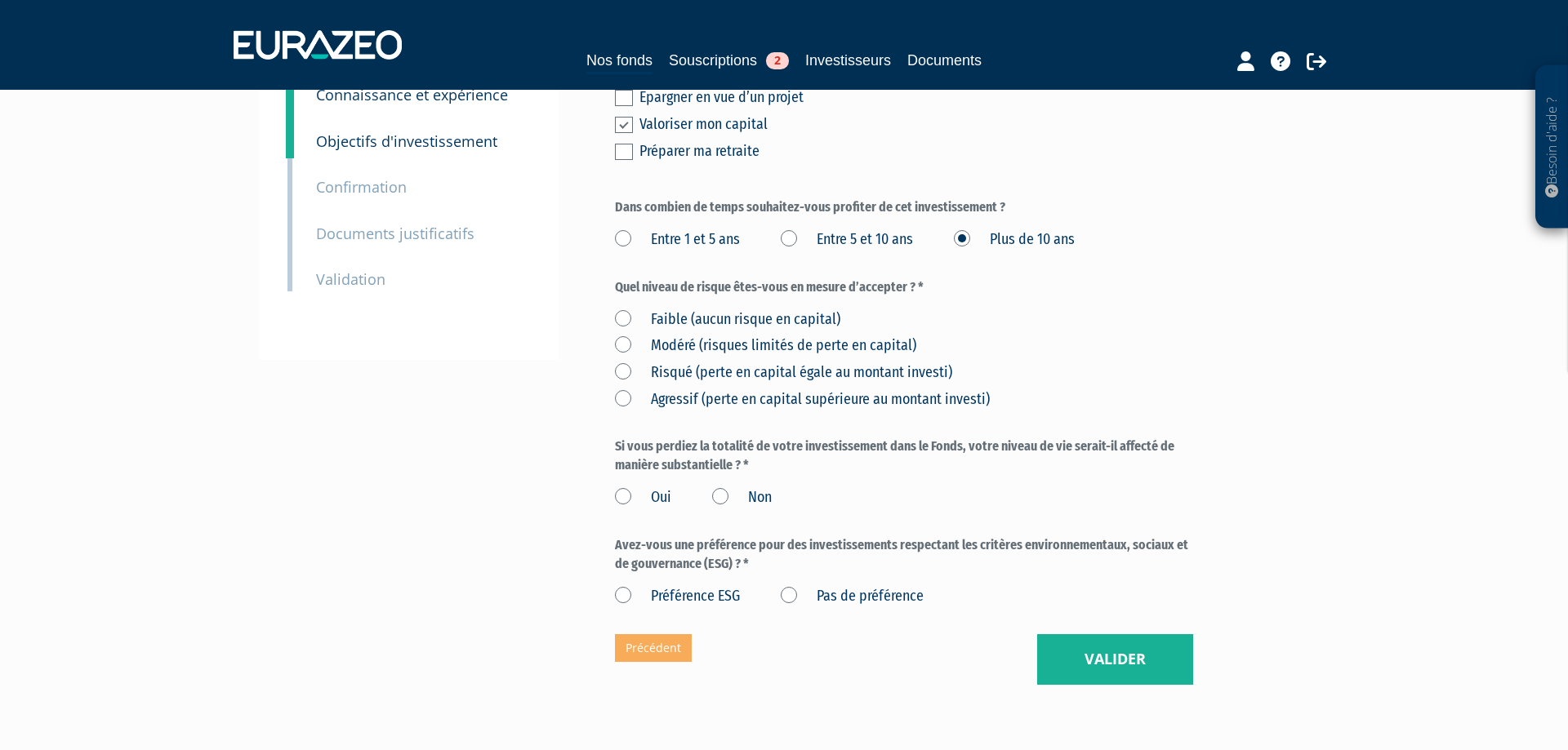
click at [631, 377] on label "Risqué (perte en capital égale au montant investi)" at bounding box center [784, 373] width 337 height 21
click at [0, 0] on investi\) "Risqué (perte en capital égale au montant investi)" at bounding box center [0, 0] width 0 height 0
drag, startPoint x: 629, startPoint y: 442, endPoint x: 814, endPoint y: 475, distance: 187.9
click at [814, 475] on label "Si vous perdiez la totalité de votre investissement dans le Fonds, votre niveau…" at bounding box center [904, 456] width 578 height 38
click at [718, 489] on label "Non" at bounding box center [742, 498] width 60 height 21
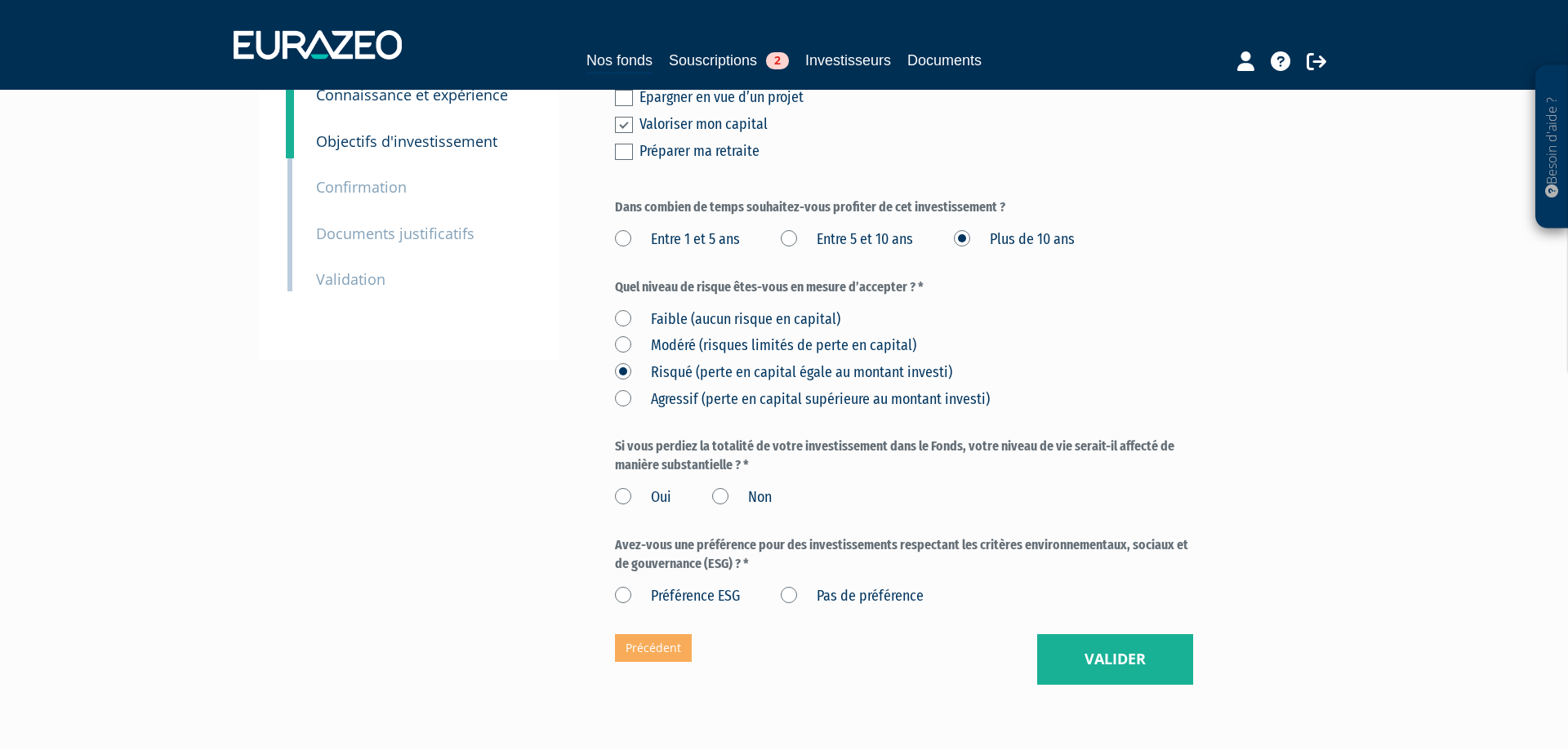
click at [0, 0] on input "Non" at bounding box center [0, 0] width 0 height 0
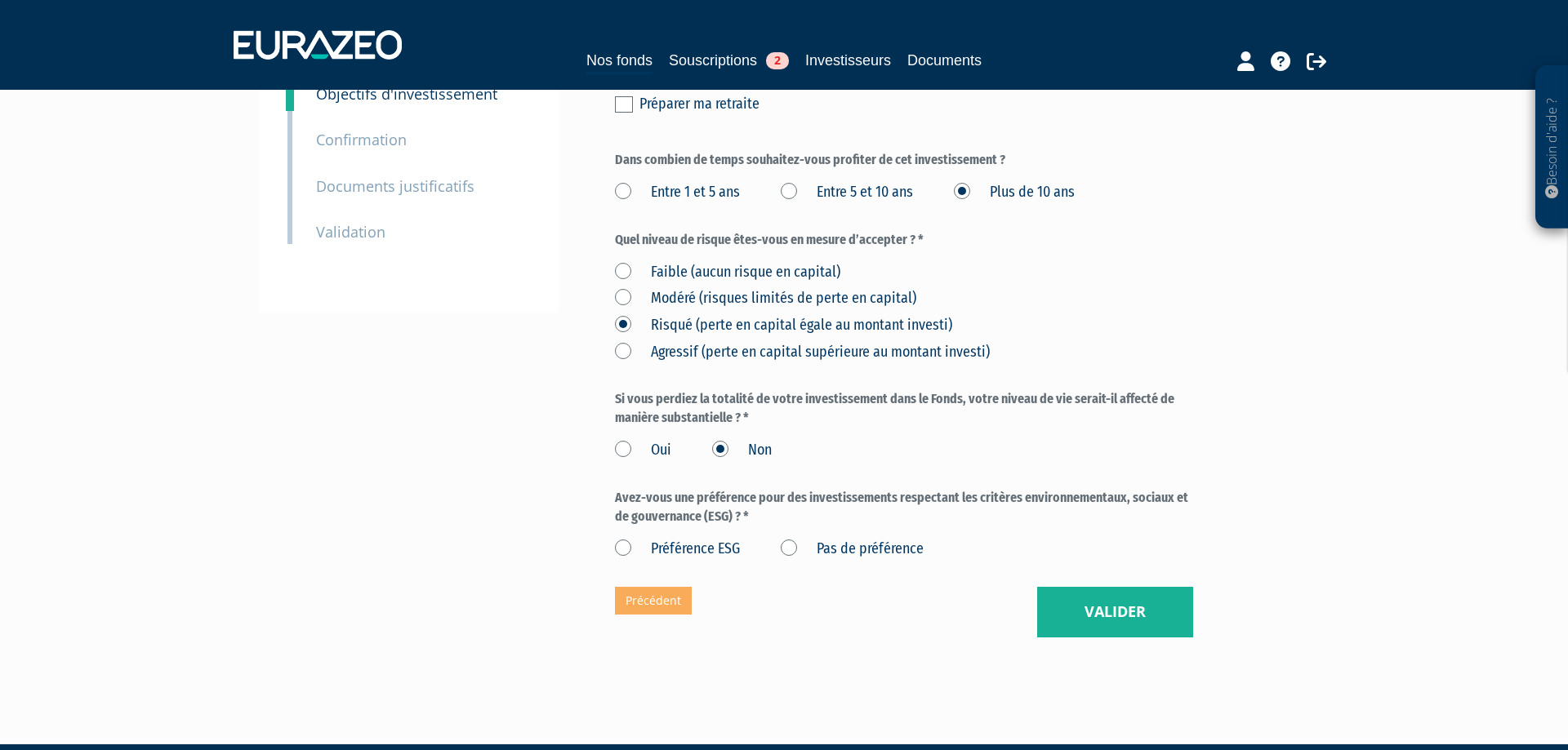
scroll to position [348, 0]
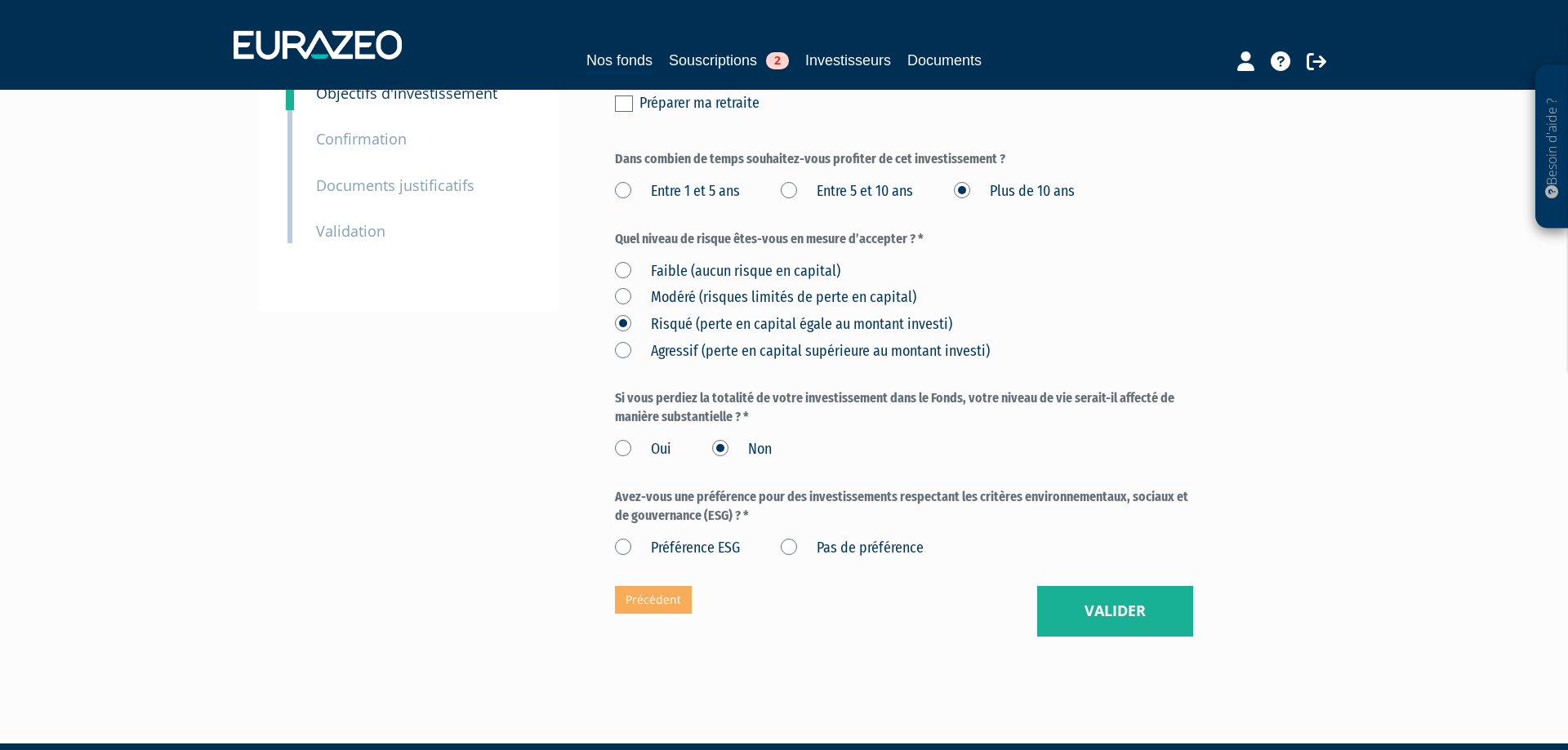
click at [792, 545] on label "Pas de préférence" at bounding box center [852, 548] width 143 height 21
click at [793, 540] on label "Pas de préférence" at bounding box center [852, 548] width 143 height 21
click at [0, 0] on préférence "Pas de préférence" at bounding box center [0, 0] width 0 height 0
click at [1096, 611] on button "Valider" at bounding box center [1115, 611] width 156 height 51
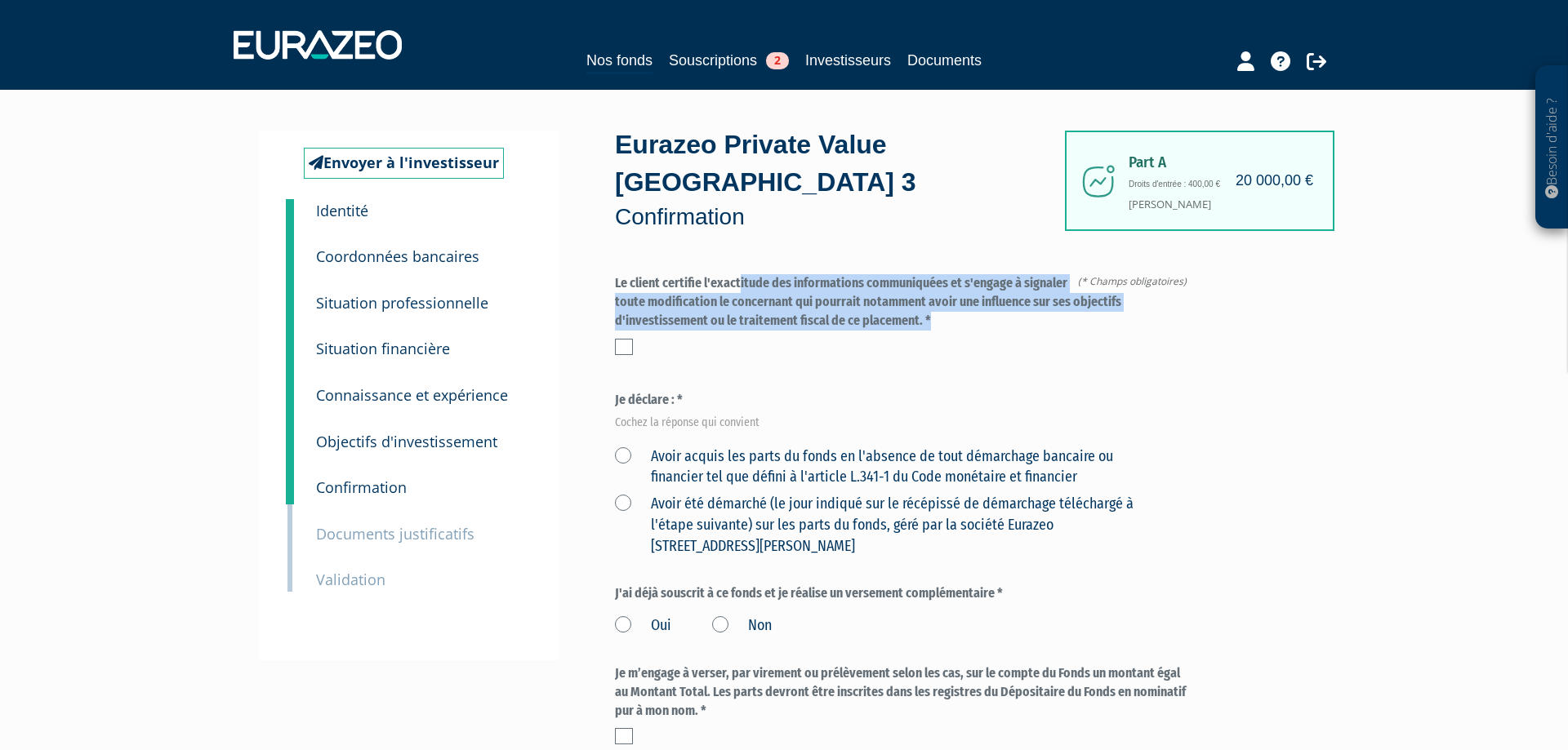
drag, startPoint x: 619, startPoint y: 289, endPoint x: 668, endPoint y: 348, distance: 76.7
click at [956, 347] on div "Le client certifie l'exactitude des informations communiquées et s'engage à sig…" at bounding box center [904, 315] width 578 height 81
click at [620, 346] on label at bounding box center [624, 346] width 18 height 17
click at [0, 0] on input "checkbox" at bounding box center [0, 0] width 0 height 0
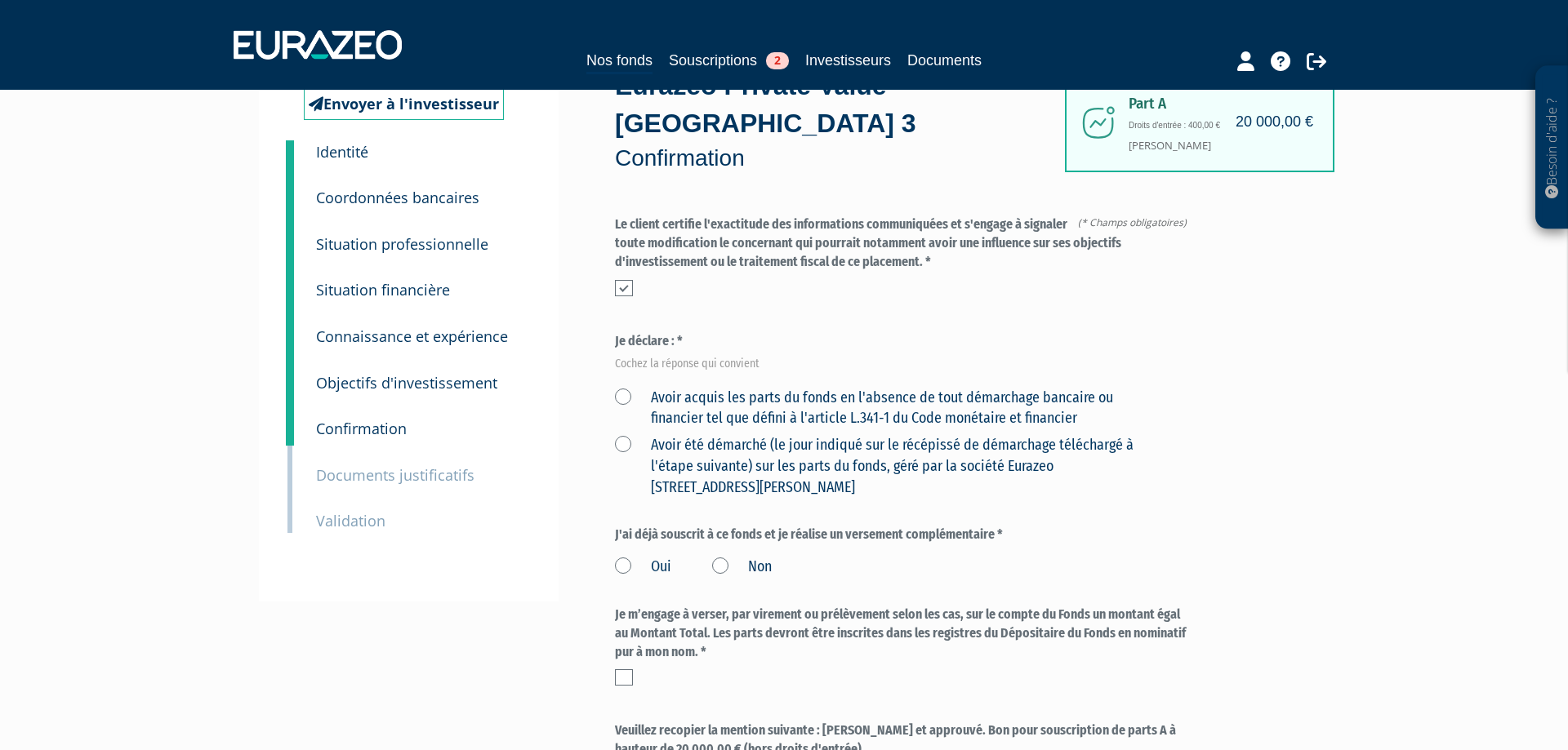
scroll to position [60, 0]
click at [623, 393] on label "Avoir acquis les parts du fonds en l'absence de tout démarchage bancaire ou fin…" at bounding box center [884, 407] width 540 height 41
click at [0, 0] on financier "Avoir acquis les parts du fonds en l'absence de tout démarchage bancaire ou fin…" at bounding box center [0, 0] width 0 height 0
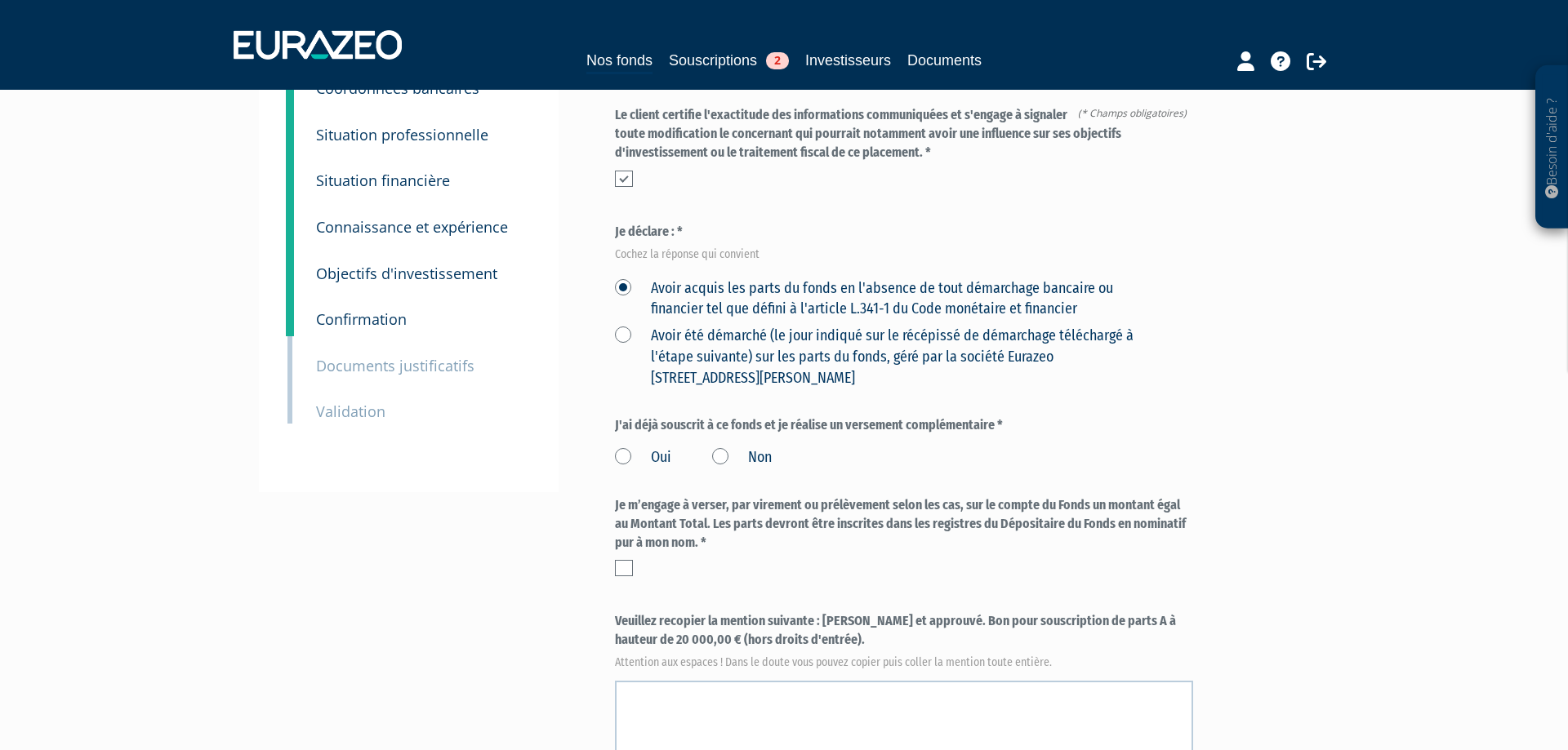
scroll to position [170, 0]
click at [715, 454] on label "Non" at bounding box center [742, 456] width 60 height 21
click at [0, 0] on input "Non" at bounding box center [0, 0] width 0 height 0
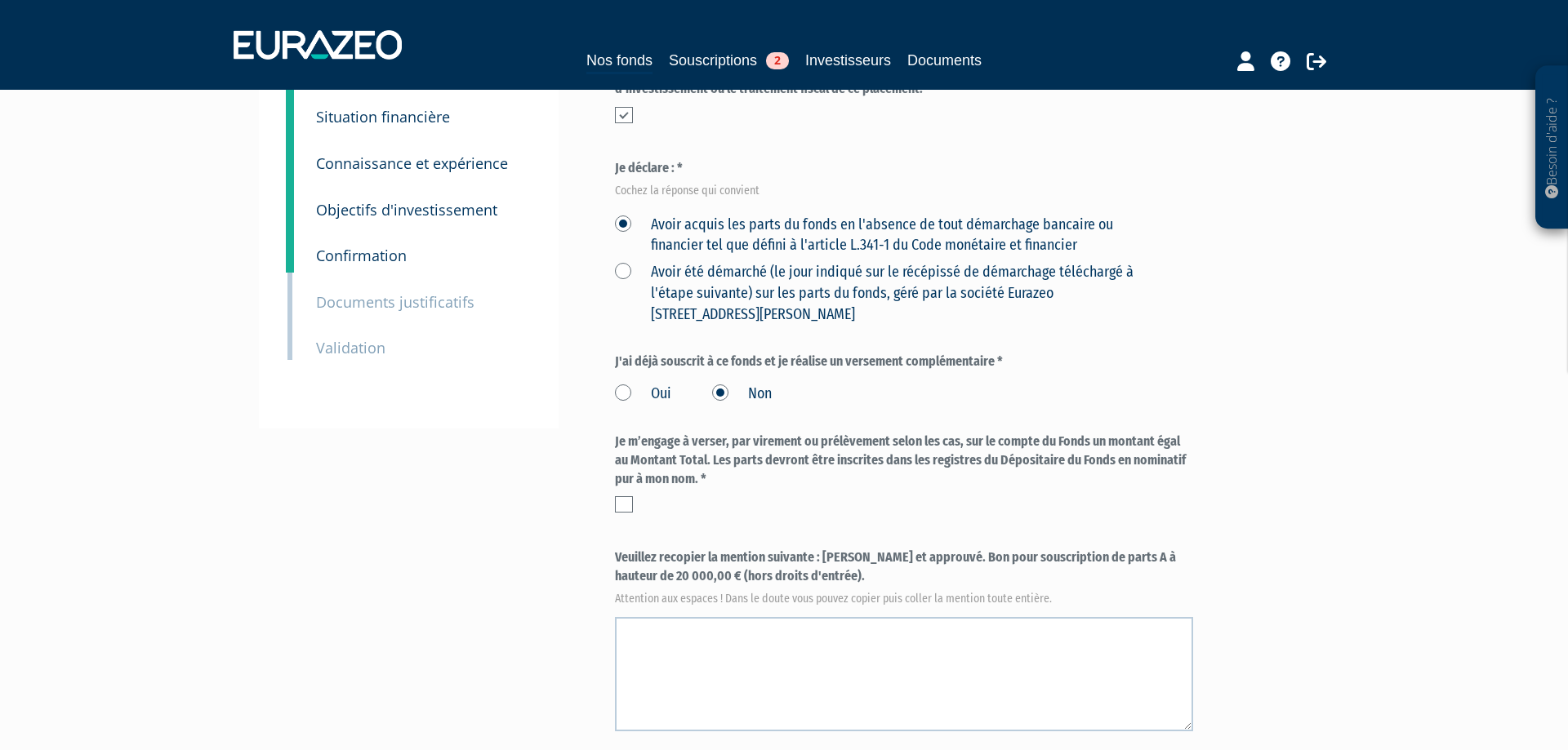
scroll to position [237, 0]
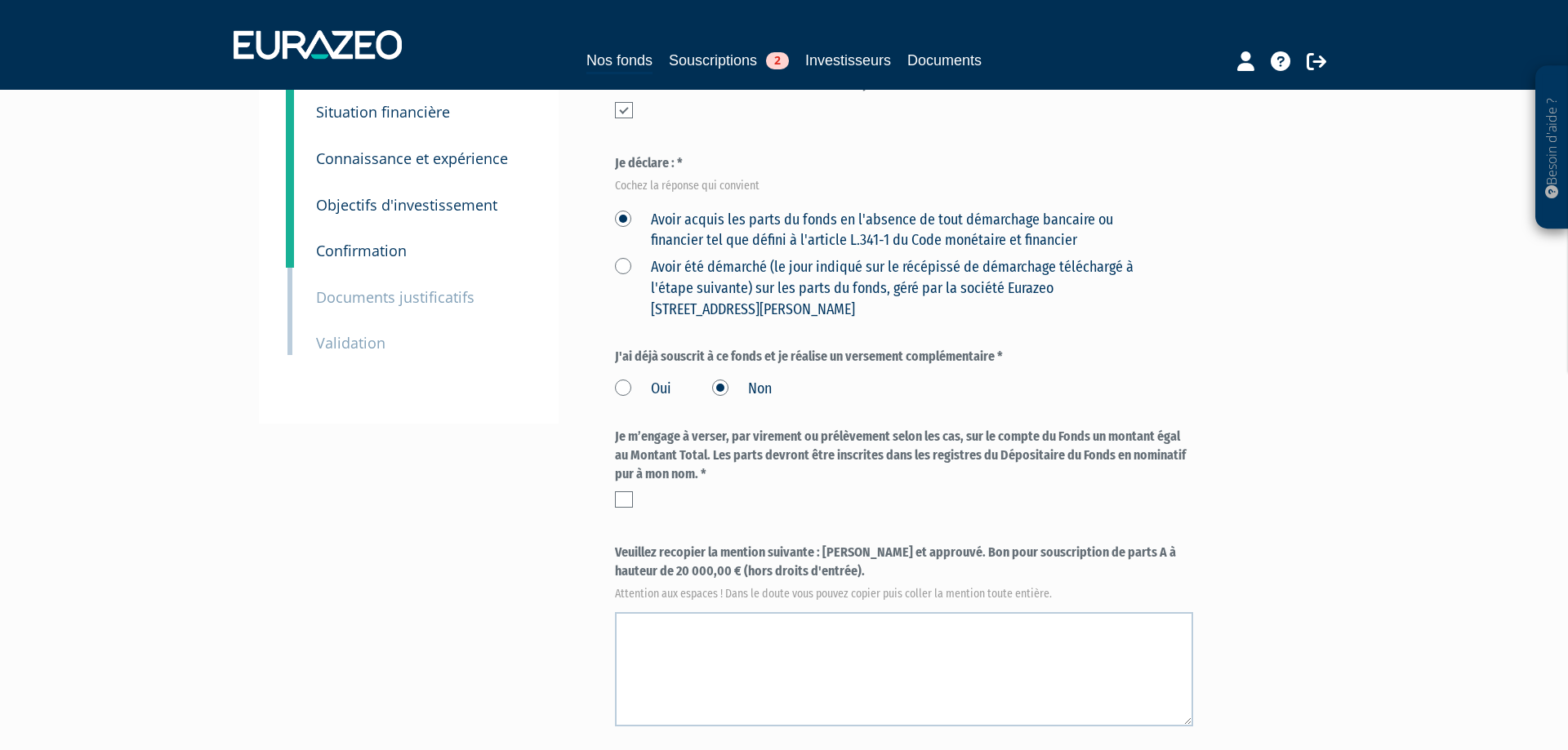
click at [620, 503] on label at bounding box center [624, 499] width 18 height 17
click at [0, 0] on input "checkbox" at bounding box center [0, 0] width 0 height 0
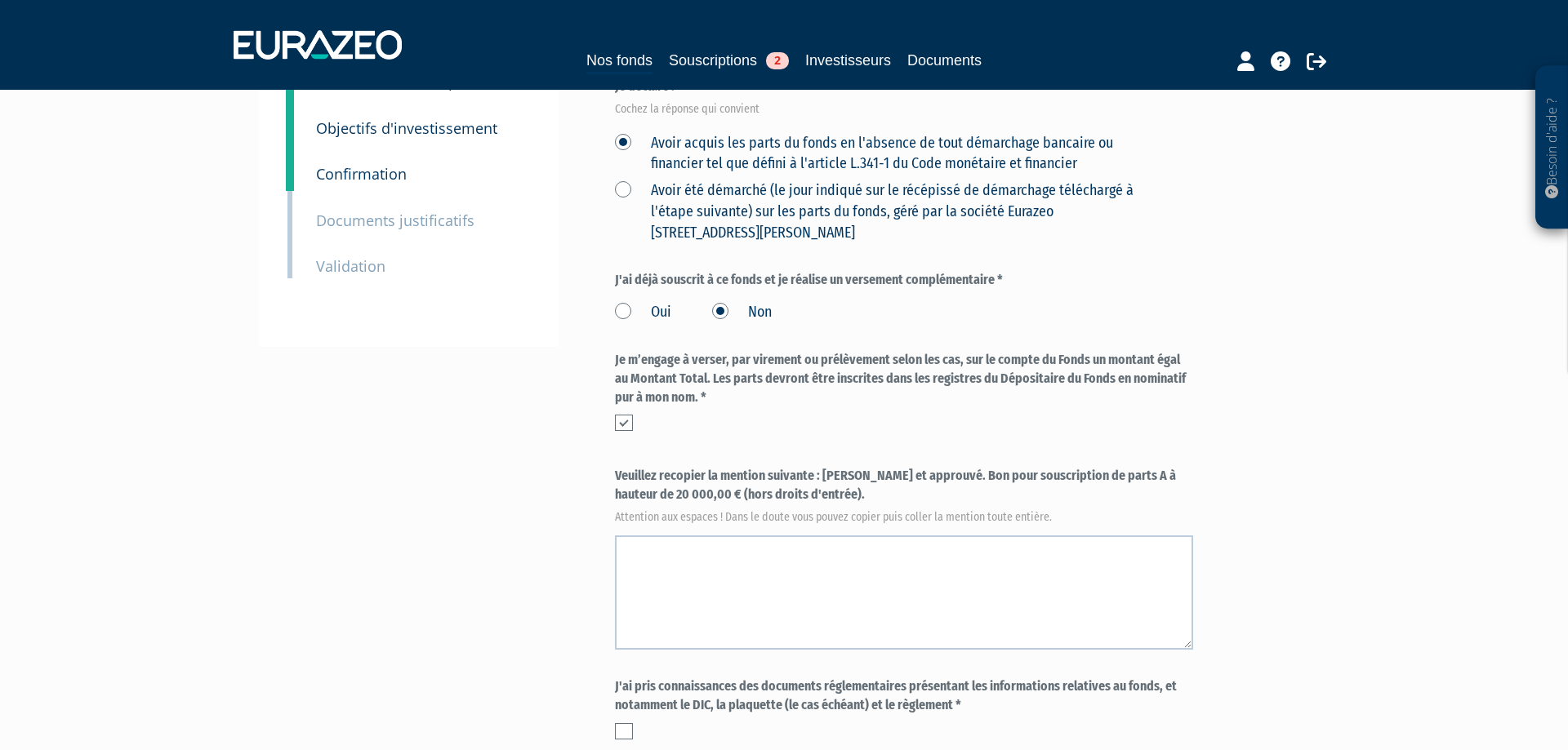
scroll to position [315, 0]
drag, startPoint x: 785, startPoint y: 495, endPoint x: 822, endPoint y: 478, distance: 40.7
click at [822, 478] on label "Veuillez recopier la mention suivante : Lu et approuvé. Bon pour souscription d…" at bounding box center [904, 492] width 578 height 54
copy label "Lu et approuvé. Bon pour souscription de parts A à hauteur de 20 000,00 € (hors…"
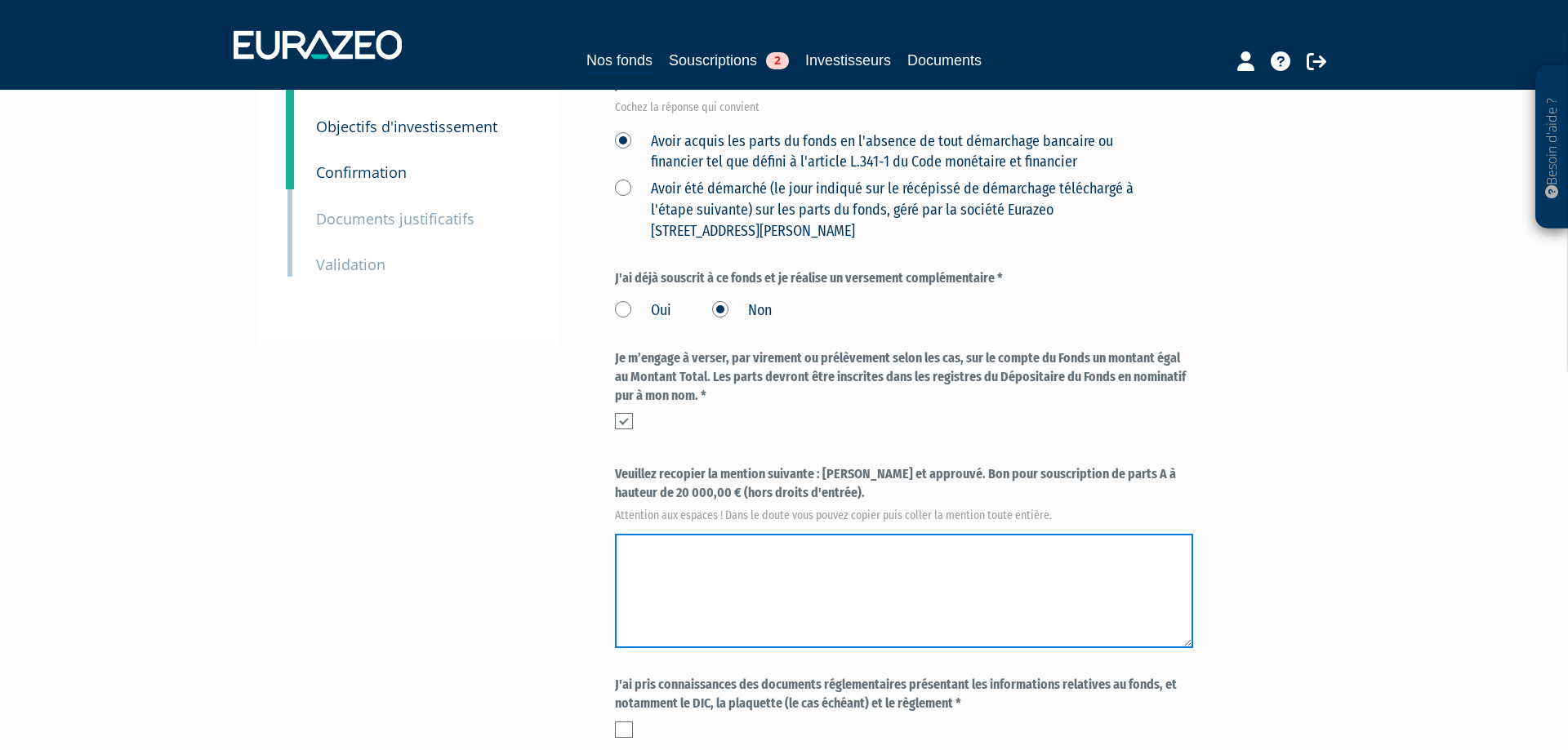
click at [655, 549] on textarea at bounding box center [904, 591] width 578 height 114
paste textarea "Lu et approuvé. Bon pour souscription de parts A à hauteur de 20 000,00 € (hors…"
drag, startPoint x: 655, startPoint y: 544, endPoint x: 370, endPoint y: 517, distance: 286.3
click at [615, 534] on textarea at bounding box center [904, 591] width 578 height 114
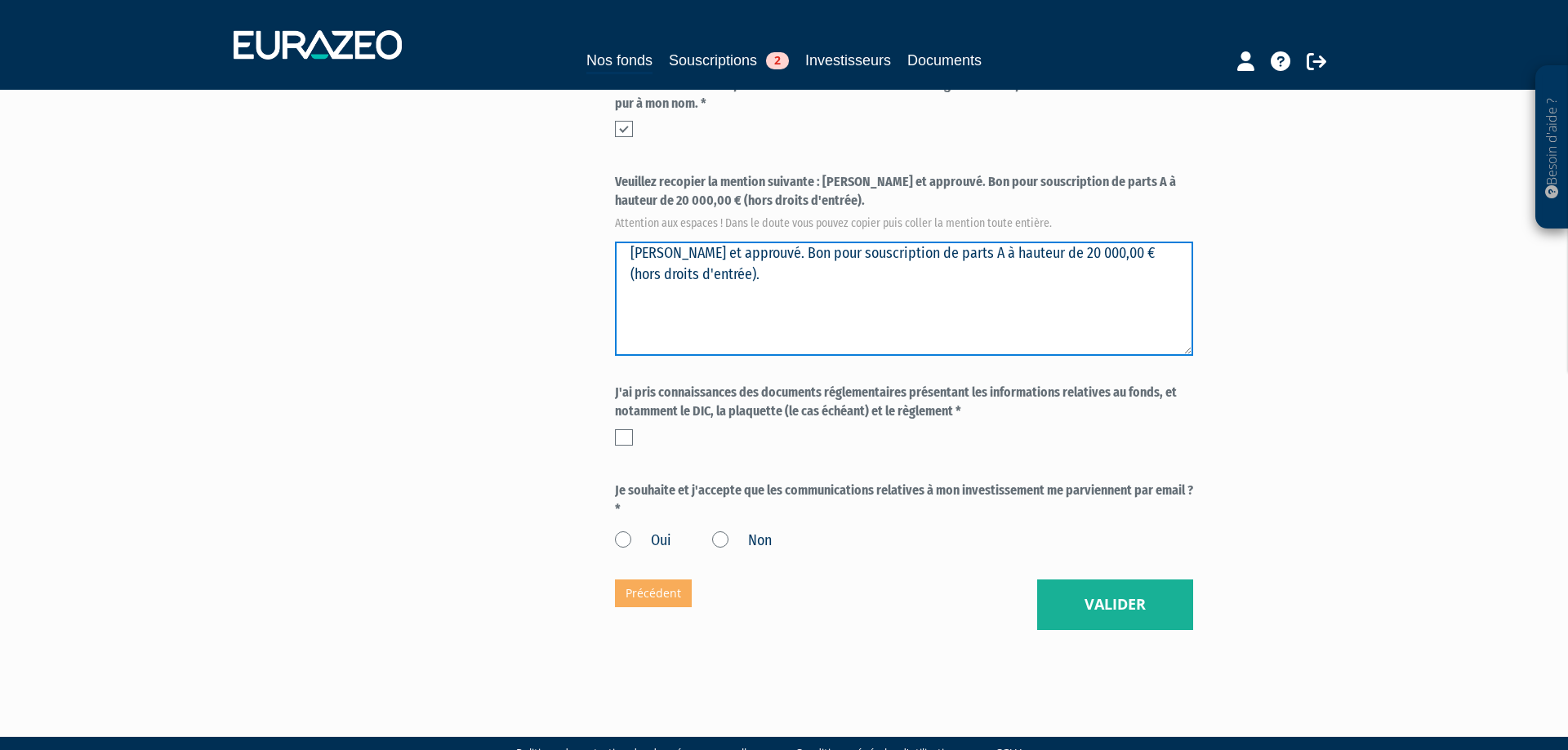
scroll to position [646, 0]
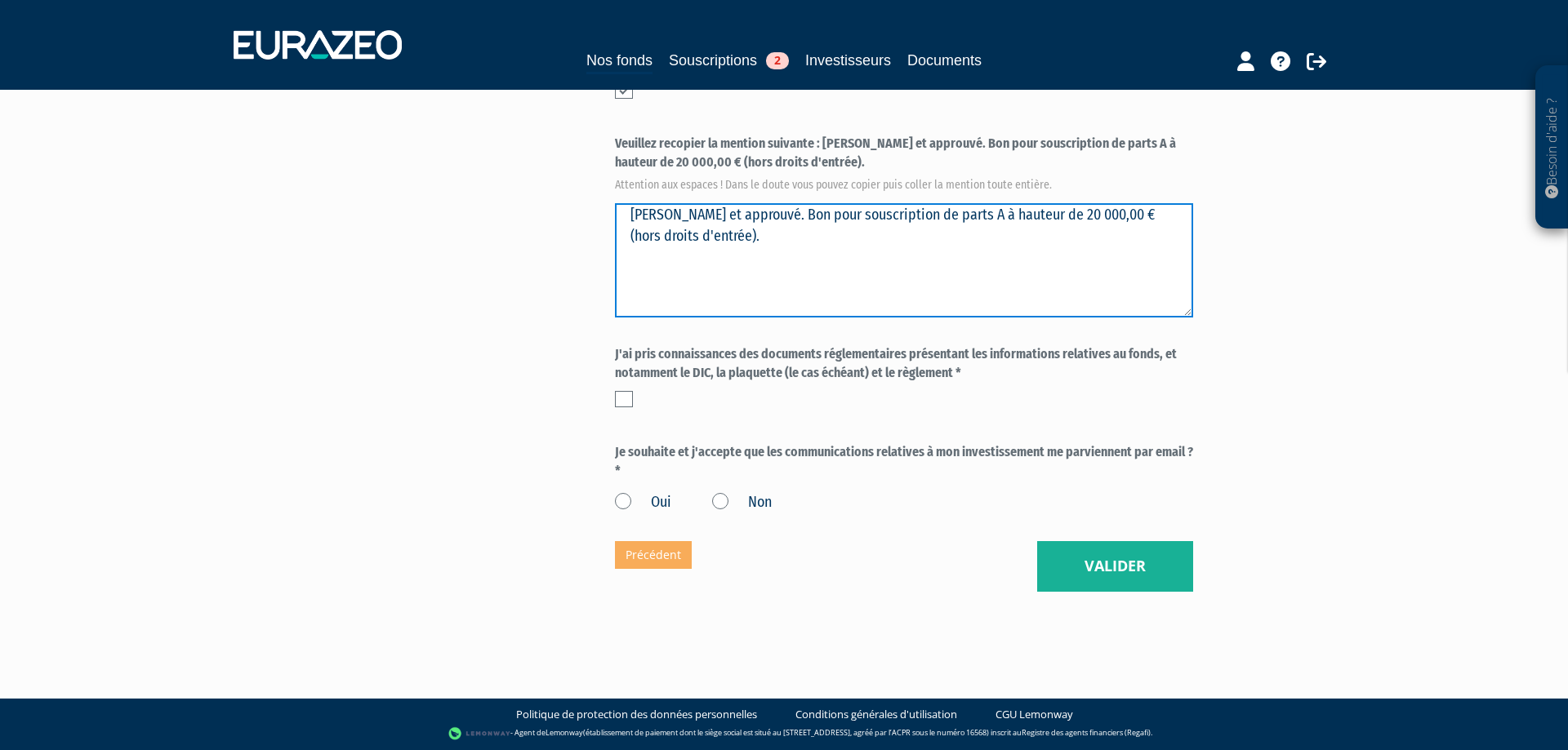
type textarea "Lu et approuvé. Bon pour souscription de parts A à hauteur de 20 000,00 € (hors…"
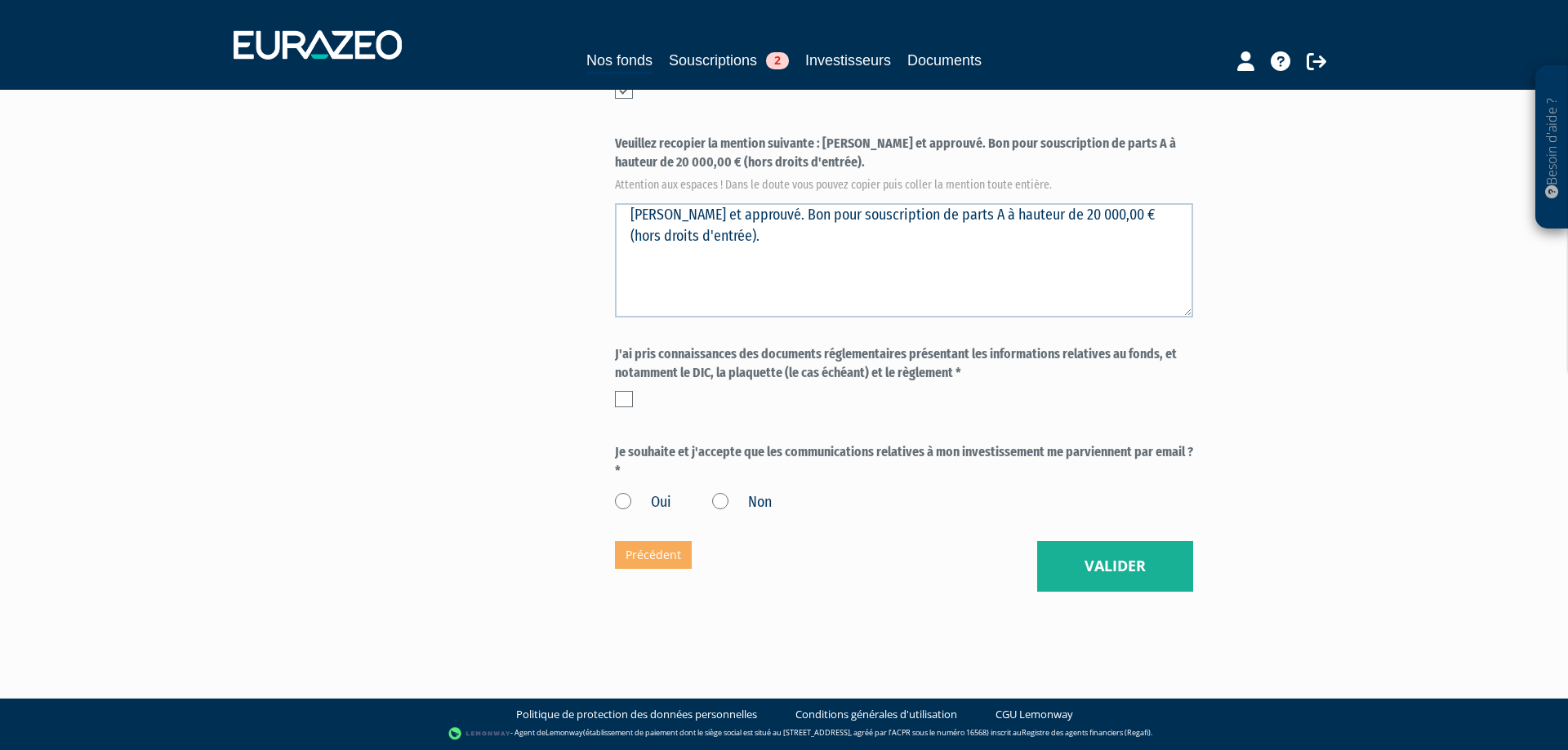
click at [617, 404] on label at bounding box center [624, 399] width 18 height 17
click at [0, 0] on input "checkbox" at bounding box center [0, 0] width 0 height 0
click at [623, 499] on label "Oui" at bounding box center [643, 503] width 56 height 21
click at [0, 0] on input "Oui" at bounding box center [0, 0] width 0 height 0
click at [1136, 568] on button "Valider" at bounding box center [1115, 567] width 156 height 51
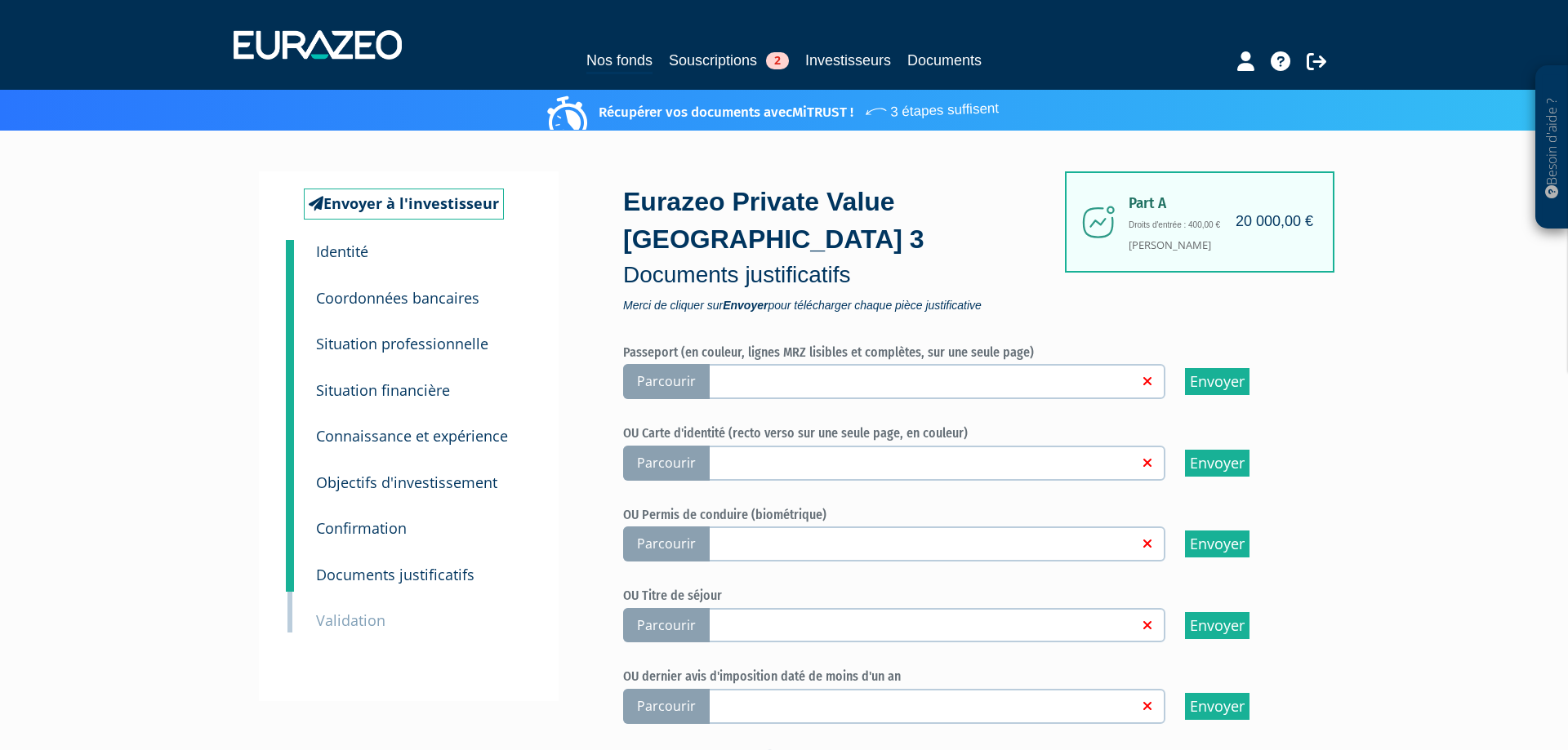
click at [680, 373] on span "Parcourir" at bounding box center [666, 382] width 87 height 35
click at [0, 0] on input "Parcourir" at bounding box center [0, 0] width 0 height 0
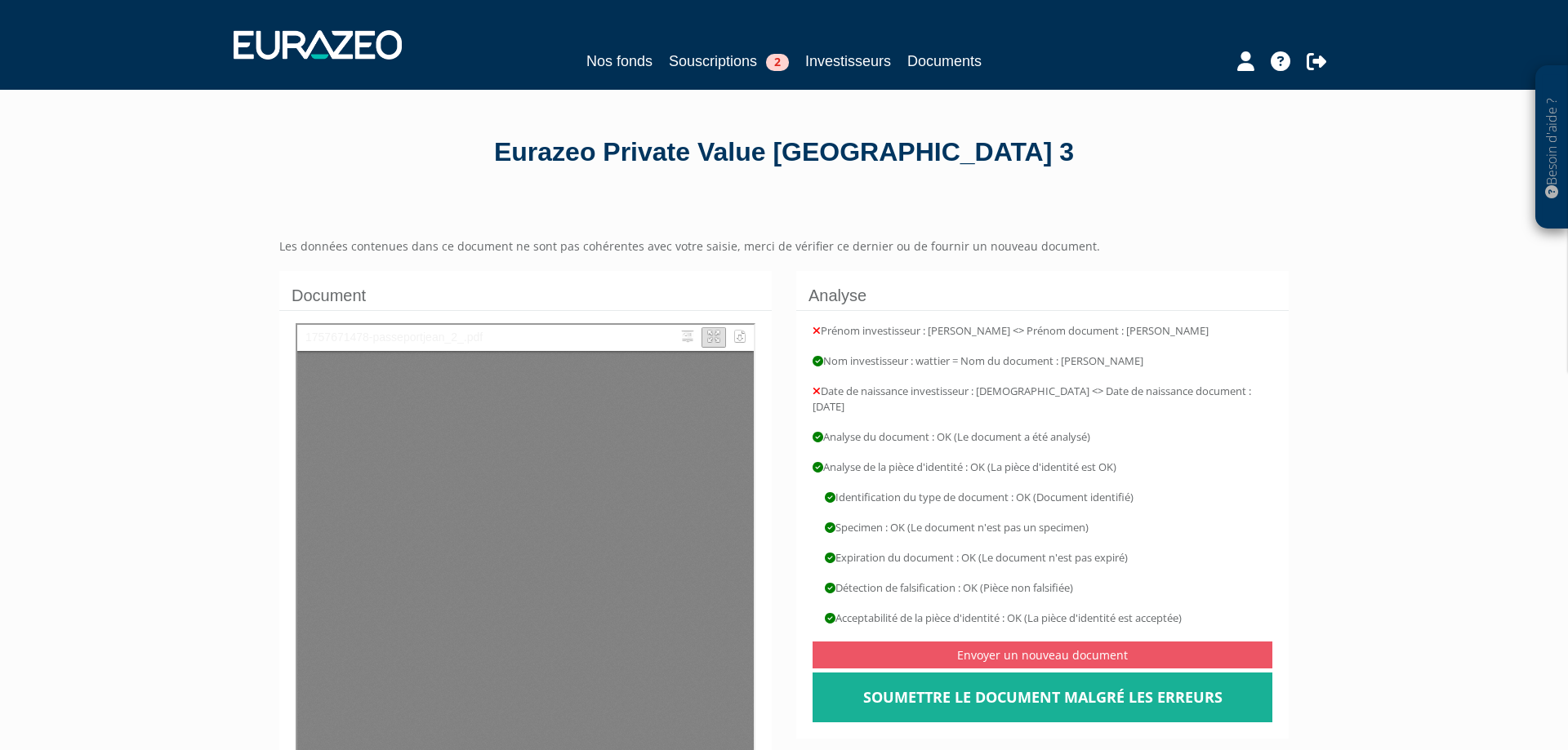
type input "1"
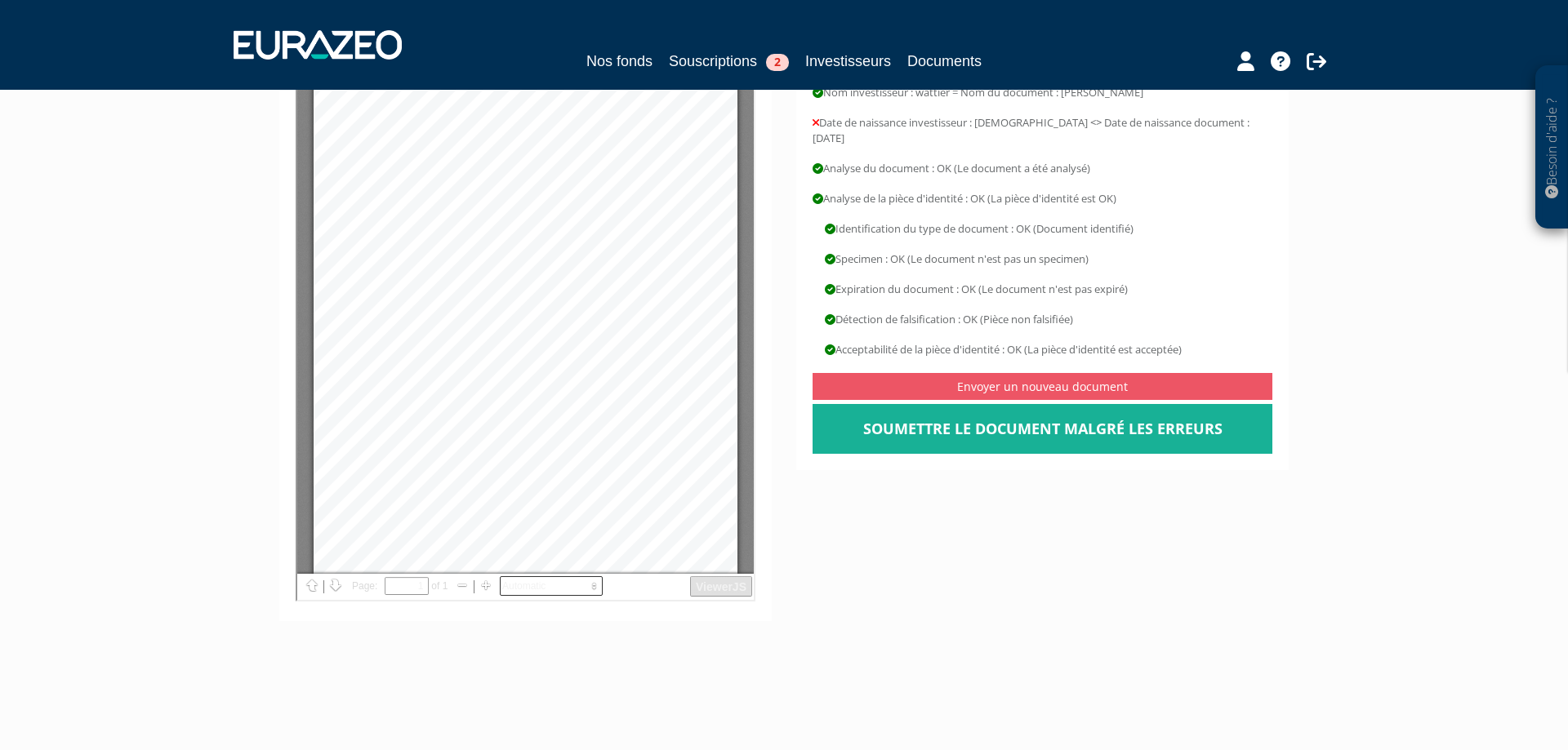
scroll to position [305, 0]
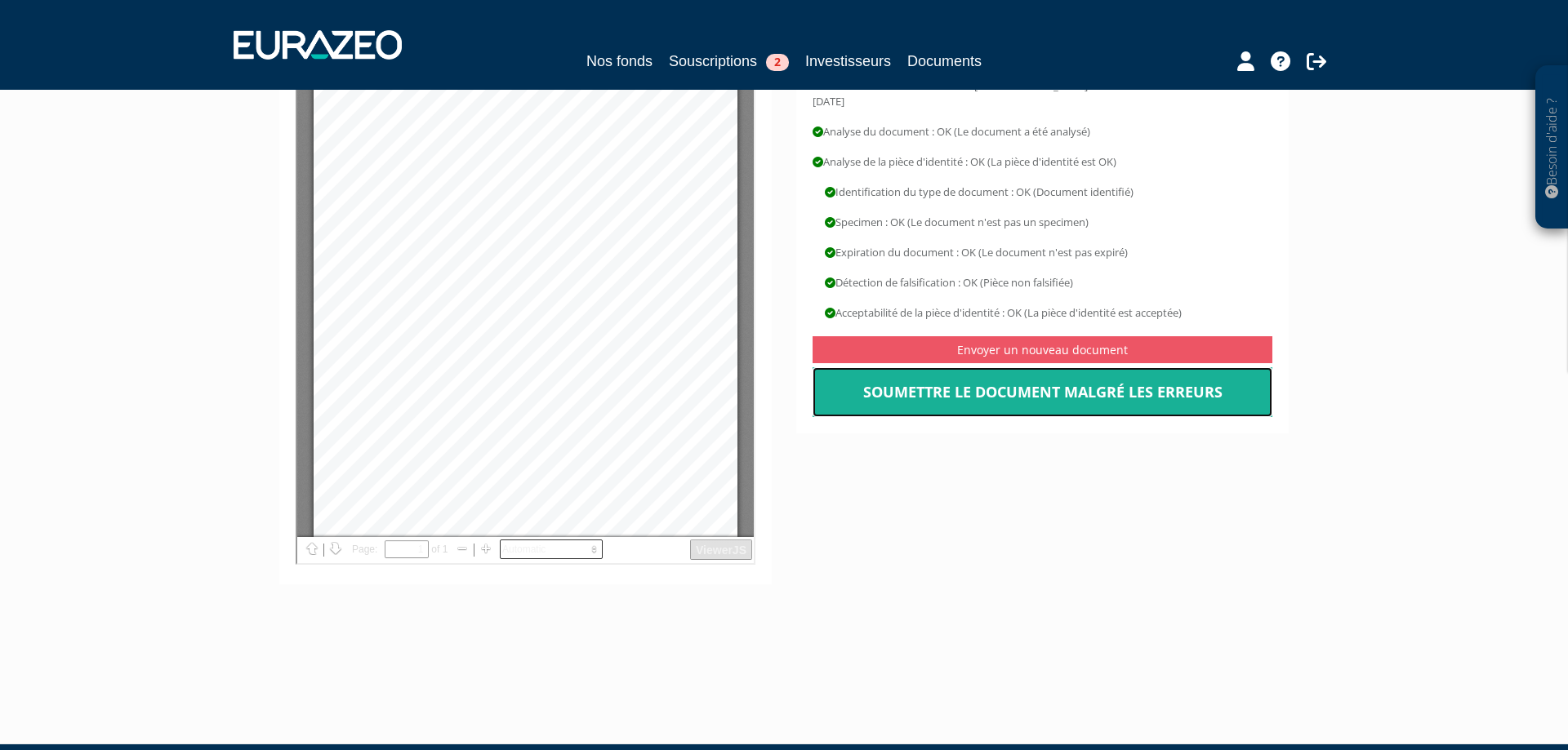
click at [959, 389] on link "Soumettre le document malgré les erreurs" at bounding box center [1042, 393] width 460 height 51
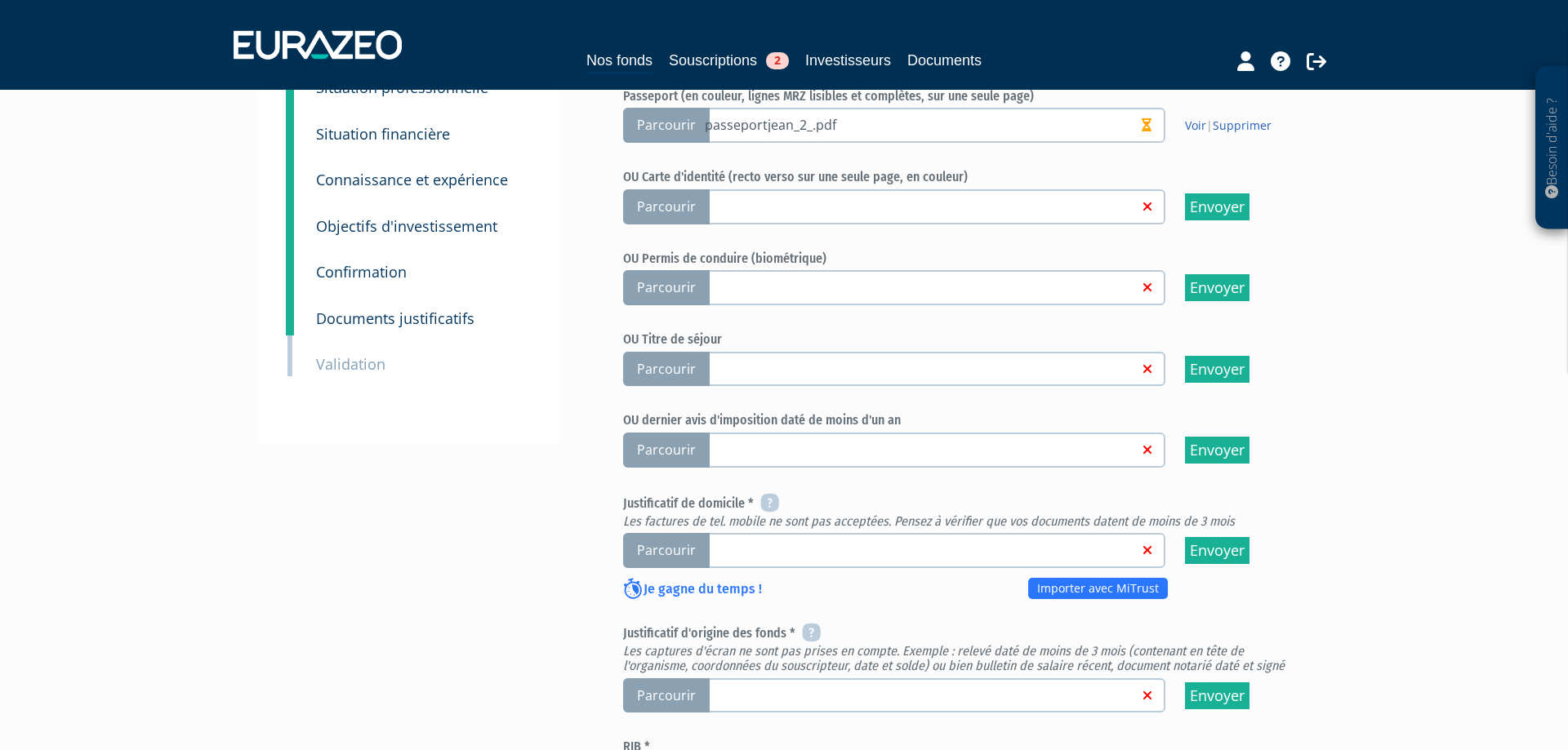
scroll to position [305, 0]
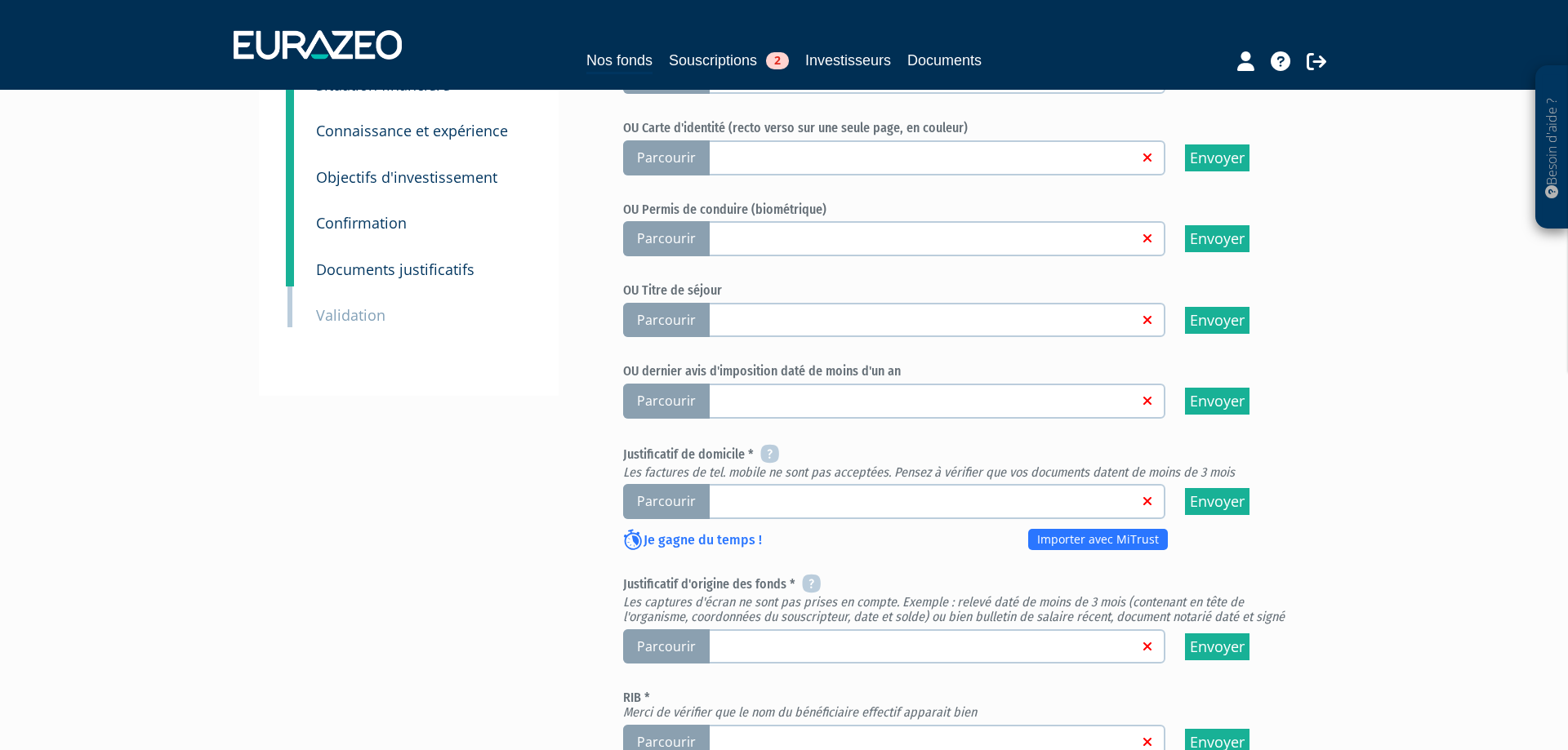
click at [648, 497] on span "Parcourir" at bounding box center [666, 502] width 87 height 35
click at [0, 0] on input "Parcourir" at bounding box center [0, 0] width 0 height 0
click at [663, 502] on span "Parcourir" at bounding box center [666, 502] width 87 height 35
click at [0, 0] on input "Parcourir" at bounding box center [0, 0] width 0 height 0
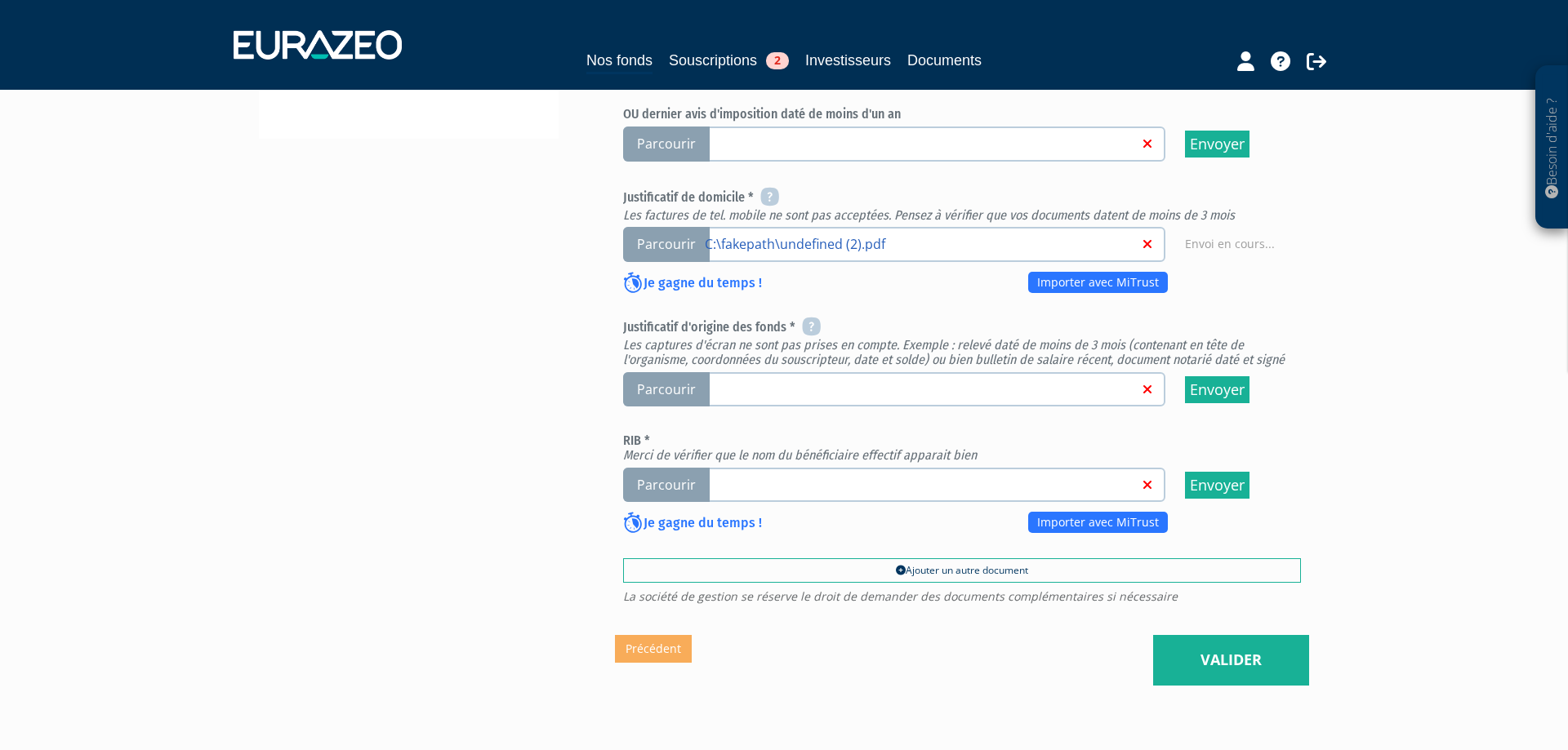
scroll to position [611, 0]
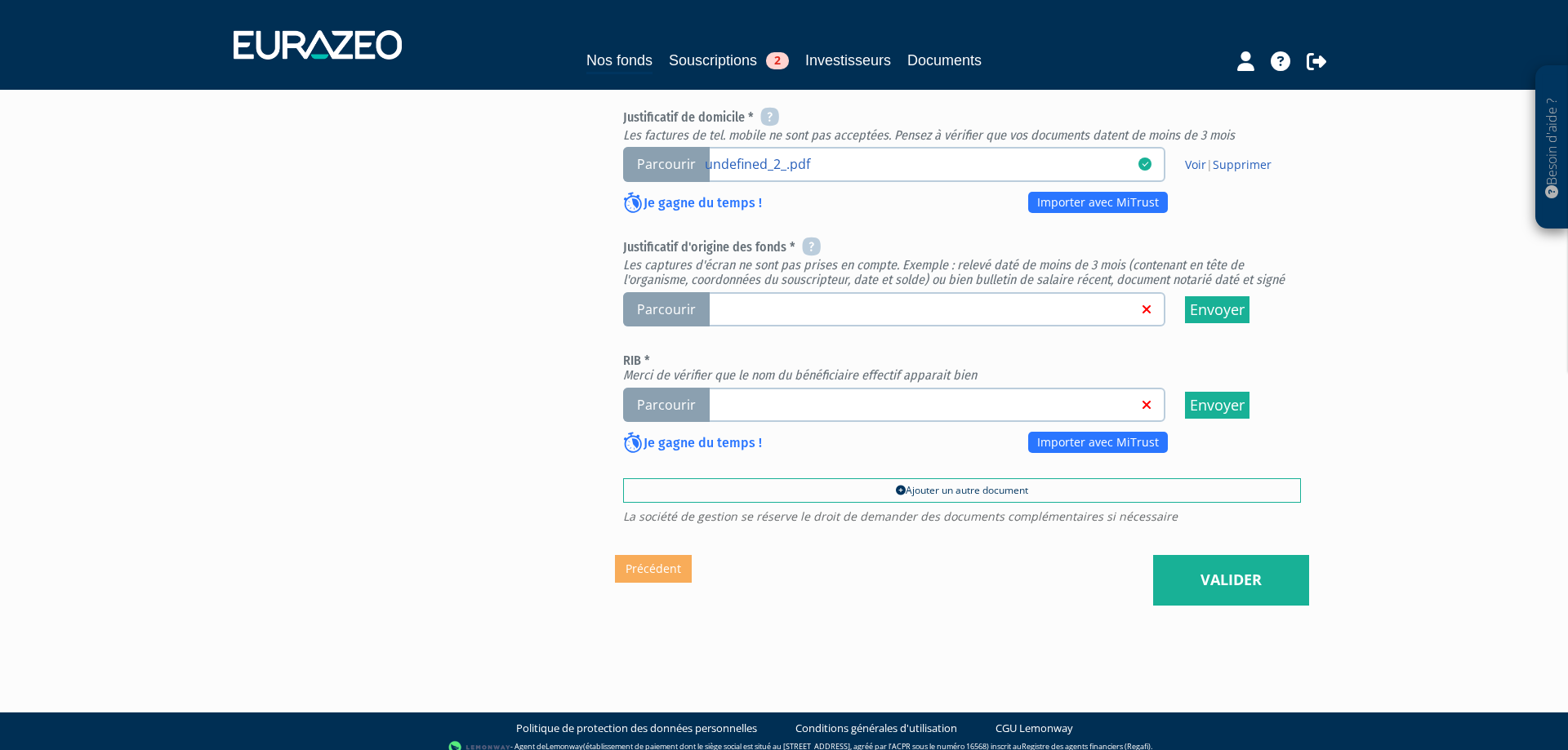
scroll to position [655, 0]
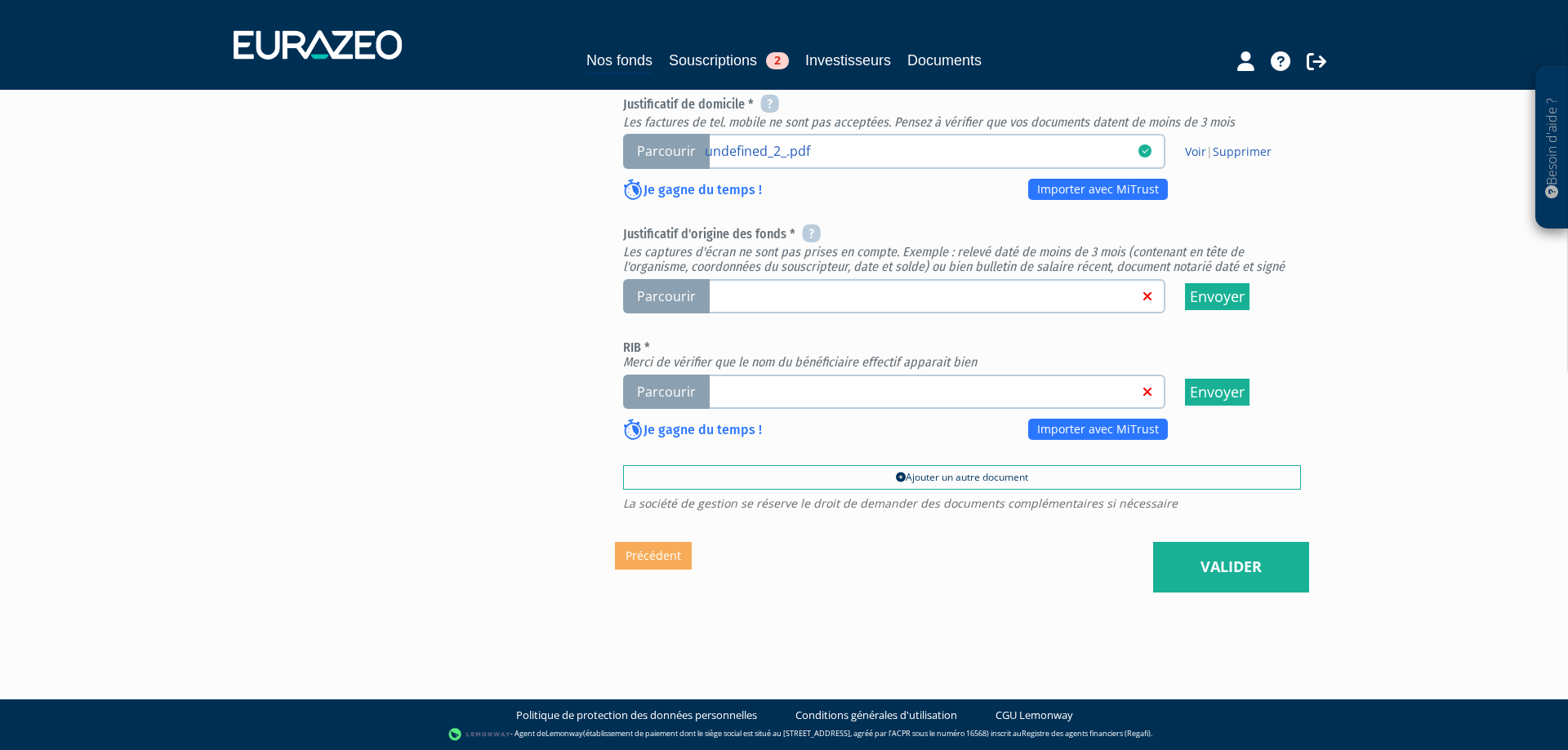
click at [679, 388] on span "Parcourir" at bounding box center [666, 392] width 87 height 35
click at [0, 0] on input "Parcourir" at bounding box center [0, 0] width 0 height 0
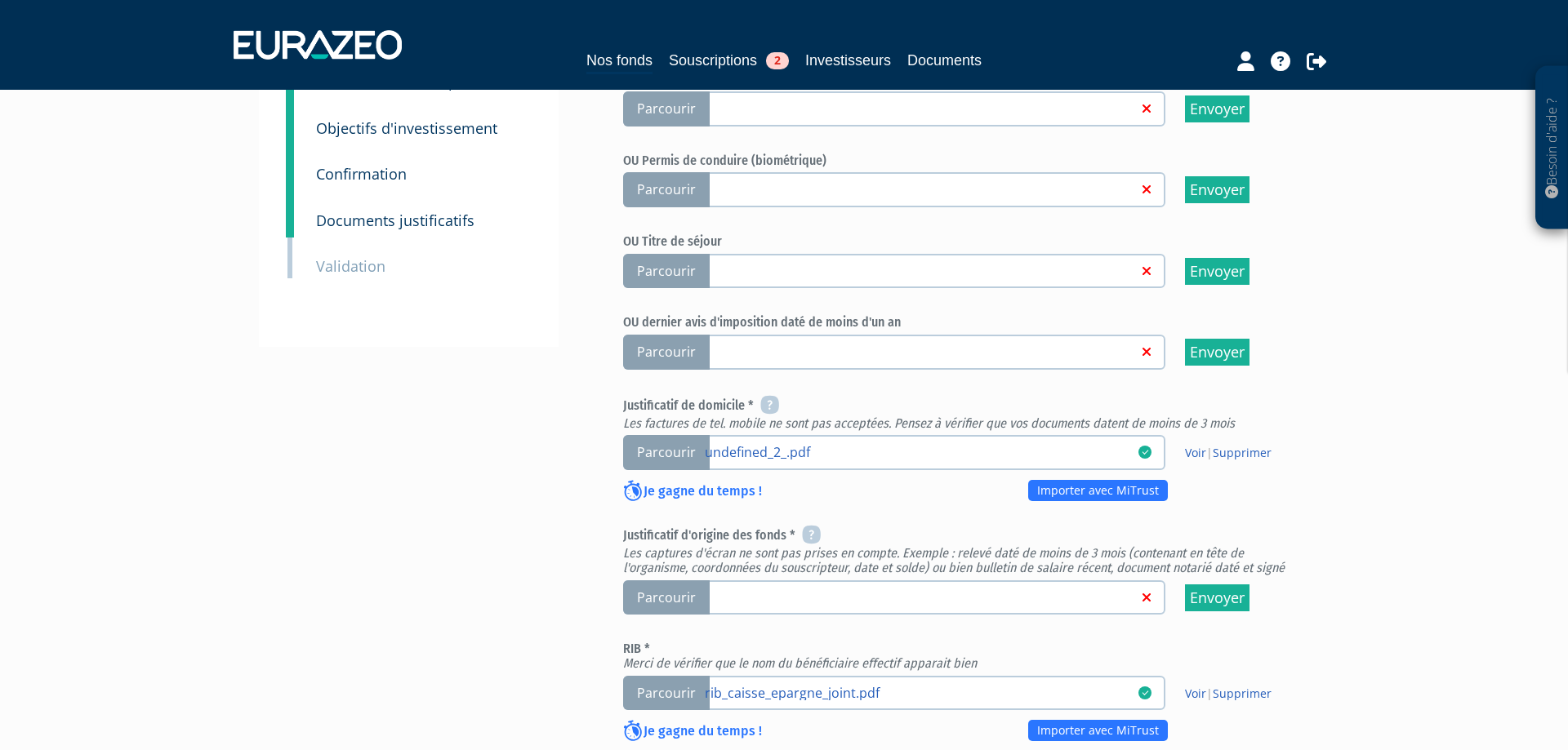
scroll to position [655, 0]
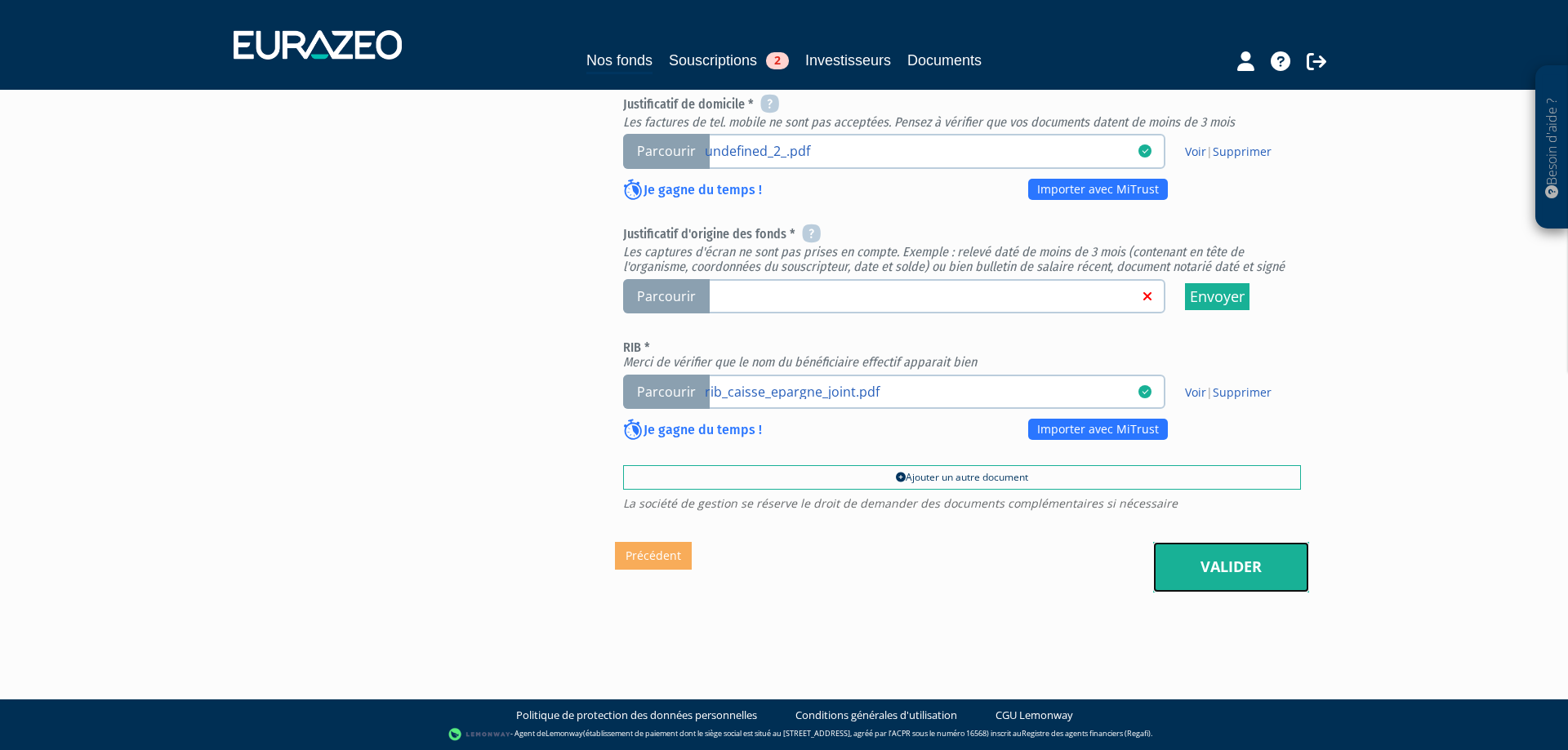
click at [1219, 584] on link "Valider" at bounding box center [1231, 568] width 156 height 51
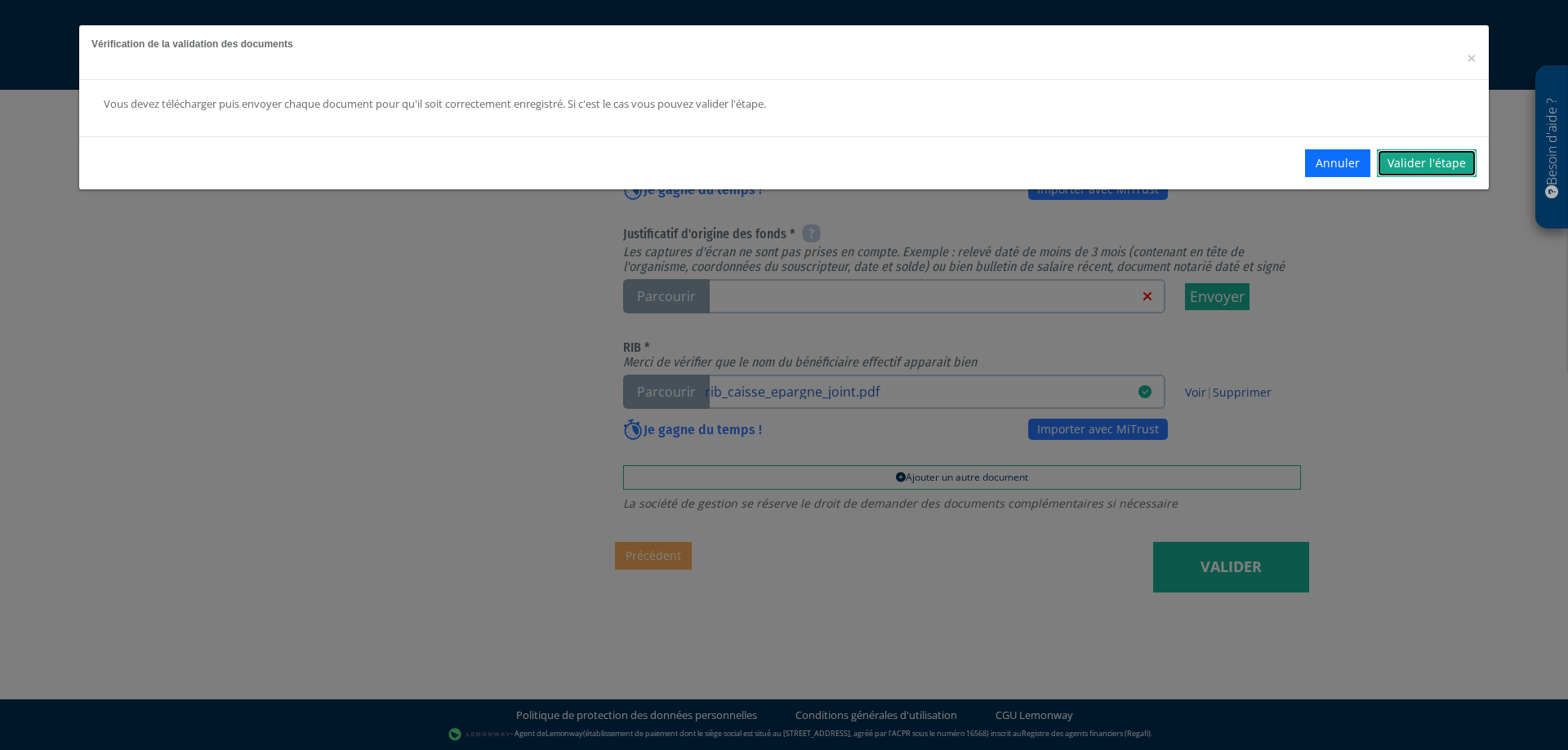
click at [1405, 161] on link "Valider l'étape" at bounding box center [1427, 163] width 100 height 28
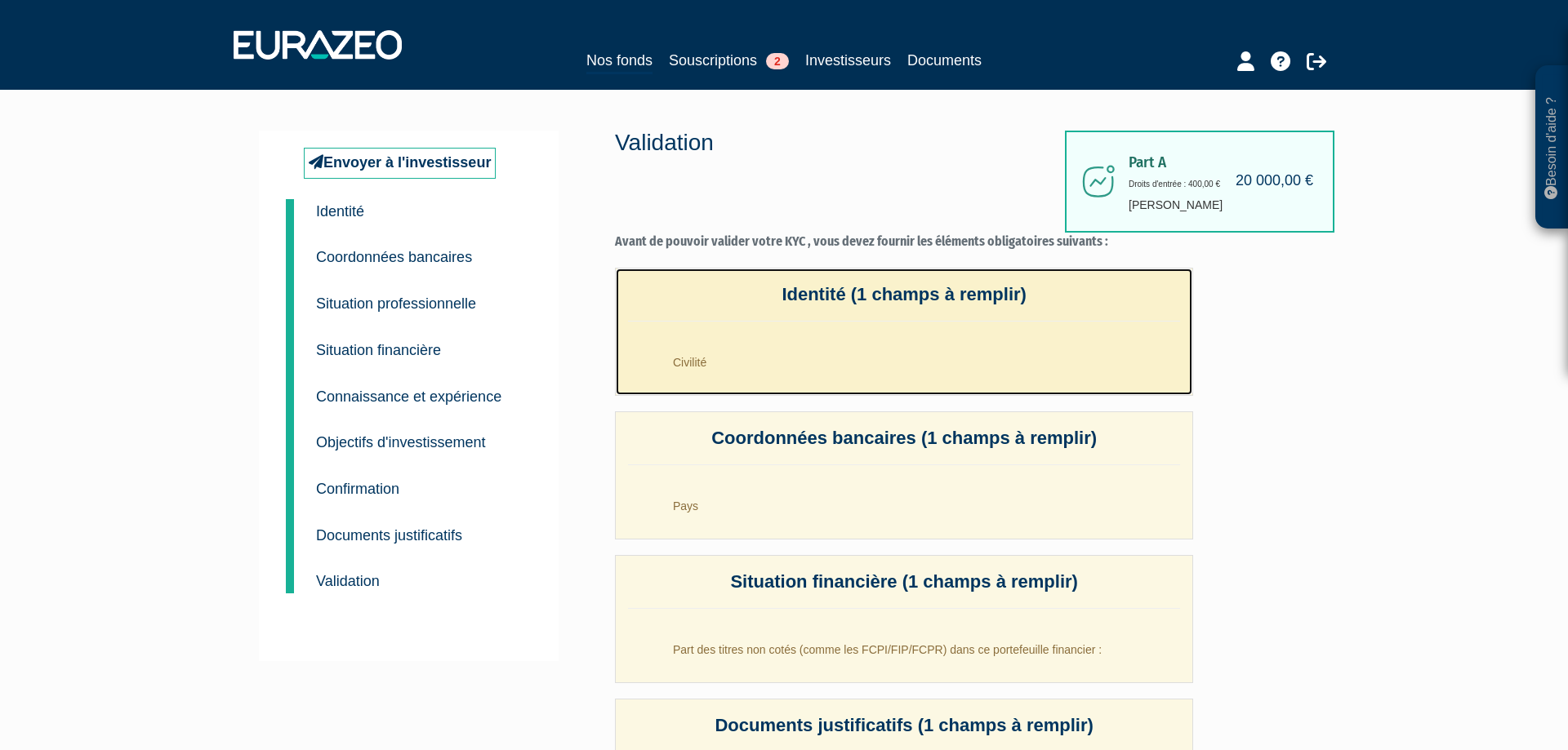
click at [713, 356] on li "Civilité" at bounding box center [920, 358] width 519 height 41
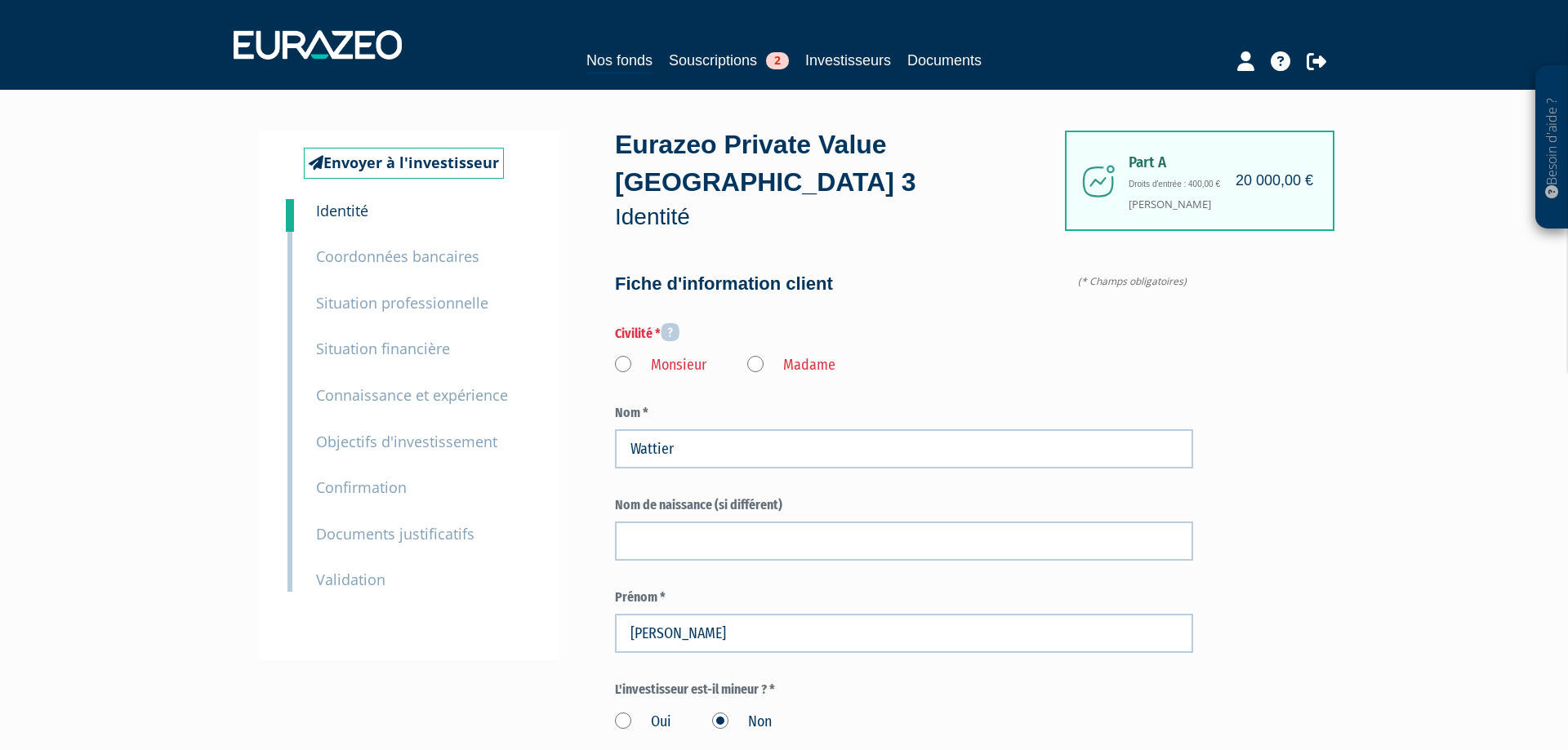
click at [621, 372] on label "Monsieur" at bounding box center [661, 366] width 91 height 21
click at [0, 0] on input "Monsieur" at bounding box center [0, 0] width 0 height 0
click at [356, 586] on small "Validation" at bounding box center [350, 580] width 69 height 19
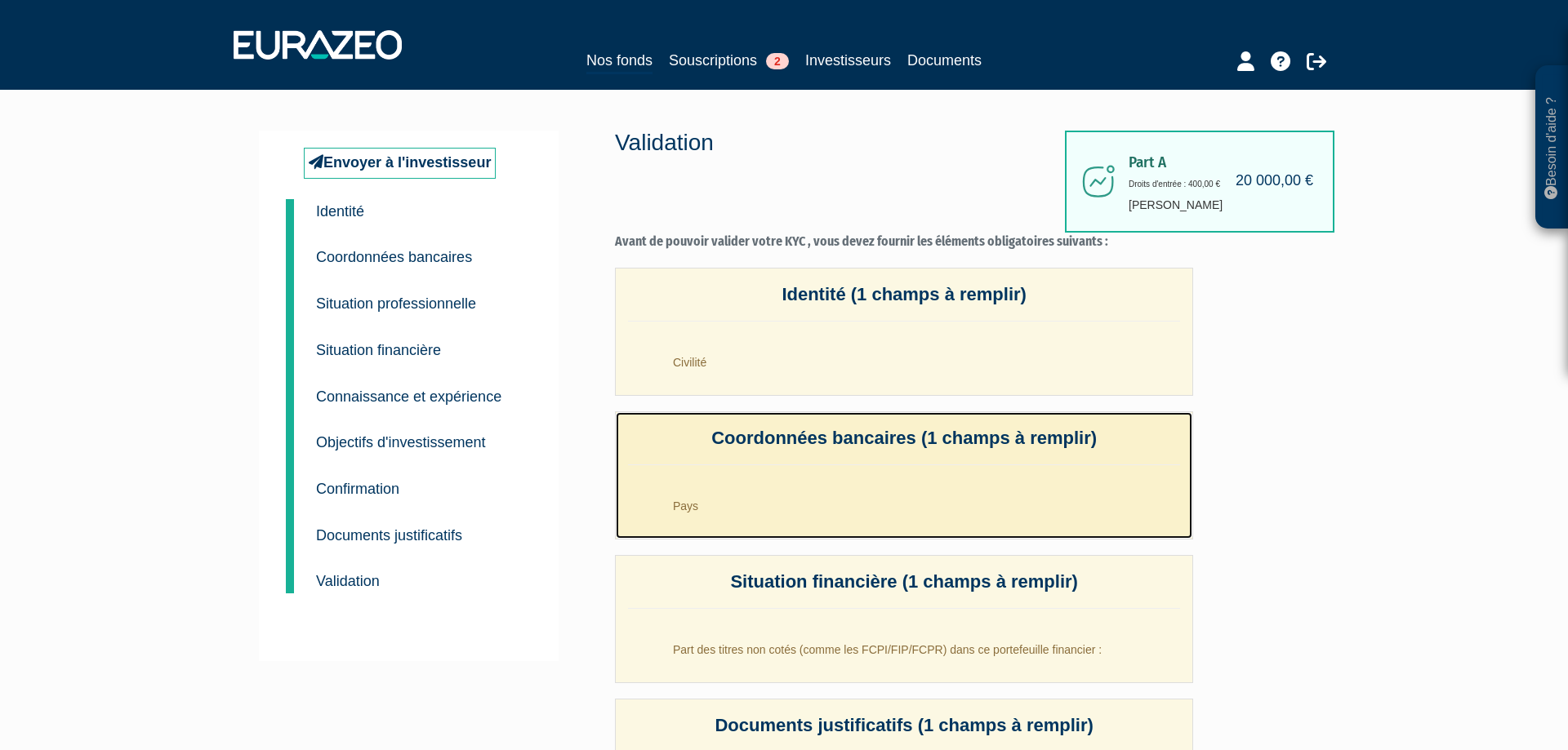
click at [720, 496] on li "Pays" at bounding box center [920, 502] width 519 height 41
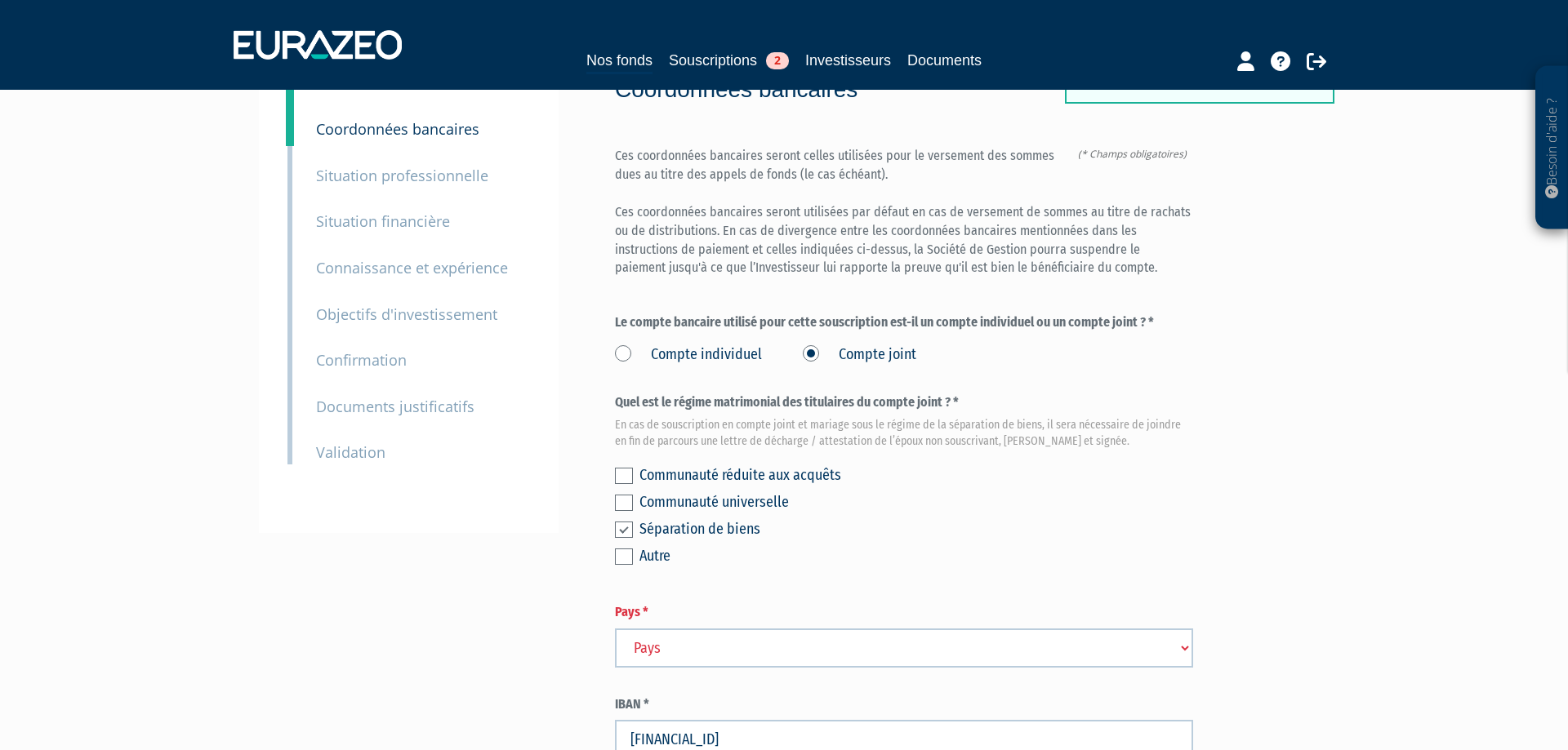
scroll to position [305, 0]
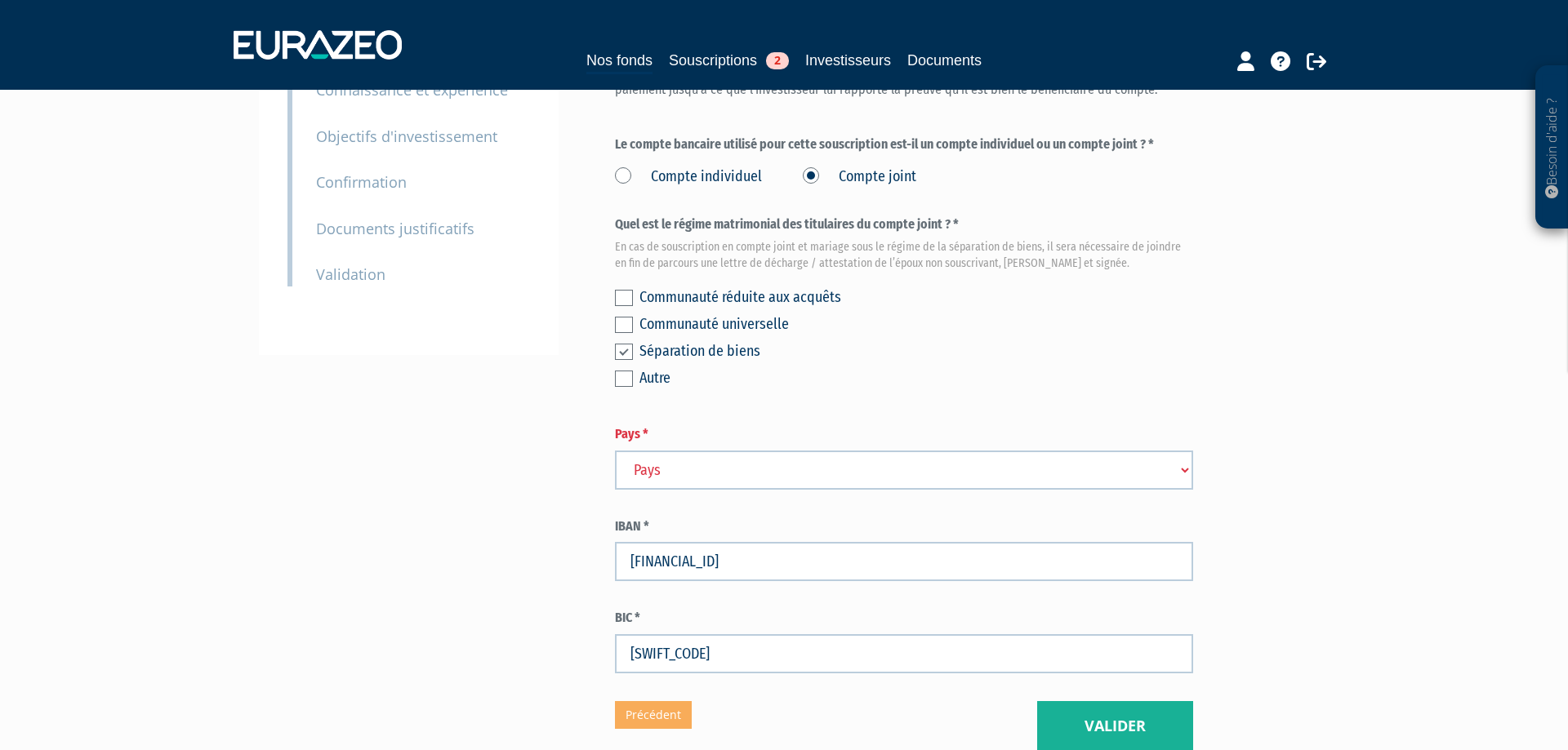
click at [615, 451] on select "Pays Afghanistan Afrique du Sud Albanie Algérie Allemagne Andorre" at bounding box center [904, 470] width 578 height 39
select select "75"
click option "France" at bounding box center [0, 0] width 0 height 0
click at [1085, 732] on button "Valider" at bounding box center [1115, 727] width 156 height 51
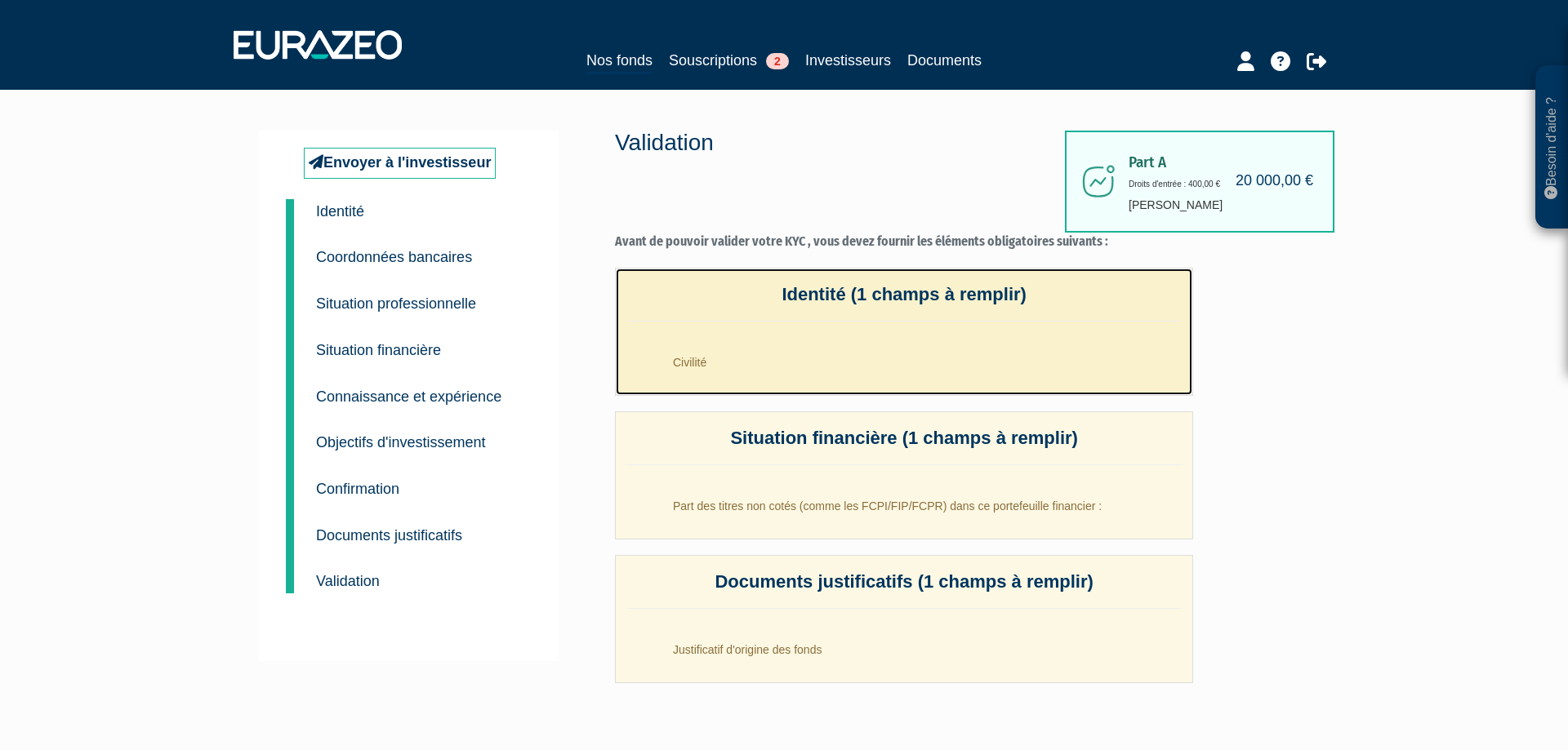
click at [741, 373] on li "Civilité" at bounding box center [920, 358] width 519 height 41
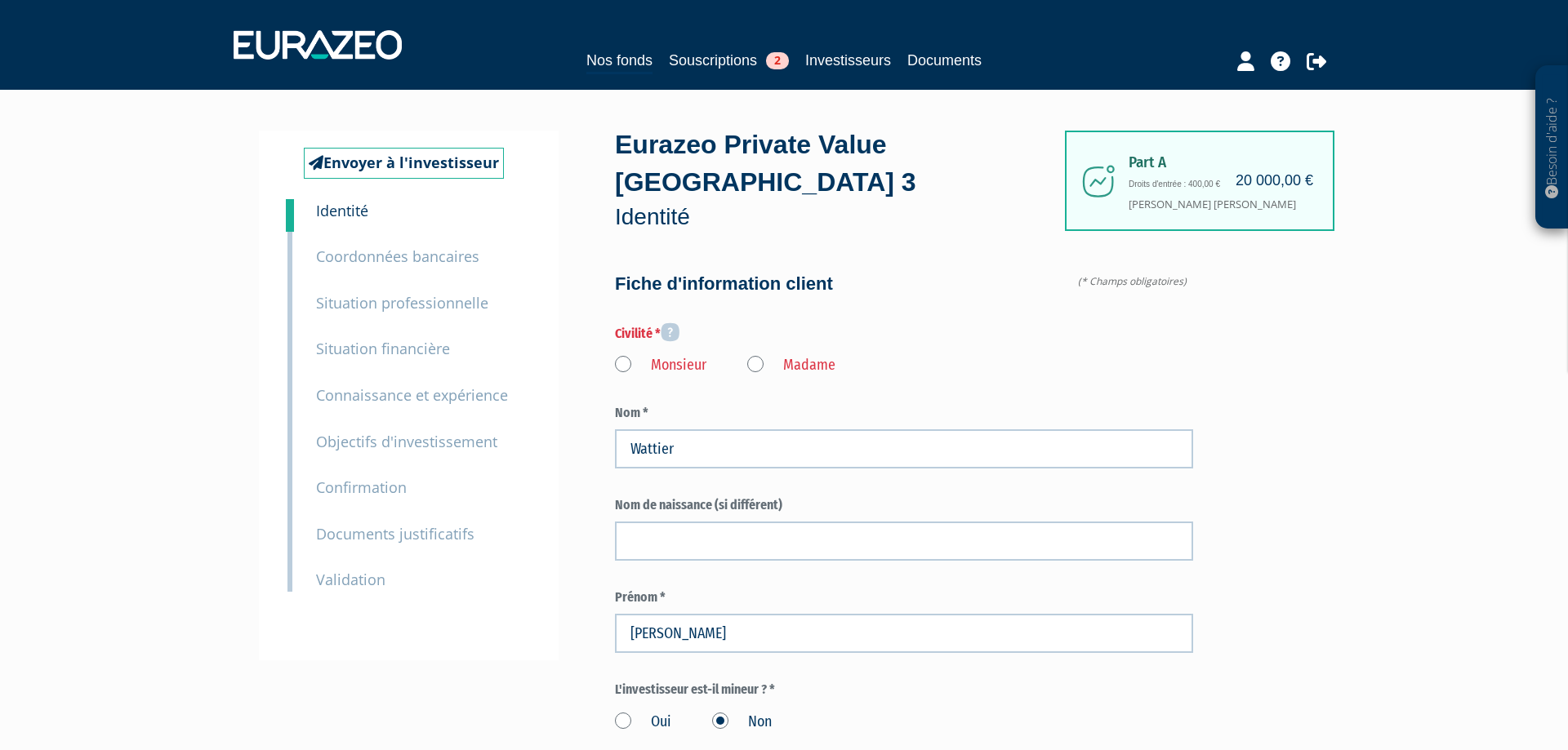
click at [624, 362] on label "Monsieur" at bounding box center [661, 366] width 91 height 21
click at [0, 0] on input "Monsieur" at bounding box center [0, 0] width 0 height 0
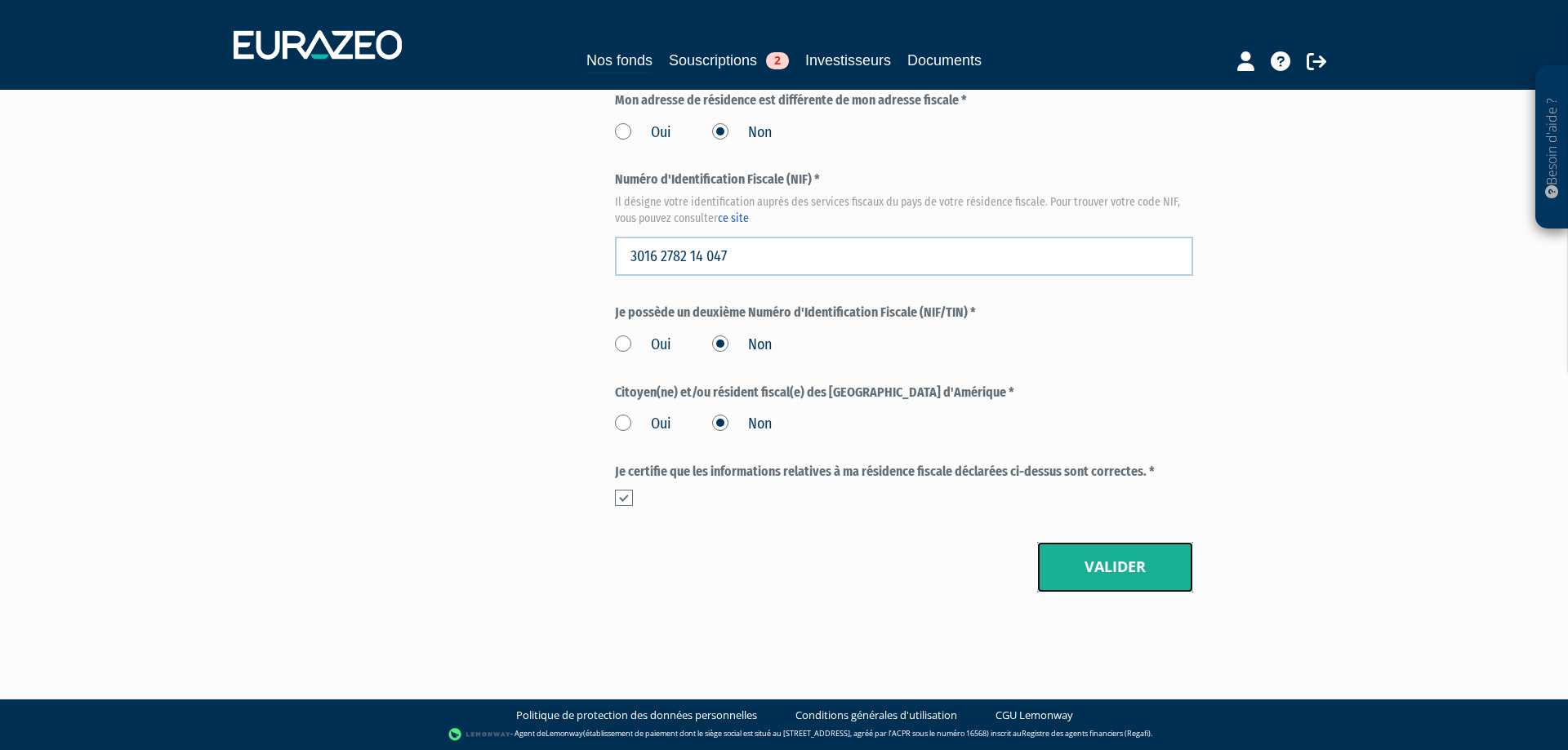
click at [1101, 547] on button "Valider" at bounding box center [1115, 568] width 156 height 51
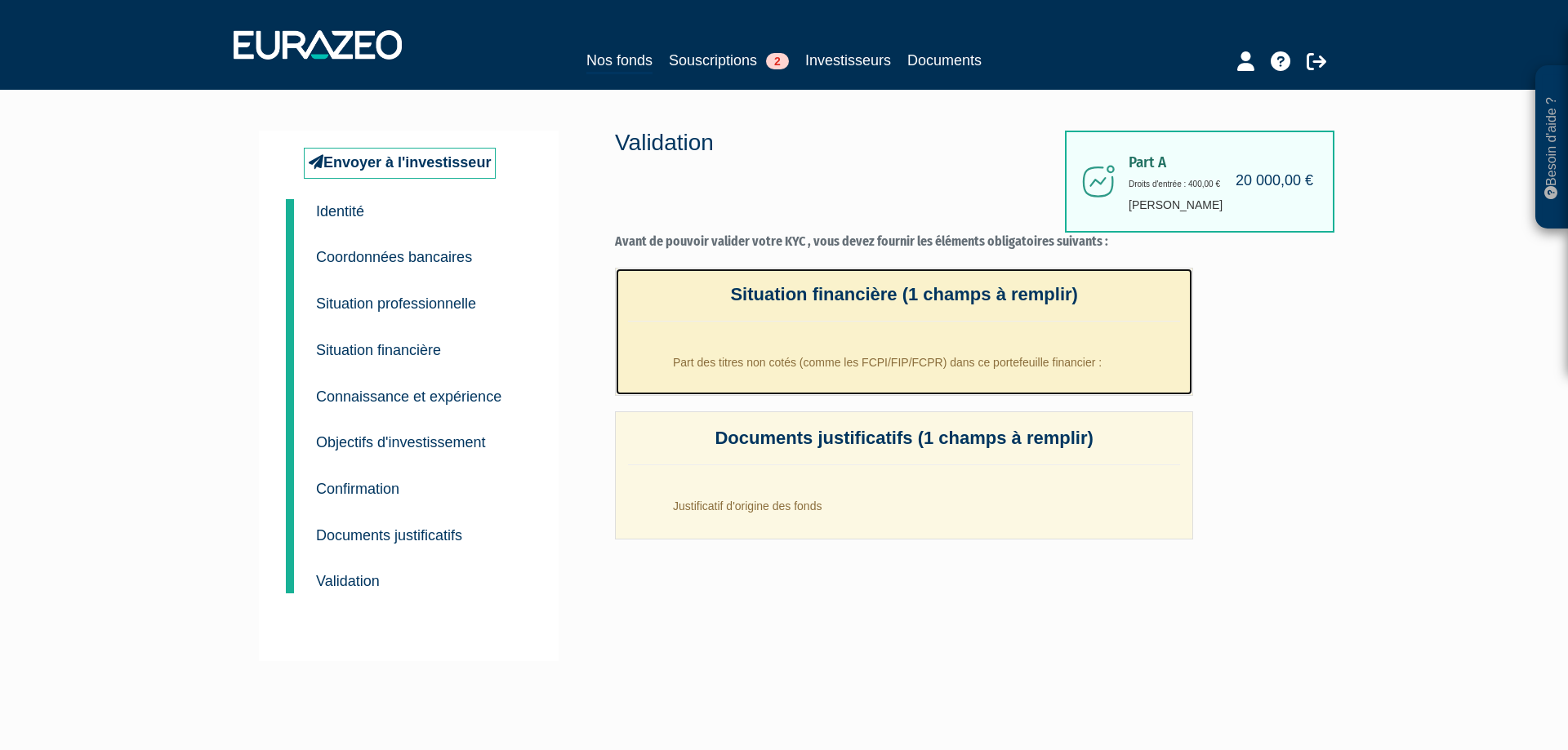
click at [823, 348] on li "Part des titres non cotés (comme les FCPI/FIP/FCPR) dans ce portefeuille financ…" at bounding box center [920, 358] width 519 height 41
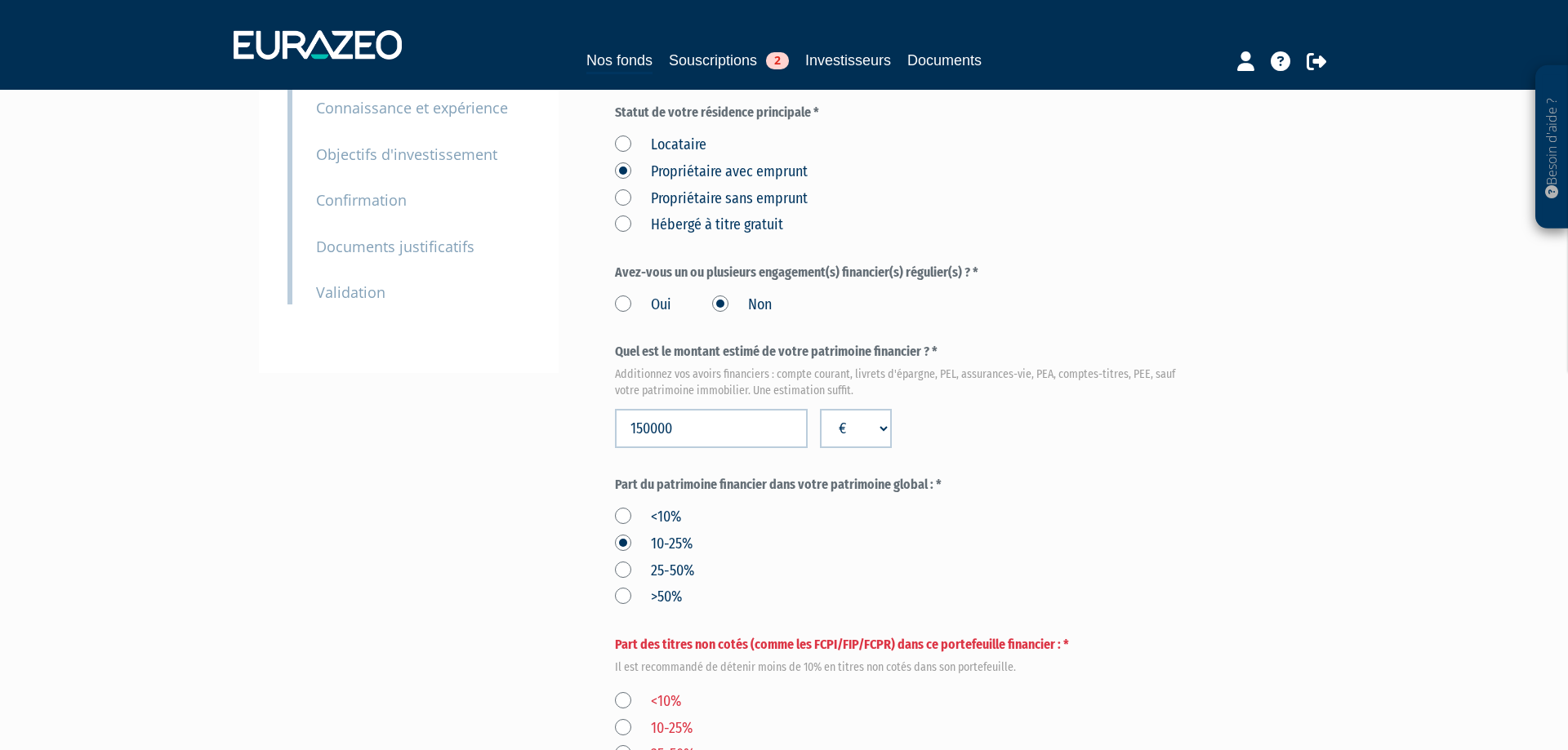
scroll to position [305, 0]
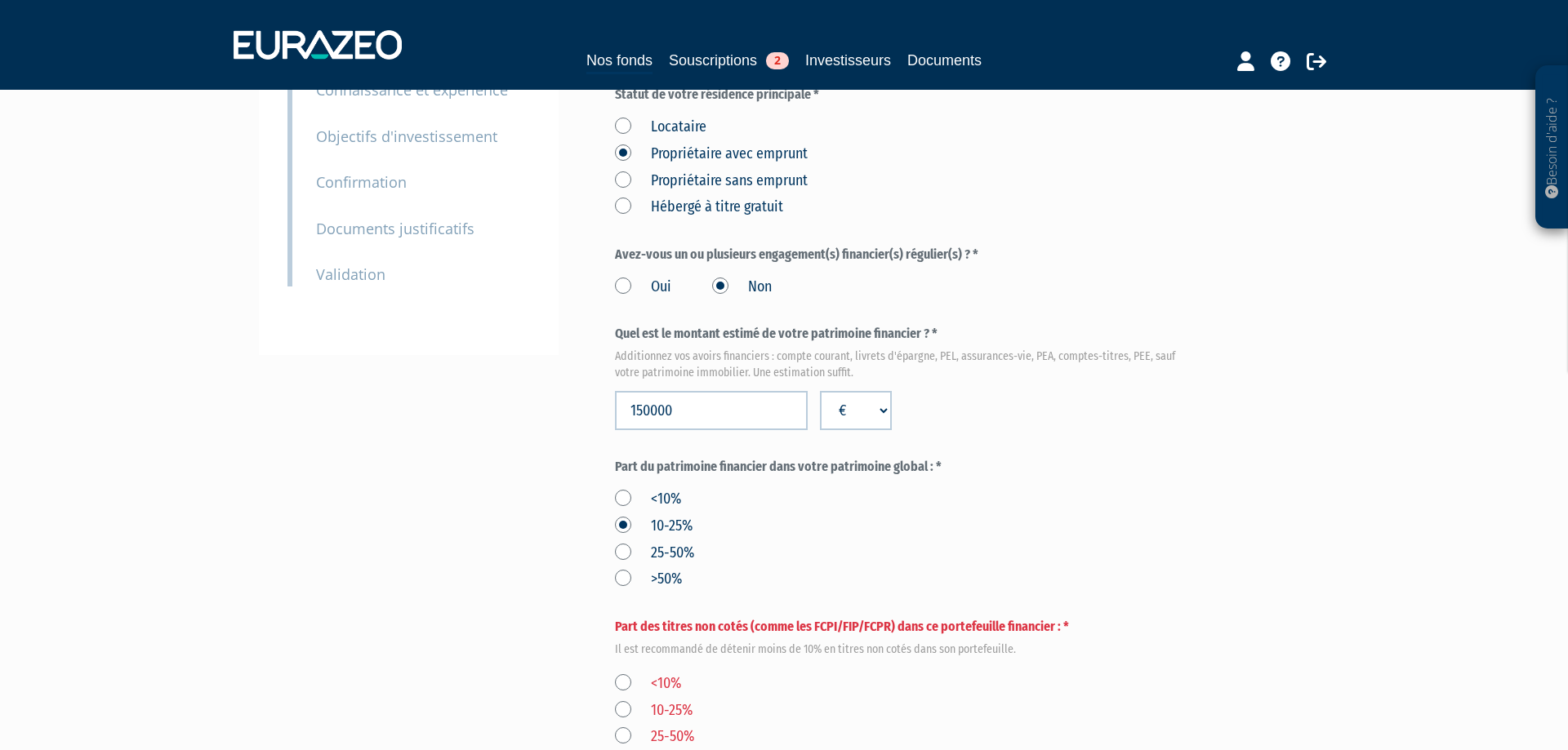
click at [618, 508] on label "<10%" at bounding box center [648, 500] width 66 height 21
click at [0, 0] on input "<10%" at bounding box center [0, 0] width 0 height 0
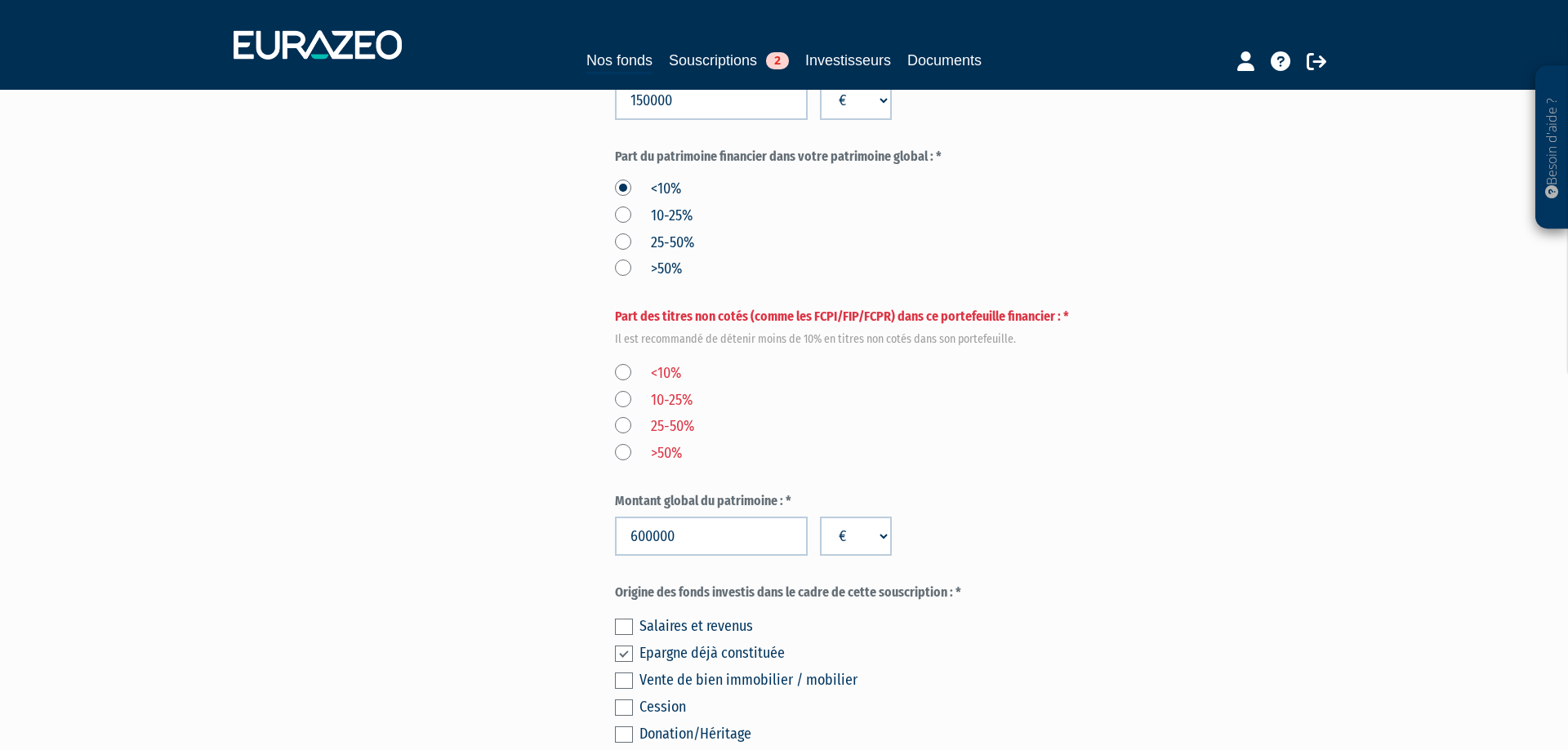
scroll to position [649, 0]
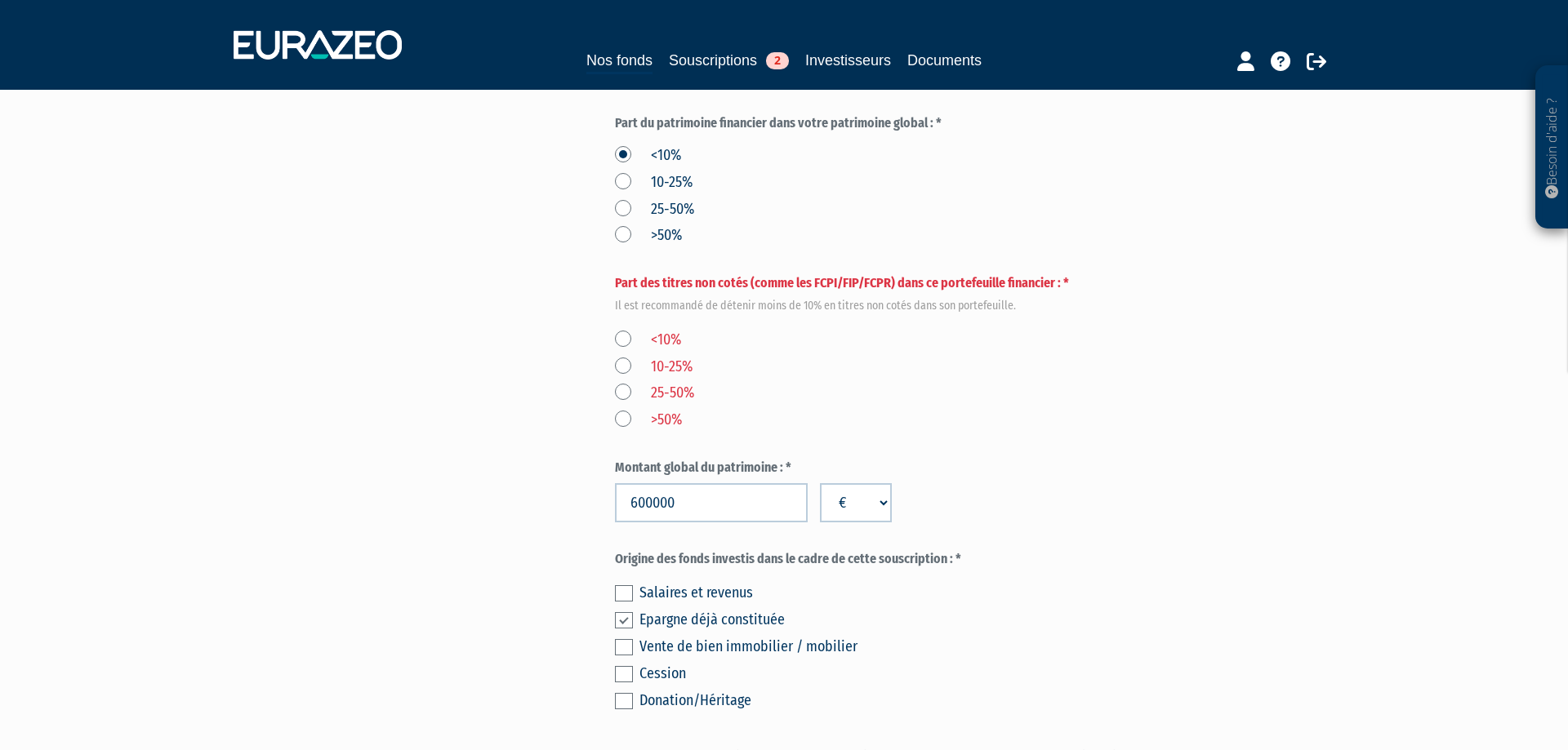
click at [625, 332] on label "<10%" at bounding box center [648, 340] width 66 height 21
click at [0, 0] on input "<10%" at bounding box center [0, 0] width 0 height 0
click at [622, 175] on label "10-25%" at bounding box center [654, 182] width 77 height 21
click at [0, 0] on input "10-25%" at bounding box center [0, 0] width 0 height 0
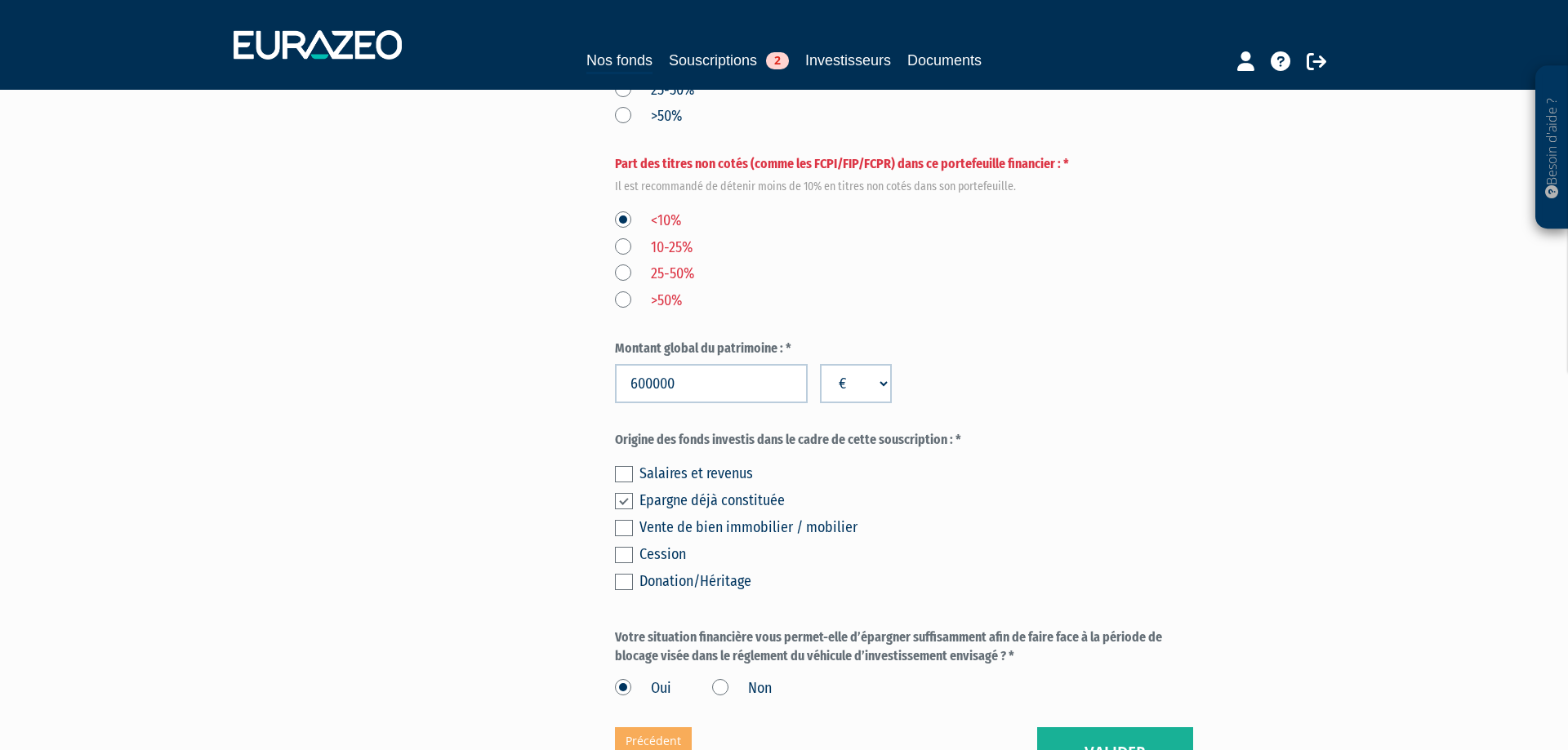
scroll to position [954, 0]
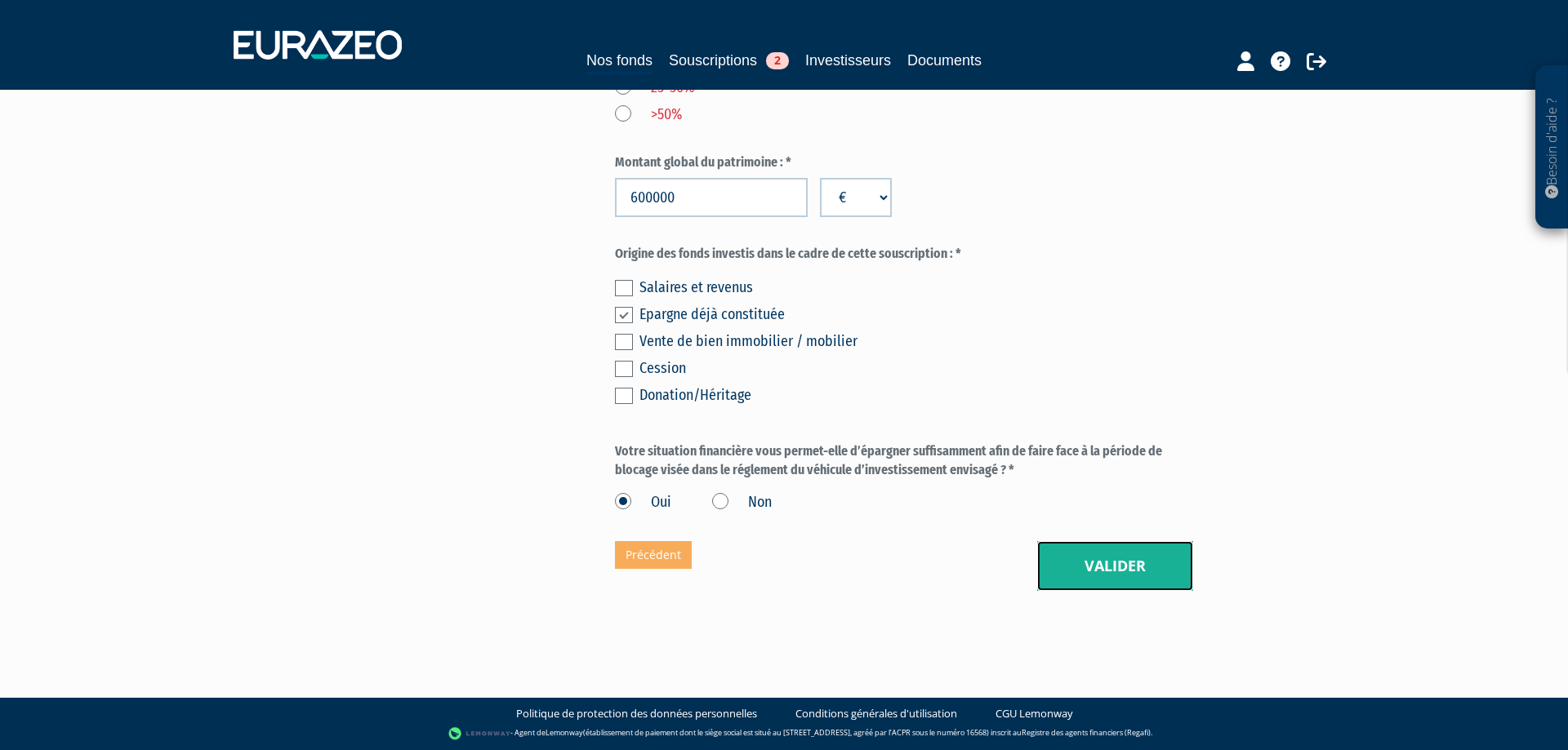
click at [1088, 553] on button "Valider" at bounding box center [1115, 567] width 156 height 51
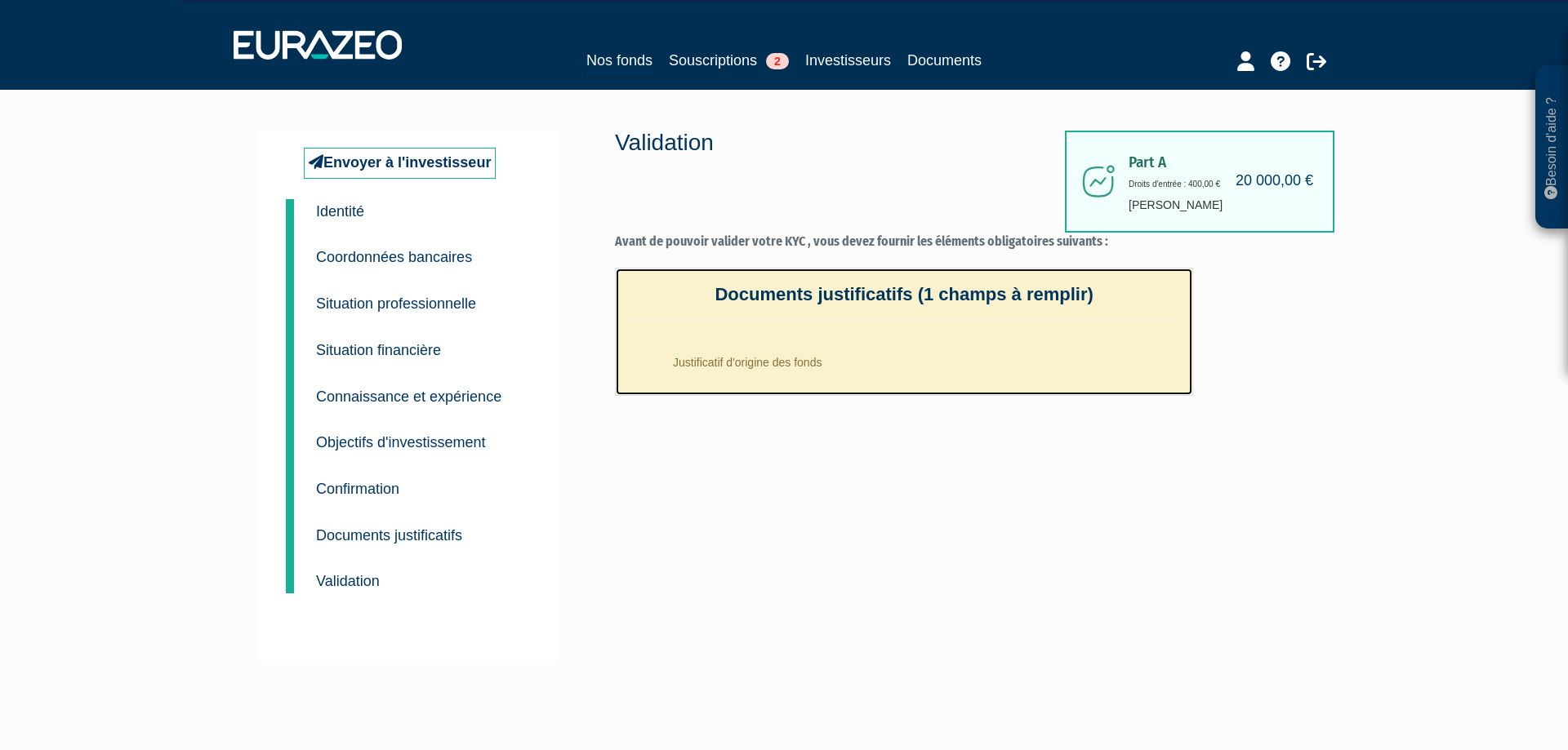
click at [749, 345] on li "Justificatif d'origine des fonds" at bounding box center [920, 358] width 519 height 41
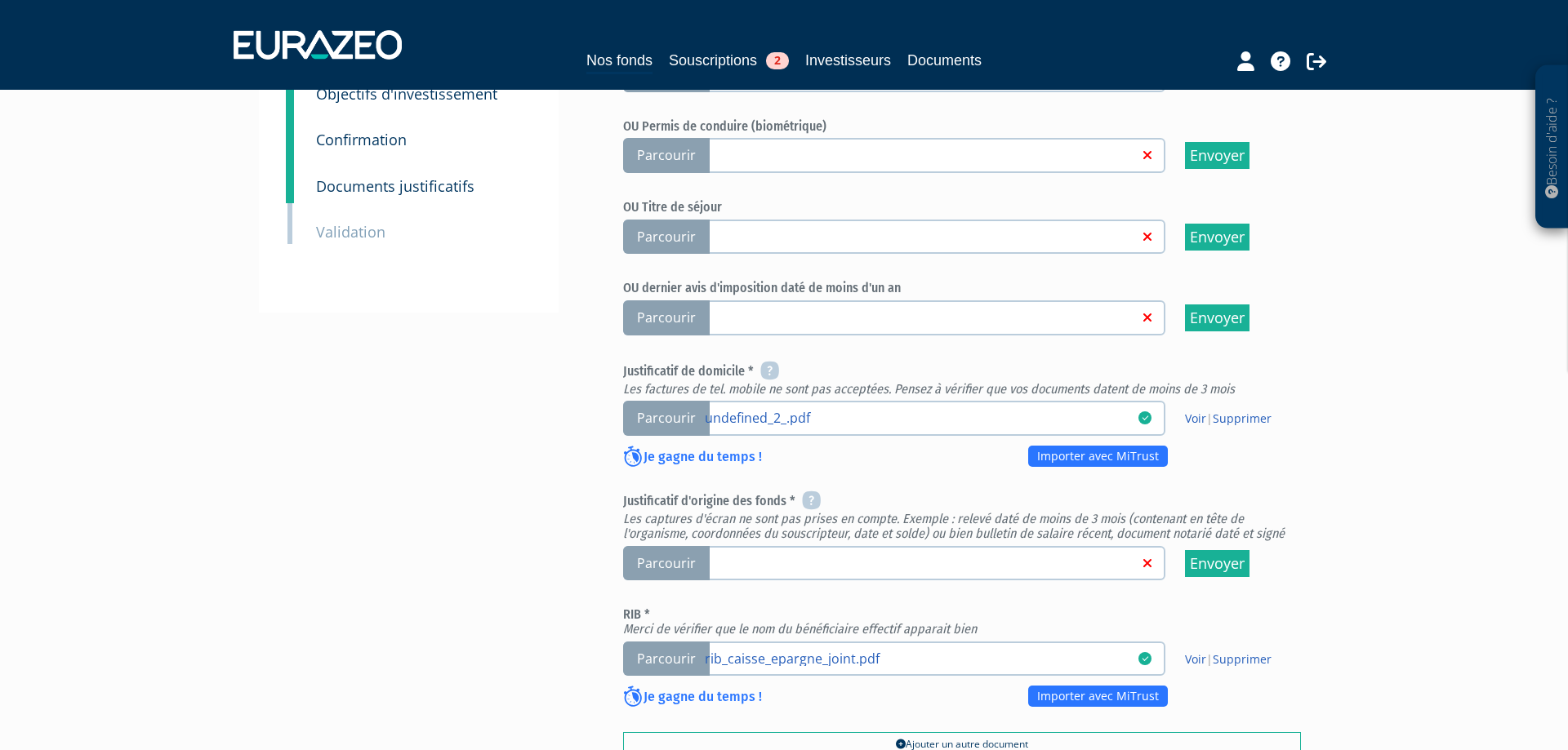
scroll to position [611, 0]
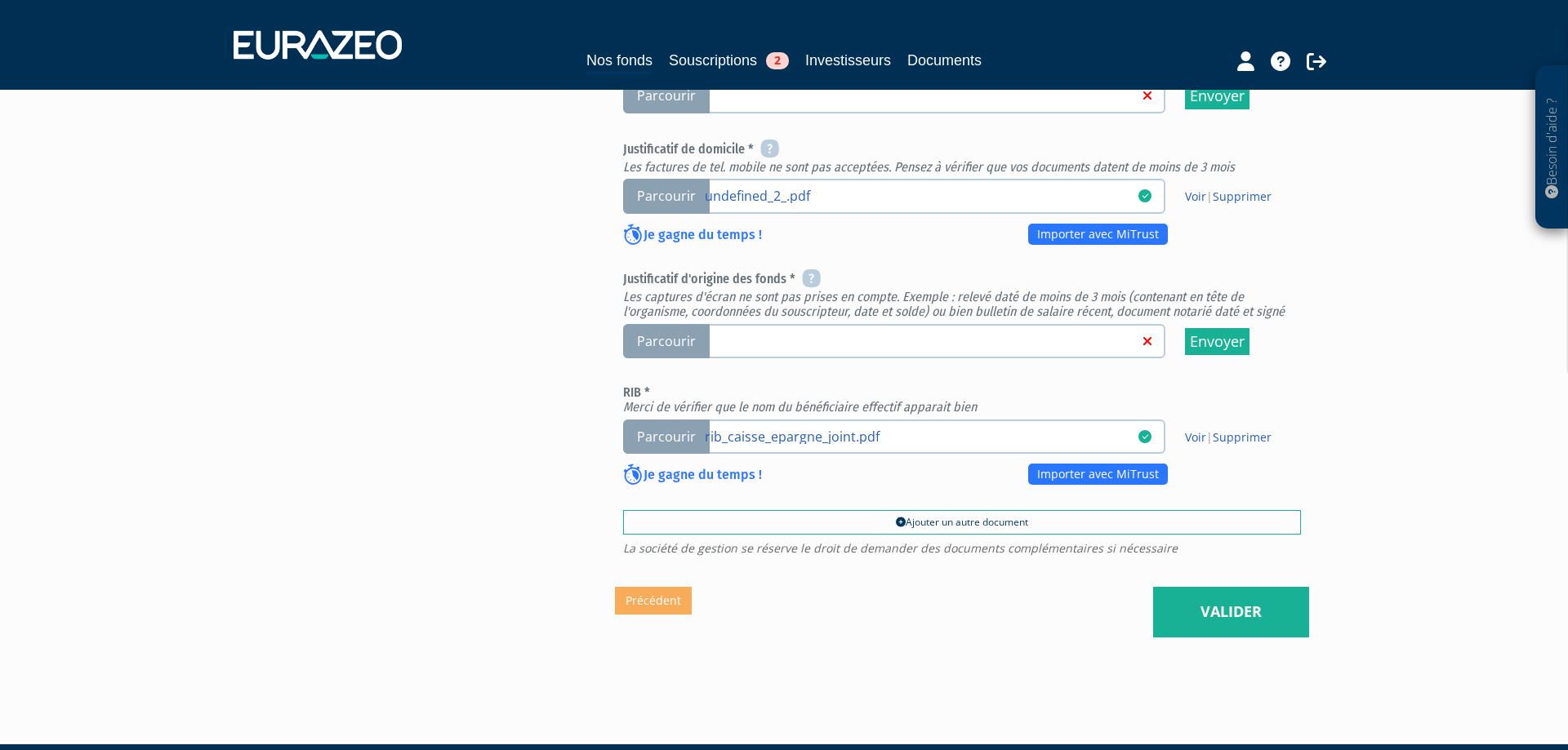
click at [657, 353] on span "Parcourir" at bounding box center [666, 342] width 87 height 35
click at [0, 0] on input "Parcourir" at bounding box center [0, 0] width 0 height 0
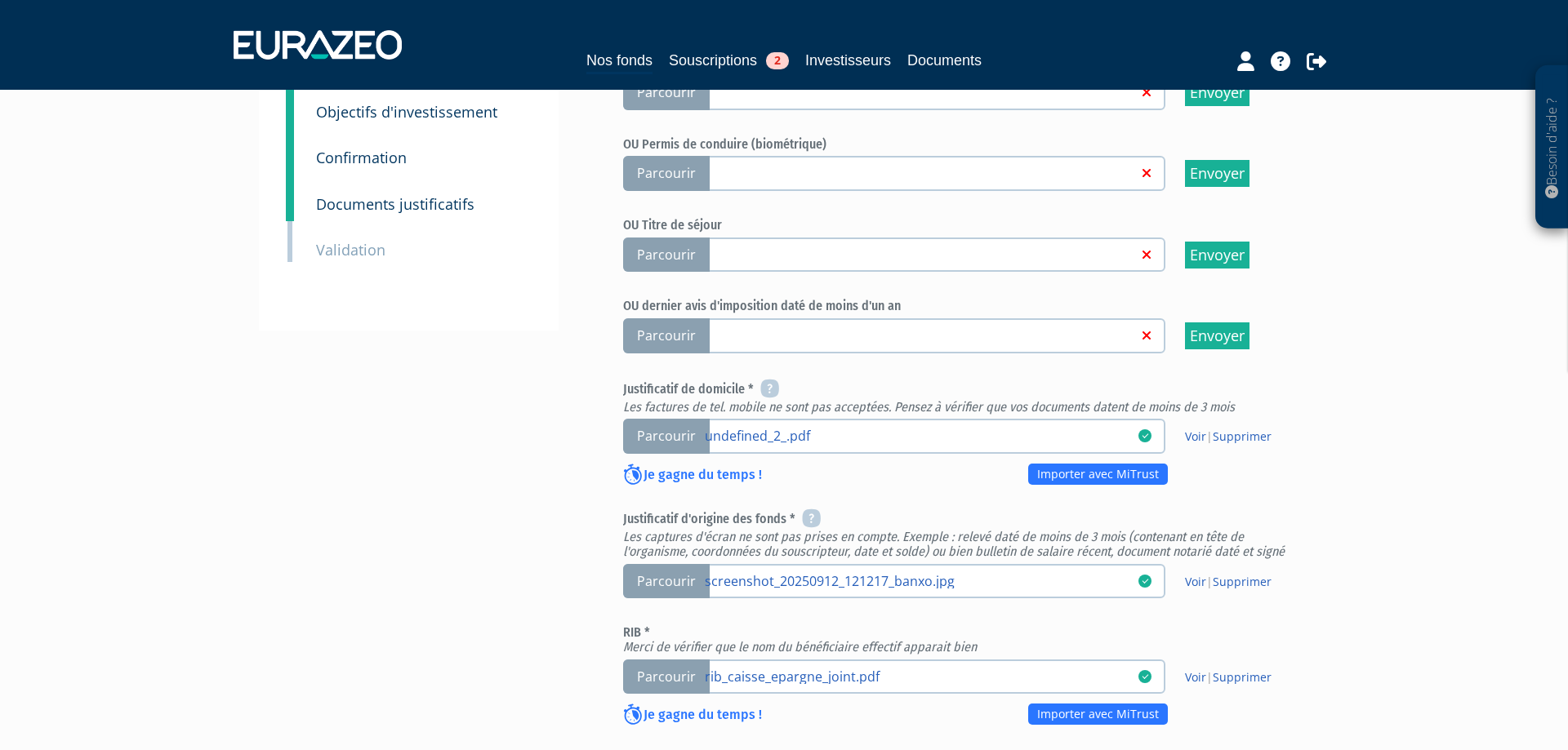
scroll to position [611, 0]
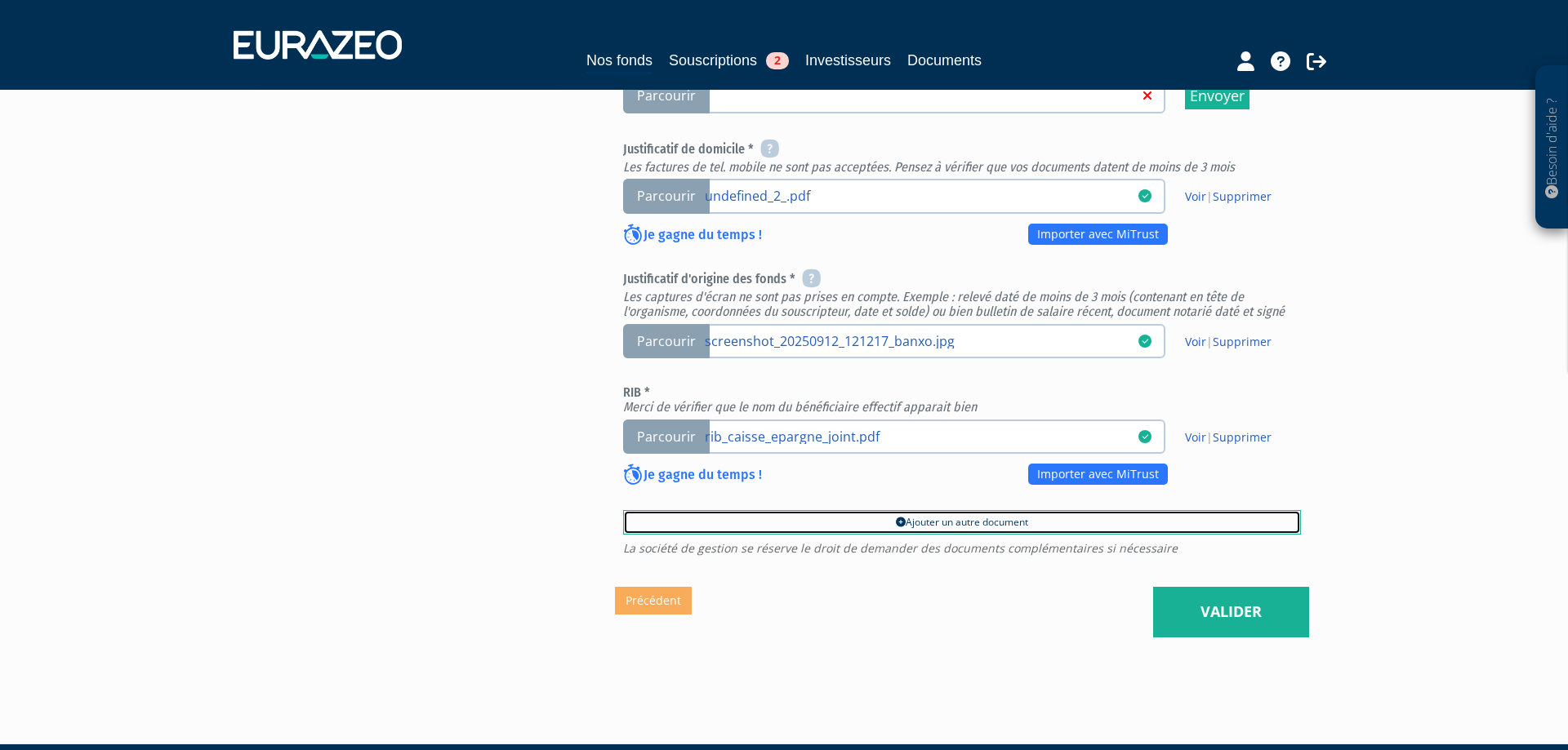
click at [677, 523] on link "Ajouter un autre document" at bounding box center [962, 523] width 678 height 25
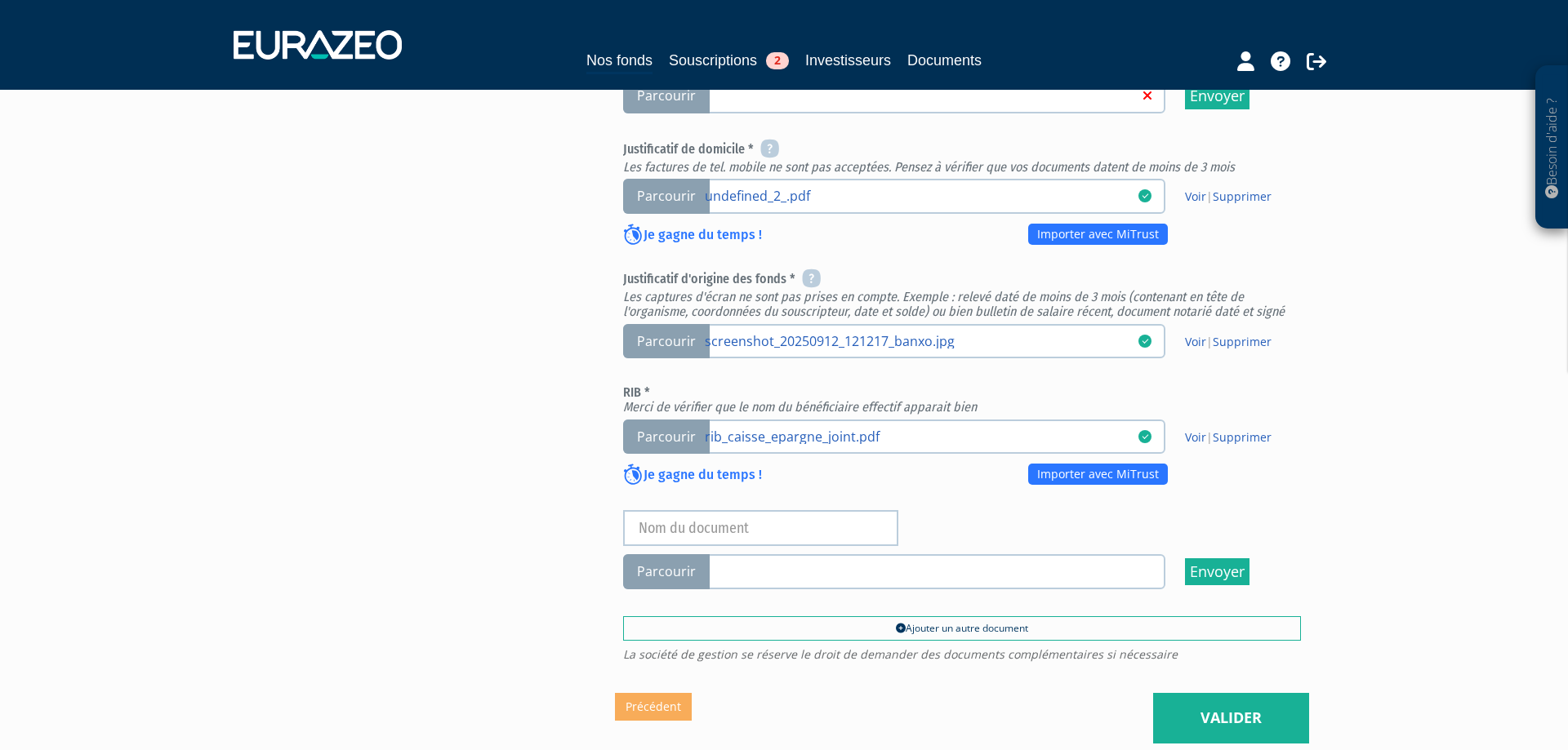
click at [684, 577] on span "Parcourir" at bounding box center [666, 572] width 87 height 35
click at [0, 0] on input "Parcourir" at bounding box center [0, 0] width 0 height 0
click at [662, 510] on div "Passeport (en couleur, lignes MRZ lisibles et complètes, sur une seule page) Pa…" at bounding box center [962, 162] width 678 height 856
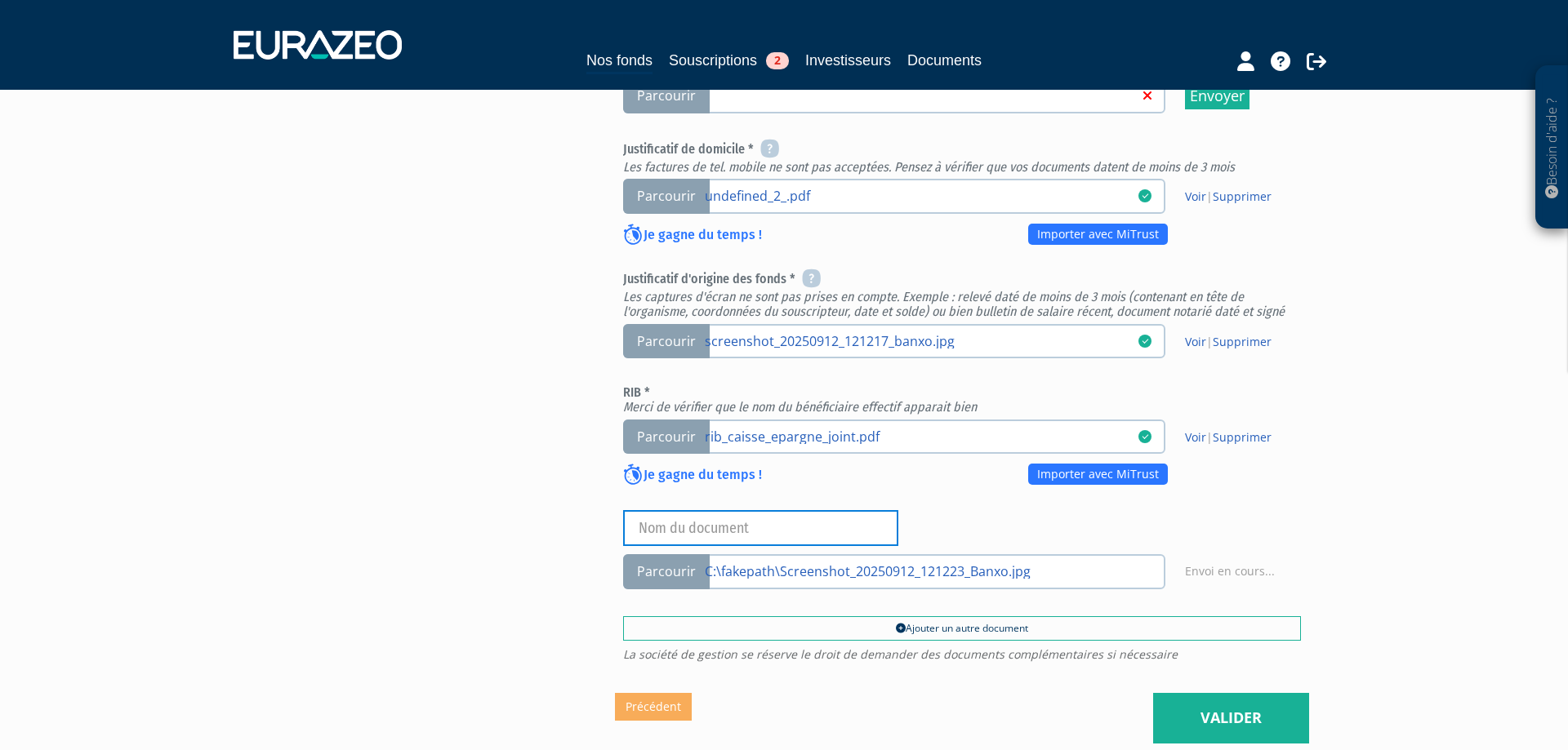
click at [672, 522] on input "text" at bounding box center [761, 528] width 276 height 36
type input "2 eme justificatif d'origine des fonds"
click at [1322, 508] on div "Besoin d'aide ? × J'ai besoin d'aide Si vous avez une question à propos du fonc…" at bounding box center [784, 87] width 1568 height 1396
click at [1221, 718] on link "Valider" at bounding box center [1231, 718] width 156 height 51
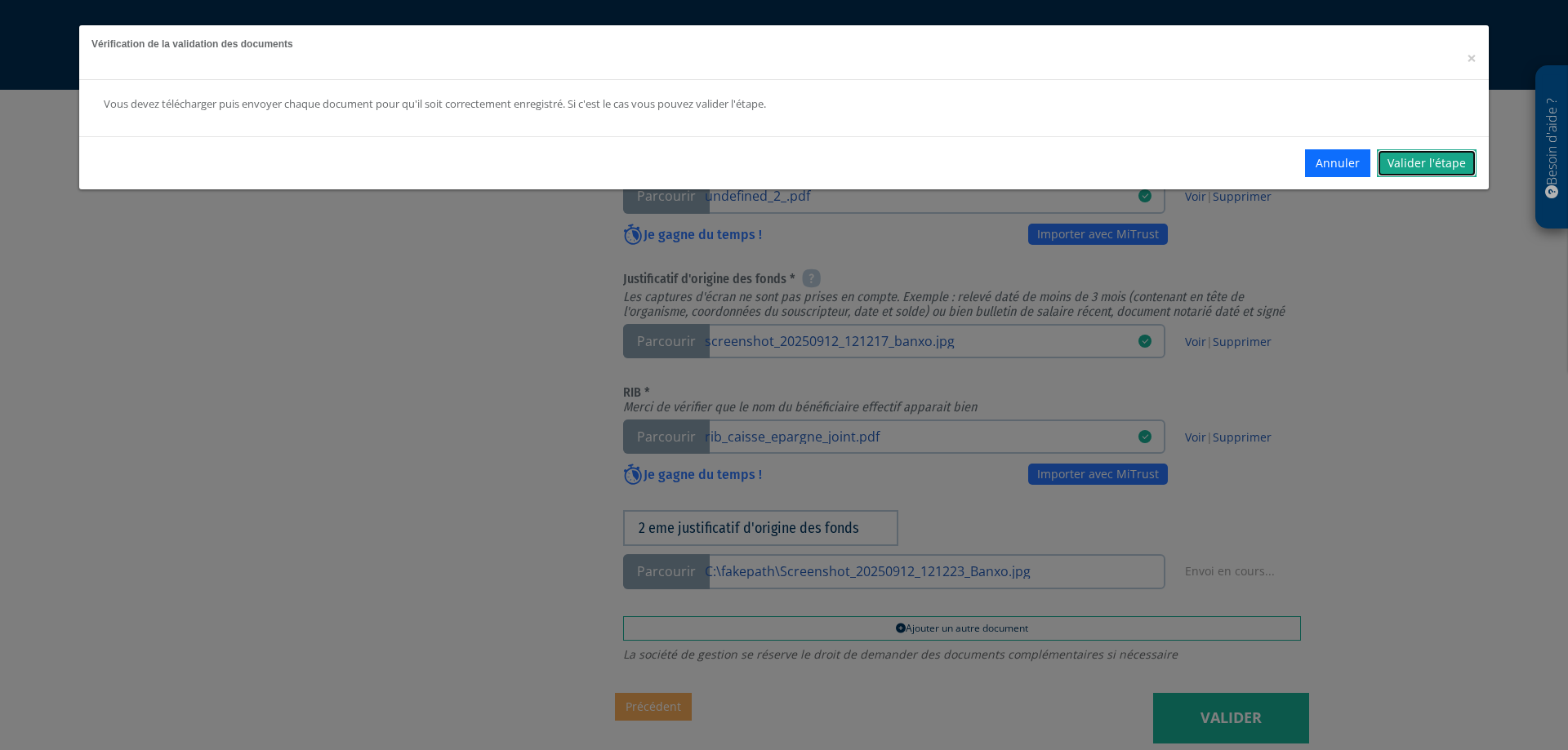
click at [1424, 171] on link "Valider l'étape" at bounding box center [1427, 163] width 100 height 28
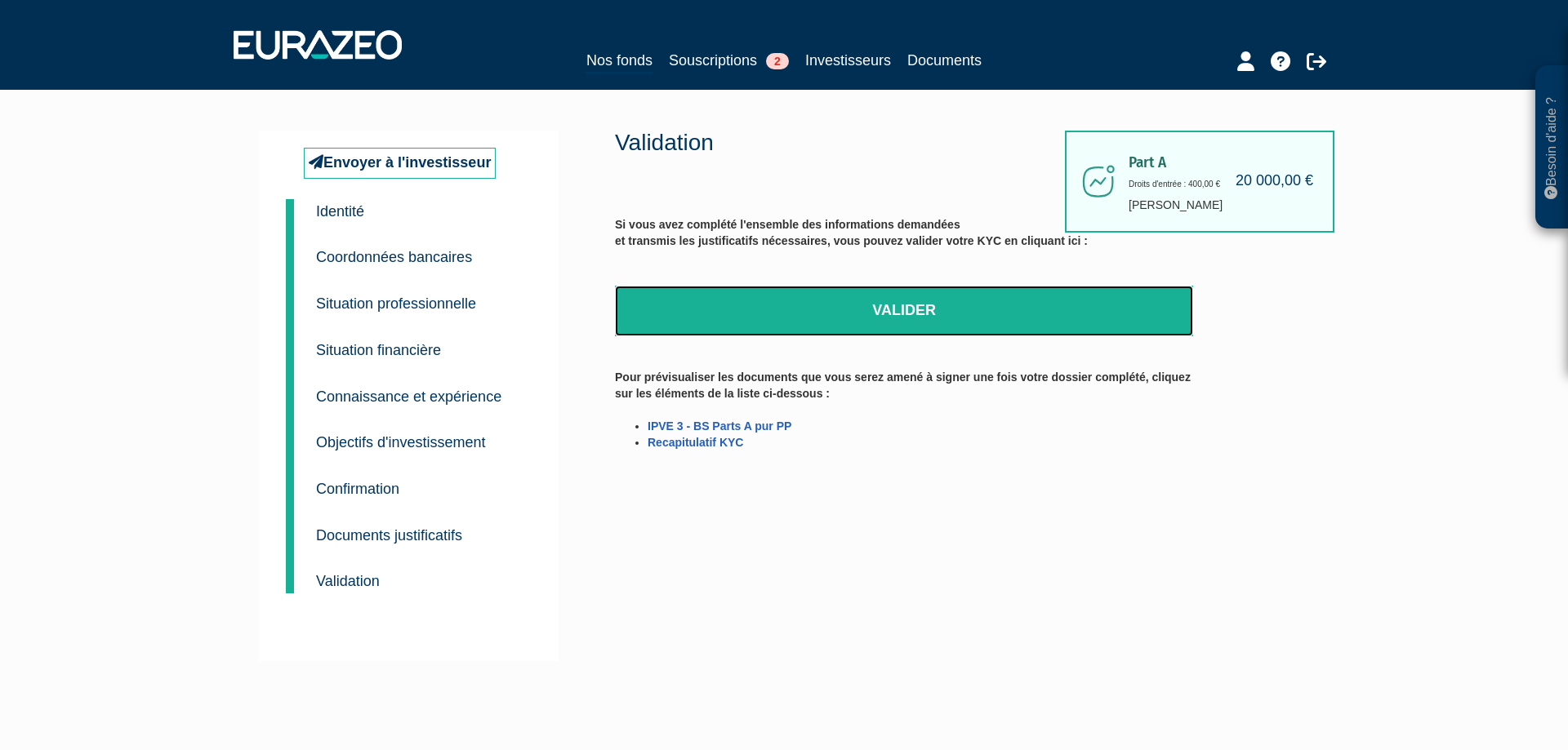
click at [805, 301] on link "Valider" at bounding box center [904, 311] width 578 height 51
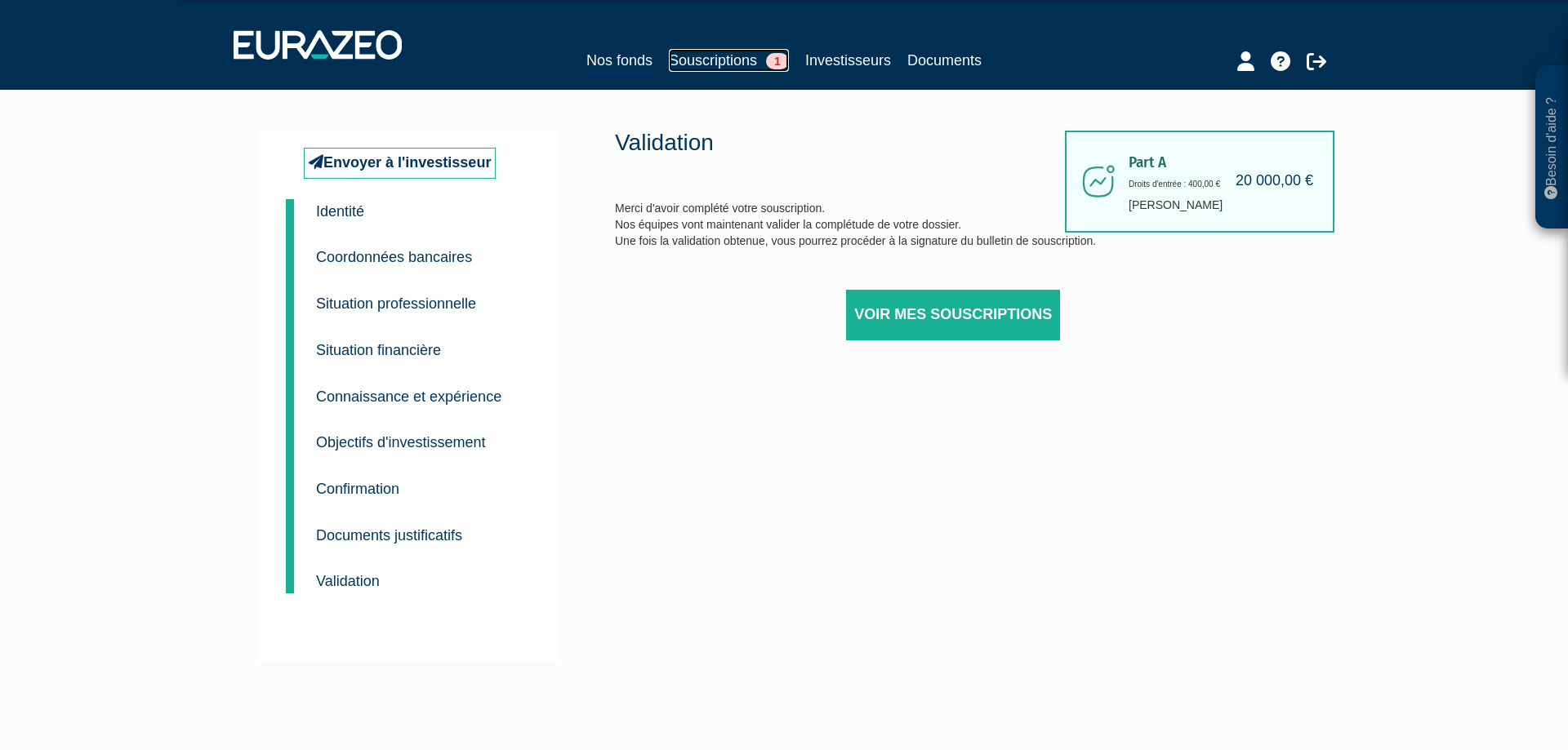
click at [712, 55] on link "Souscriptions 1" at bounding box center [728, 61] width 120 height 23
